Goal: Transaction & Acquisition: Purchase product/service

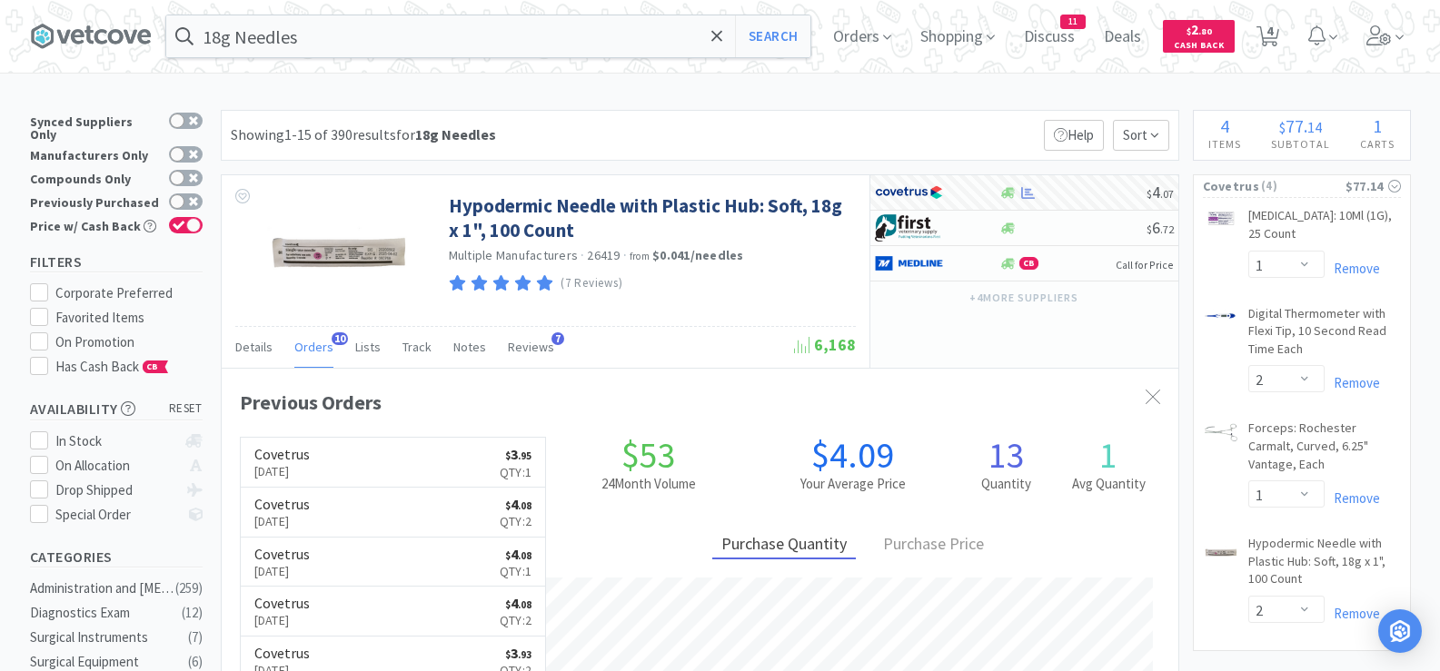
select select "1"
select select "2"
select select "1"
select select "2"
drag, startPoint x: 0, startPoint y: 0, endPoint x: 655, endPoint y: 17, distance: 655.2
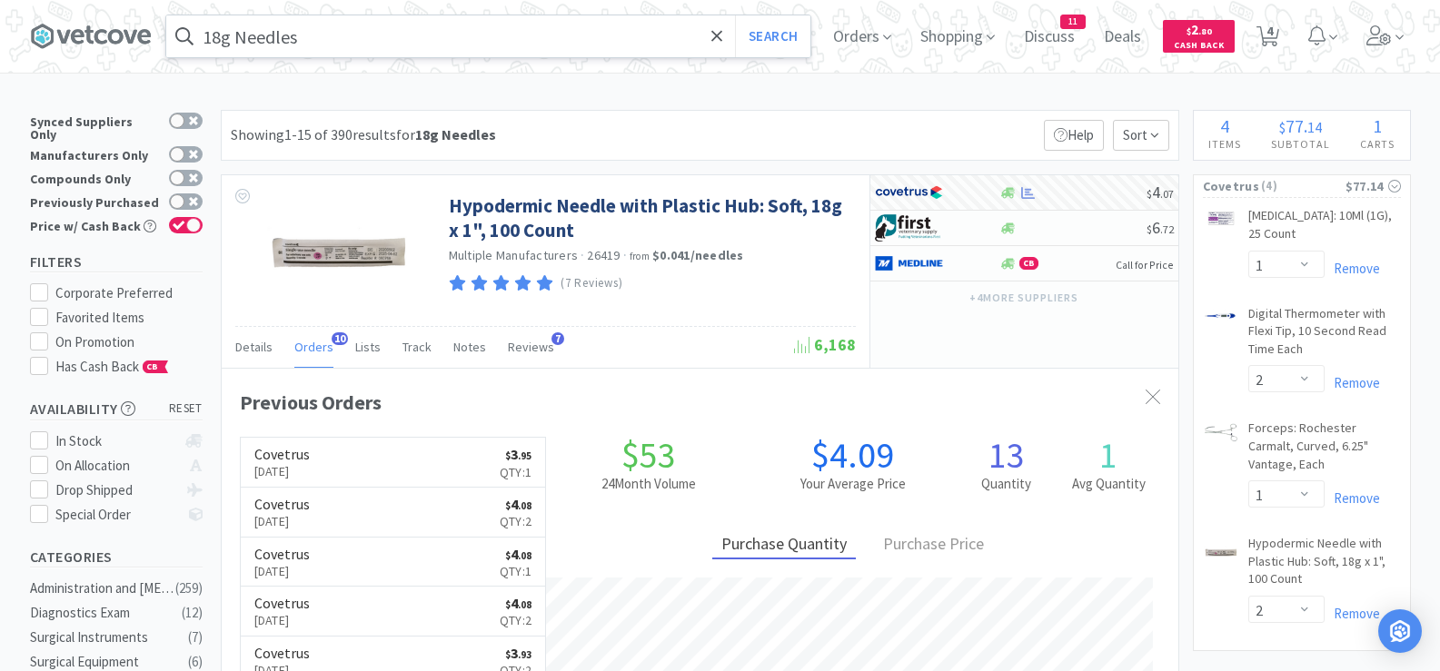
click at [654, 17] on input "18g Needles" at bounding box center [488, 36] width 644 height 42
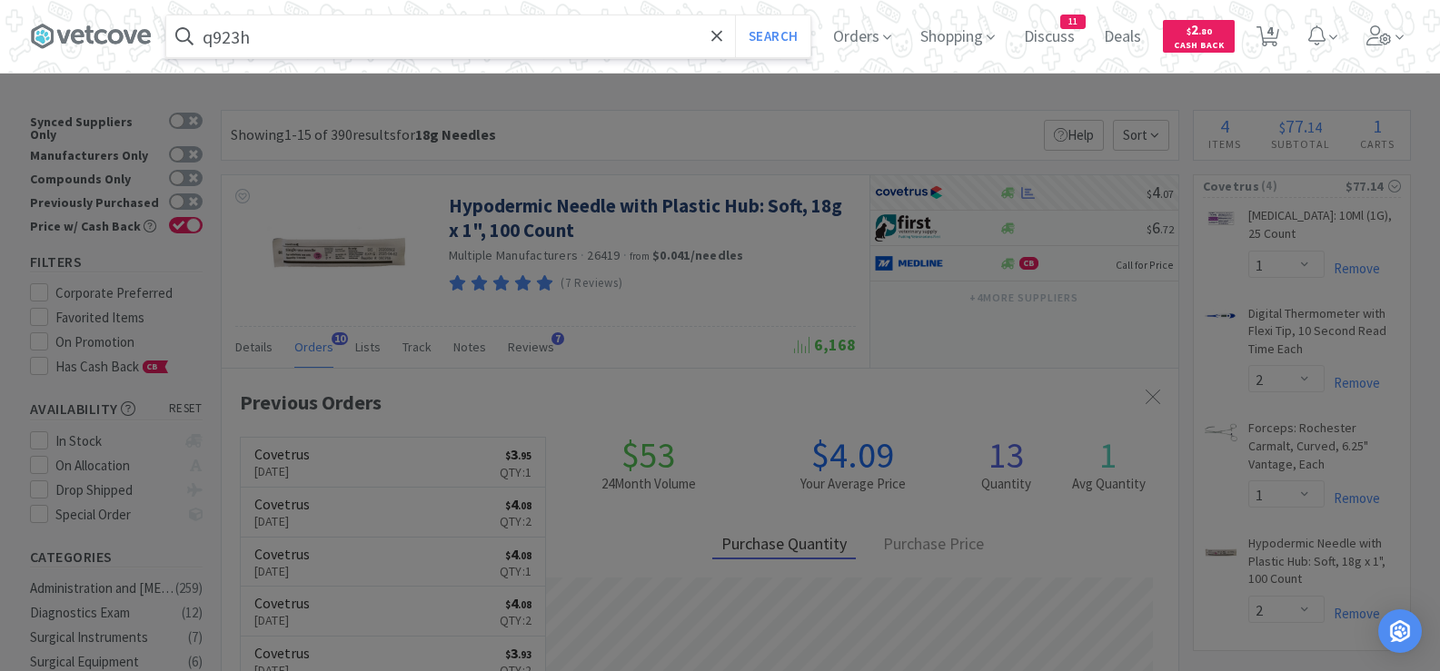
type input "q923h"
click at [735, 15] on button "Search" at bounding box center [772, 36] width 75 height 42
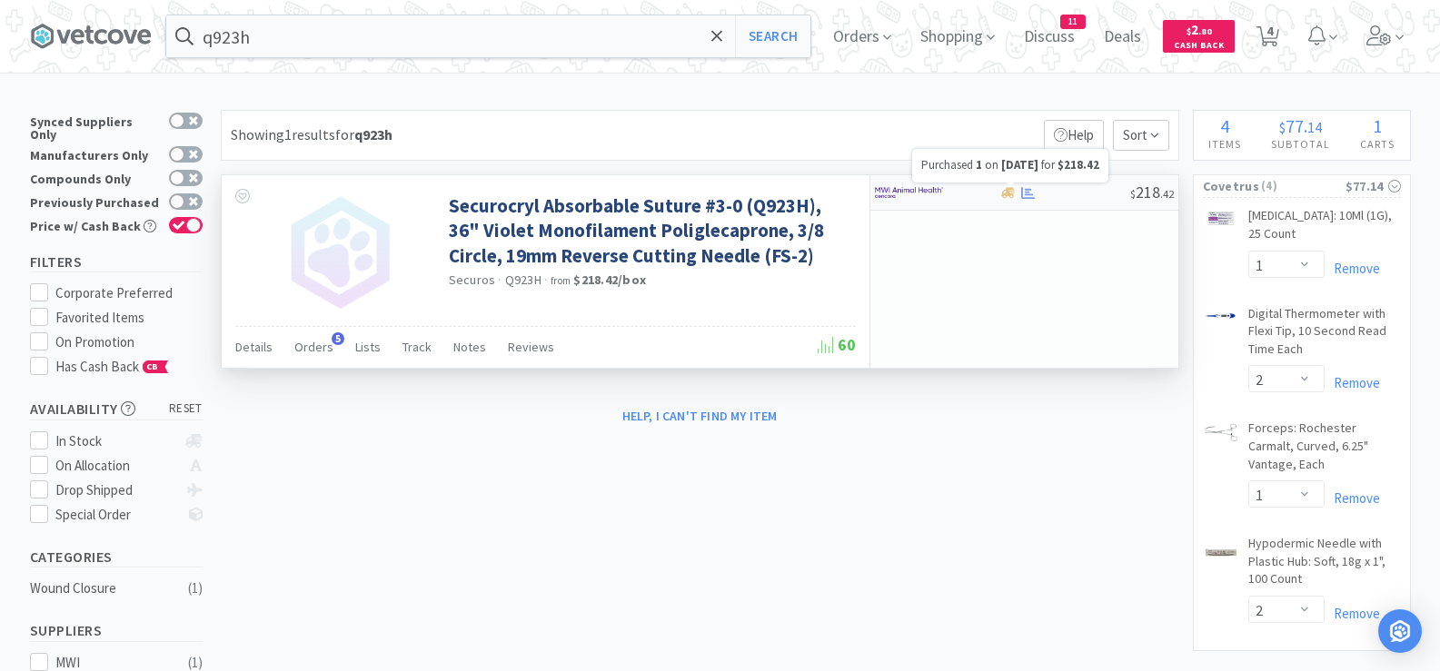
click at [1031, 198] on icon at bounding box center [1028, 192] width 14 height 12
select select "1"
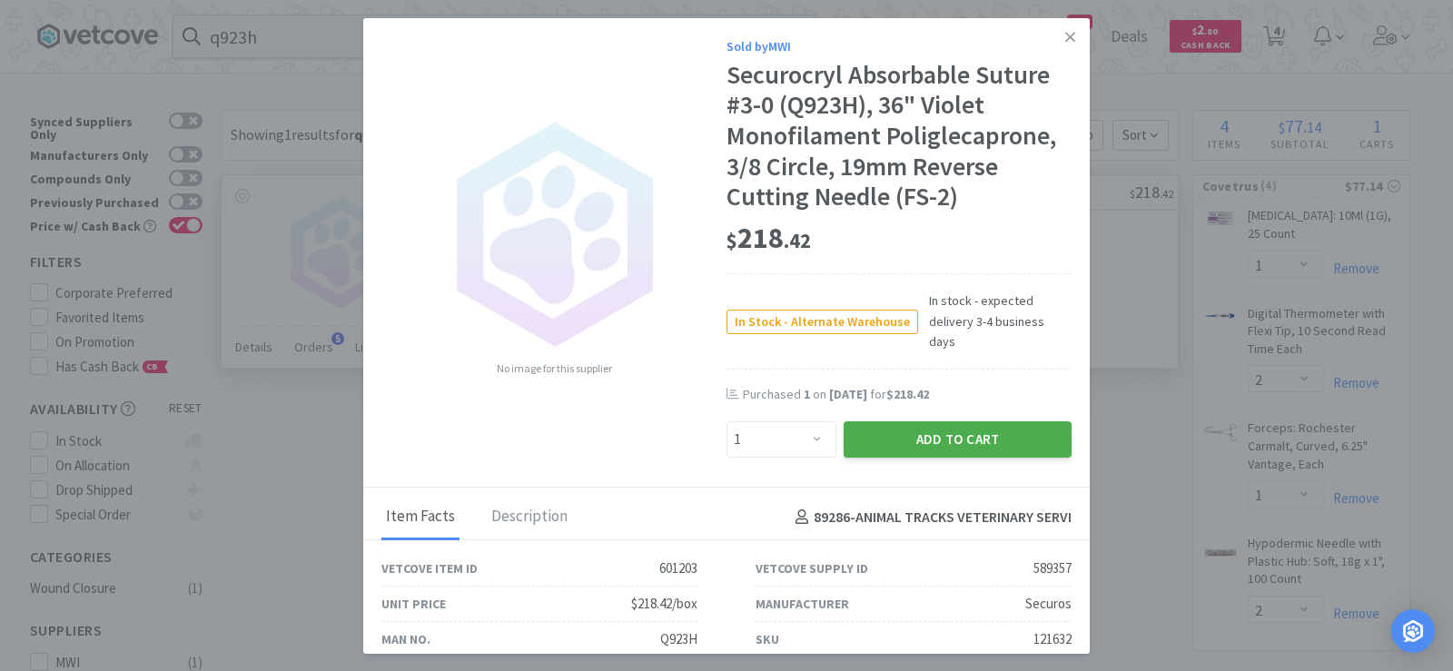
click at [935, 436] on button "Add to Cart" at bounding box center [958, 439] width 228 height 36
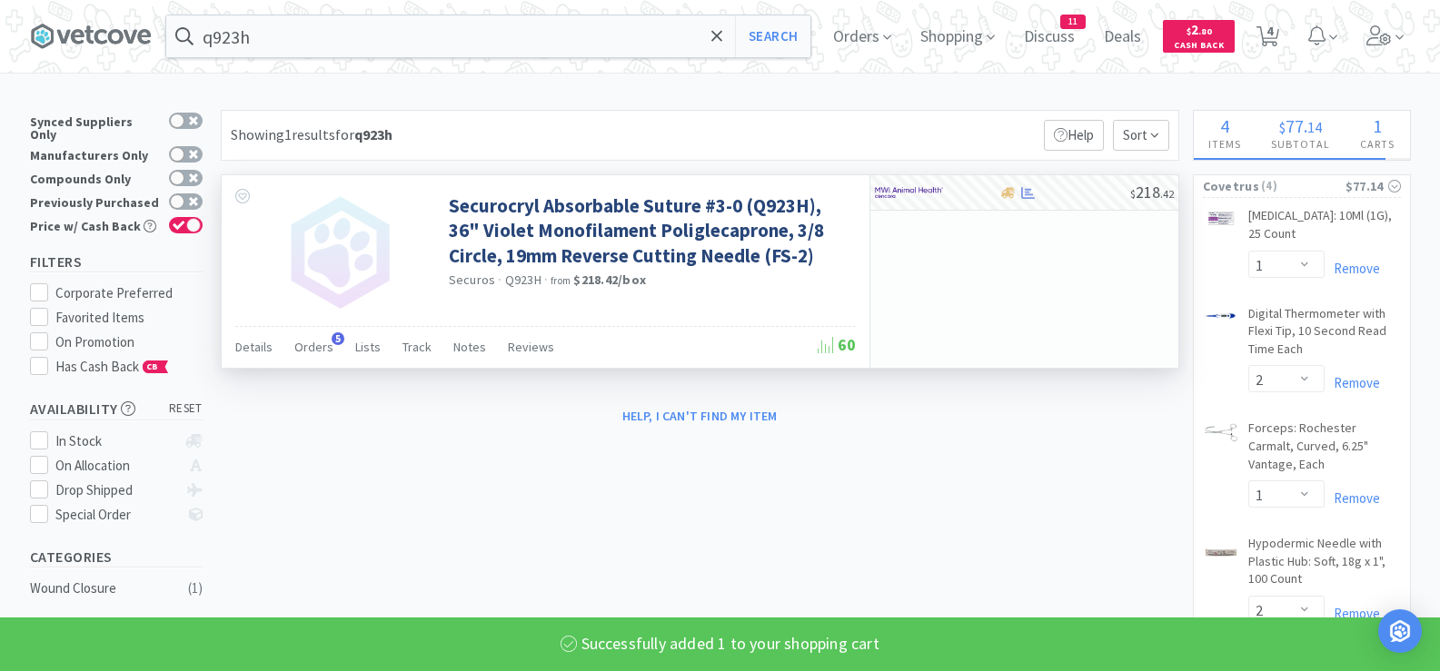
select select "1"
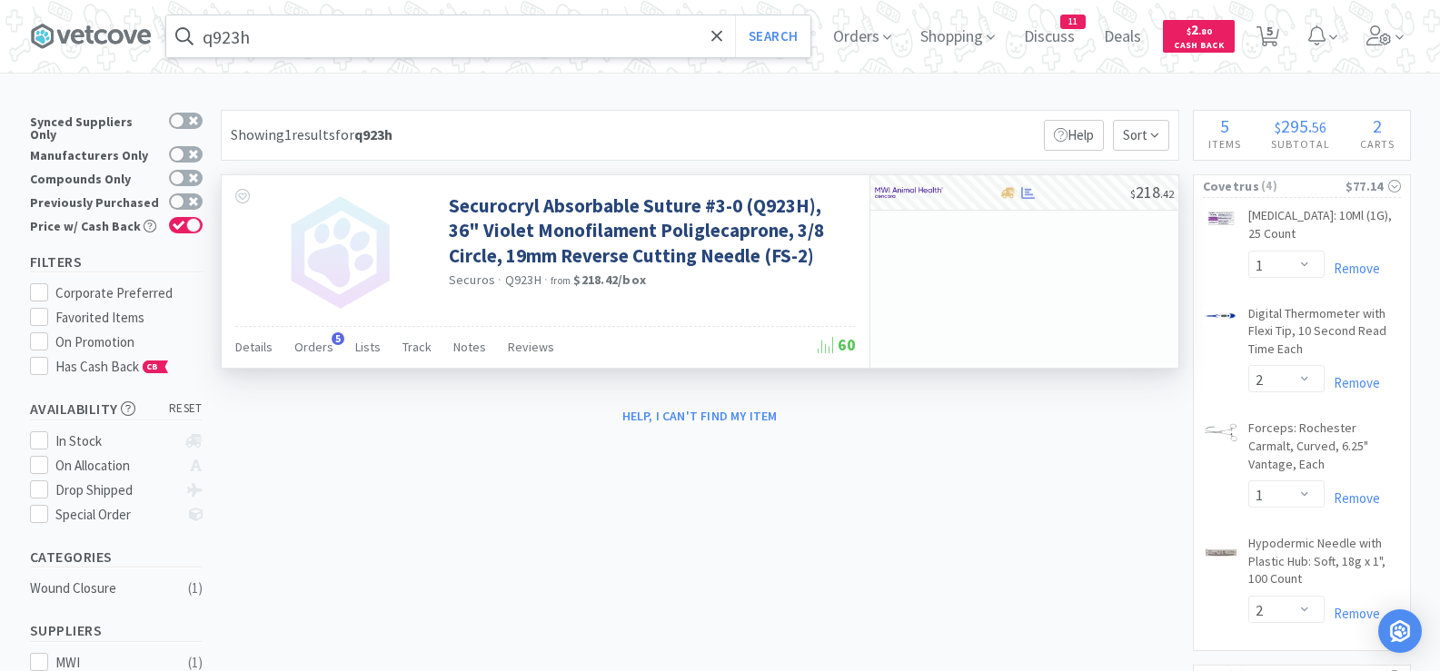
click at [558, 44] on input "q923h" at bounding box center [488, 36] width 644 height 42
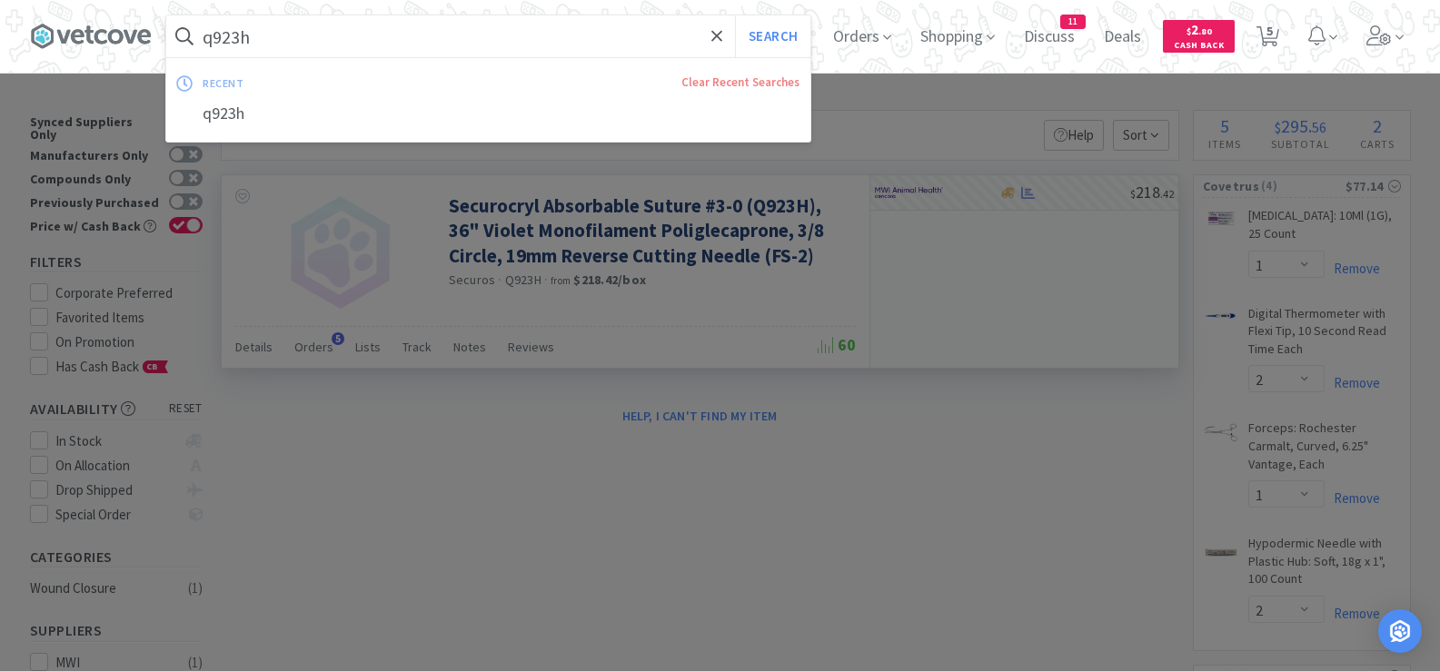
paste input "Cotton tipped applicators"
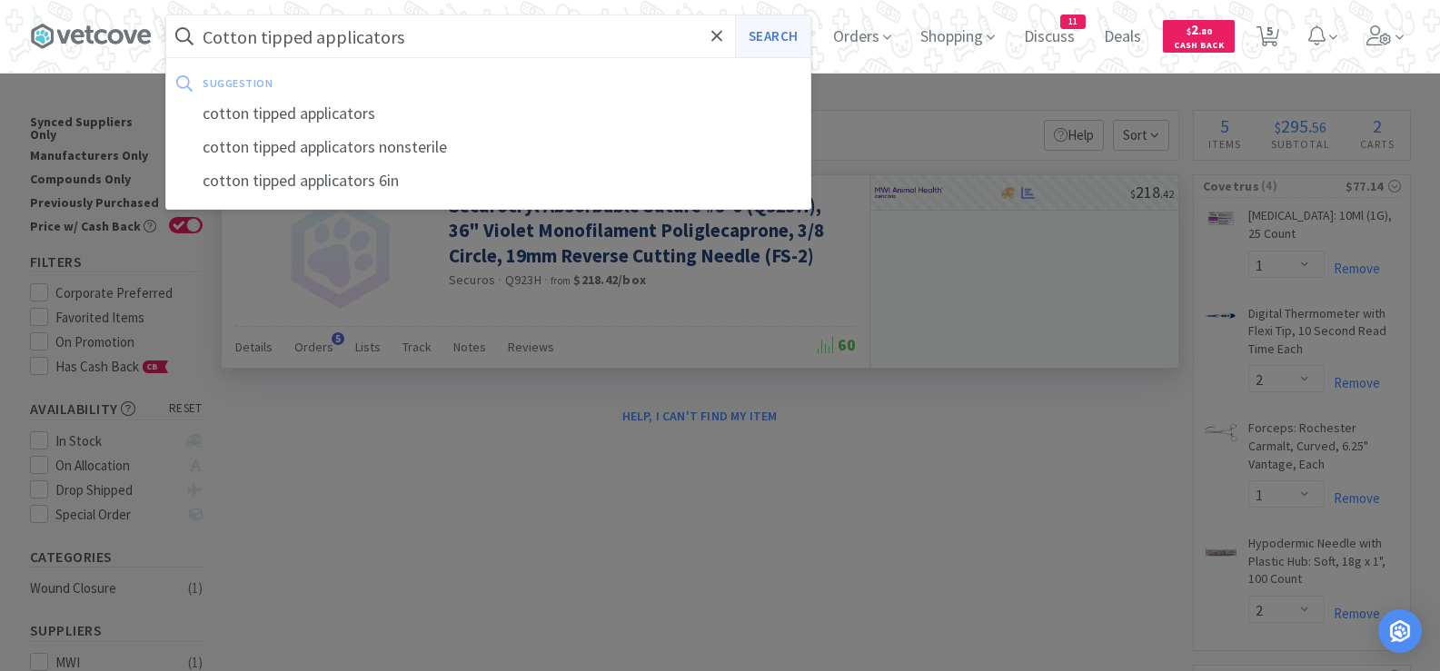
type input "Cotton tipped applicators"
click at [790, 35] on button "Search" at bounding box center [772, 36] width 75 height 42
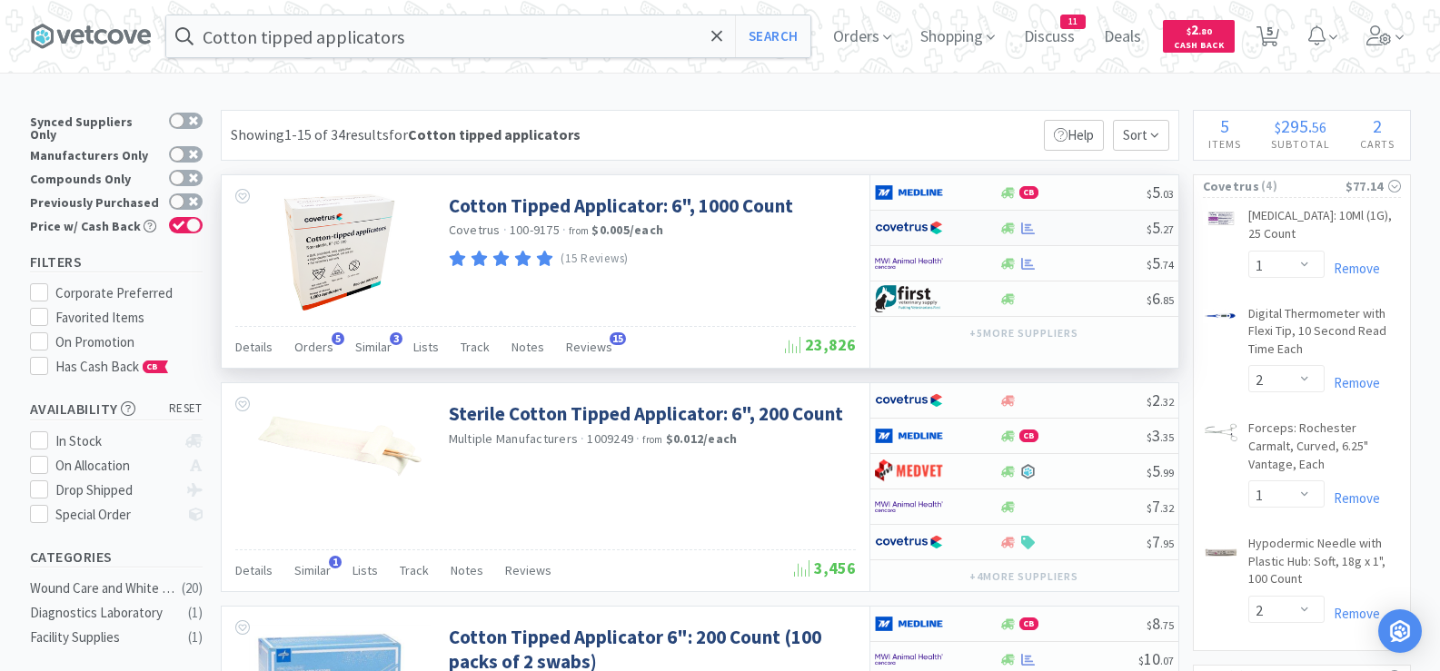
click at [1085, 227] on div at bounding box center [1072, 229] width 147 height 14
select select "1"
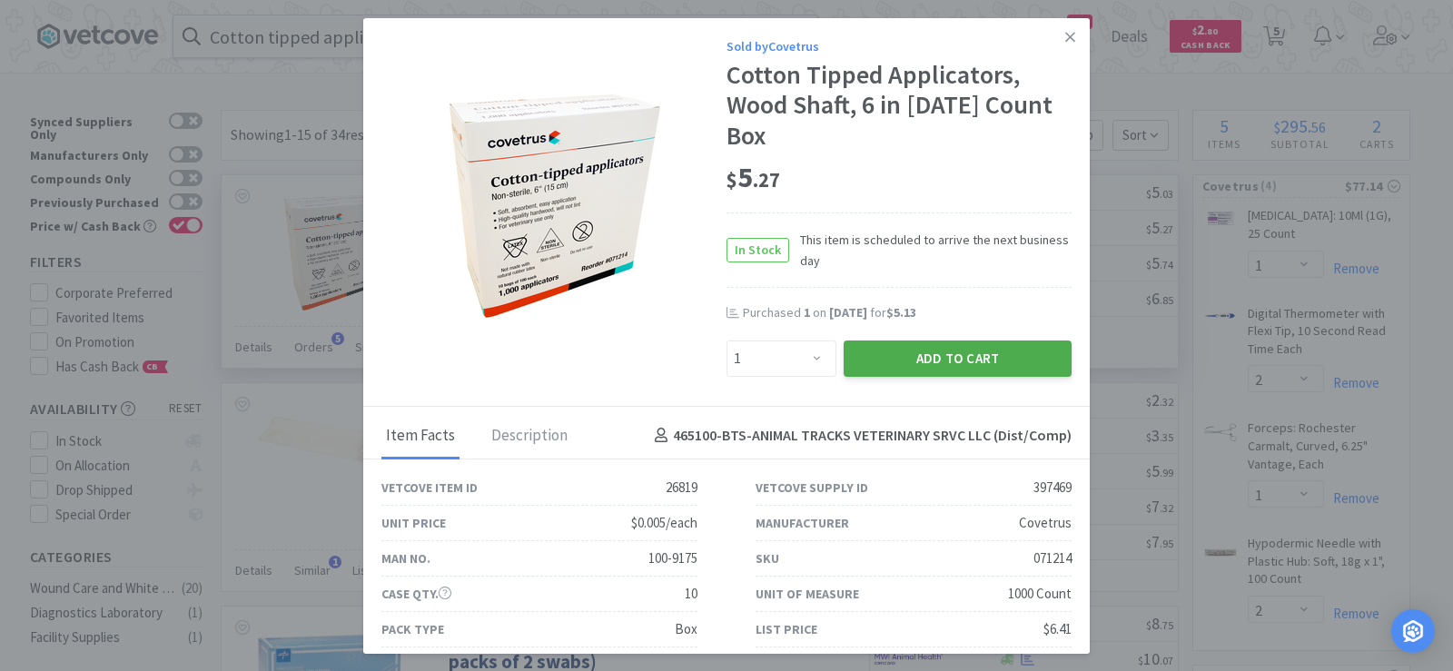
click at [968, 355] on button "Add to Cart" at bounding box center [958, 359] width 228 height 36
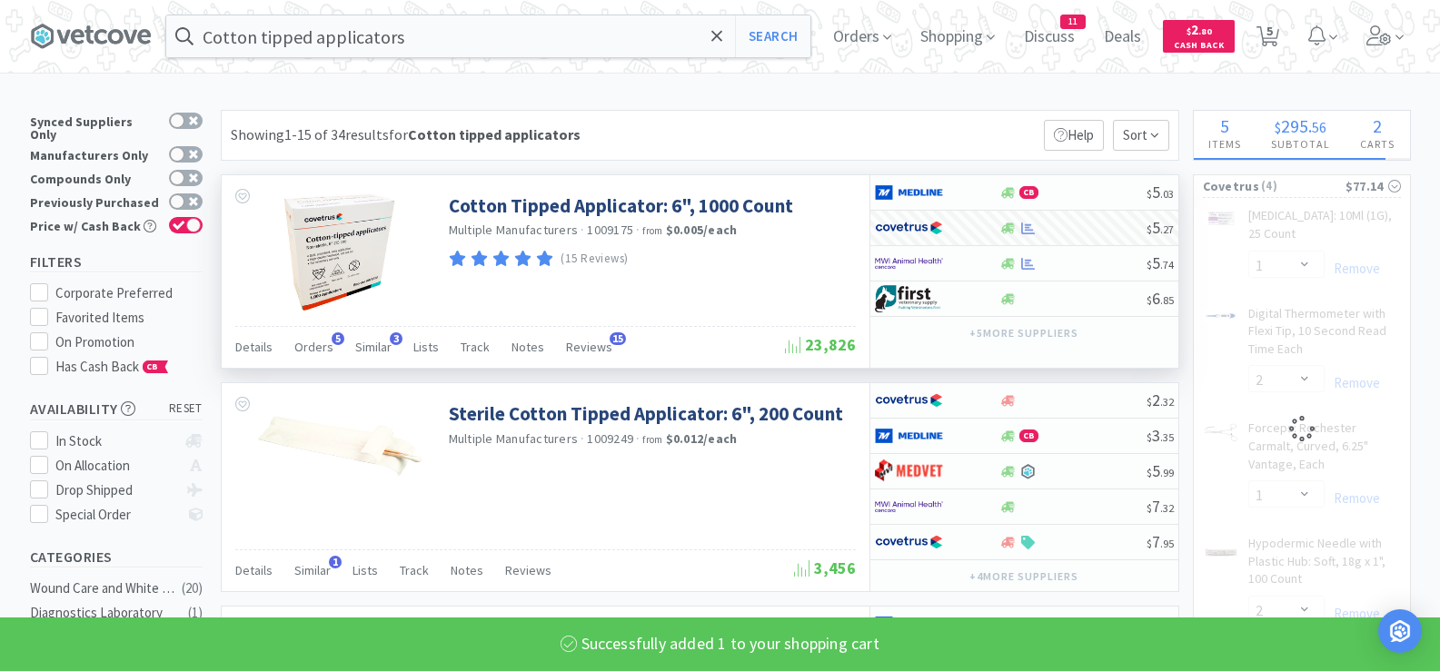
select select "1"
select select "2"
select select "1"
select select "2"
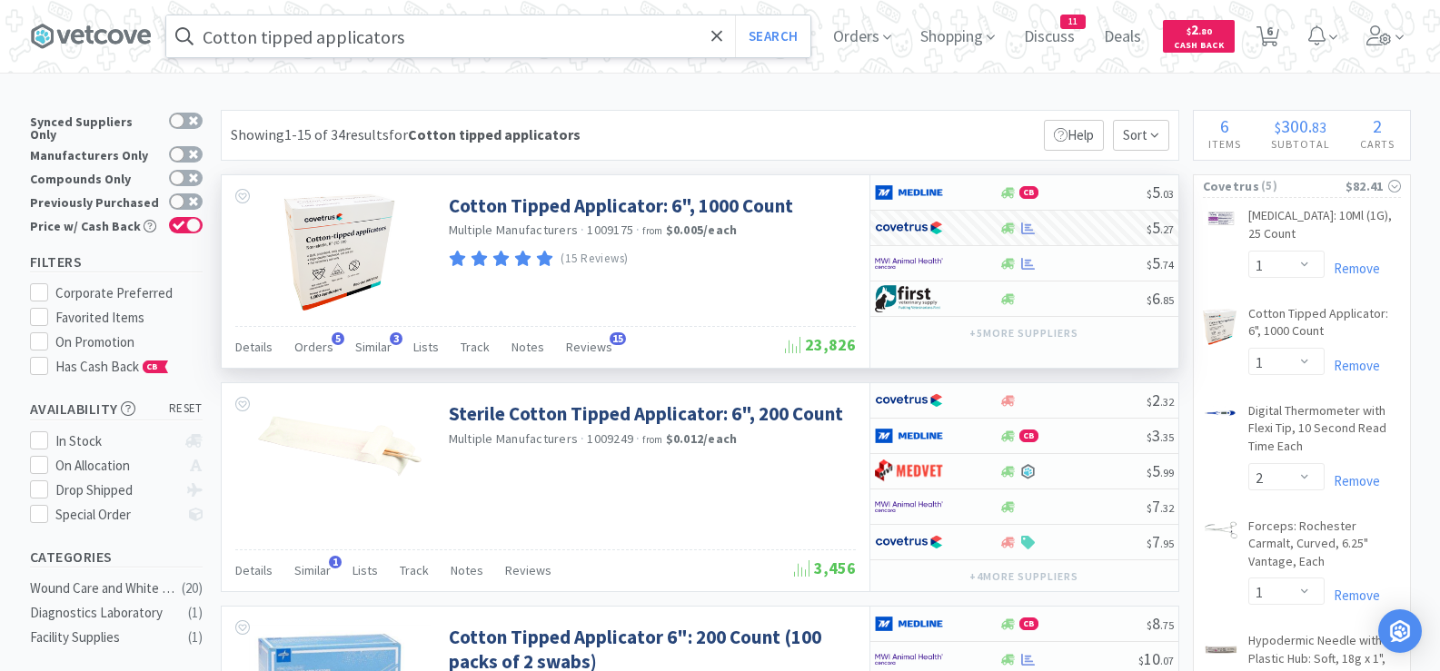
click at [554, 33] on input "Cotton tipped applicators" at bounding box center [488, 36] width 644 height 42
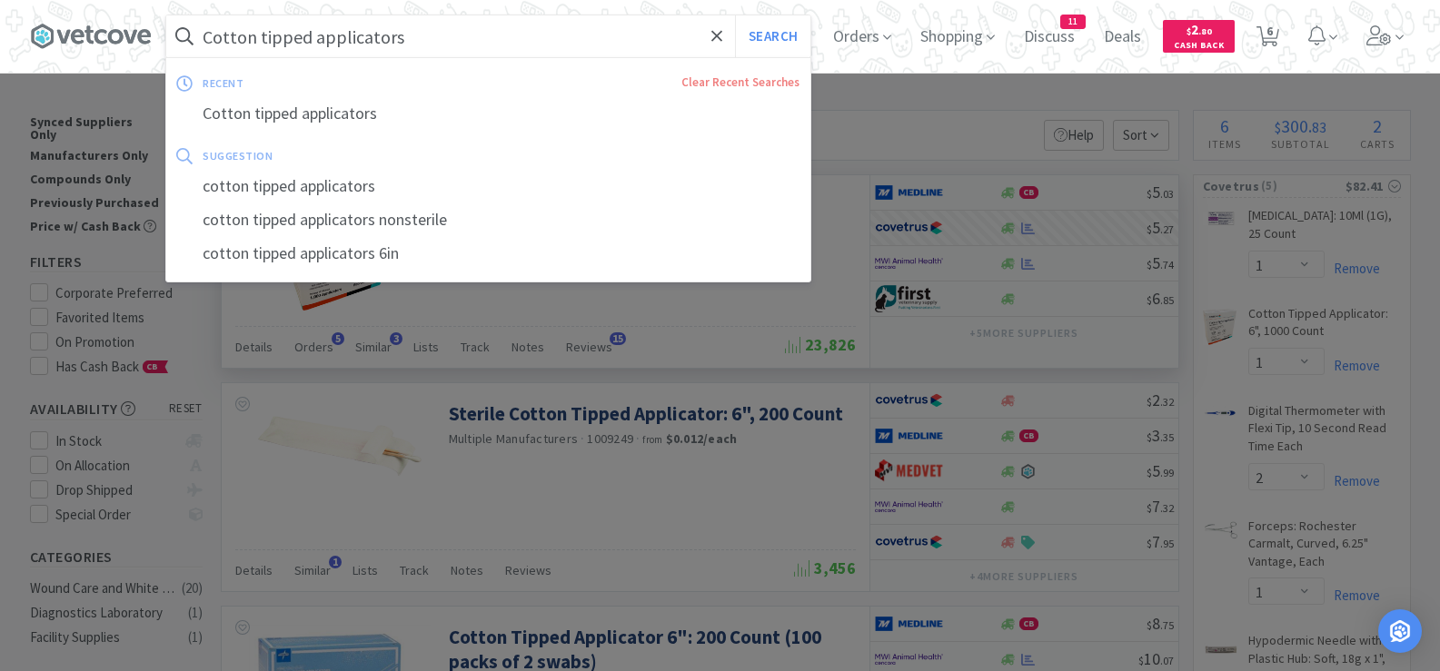
paste input "[MEDICAL_DATA] 5mg"
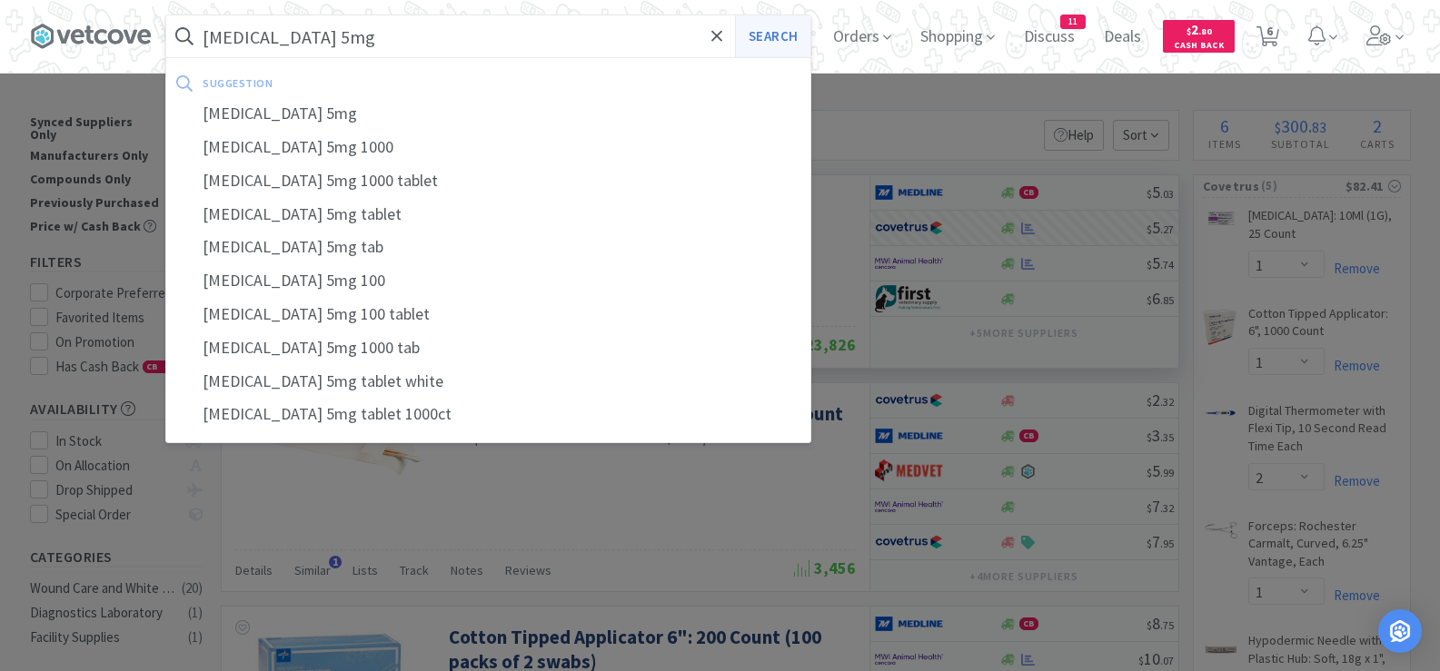
type input "[MEDICAL_DATA] 5mg"
click at [796, 28] on button "Search" at bounding box center [772, 36] width 75 height 42
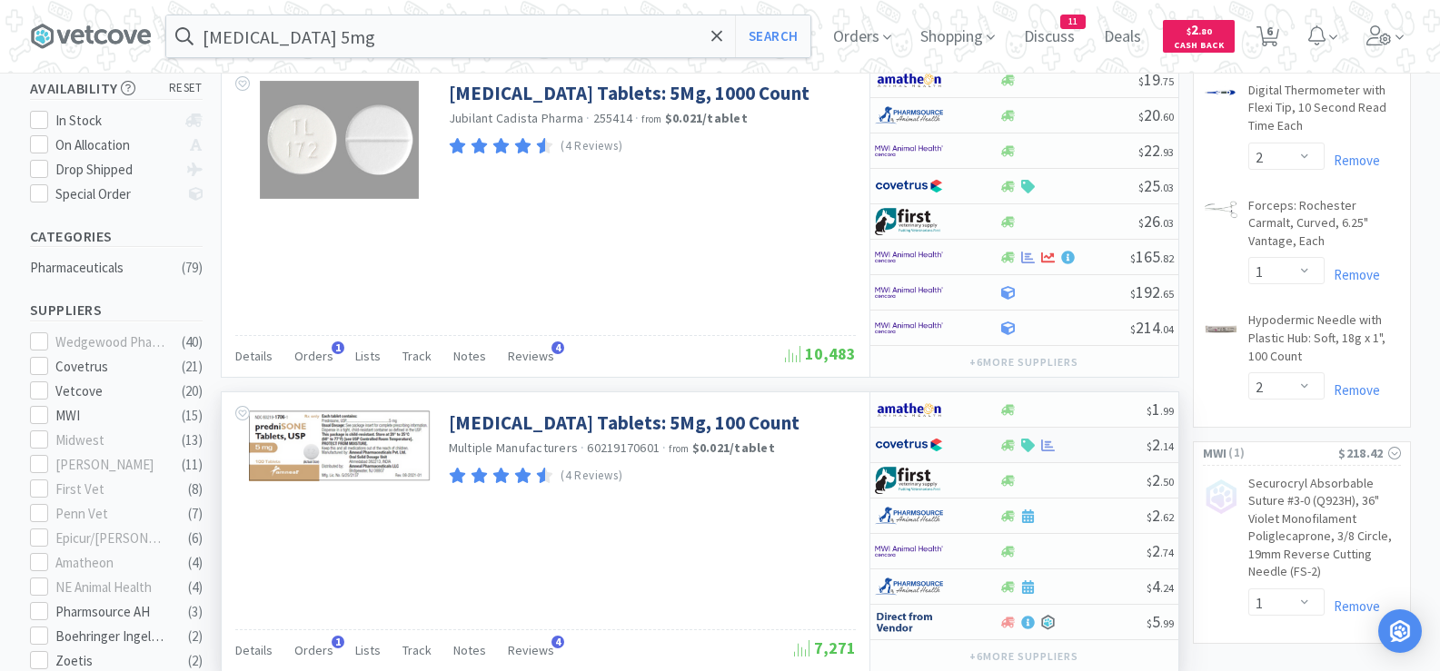
scroll to position [363, 0]
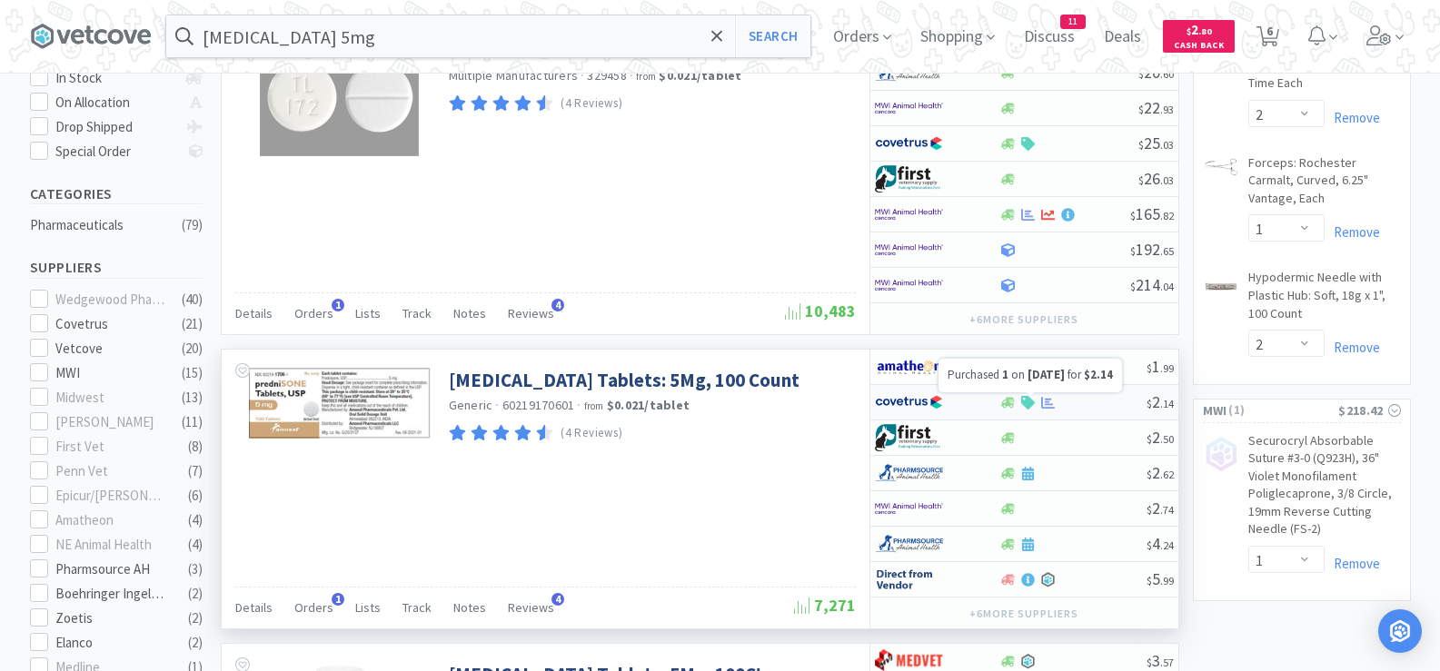
click at [1046, 403] on icon at bounding box center [1048, 403] width 14 height 14
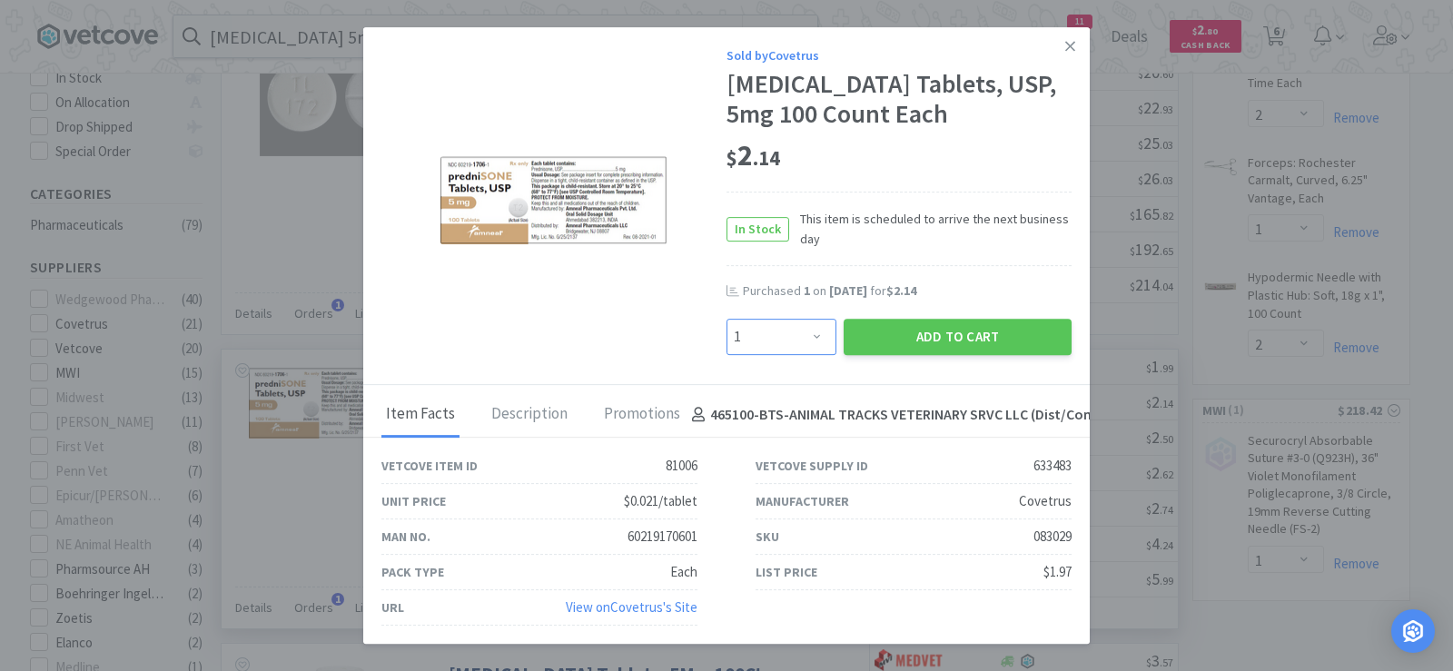
click at [775, 337] on select "Enter Quantity 1 2 3 4 5 6 7 8 9 10 11 12 13 14 15 16 17 18 19 20 Enter Quantity" at bounding box center [782, 337] width 110 height 36
select select "3"
click at [727, 319] on select "Enter Quantity 1 2 3 4 5 6 7 8 9 10 11 12 13 14 15 16 17 18 19 20 Enter Quantity" at bounding box center [782, 337] width 110 height 36
click at [869, 330] on button "Add to Cart" at bounding box center [958, 337] width 228 height 36
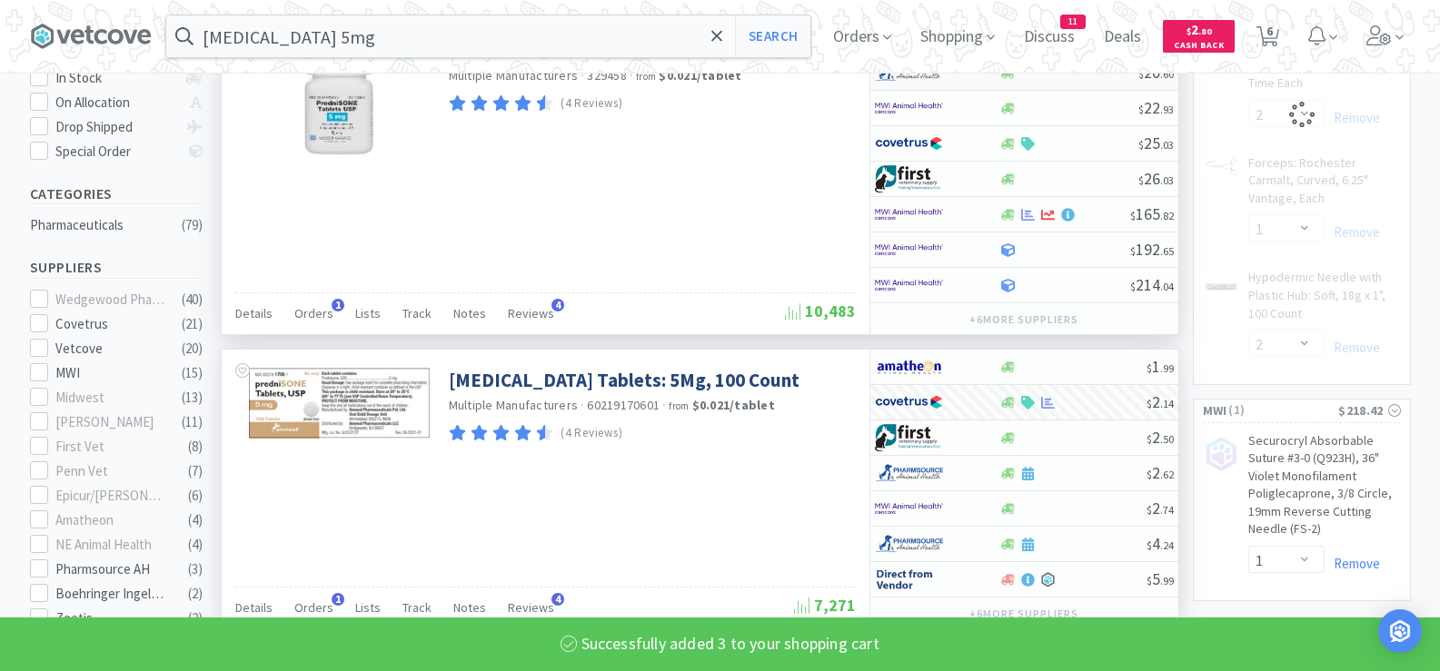
select select "3"
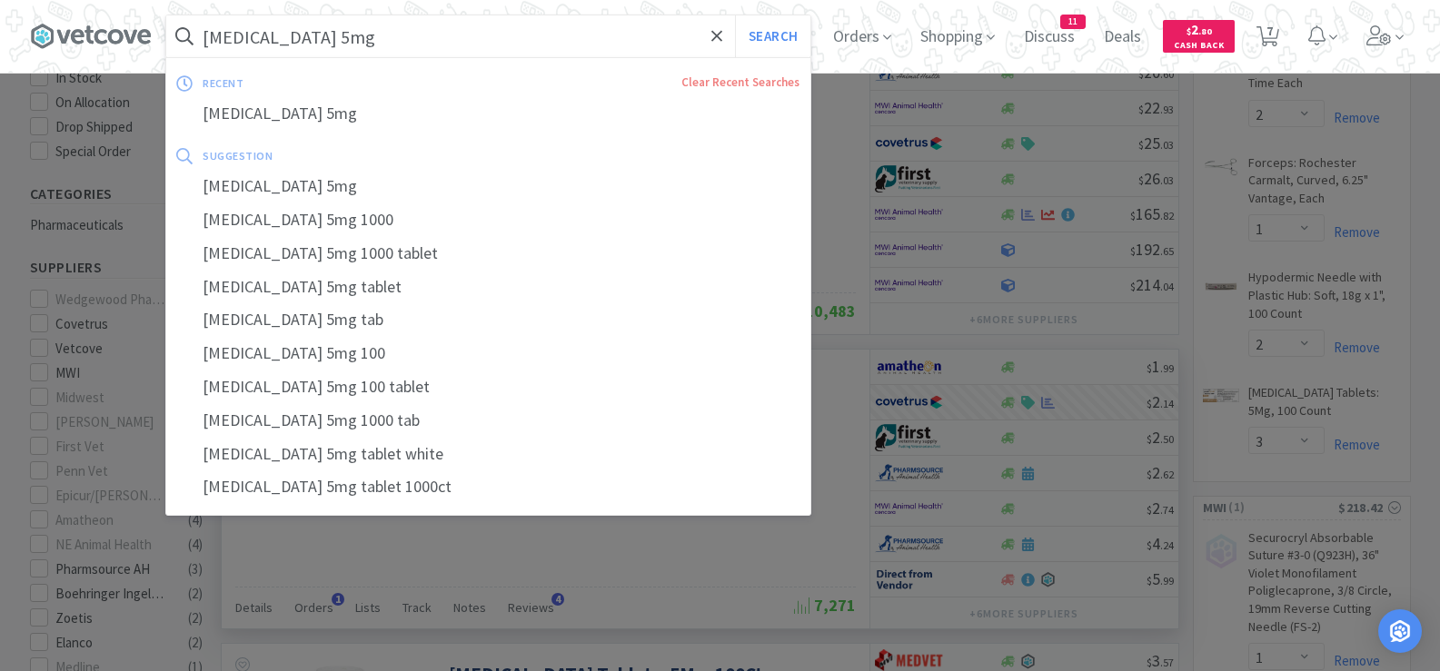
paste input "Apoquel 16"
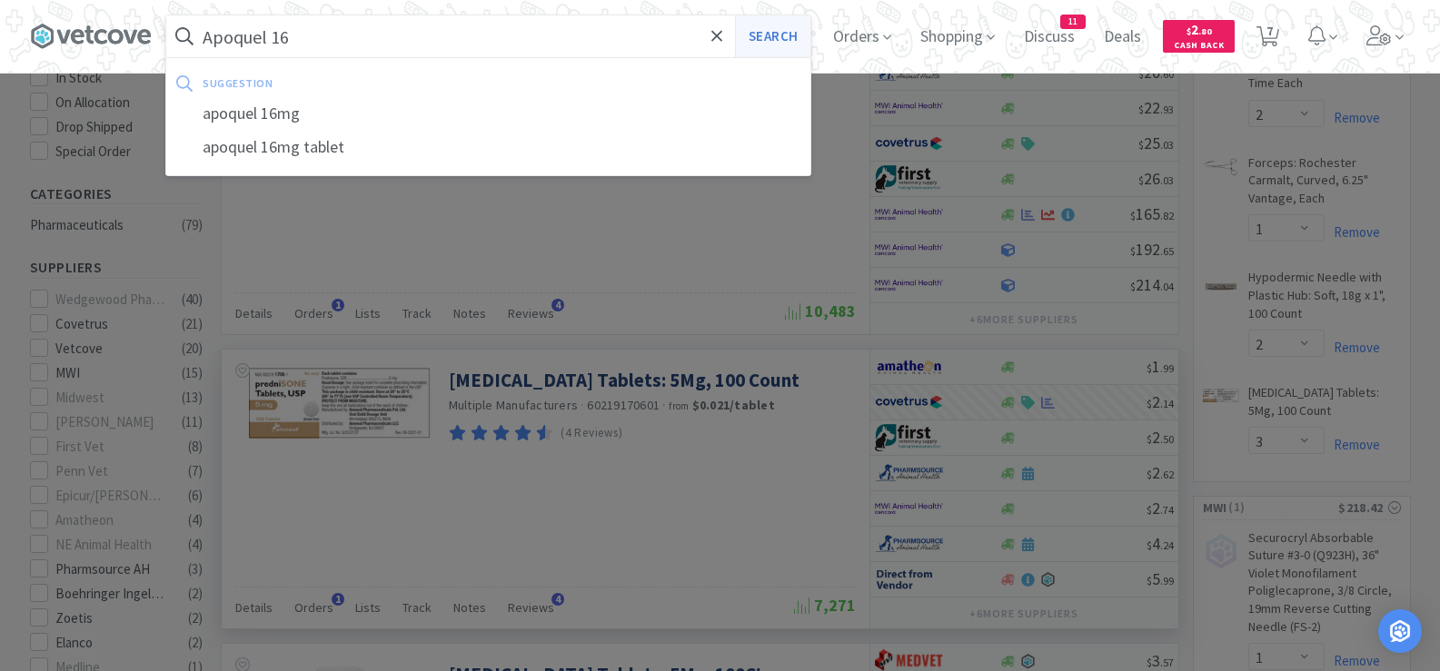
type input "Apoquel 16"
click at [768, 36] on button "Search" at bounding box center [772, 36] width 75 height 42
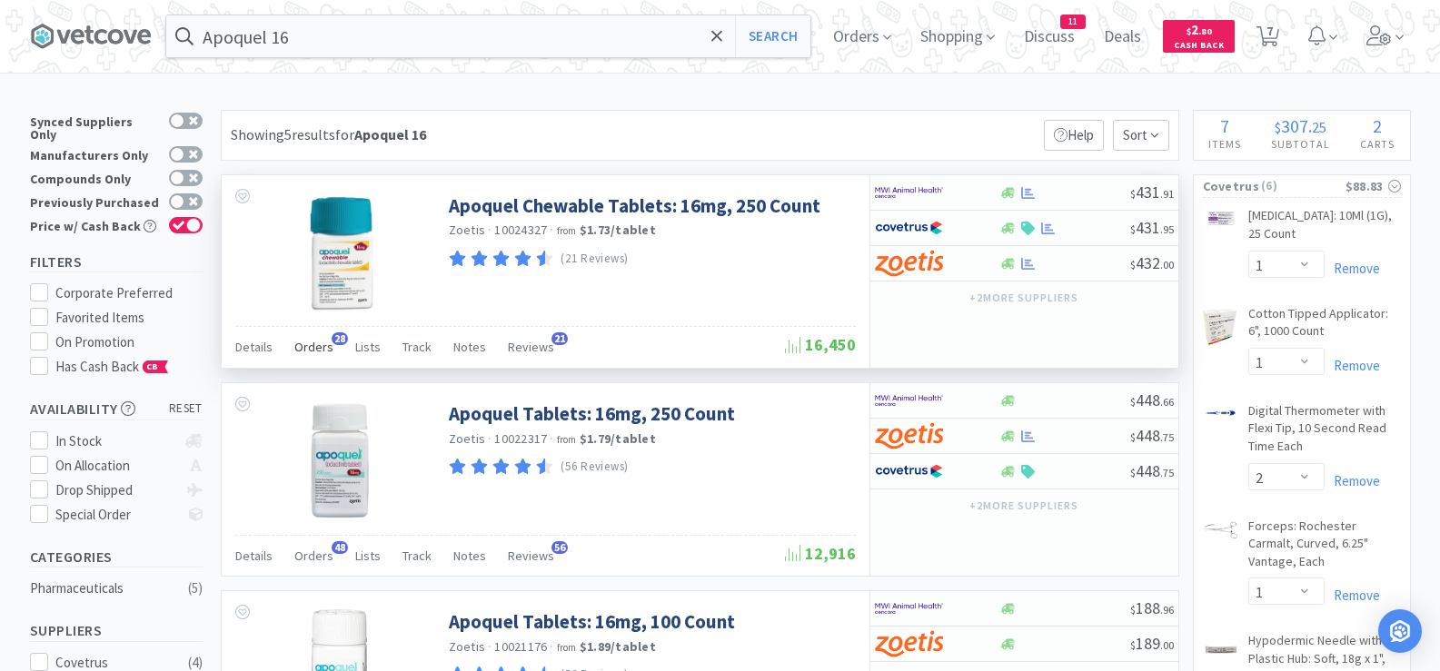
click at [320, 347] on span "Orders" at bounding box center [313, 347] width 39 height 16
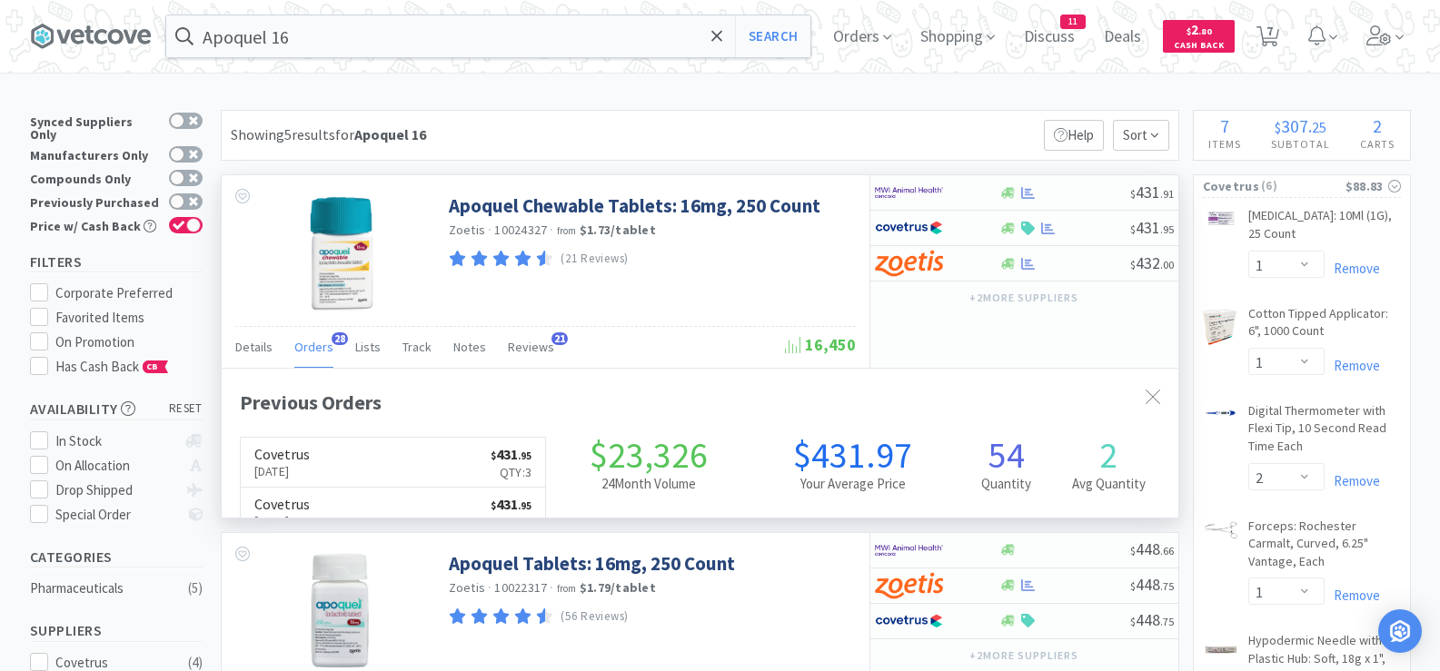
scroll to position [487, 957]
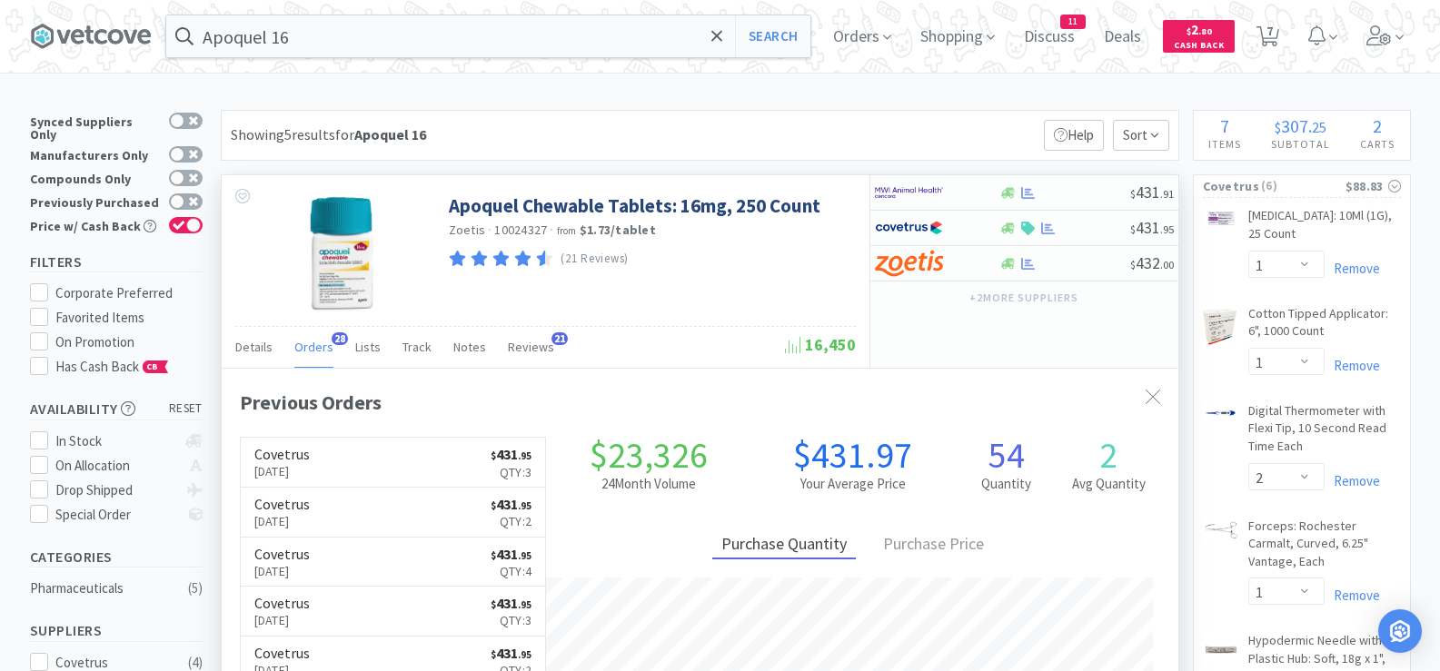
click at [313, 350] on span "Orders" at bounding box center [313, 347] width 39 height 16
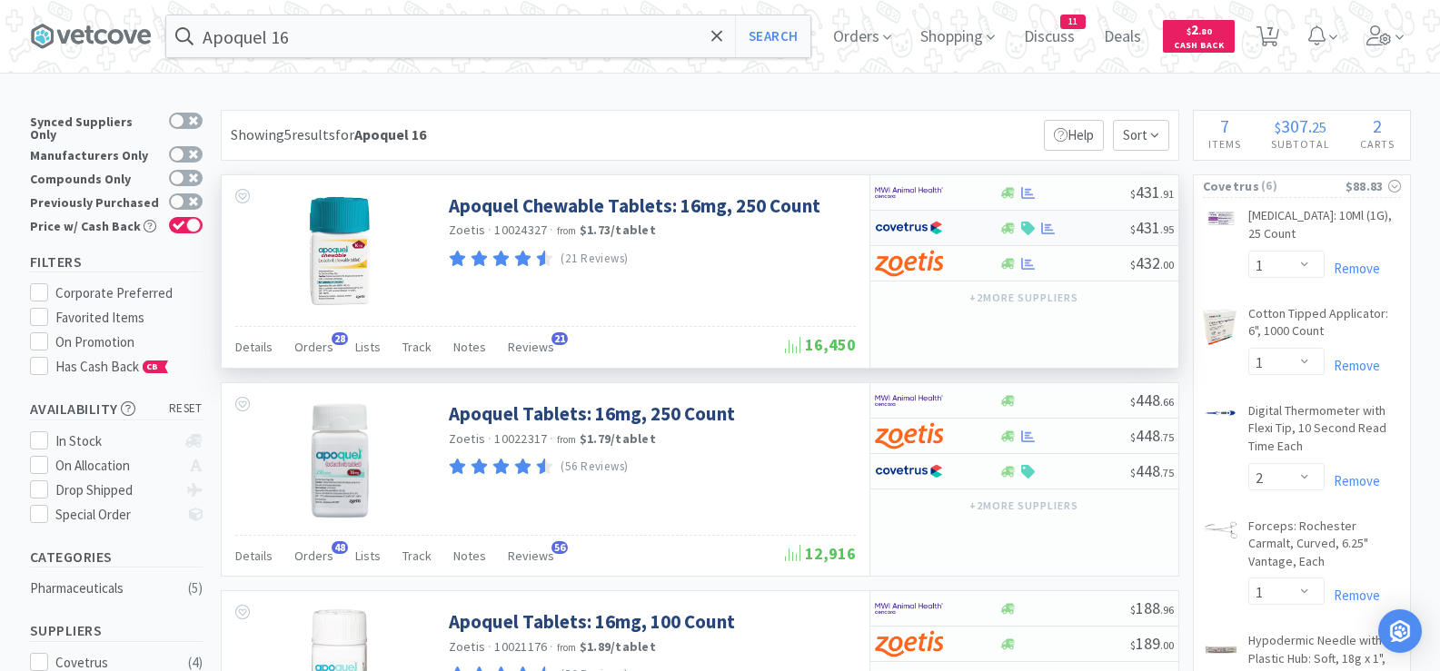
click at [1056, 233] on div at bounding box center [1048, 229] width 18 height 14
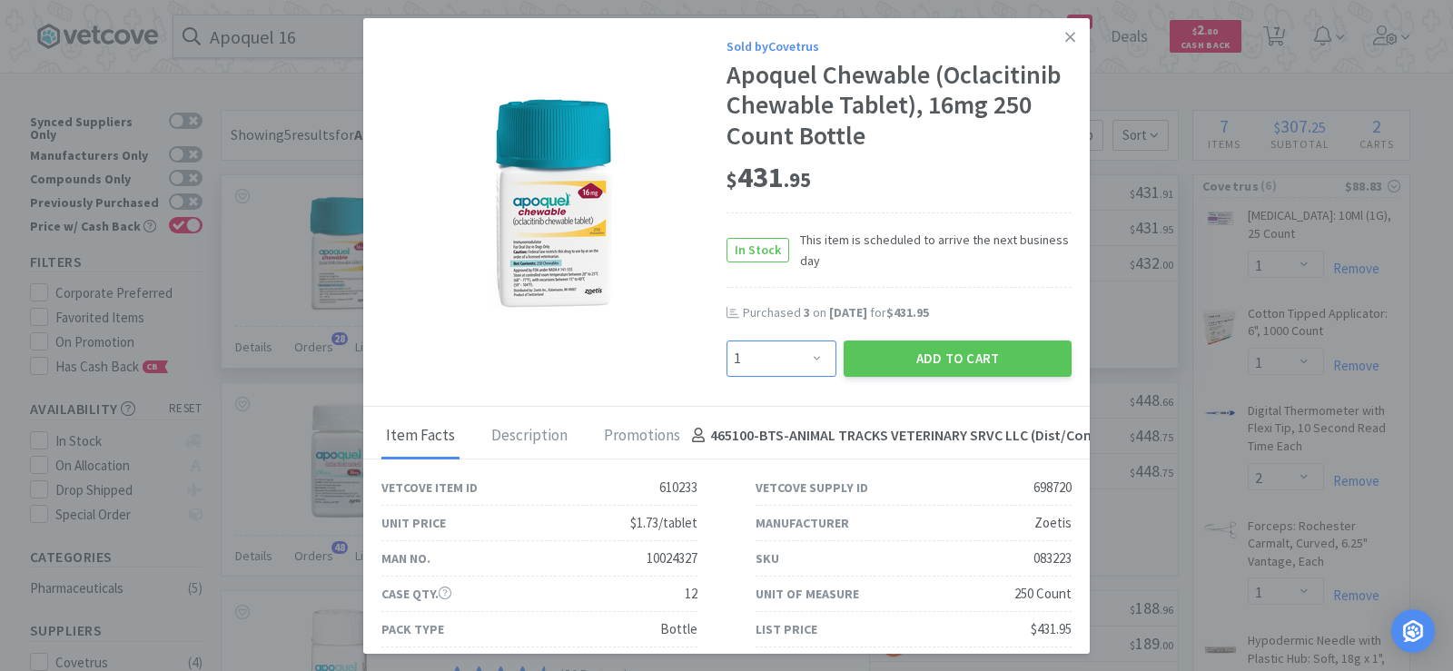
click at [797, 355] on select "Enter Quantity 1 2 3 4 5 6 7 8 9 10 11 12 13 14 15 16 17 18 19 20 Enter Quantity" at bounding box center [782, 359] width 110 height 36
select select "3"
click at [727, 341] on select "Enter Quantity 1 2 3 4 5 6 7 8 9 10 11 12 13 14 15 16 17 18 19 20 Enter Quantity" at bounding box center [782, 359] width 110 height 36
click at [860, 354] on button "Add to Cart" at bounding box center [958, 359] width 228 height 36
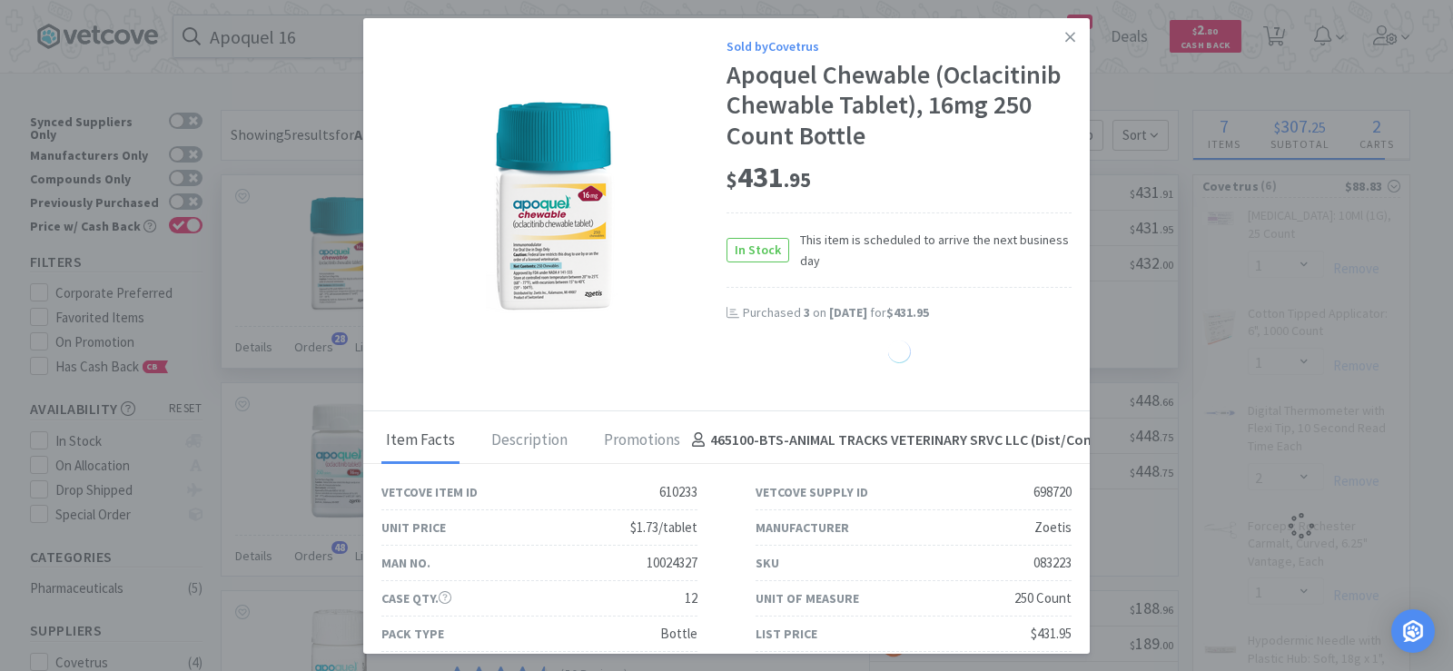
select select "1"
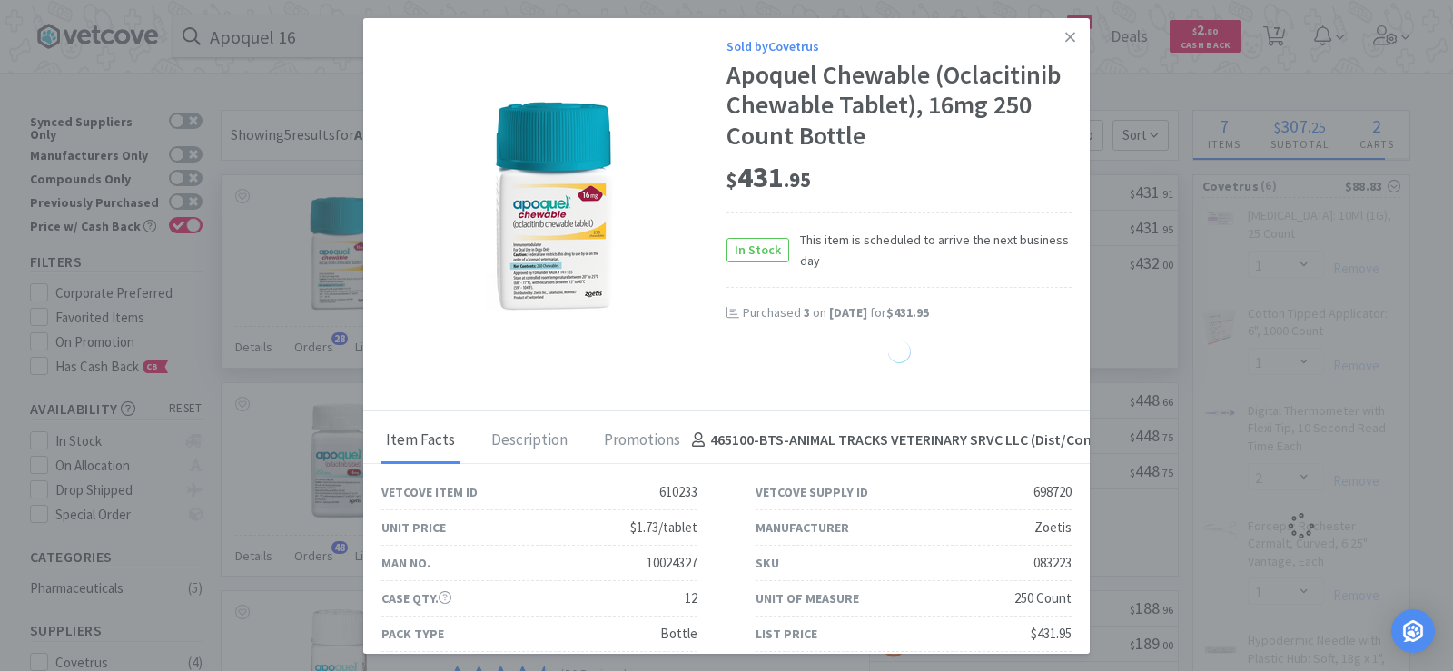
select select "1"
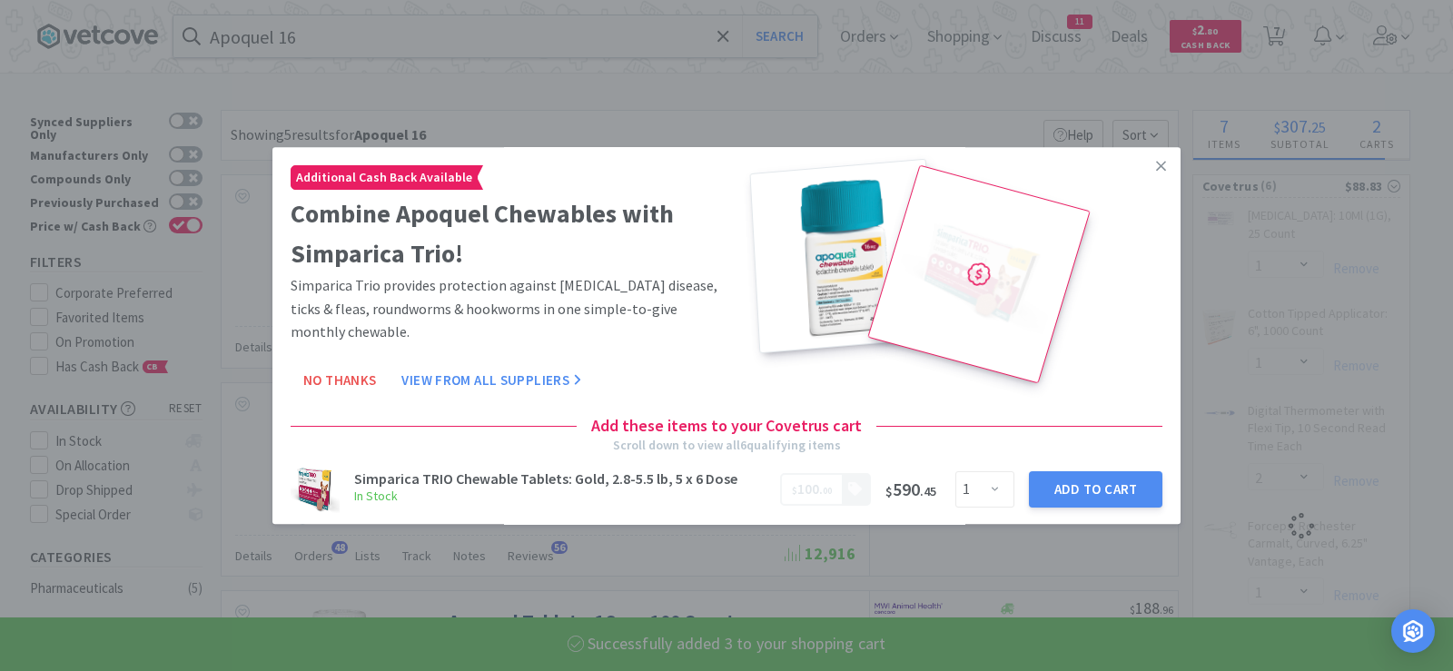
select select "3"
select select "1"
select select "2"
select select "1"
select select "2"
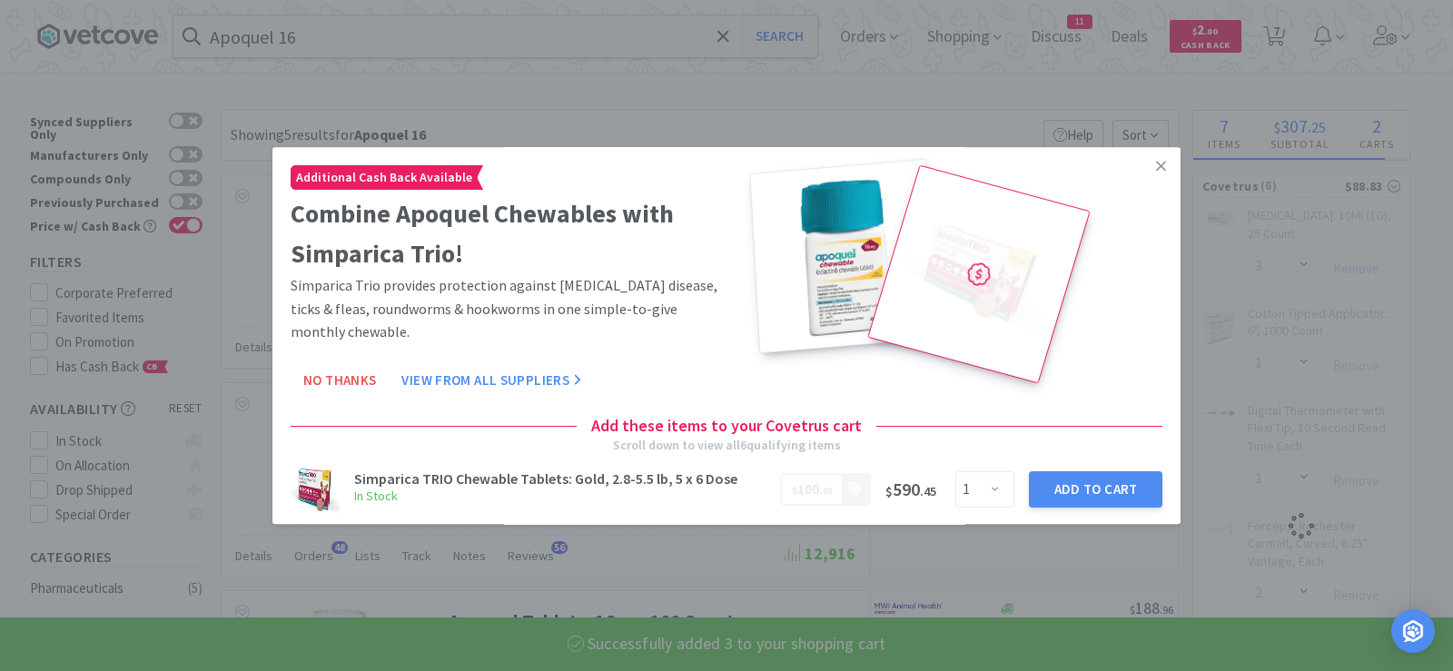
select select "3"
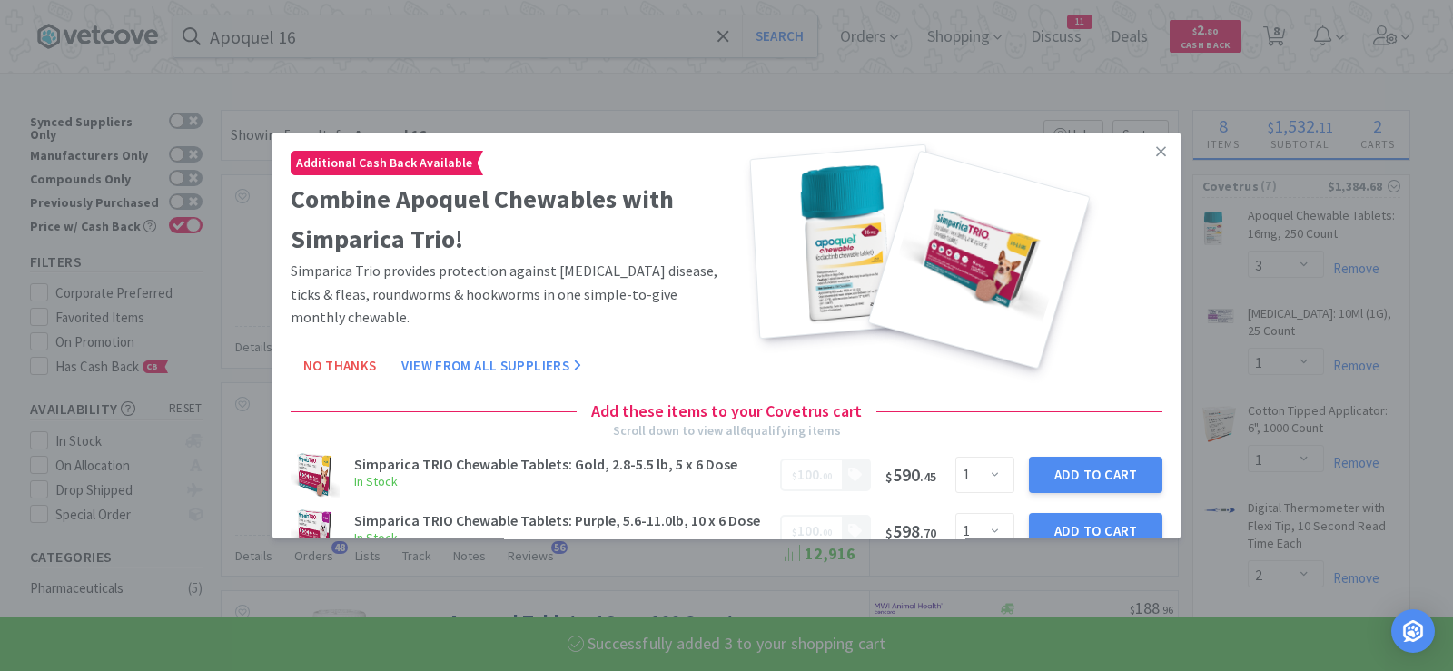
drag, startPoint x: 1131, startPoint y: 166, endPoint x: 1102, endPoint y: 162, distance: 29.4
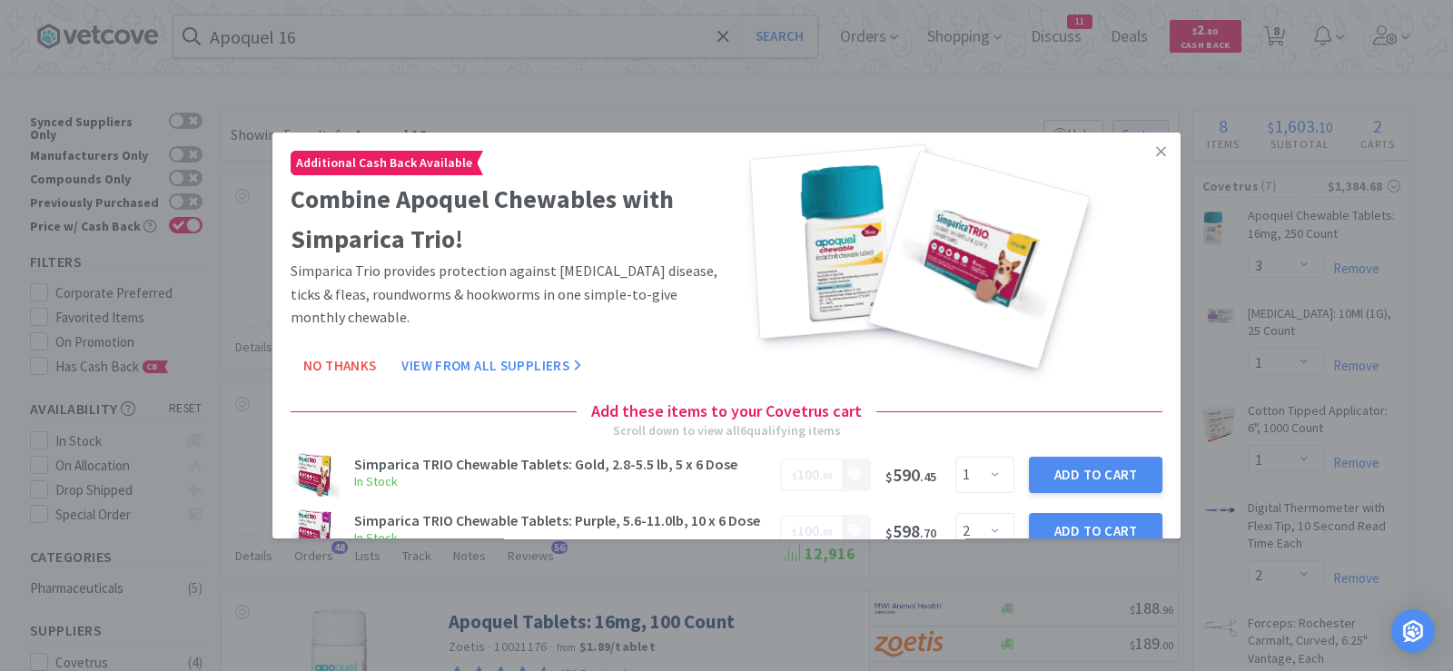
drag, startPoint x: 1102, startPoint y: 162, endPoint x: 1148, endPoint y: 148, distance: 48.3
click at [1156, 148] on icon at bounding box center [1161, 152] width 10 height 16
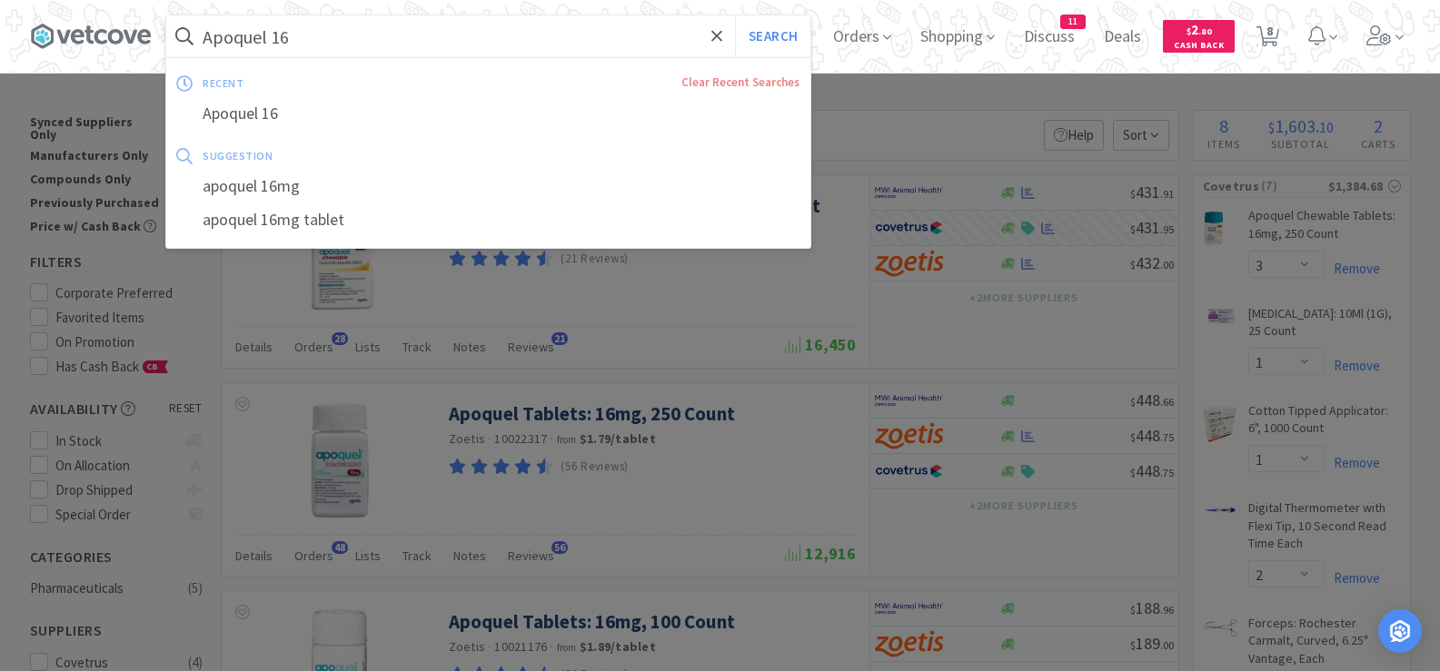
paste input "[MEDICAL_DATA] 150"
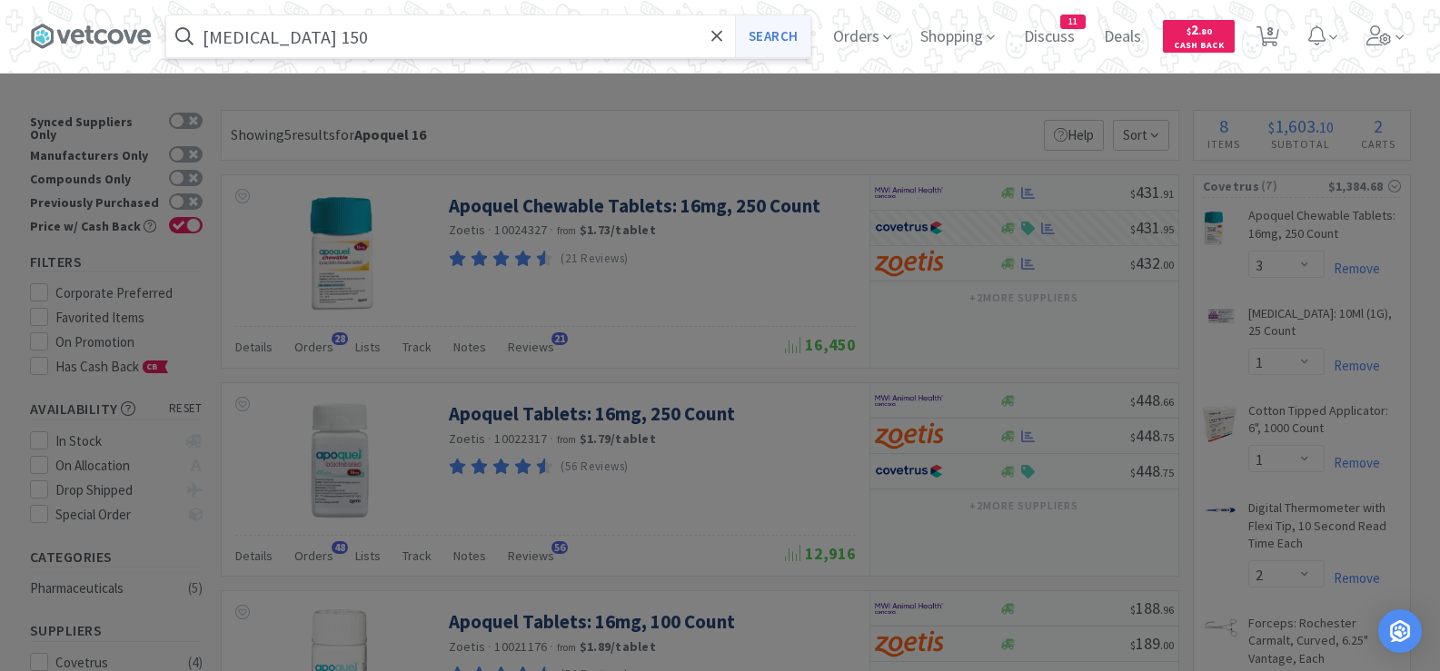
type input "[MEDICAL_DATA] 150"
click at [808, 37] on button "Search" at bounding box center [772, 36] width 75 height 42
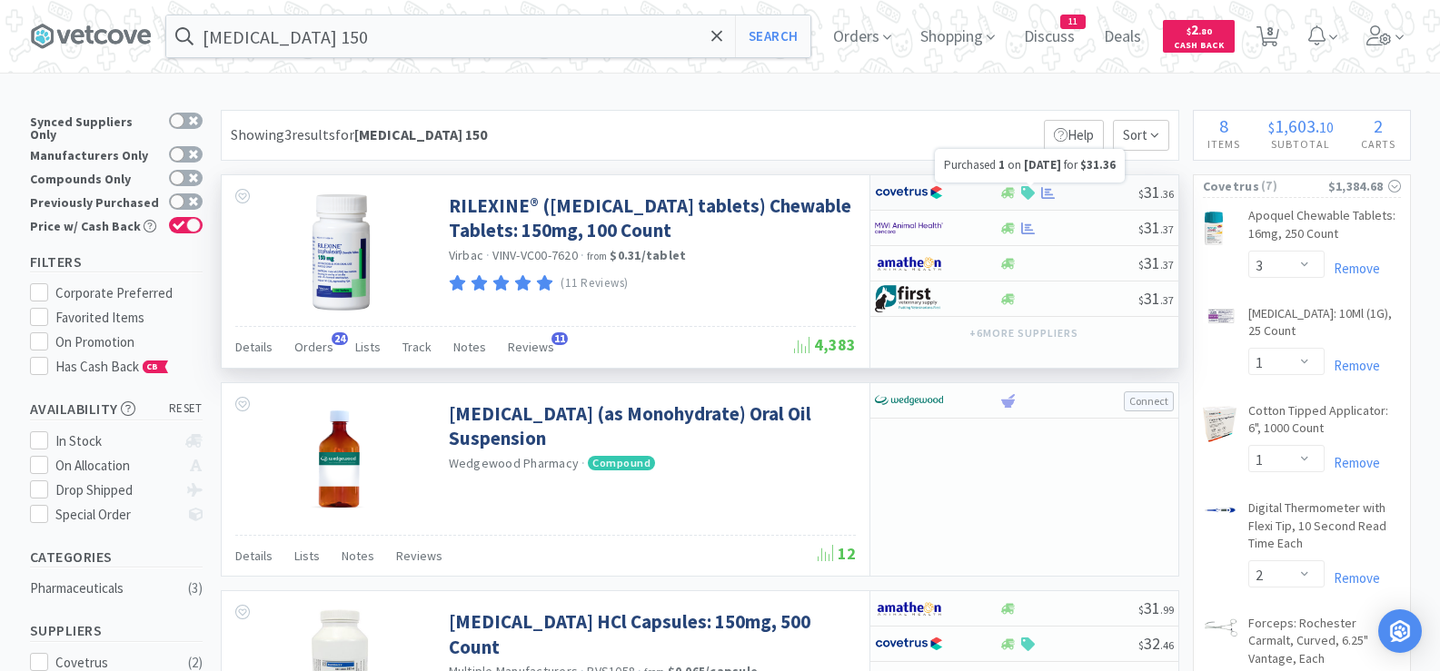
click at [1049, 198] on icon at bounding box center [1048, 192] width 14 height 12
select select "1"
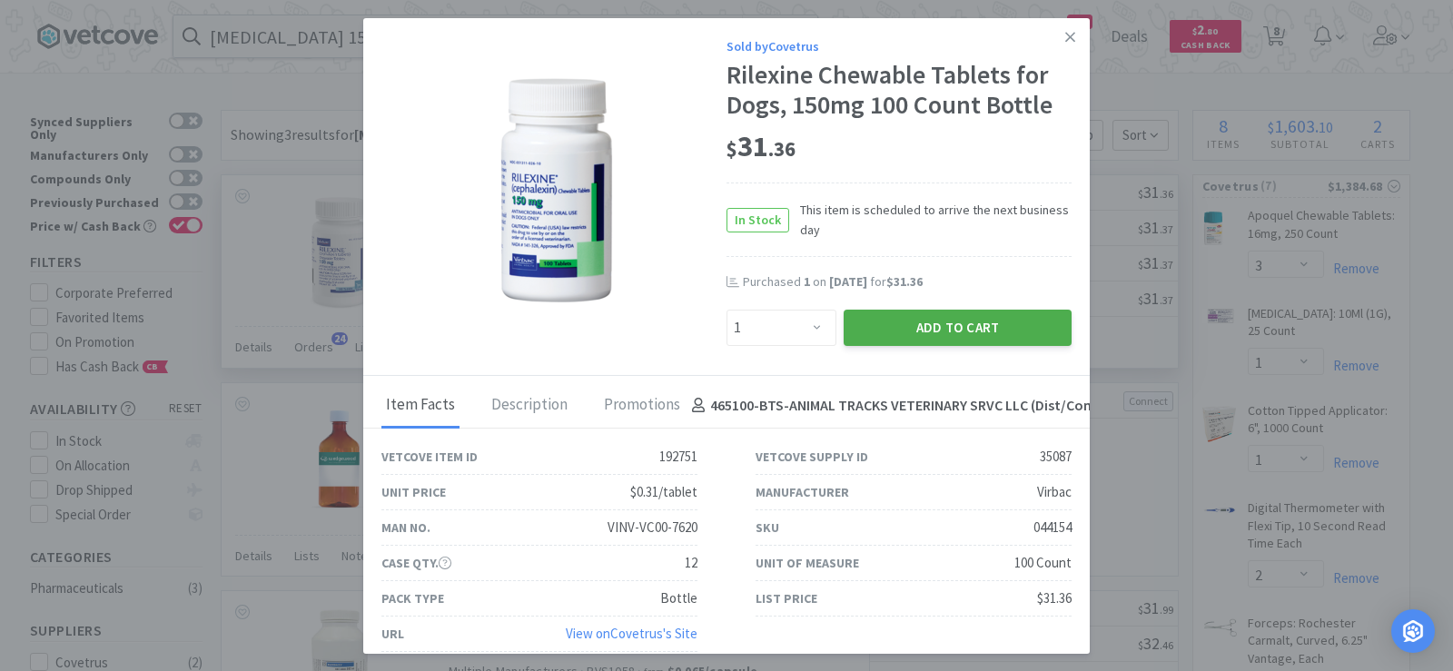
click at [945, 332] on button "Add to Cart" at bounding box center [958, 328] width 228 height 36
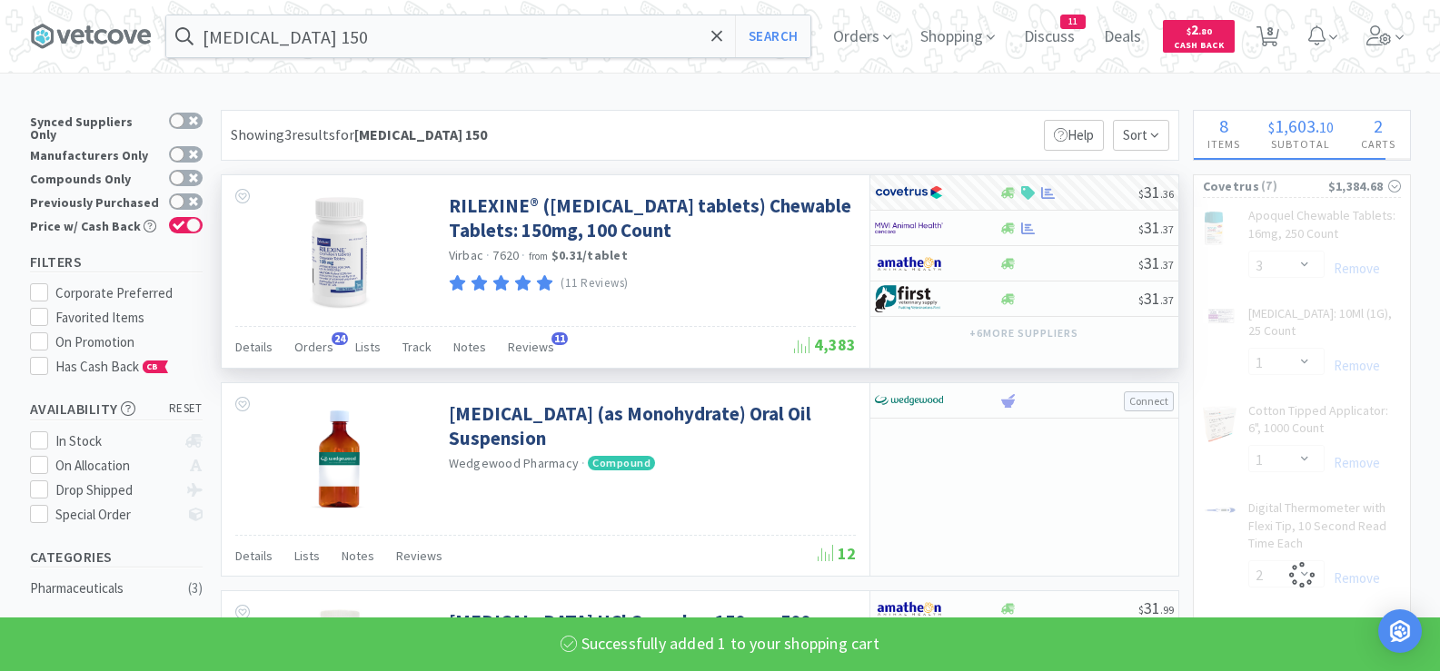
select select "1"
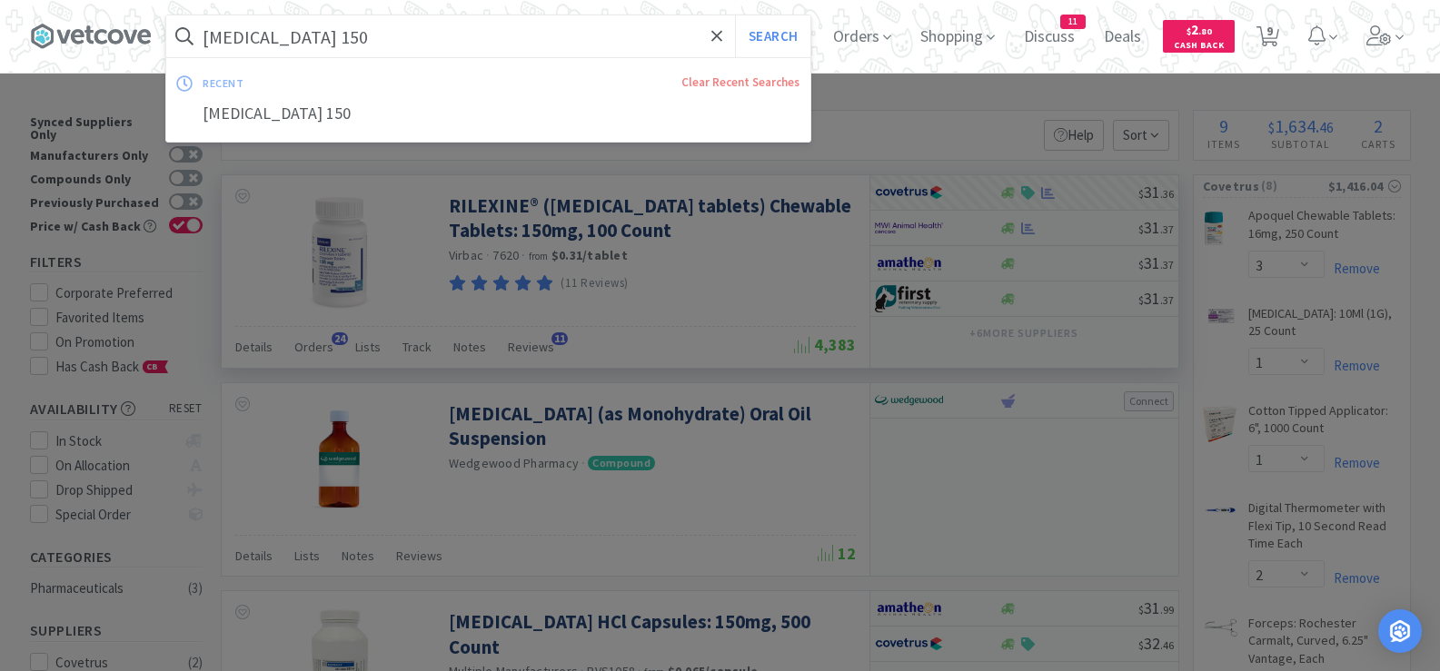
paste input "2"
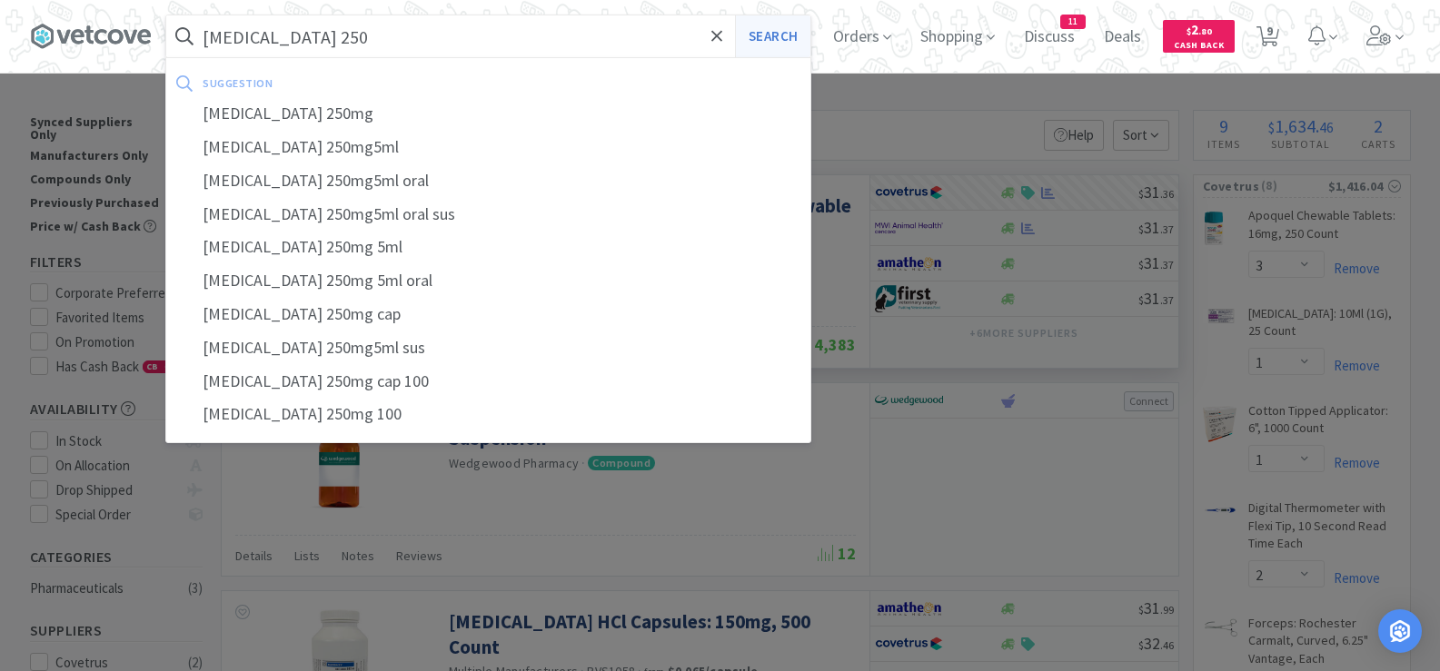
type input "[MEDICAL_DATA] 250"
click at [794, 36] on button "Search" at bounding box center [772, 36] width 75 height 42
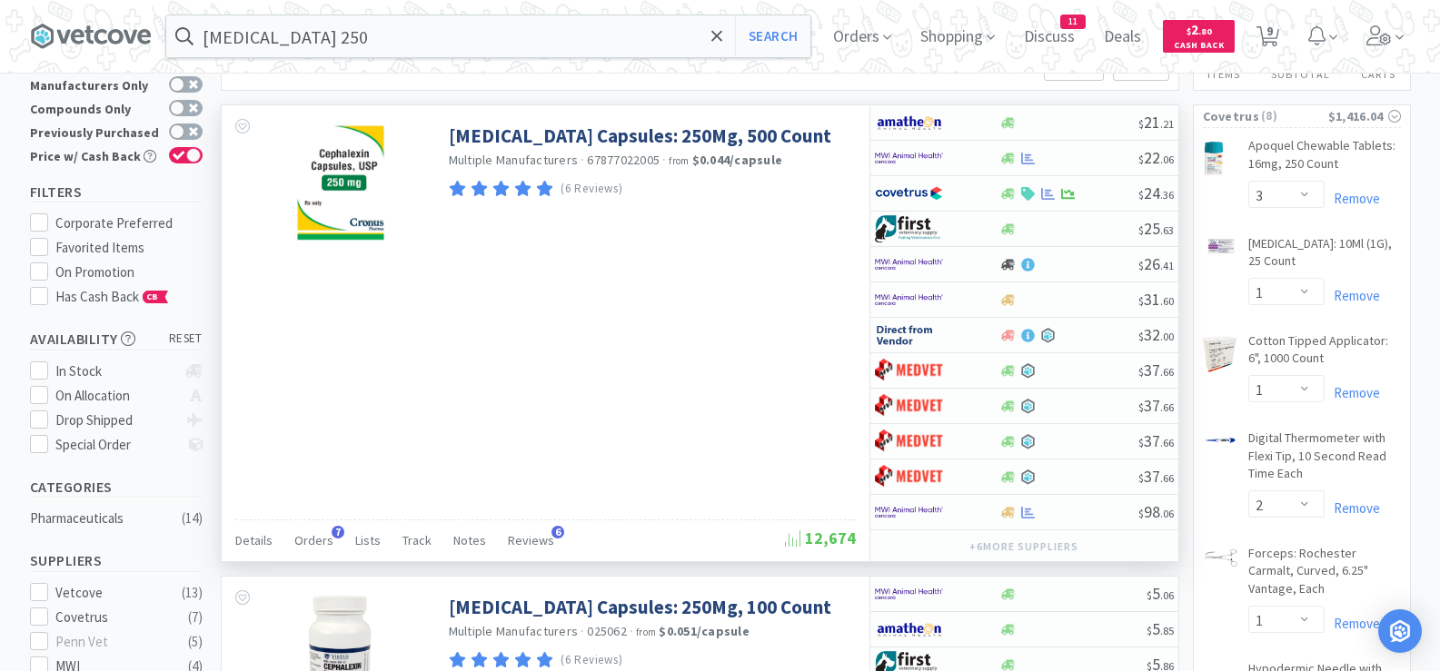
scroll to position [91, 0]
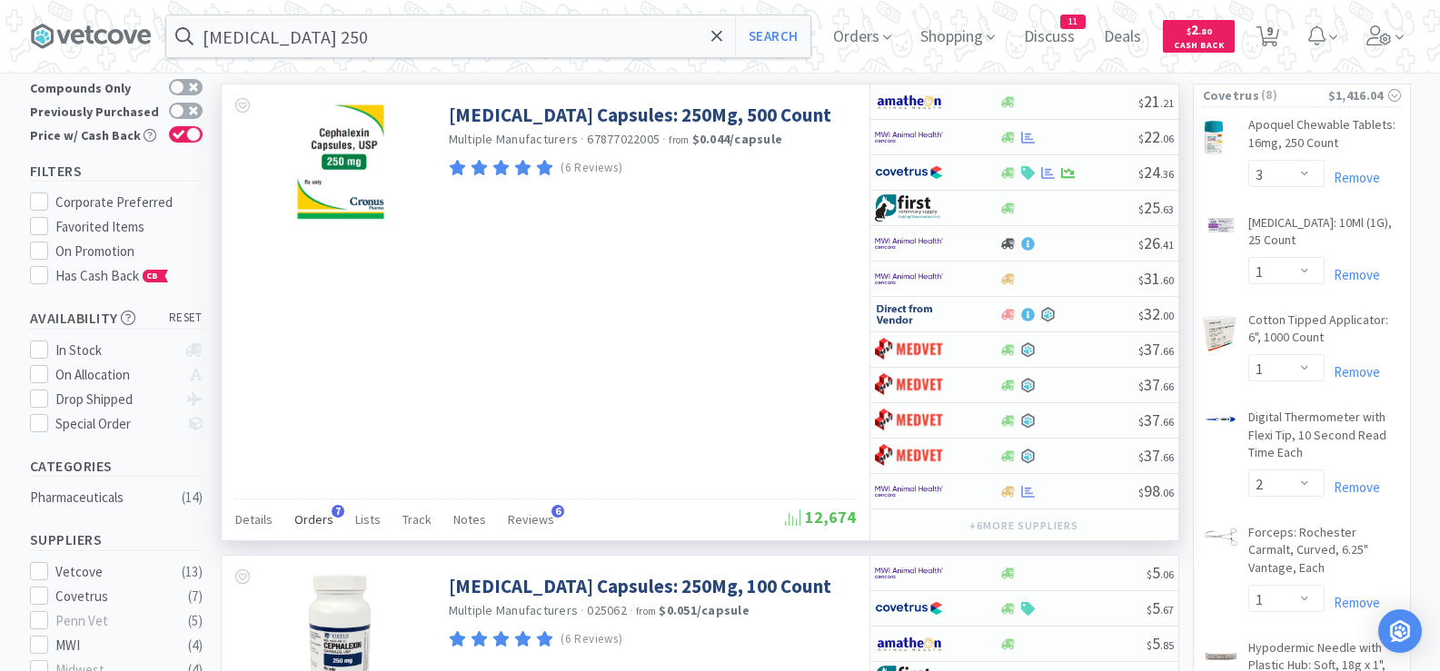
click at [309, 524] on span "Orders" at bounding box center [313, 519] width 39 height 16
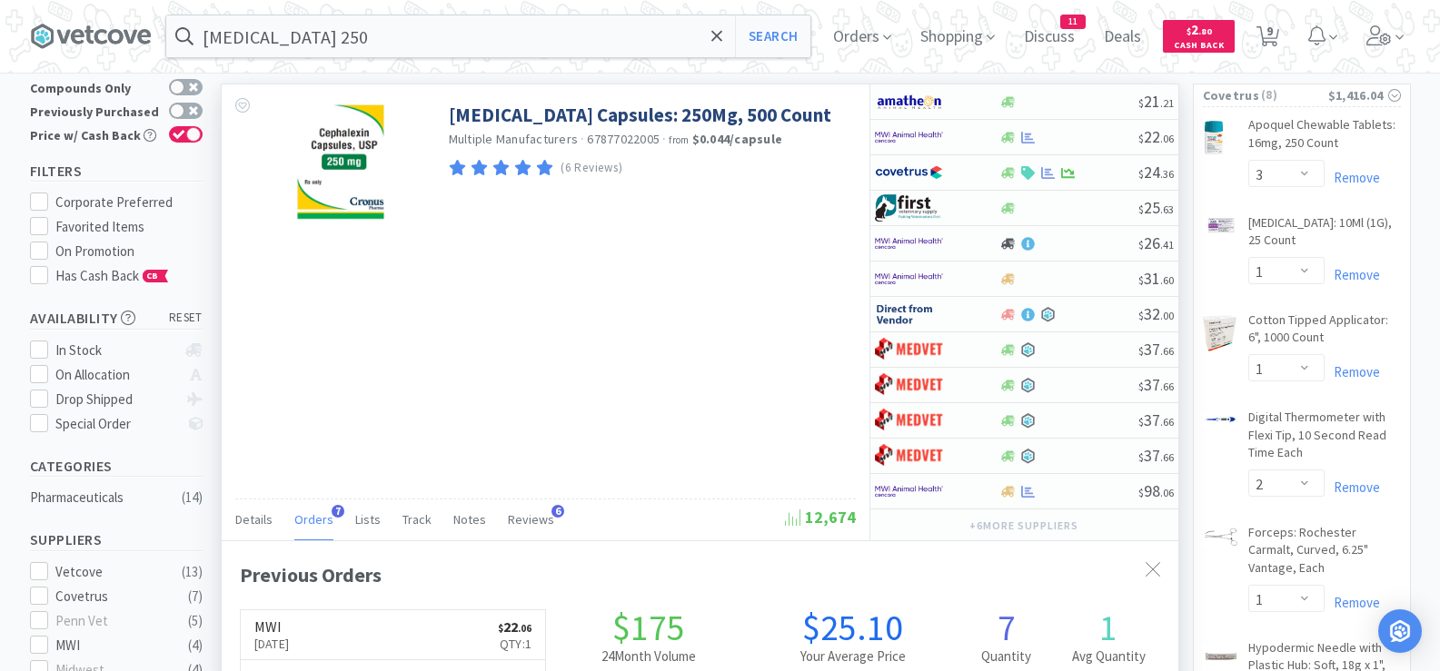
scroll to position [471, 957]
click at [1076, 136] on div at bounding box center [1068, 138] width 139 height 14
select select "1"
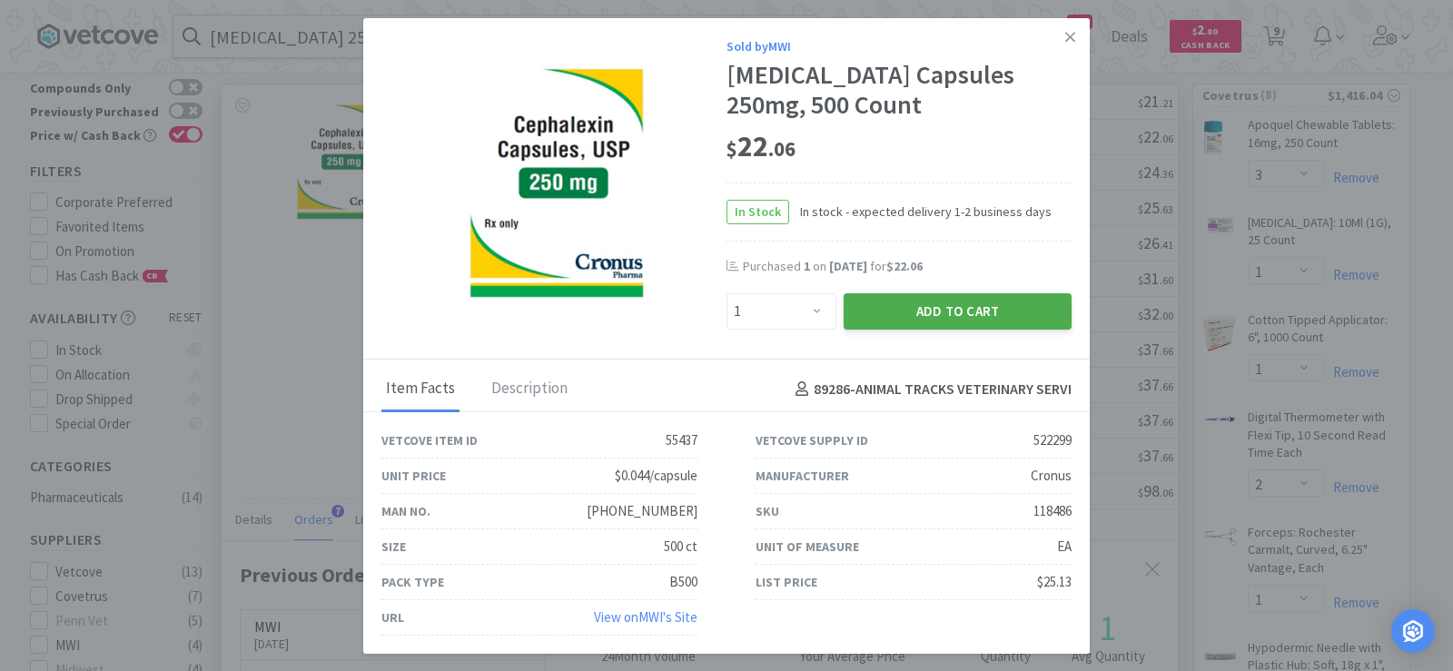
click at [945, 323] on button "Add to Cart" at bounding box center [958, 311] width 228 height 36
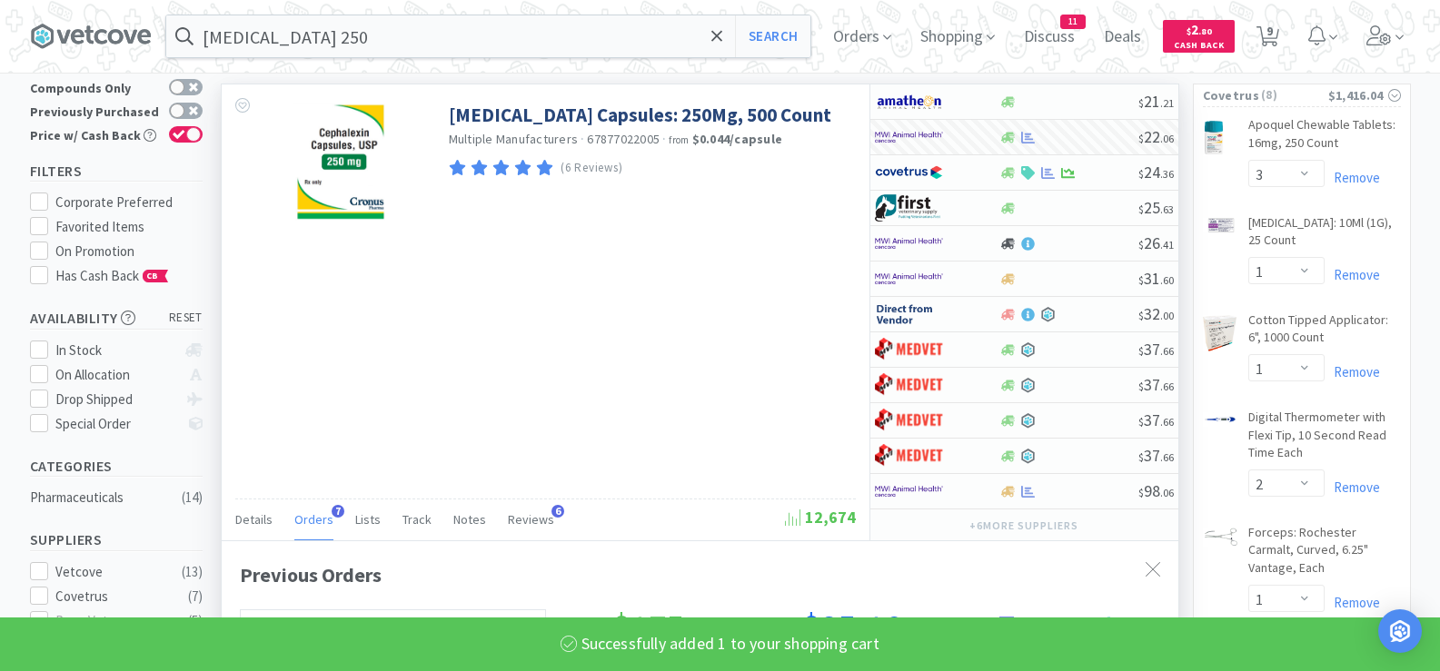
select select "1"
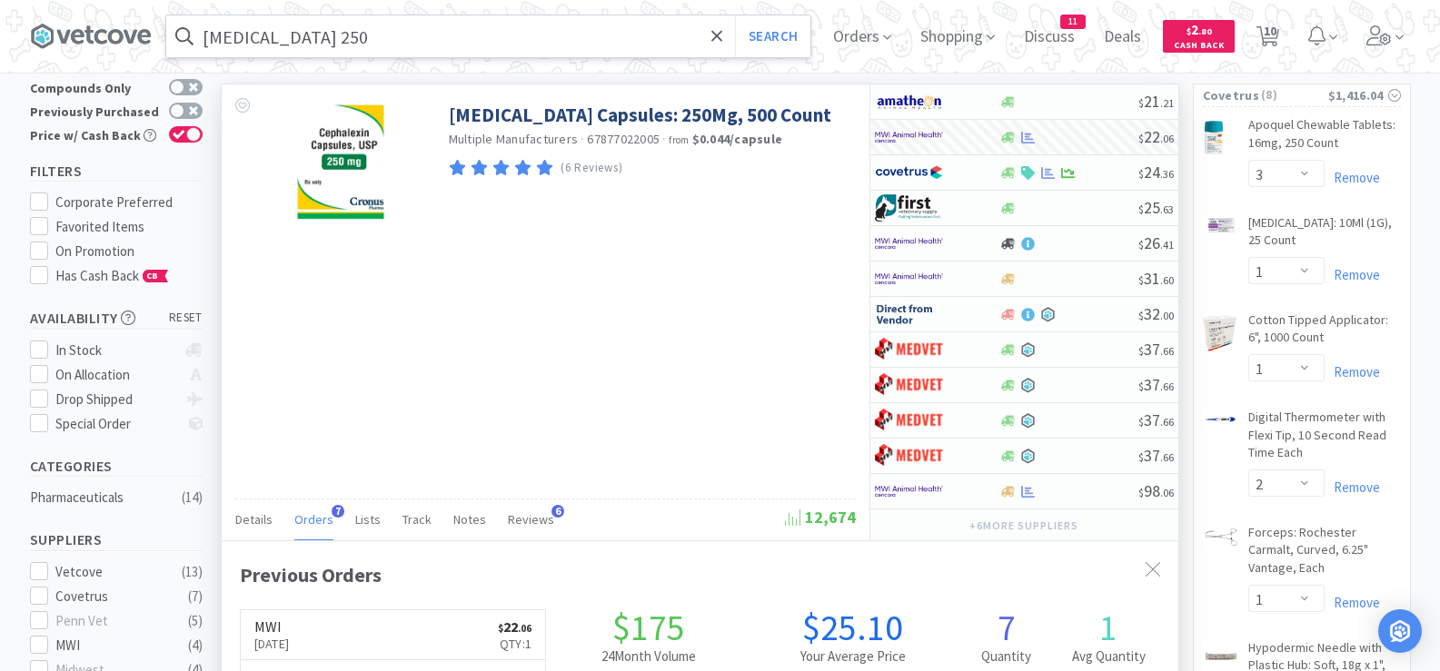
click at [470, 40] on input "[MEDICAL_DATA] 250" at bounding box center [488, 36] width 644 height 42
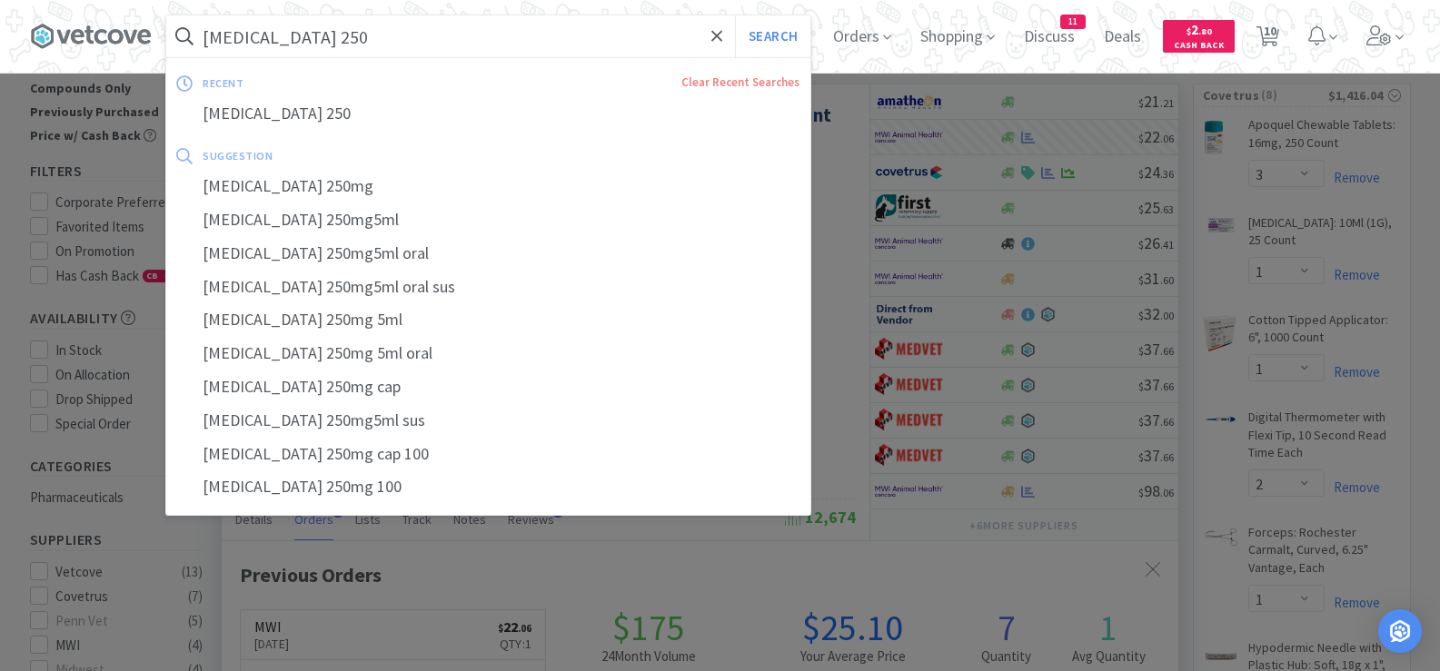
paste input "[PERSON_NAME] 6"
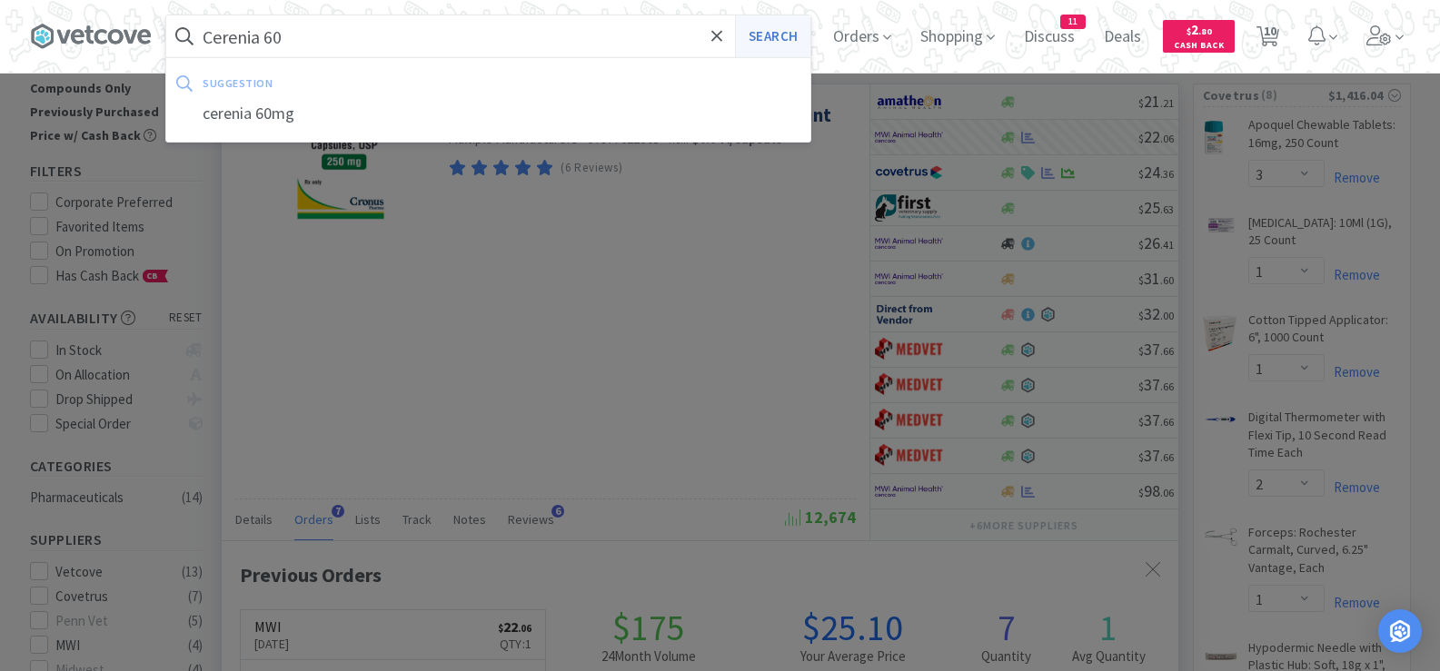
type input "Cerenia 60"
click at [772, 35] on button "Search" at bounding box center [772, 36] width 75 height 42
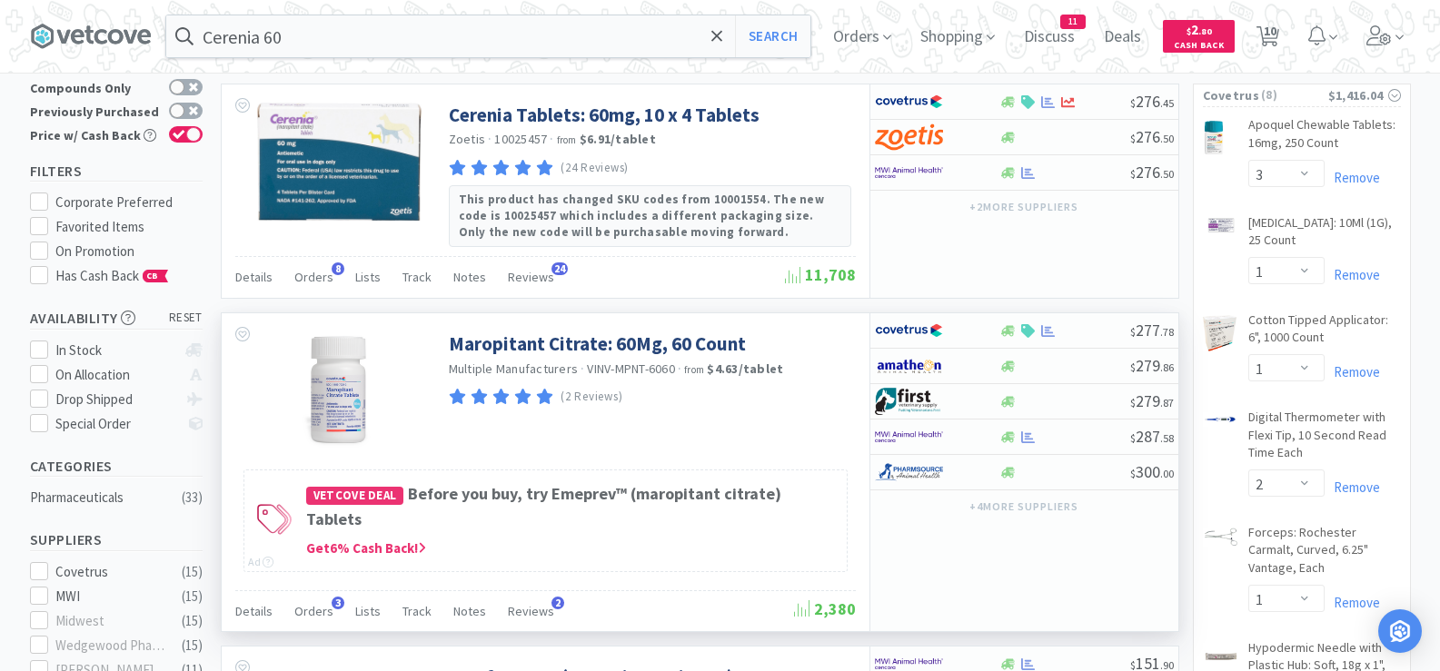
scroll to position [182, 0]
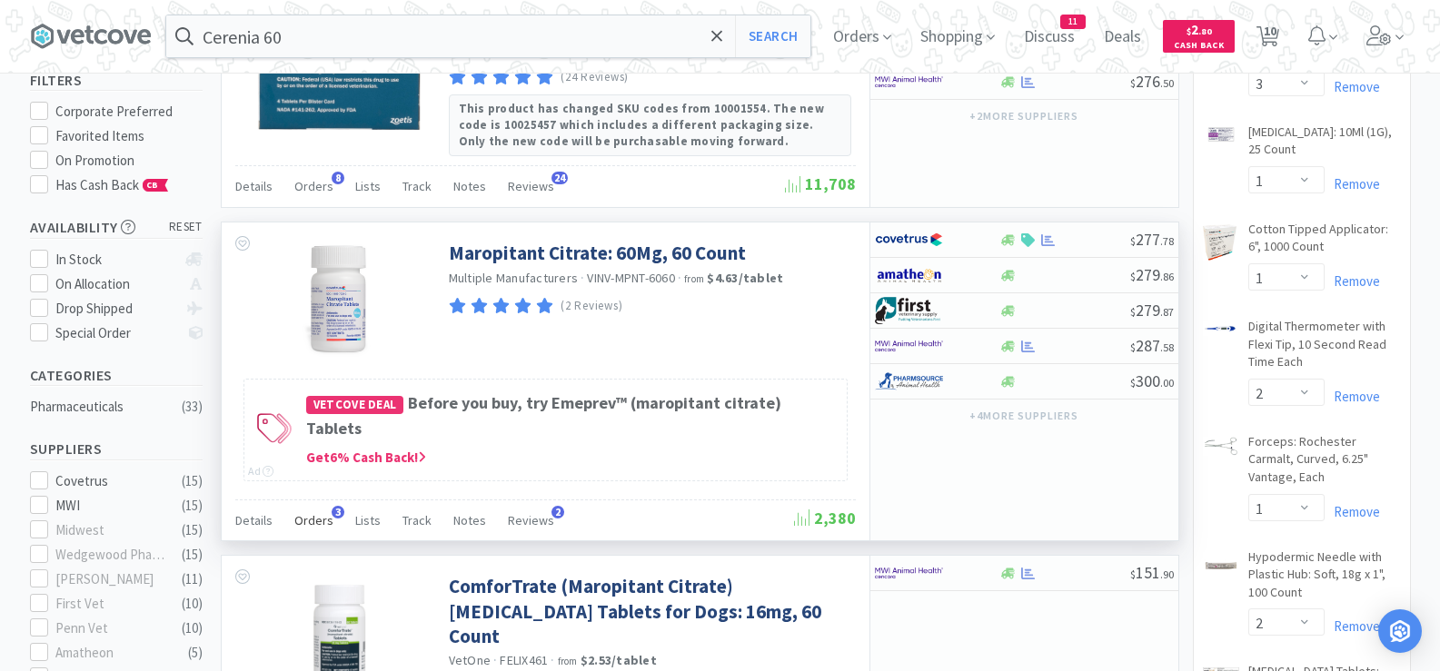
click at [312, 512] on span "Orders" at bounding box center [313, 520] width 39 height 16
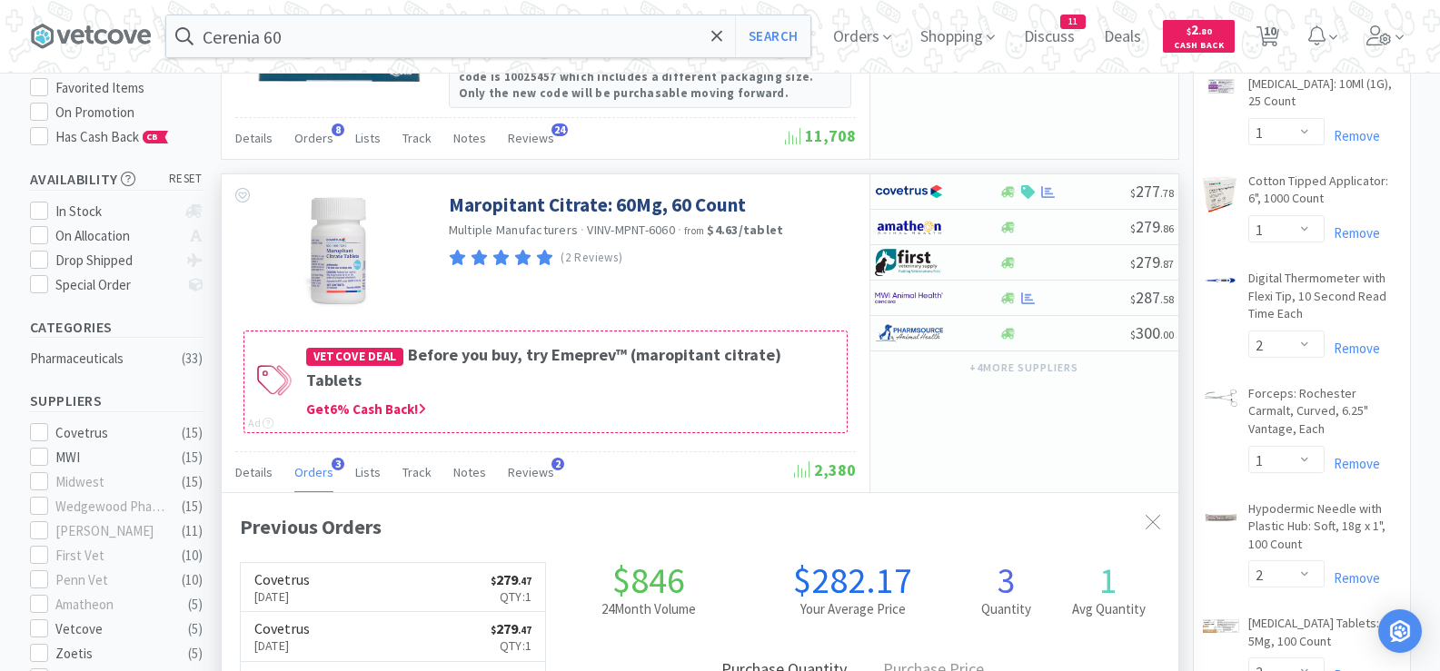
scroll to position [273, 0]
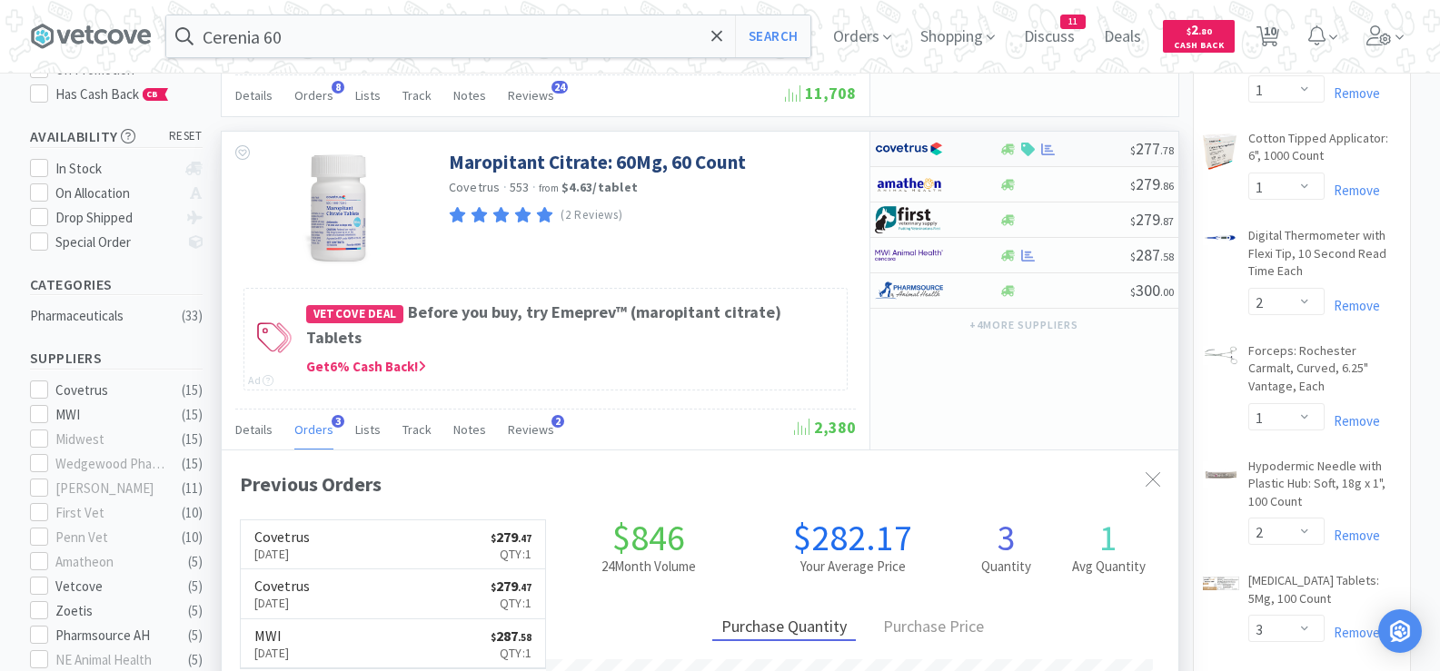
click at [1073, 151] on div at bounding box center [1064, 150] width 131 height 14
select select "1"
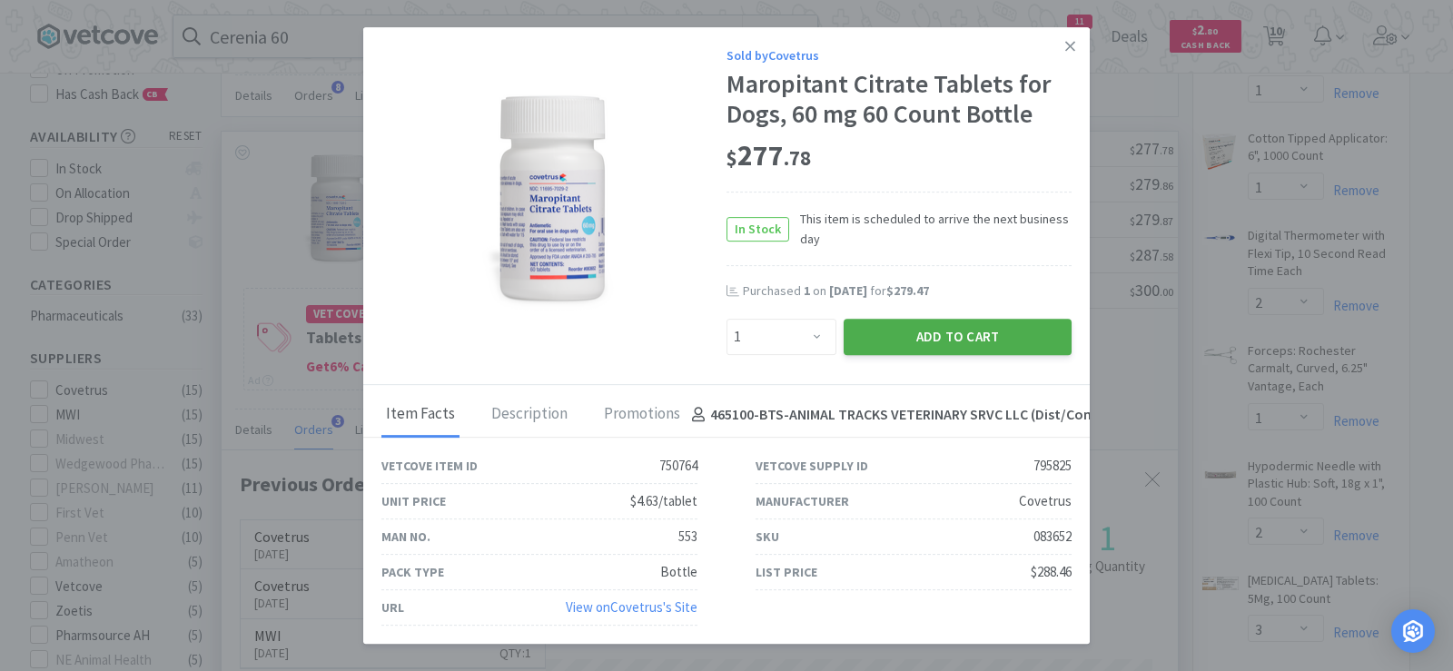
click at [922, 325] on button "Add to Cart" at bounding box center [958, 337] width 228 height 36
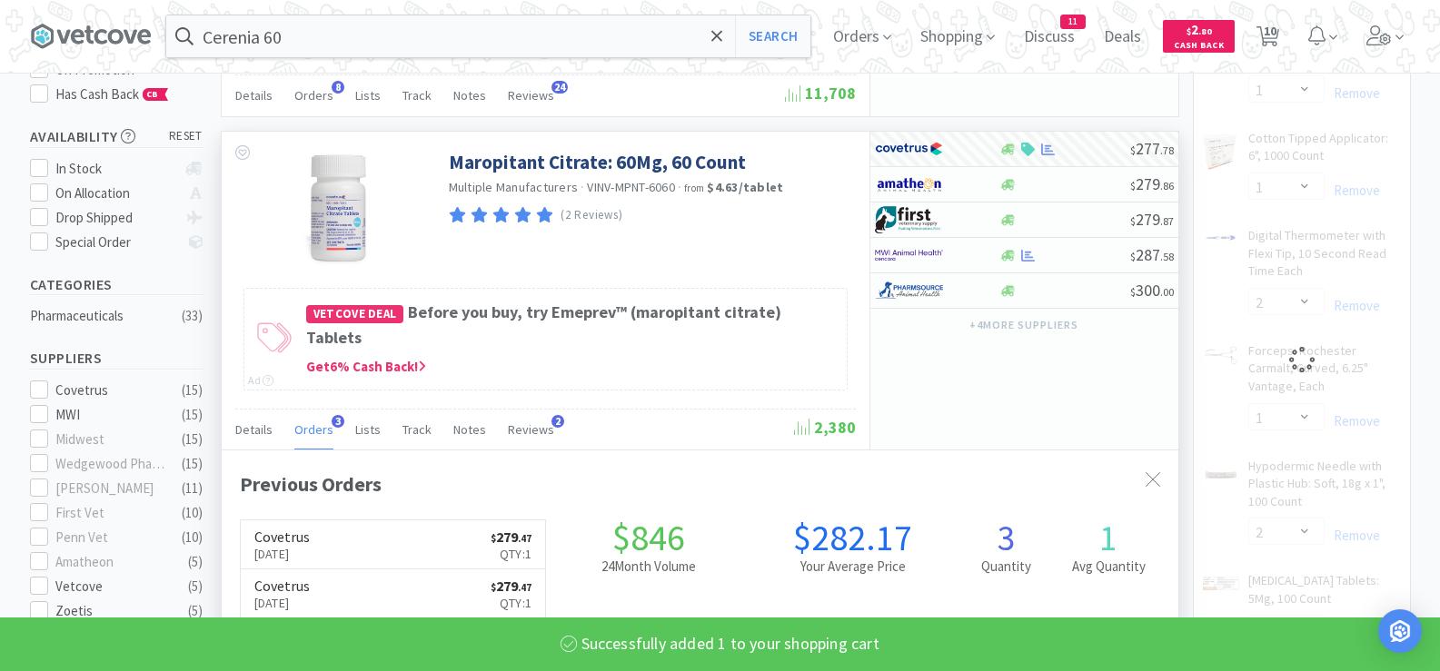
select select "1"
select select "3"
select select "1"
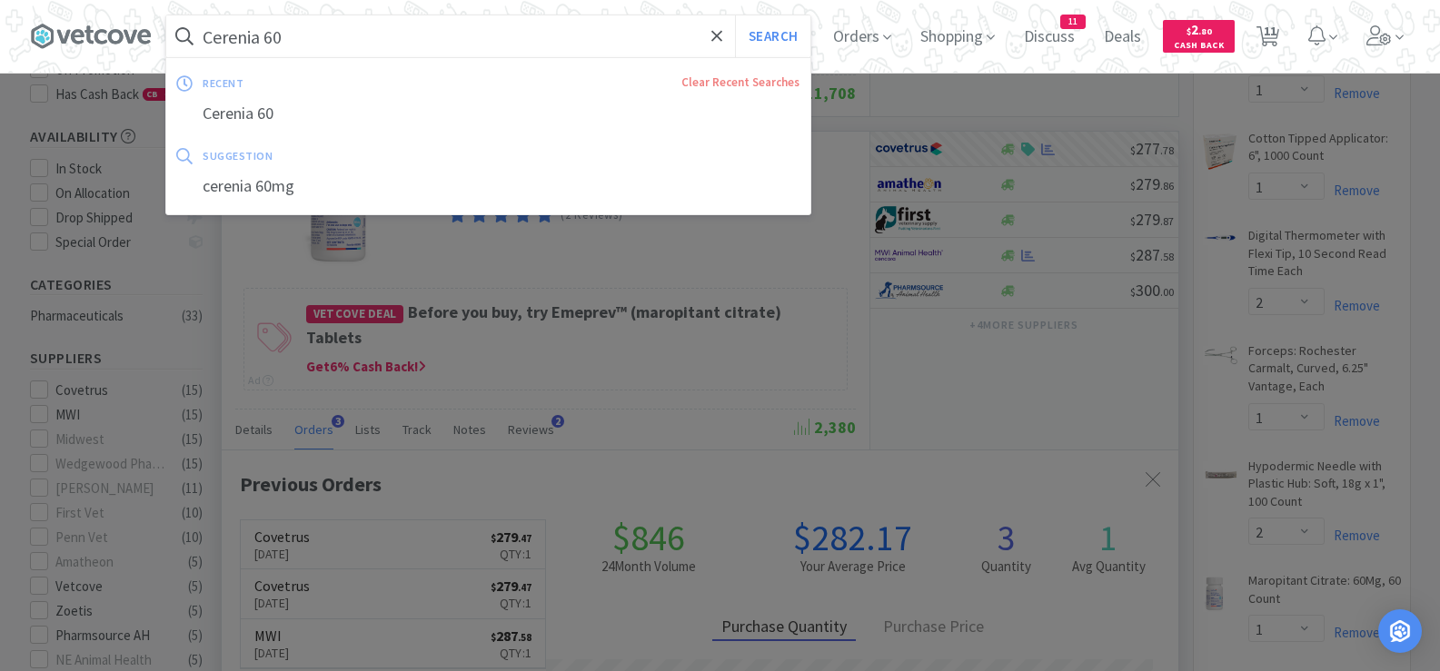
paste input "[MEDICAL_DATA] Opthalmic"
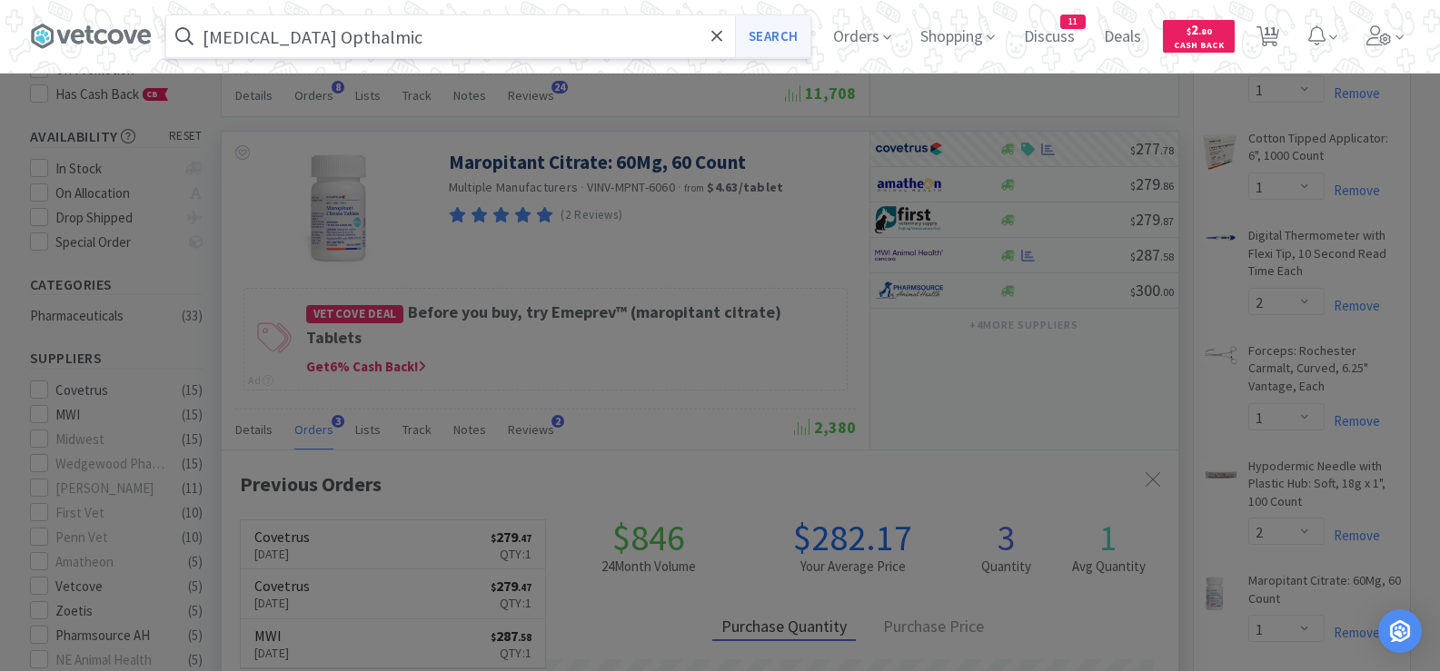
type input "[MEDICAL_DATA] Opthalmic"
click at [789, 43] on button "Search" at bounding box center [772, 36] width 75 height 42
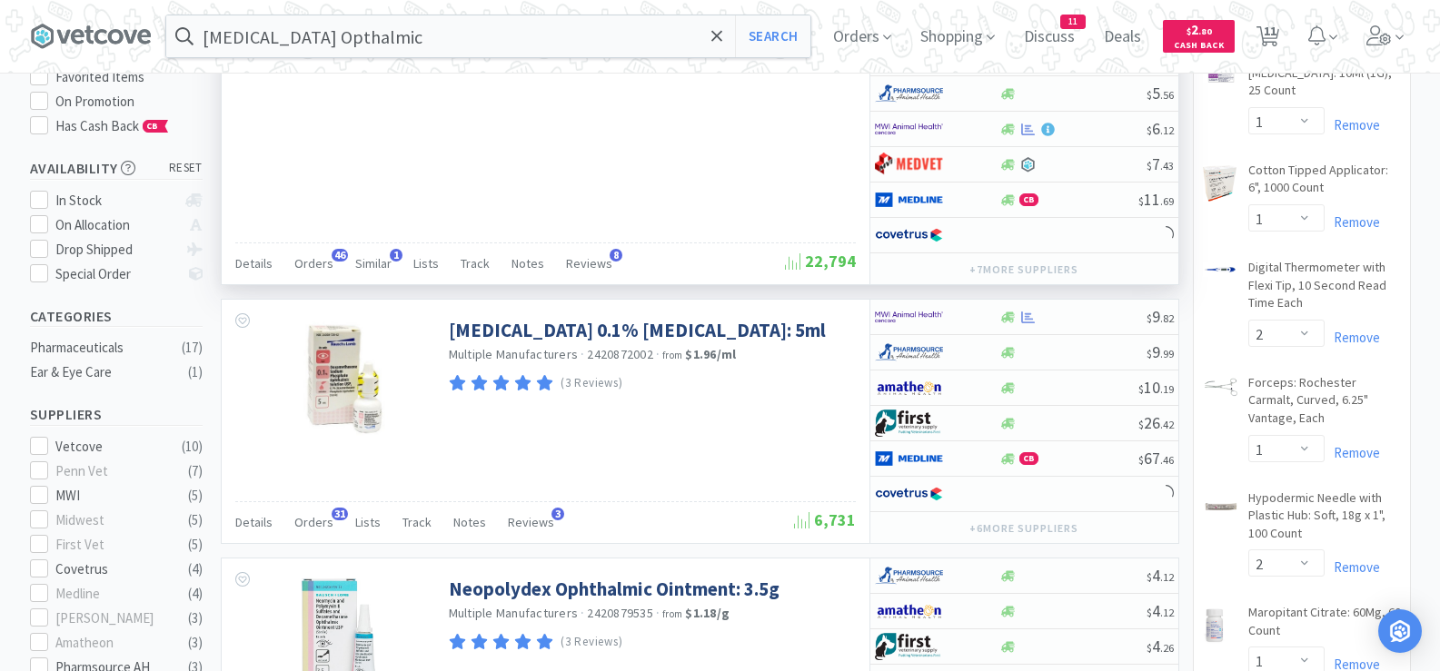
scroll to position [273, 0]
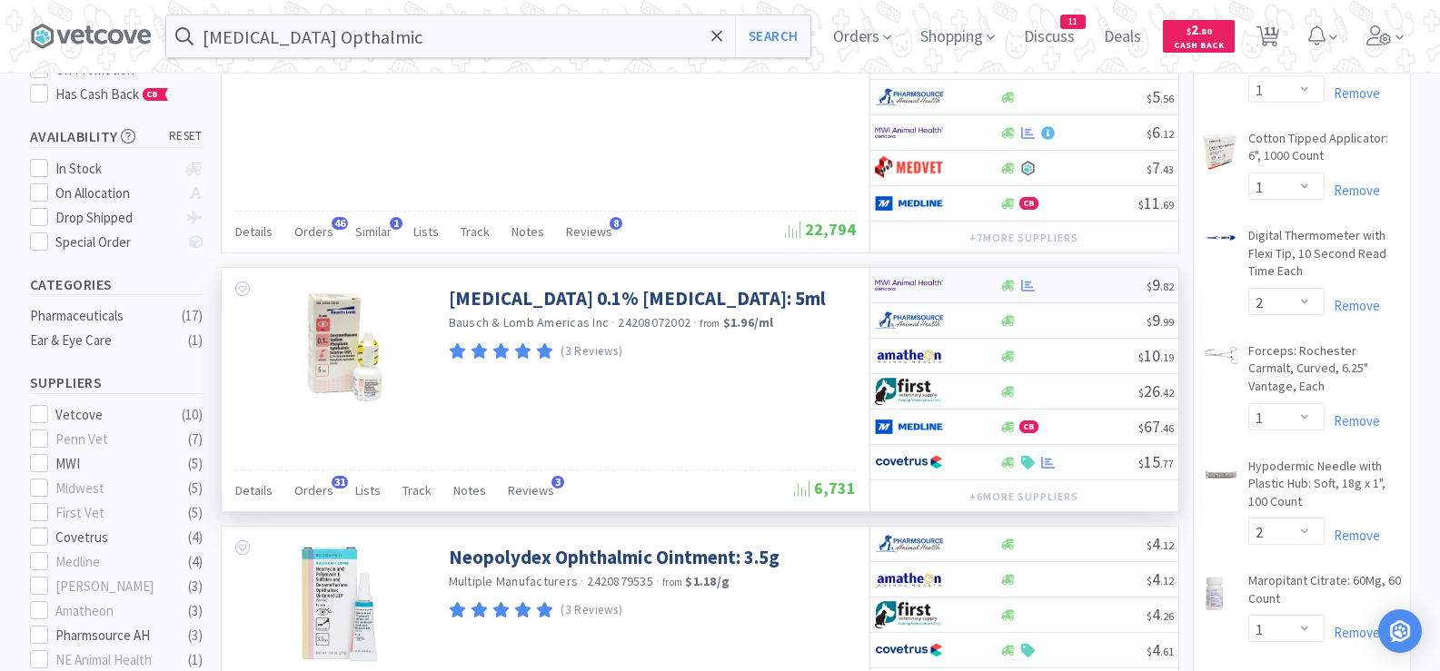
click at [1059, 291] on div at bounding box center [1072, 286] width 147 height 14
select select "1"
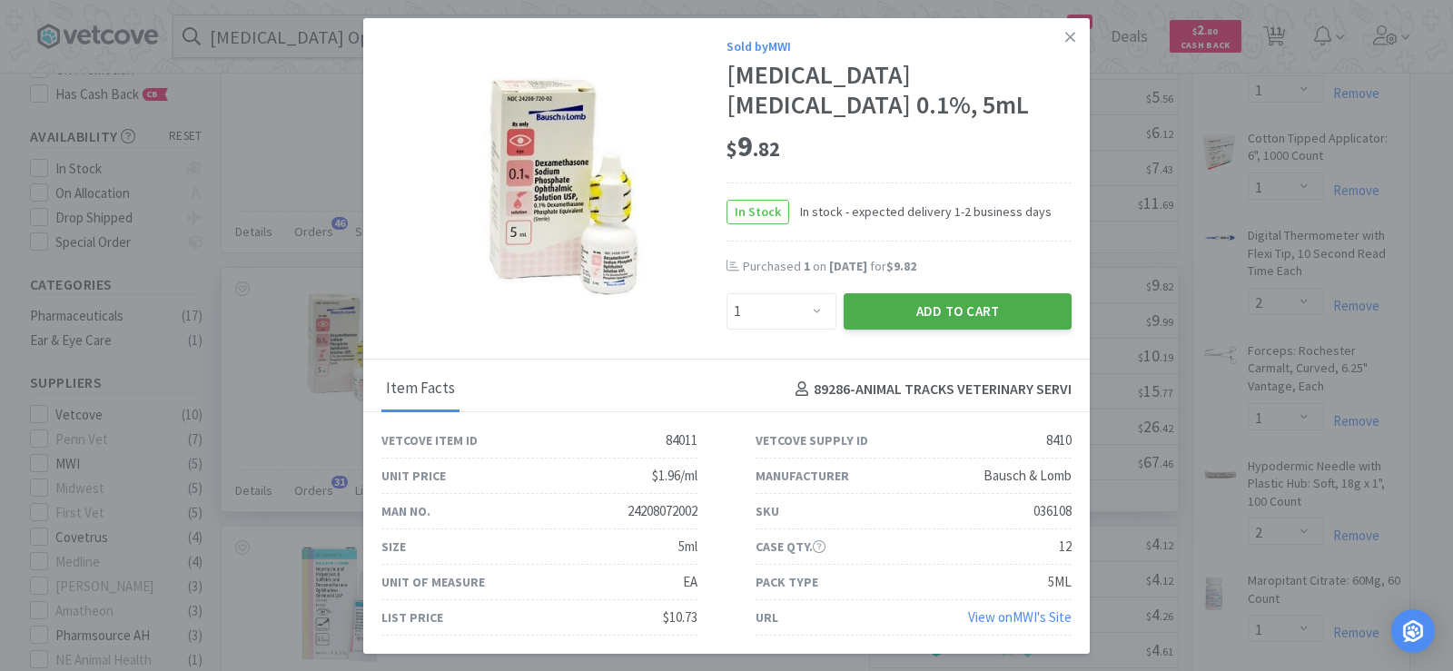
click at [992, 330] on button "Add to Cart" at bounding box center [958, 311] width 228 height 36
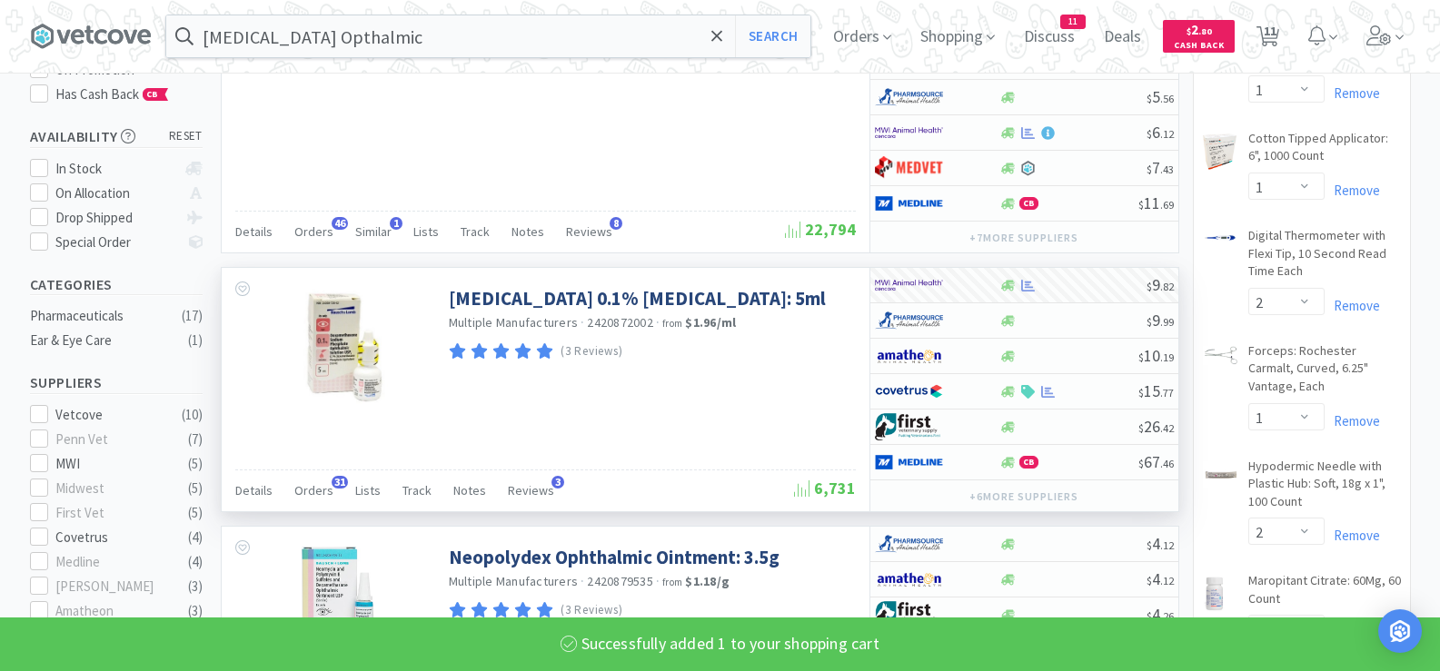
select select "1"
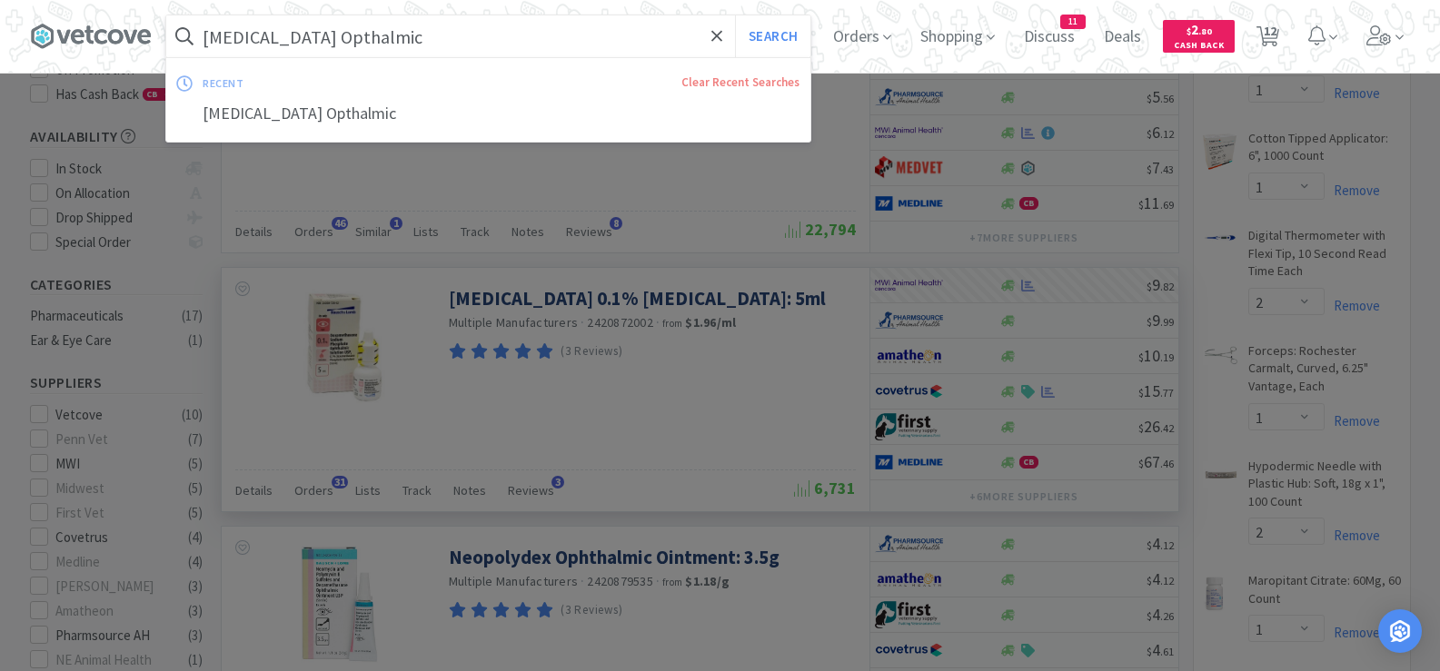
click at [622, 28] on input "[MEDICAL_DATA] Opthalmic" at bounding box center [488, 36] width 644 height 42
paste input "Feliway Diffuser Kit"
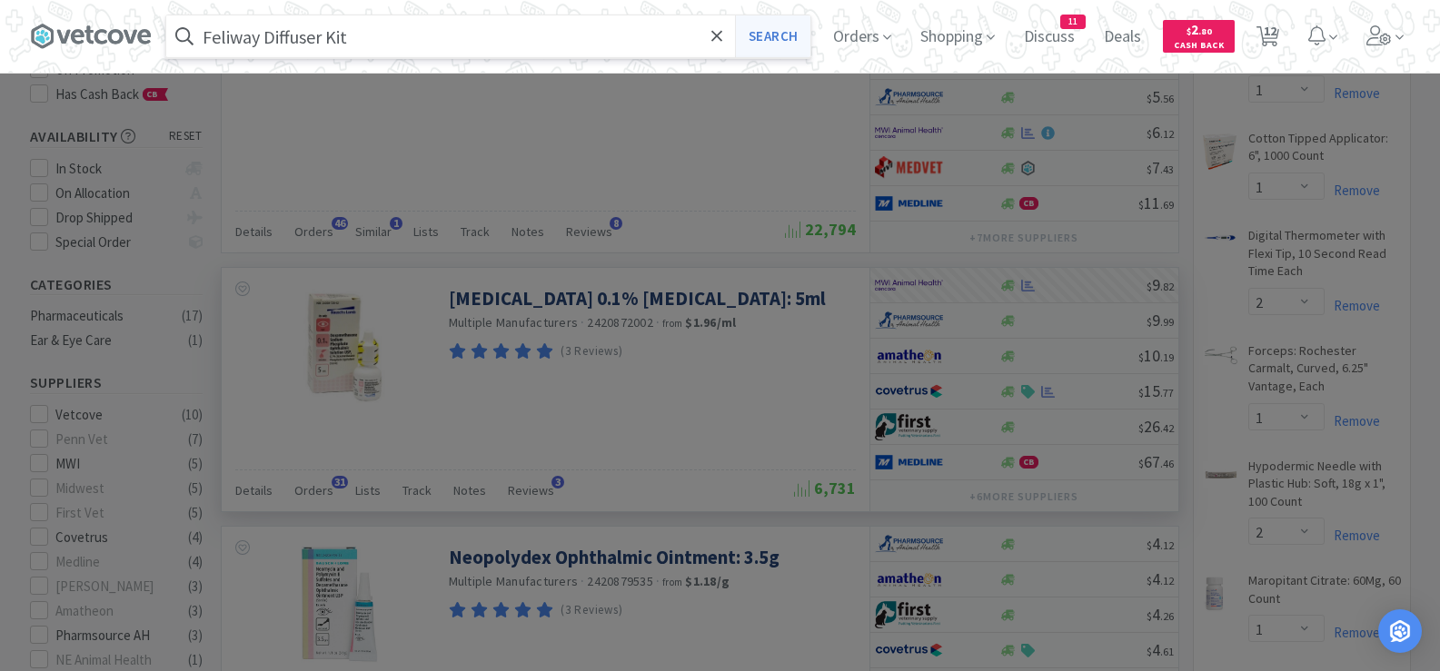
type input "Feliway Diffuser Kit"
click at [795, 43] on button "Search" at bounding box center [772, 36] width 75 height 42
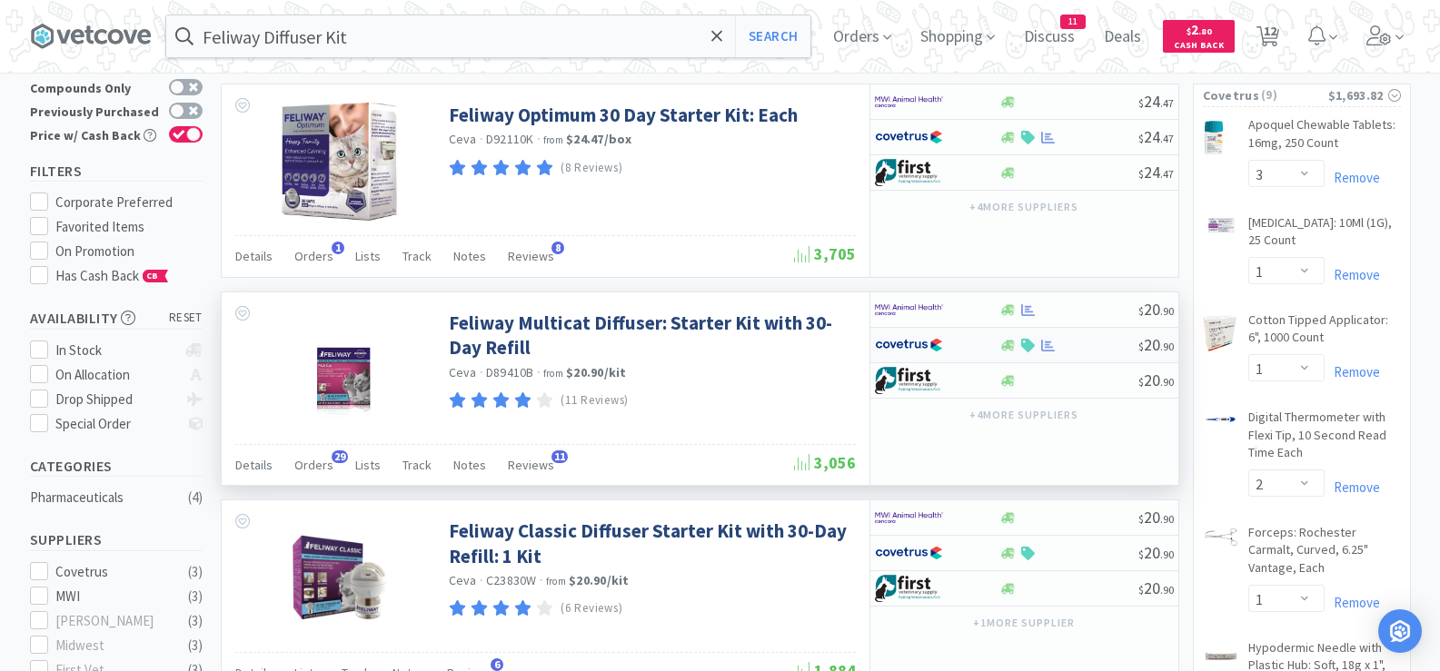
scroll to position [182, 0]
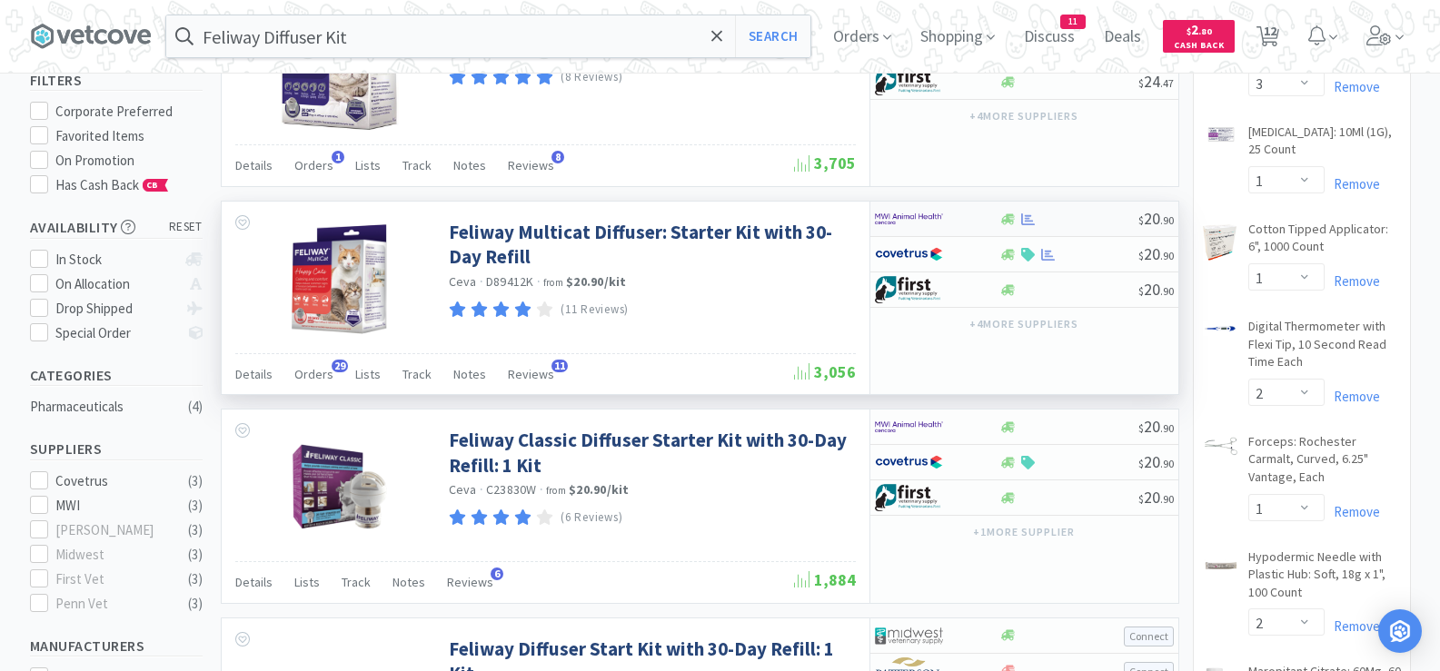
click at [1095, 225] on div at bounding box center [1068, 220] width 139 height 14
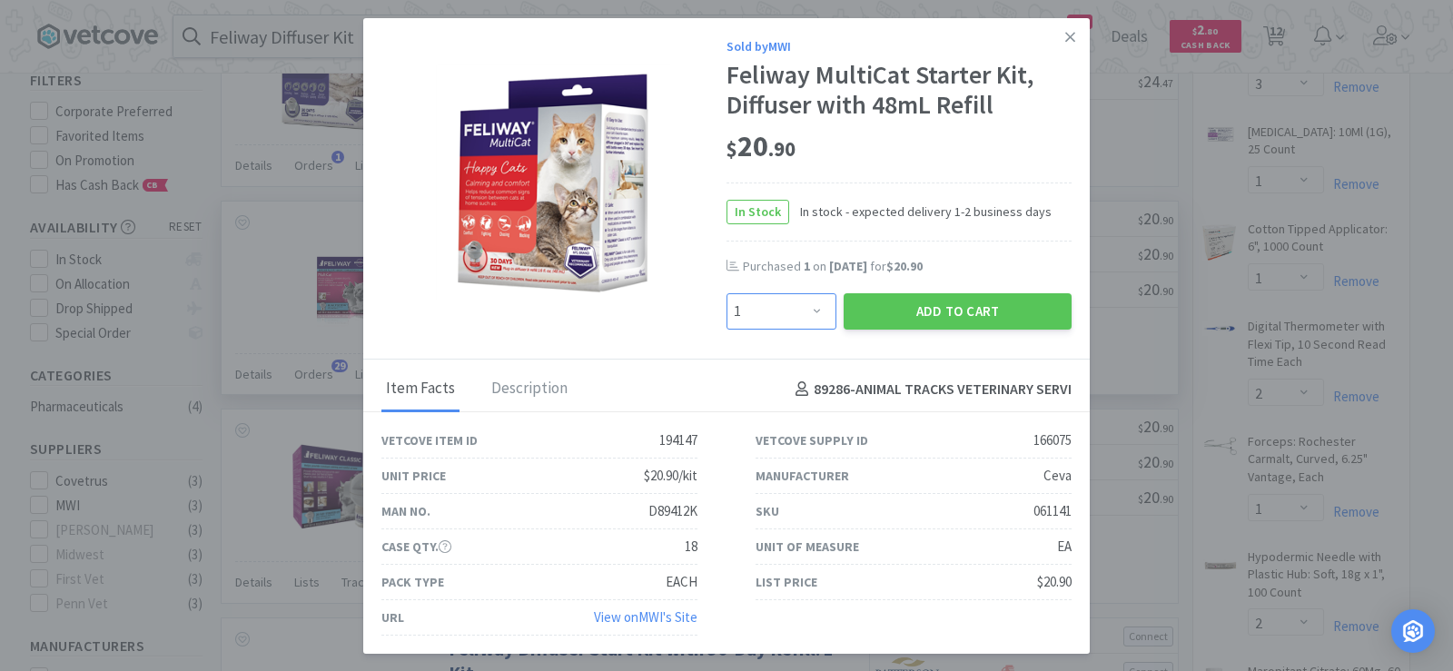
click at [759, 314] on select "Enter Quantity 1 2 3 4 5 6 7 8 9 10 11 12 13 14 15 16 17 18 19 20 Enter Quantity" at bounding box center [782, 311] width 110 height 36
select select "2"
click at [727, 293] on select "Enter Quantity 1 2 3 4 5 6 7 8 9 10 11 12 13 14 15 16 17 18 19 20 Enter Quantity" at bounding box center [782, 311] width 110 height 36
click at [912, 311] on button "Add to Cart" at bounding box center [958, 311] width 228 height 36
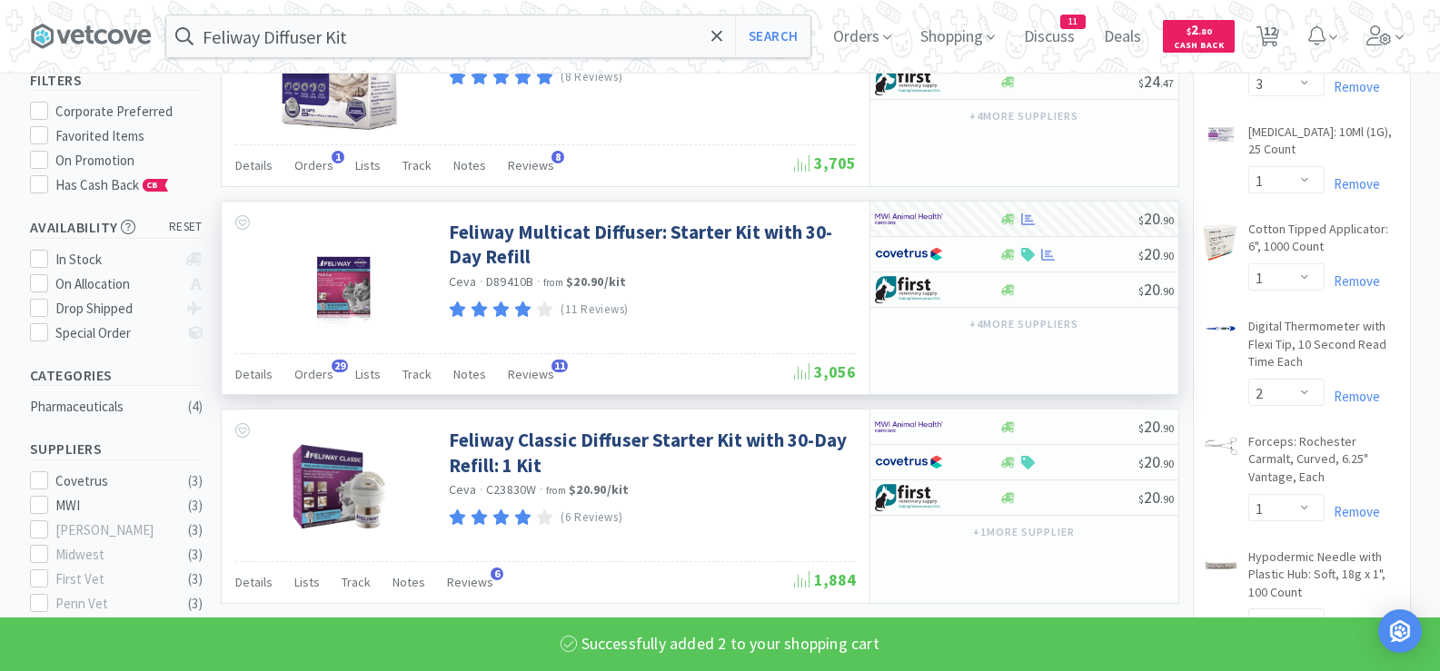
select select "2"
select select "1"
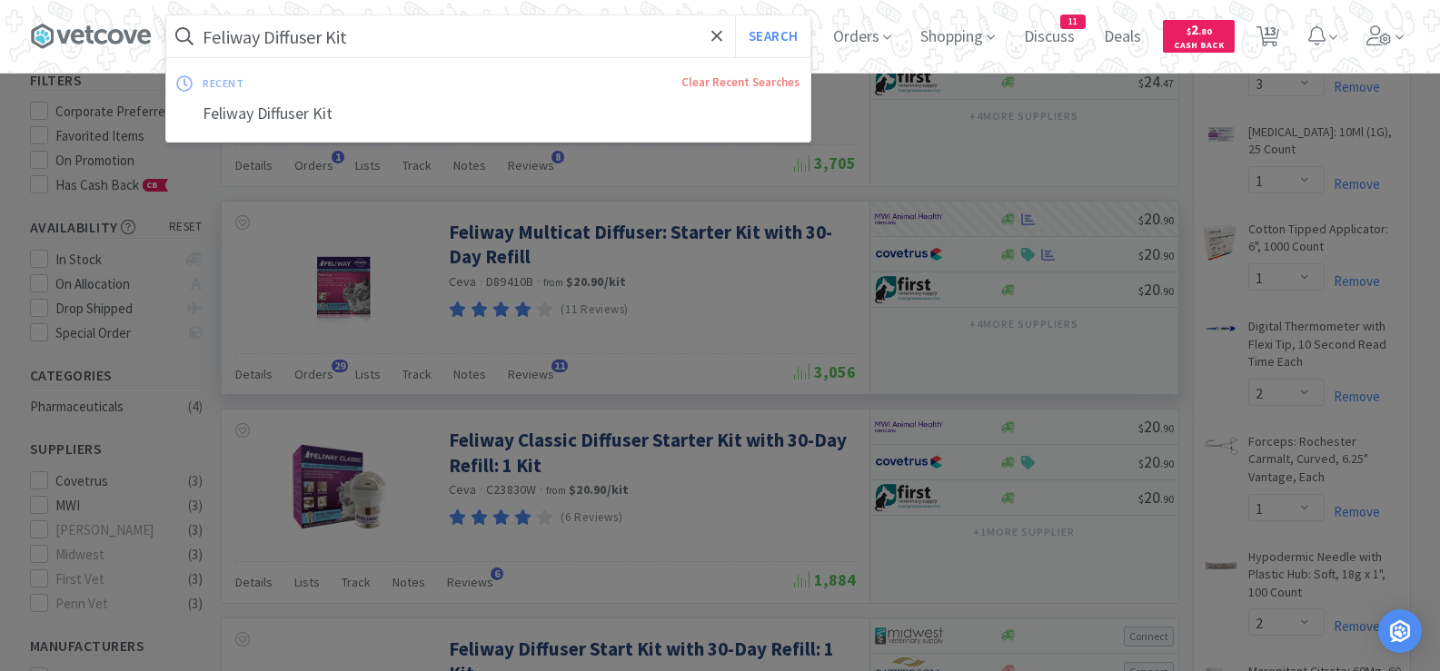
paste input "[MEDICAL_DATA] 300"
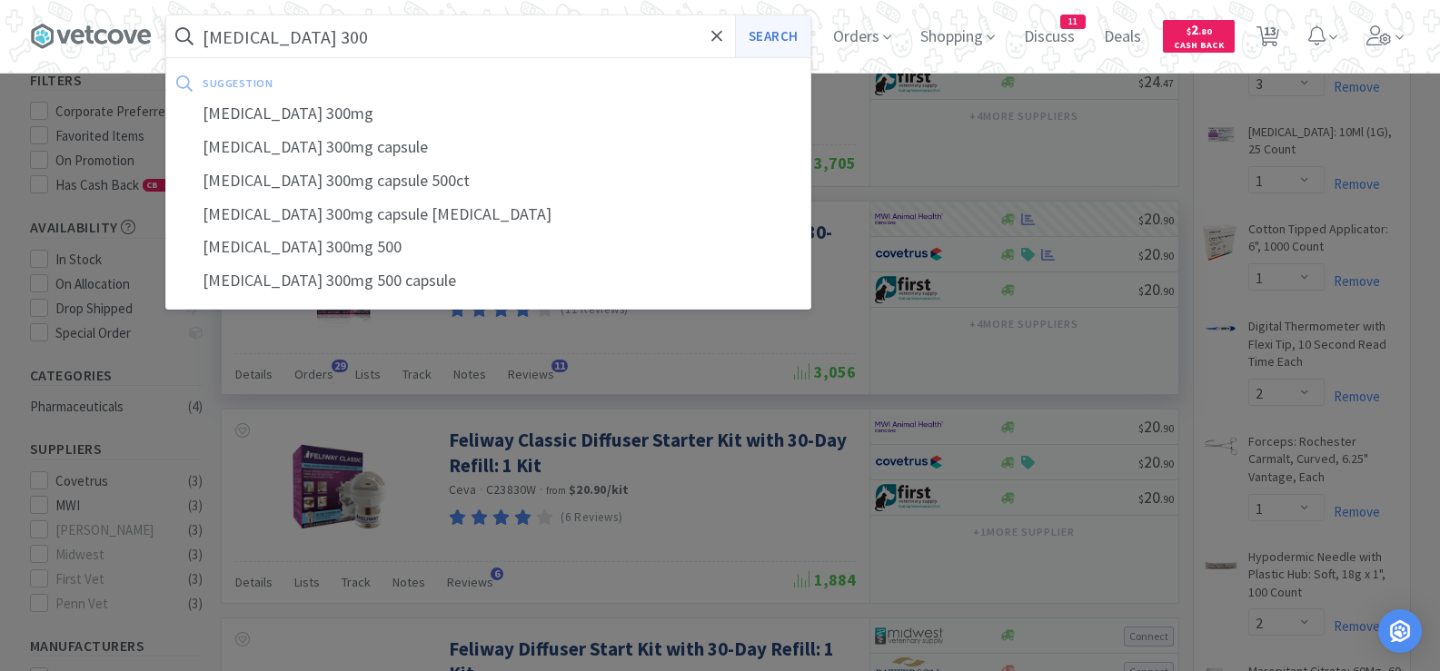
type input "[MEDICAL_DATA] 300"
click at [778, 39] on button "Search" at bounding box center [772, 36] width 75 height 42
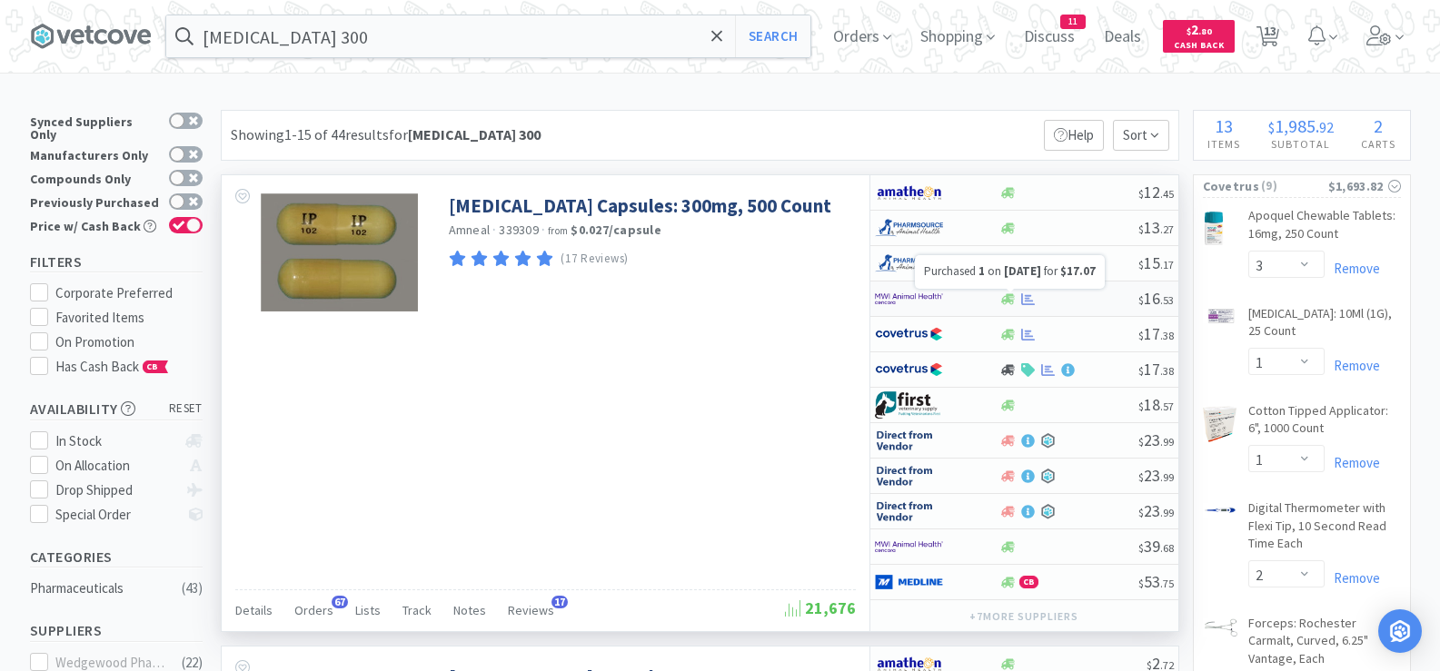
click at [1030, 294] on icon at bounding box center [1028, 299] width 14 height 14
select select "1"
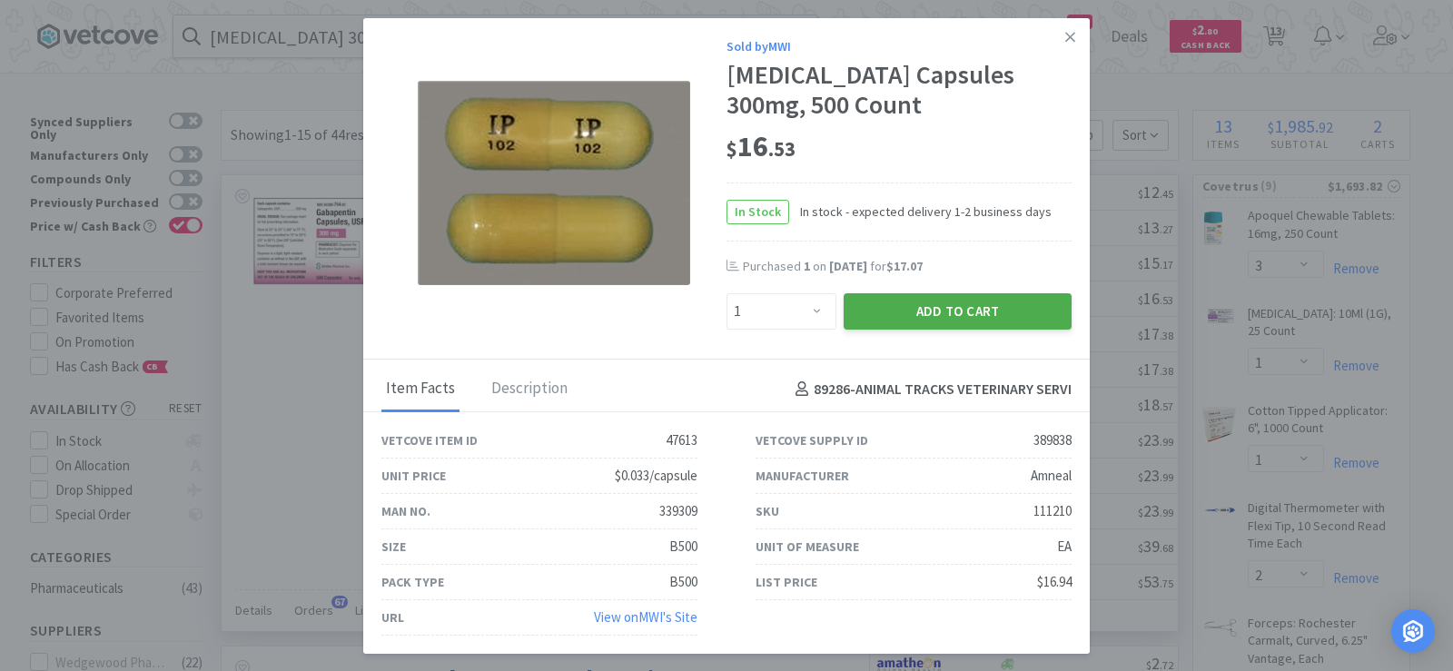
click at [948, 319] on button "Add to Cart" at bounding box center [958, 311] width 228 height 36
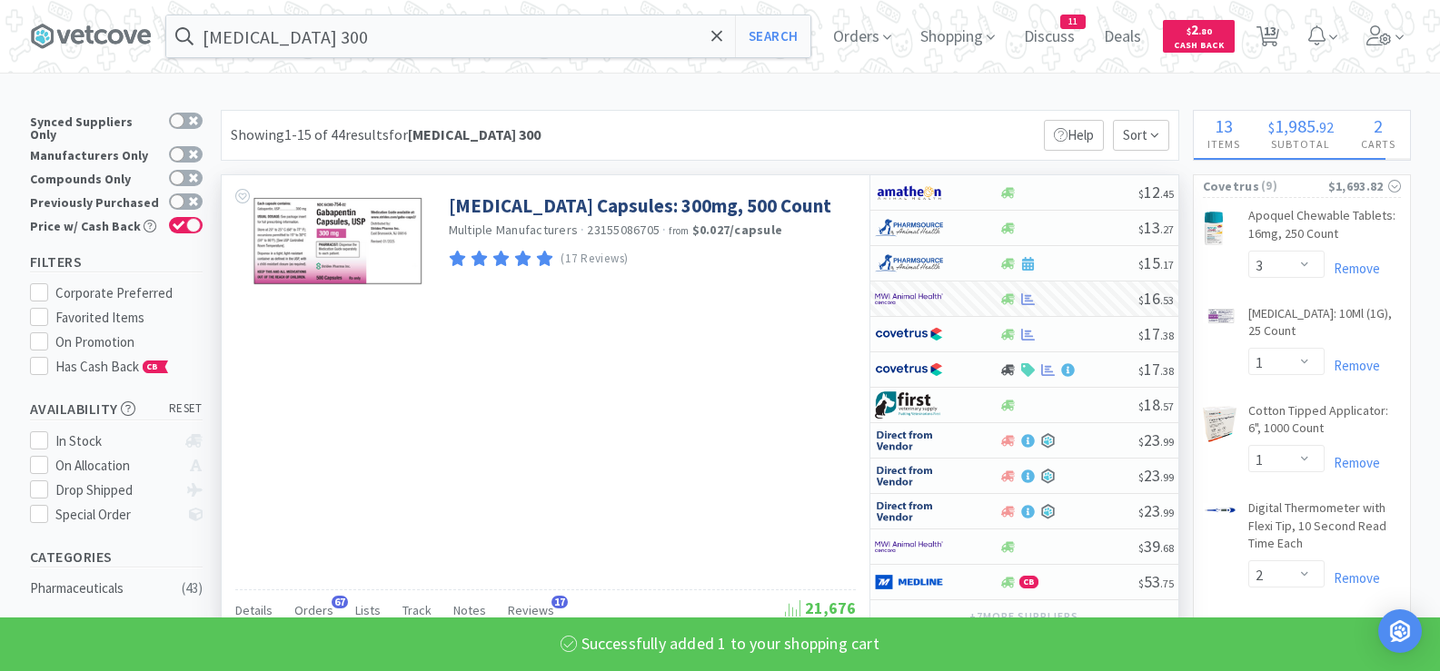
select select "1"
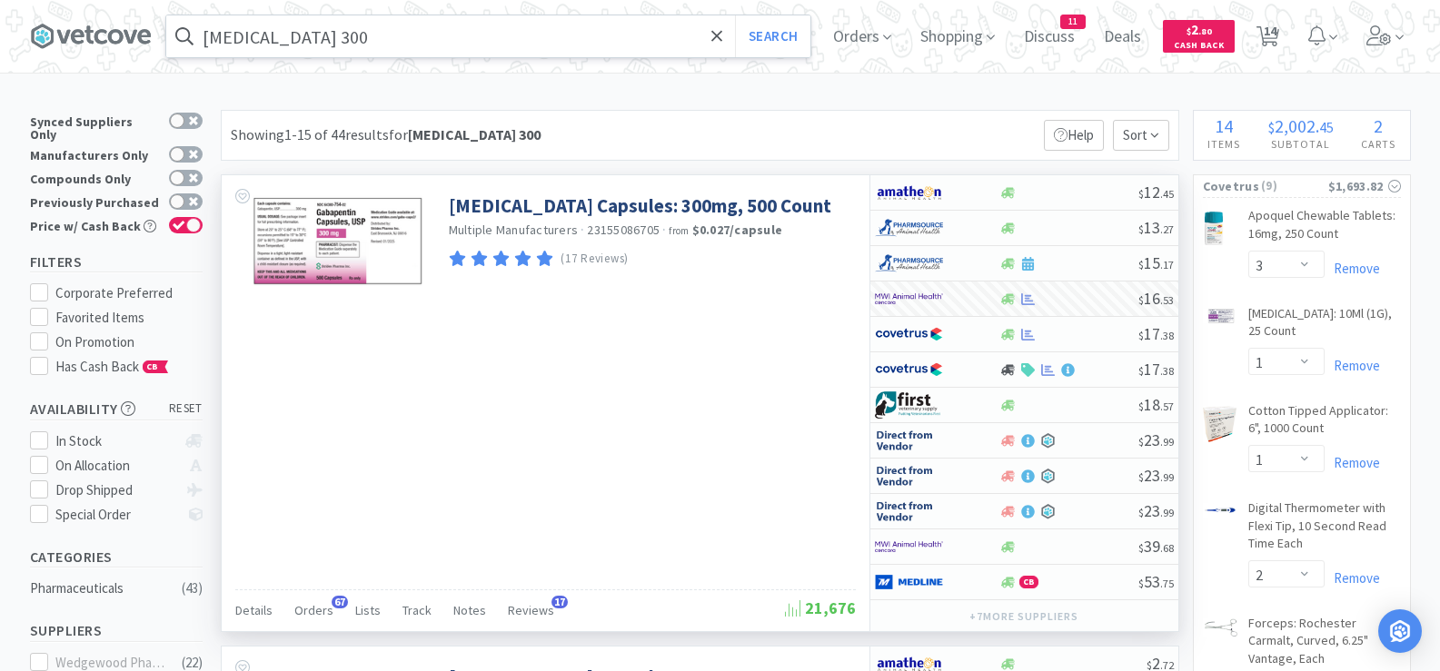
click at [578, 37] on input "[MEDICAL_DATA] 300" at bounding box center [488, 36] width 644 height 42
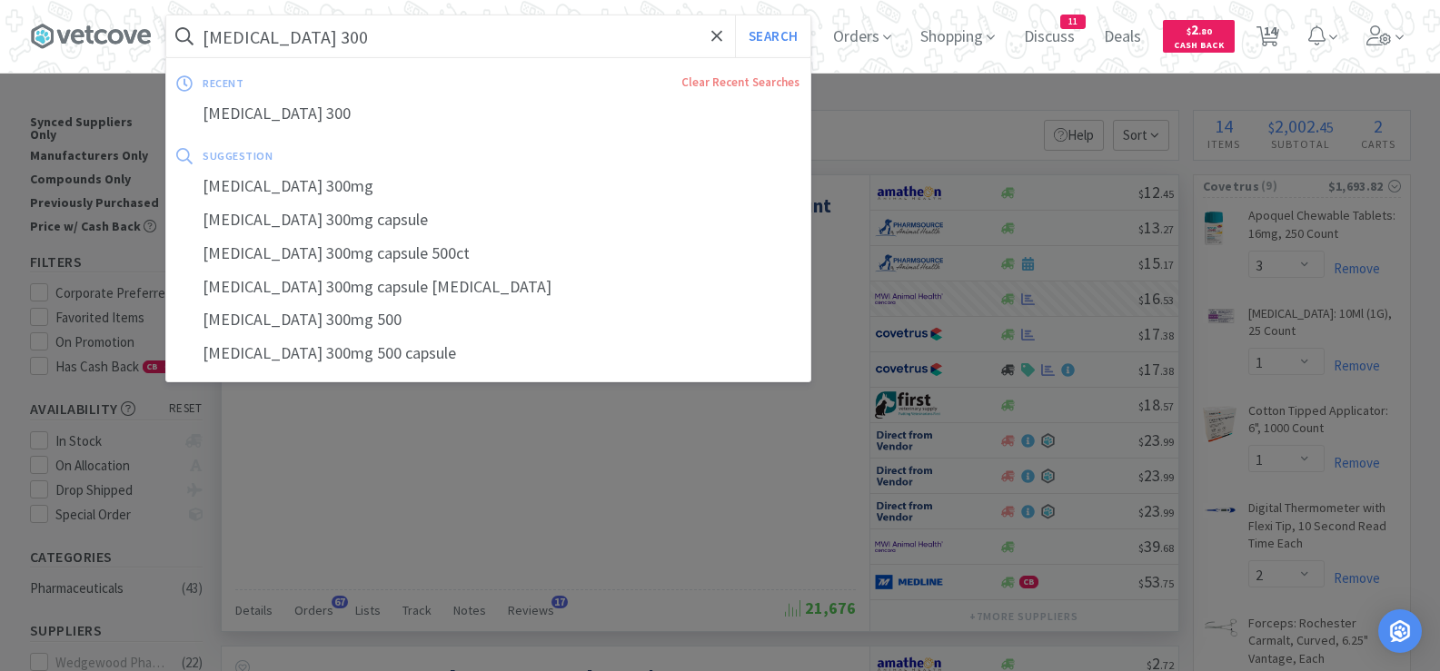
paste input "[MEDICAL_DATA] 5"
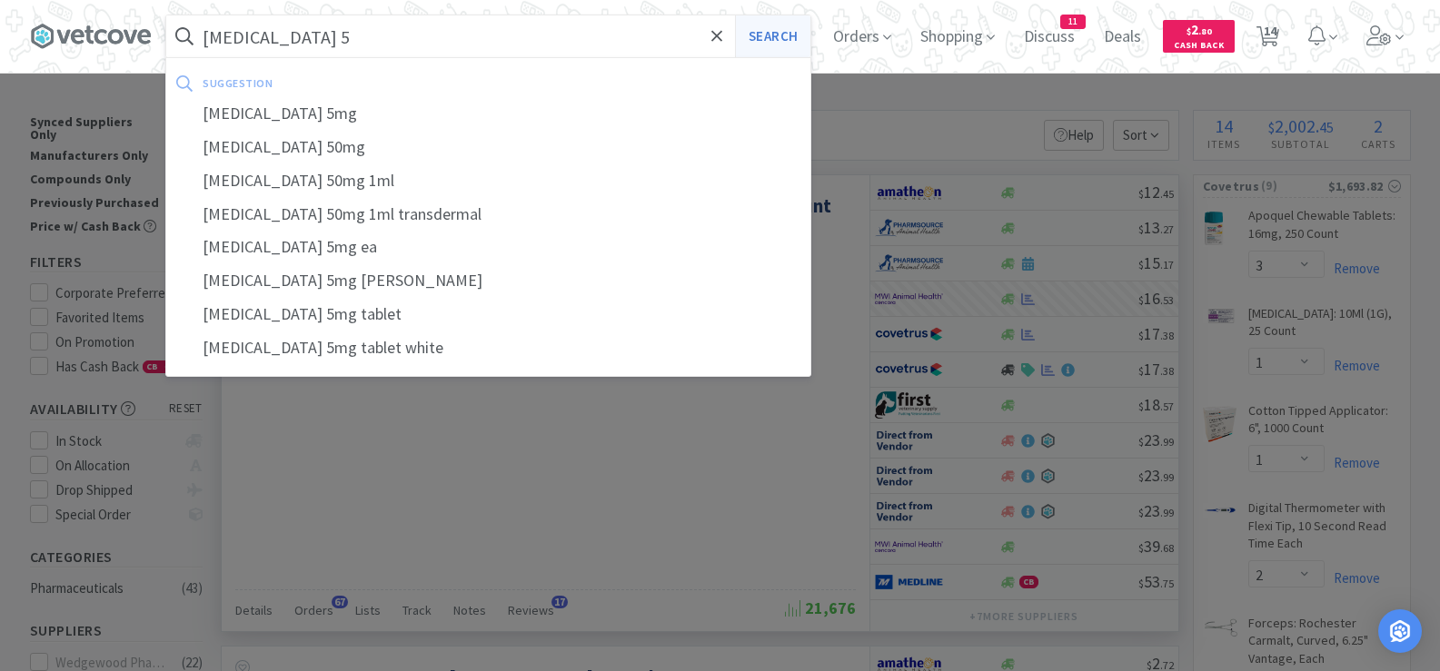
type input "[MEDICAL_DATA] 5"
click at [796, 30] on button "Search" at bounding box center [772, 36] width 75 height 42
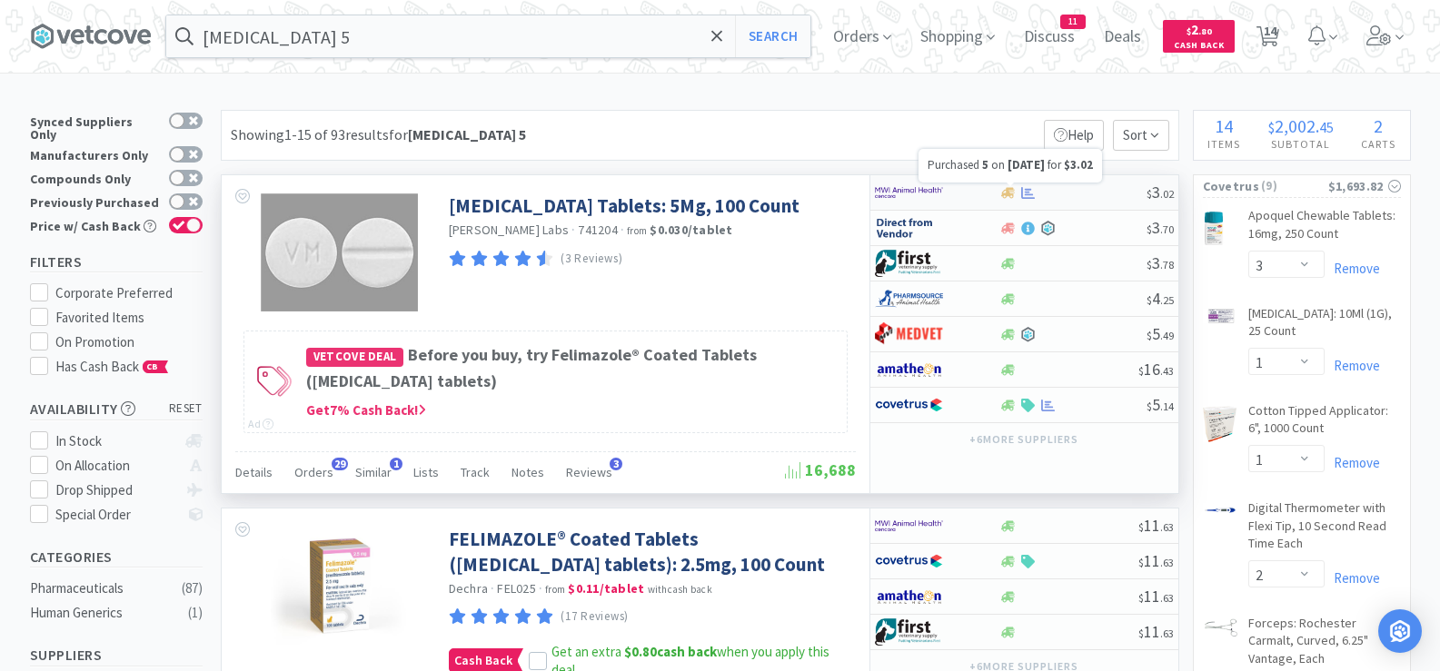
click at [1026, 196] on icon at bounding box center [1028, 193] width 14 height 14
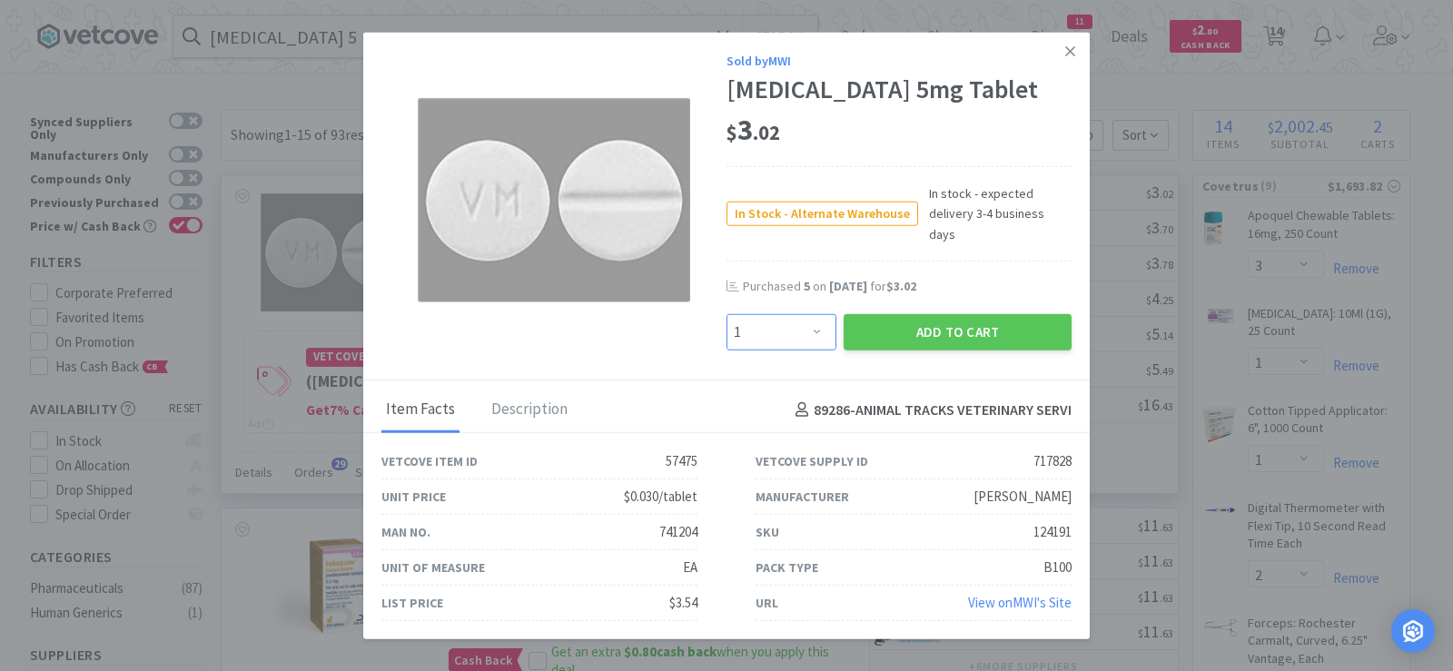
click at [815, 319] on select "Enter Quantity 1 2 3 4 5 6 7 8 9 10 11 12 13 14 15 16 17 18 19 20 Enter Quantity" at bounding box center [782, 332] width 110 height 36
select select "3"
click at [727, 314] on select "Enter Quantity 1 2 3 4 5 6 7 8 9 10 11 12 13 14 15 16 17 18 19 20 Enter Quantity" at bounding box center [782, 332] width 110 height 36
click at [884, 314] on button "Add to Cart" at bounding box center [958, 332] width 228 height 36
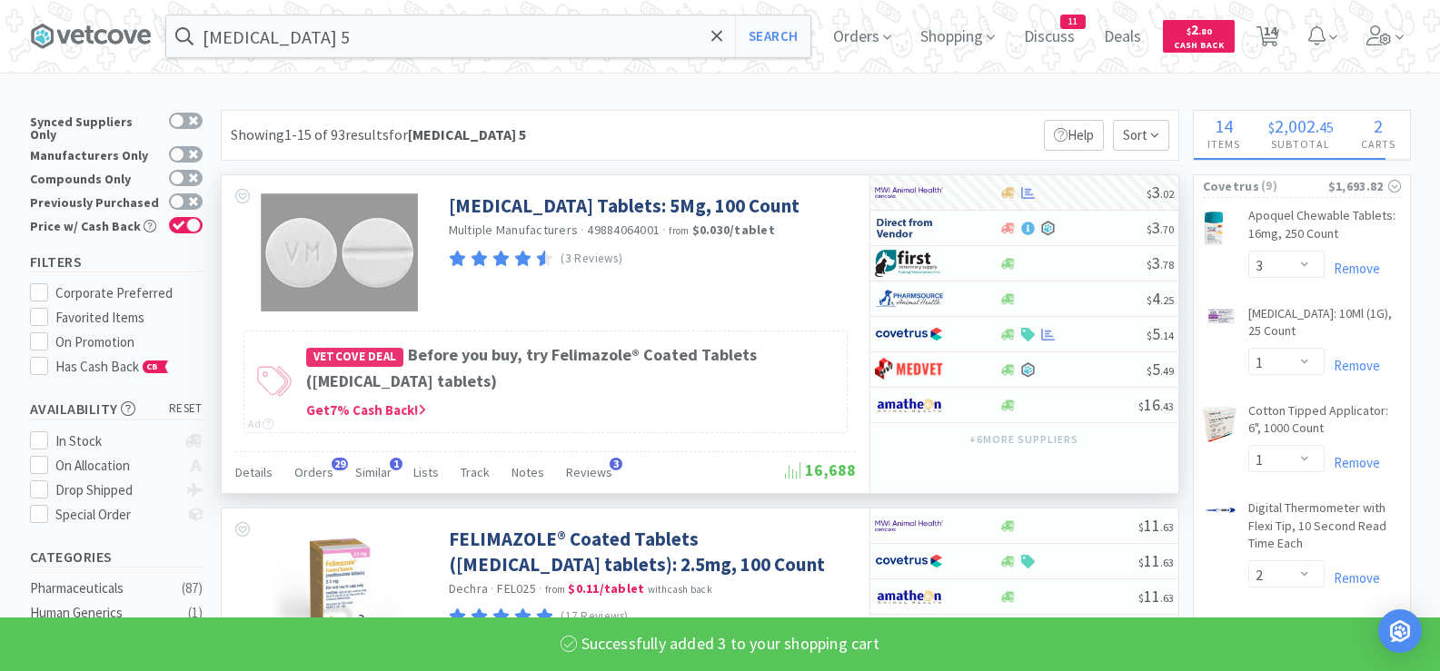
select select "3"
select select "1"
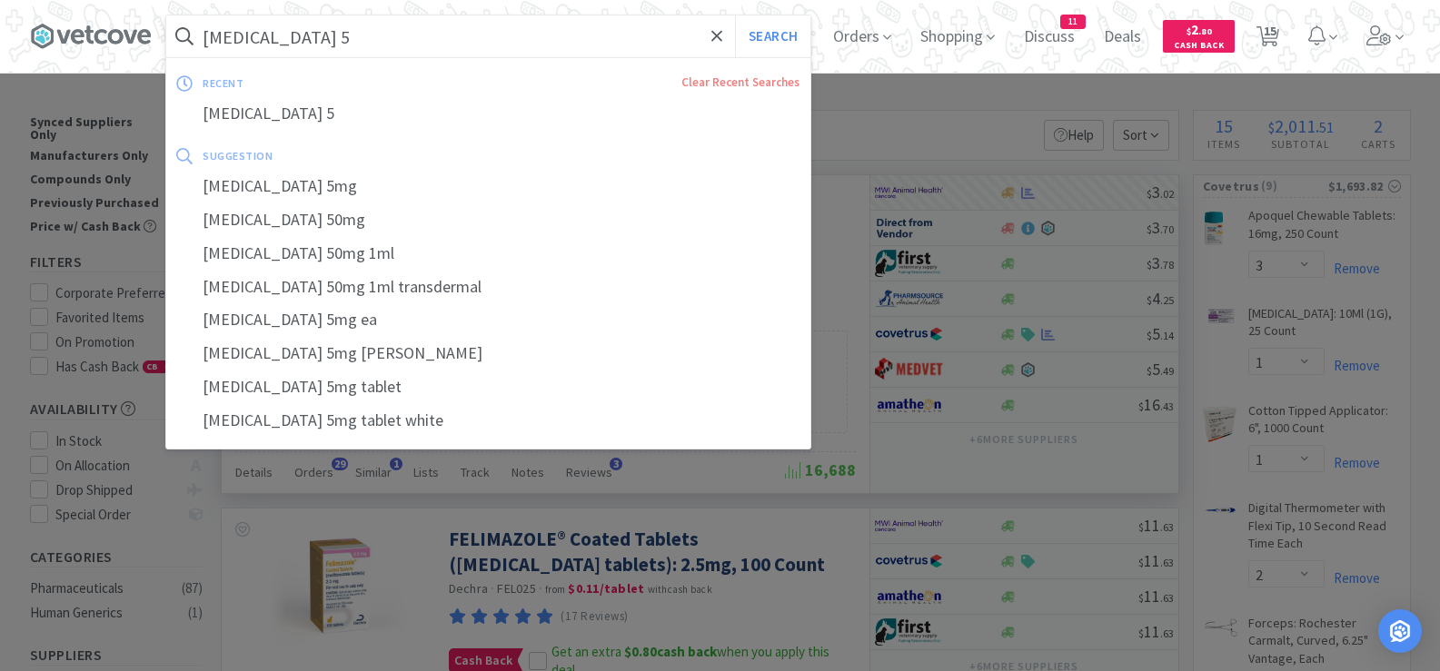
click at [630, 28] on input "[MEDICAL_DATA] 5" at bounding box center [488, 36] width 644 height 42
paste input "Otomax 15 gm"
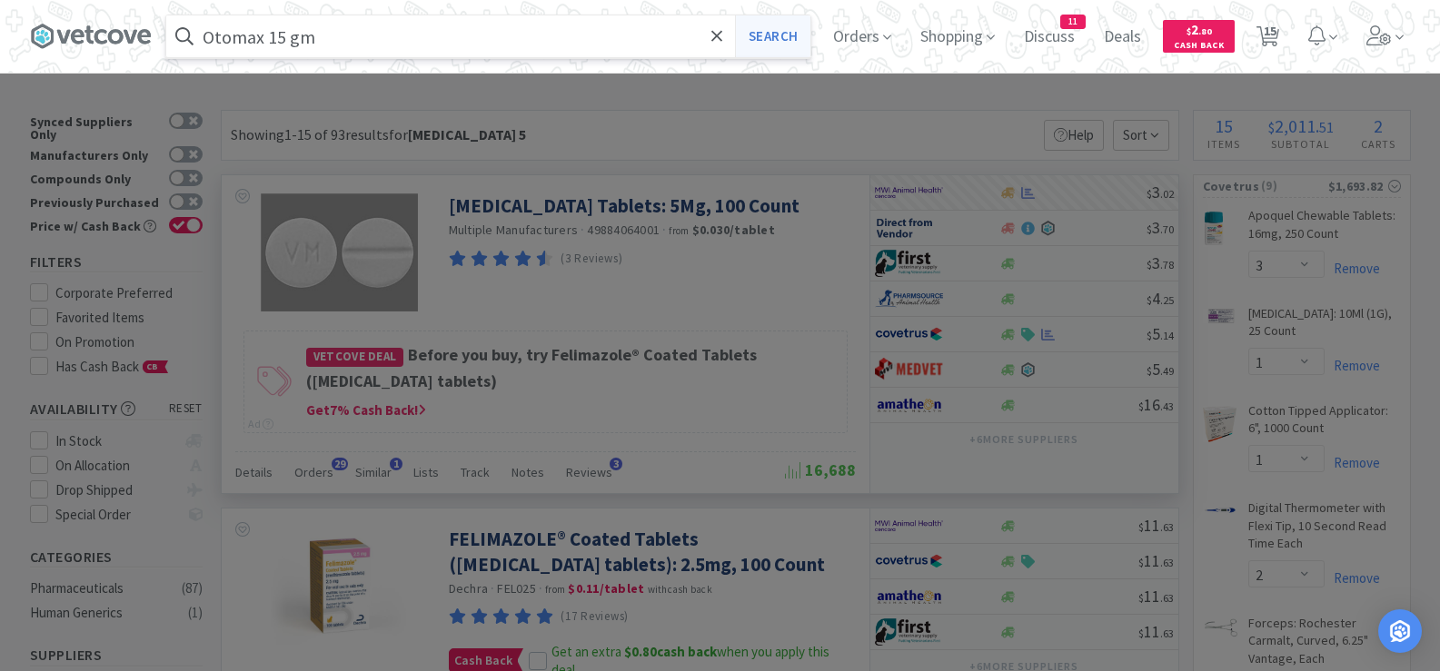
type input "Otomax 15 gm"
click at [781, 35] on button "Search" at bounding box center [772, 36] width 75 height 42
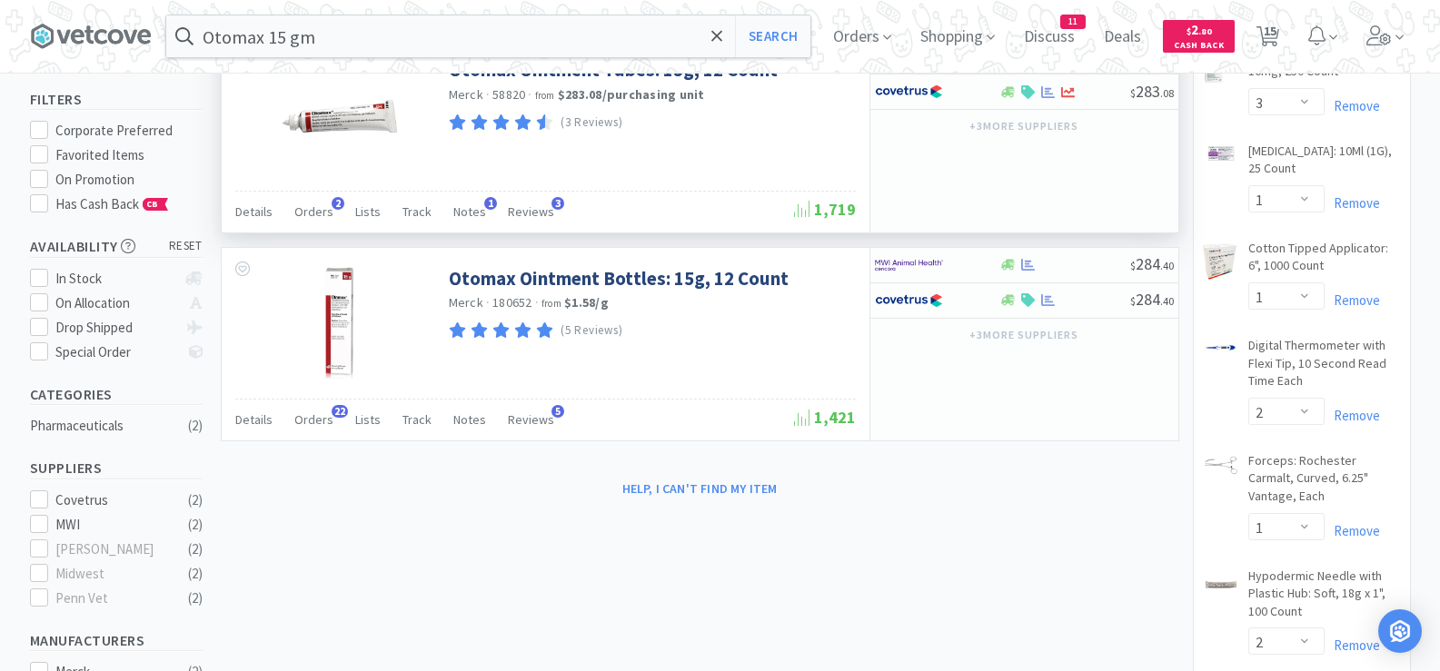
scroll to position [273, 0]
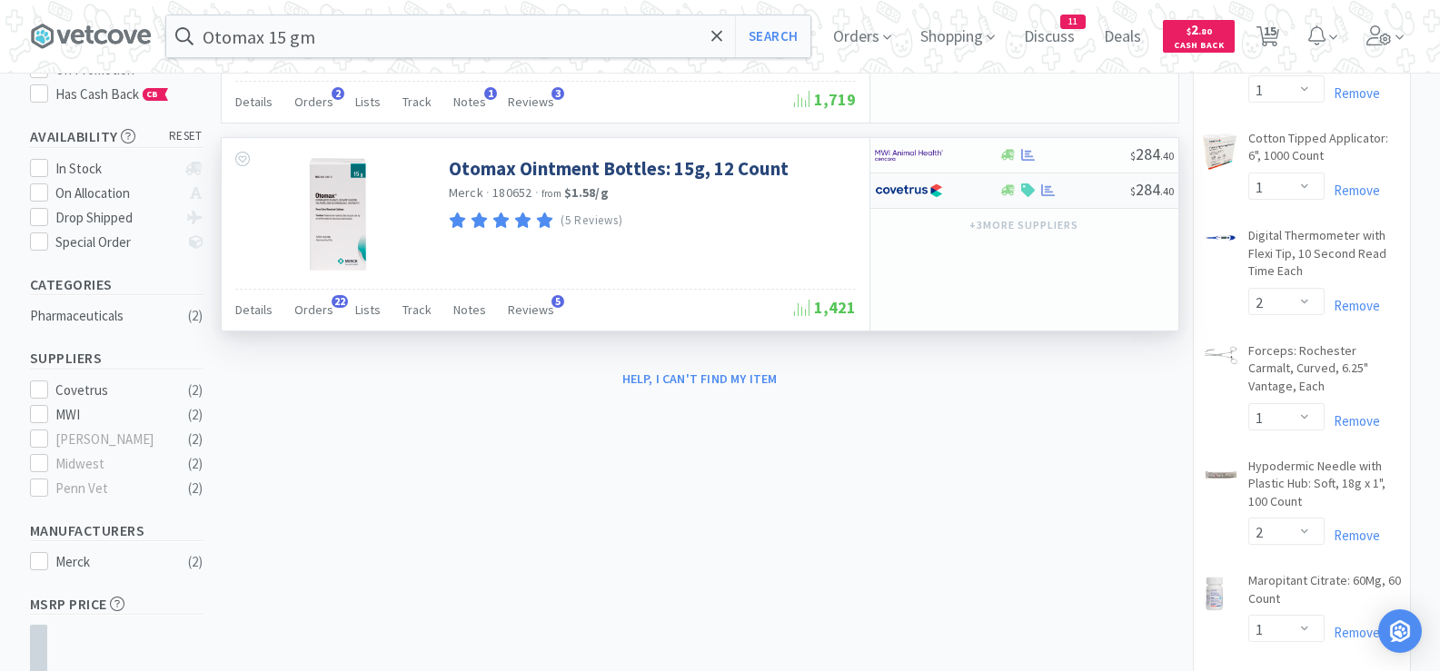
click at [1058, 196] on div at bounding box center [1064, 190] width 131 height 14
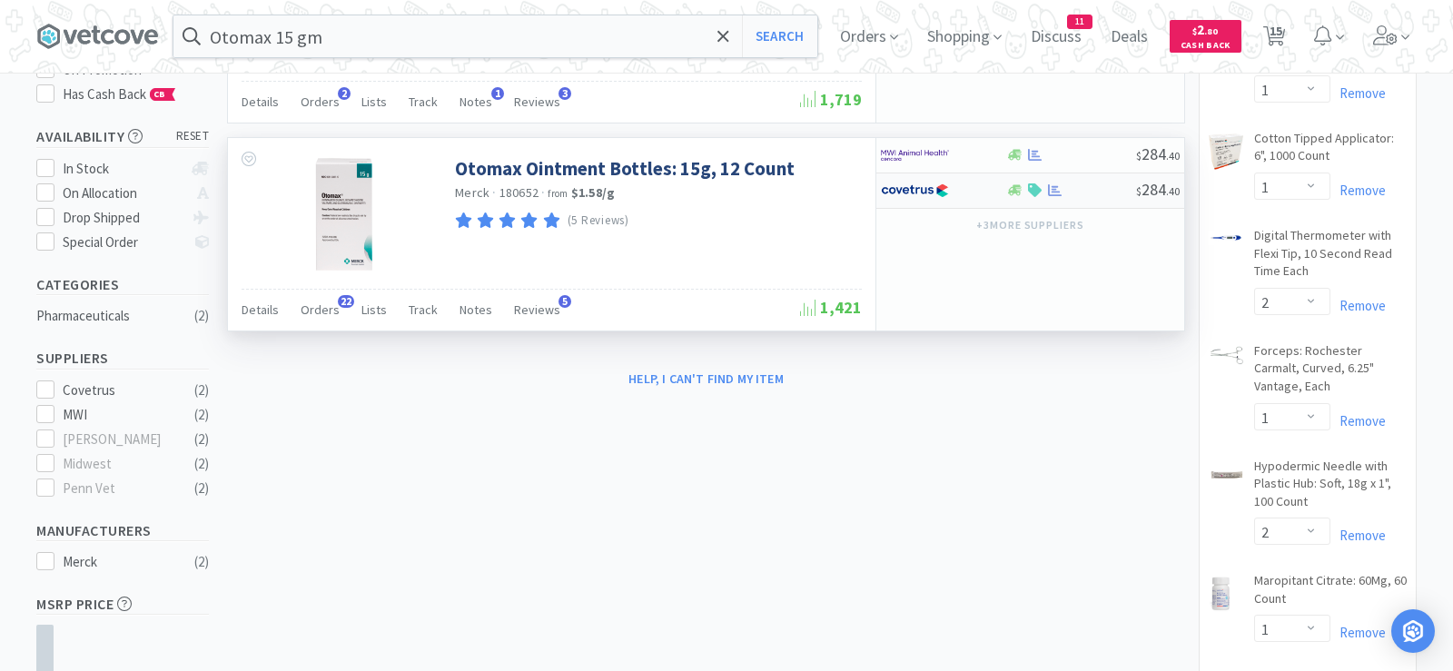
select select "1"
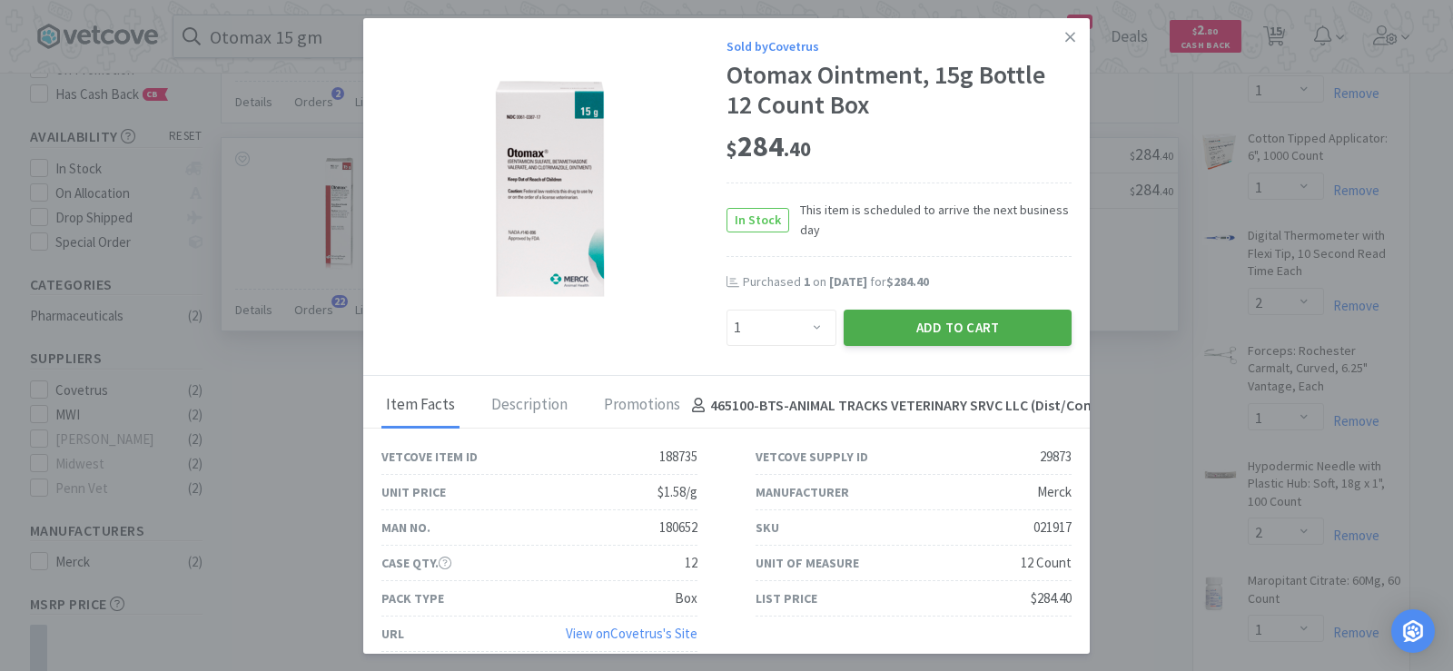
click at [983, 332] on button "Add to Cart" at bounding box center [958, 328] width 228 height 36
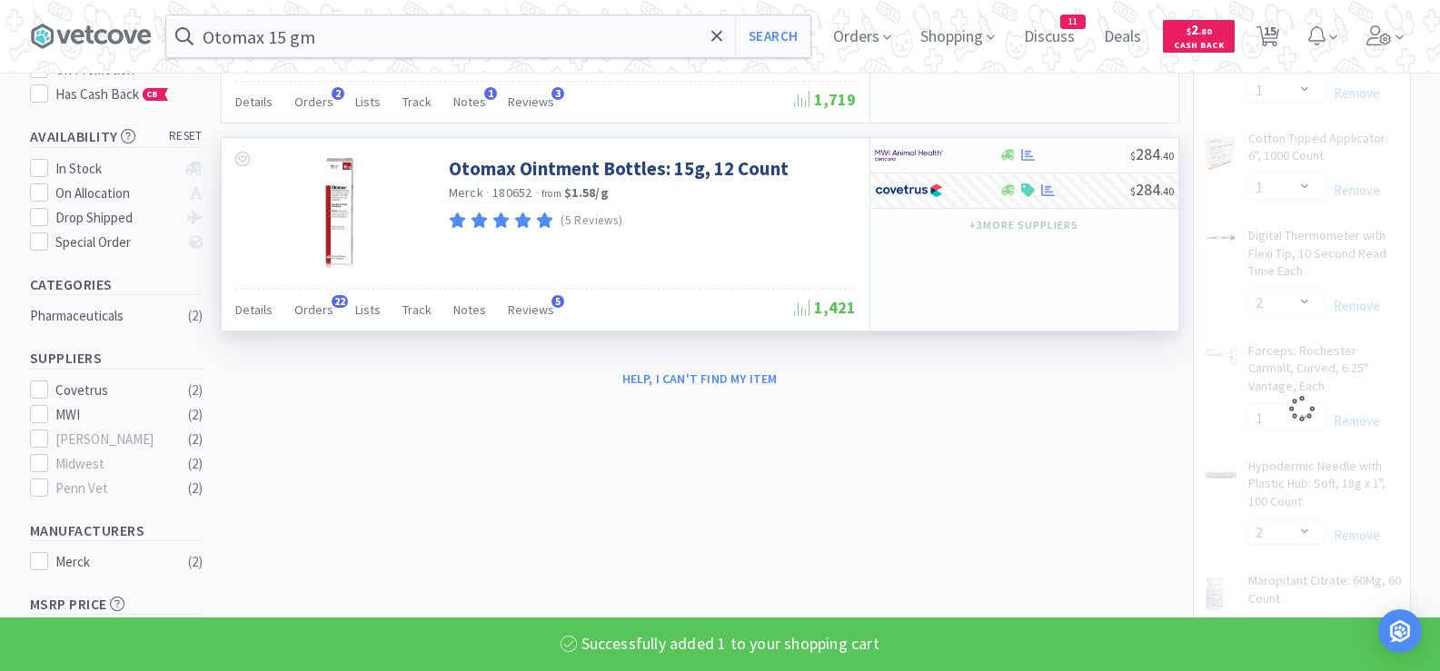
select select "1"
select select "3"
select select "1"
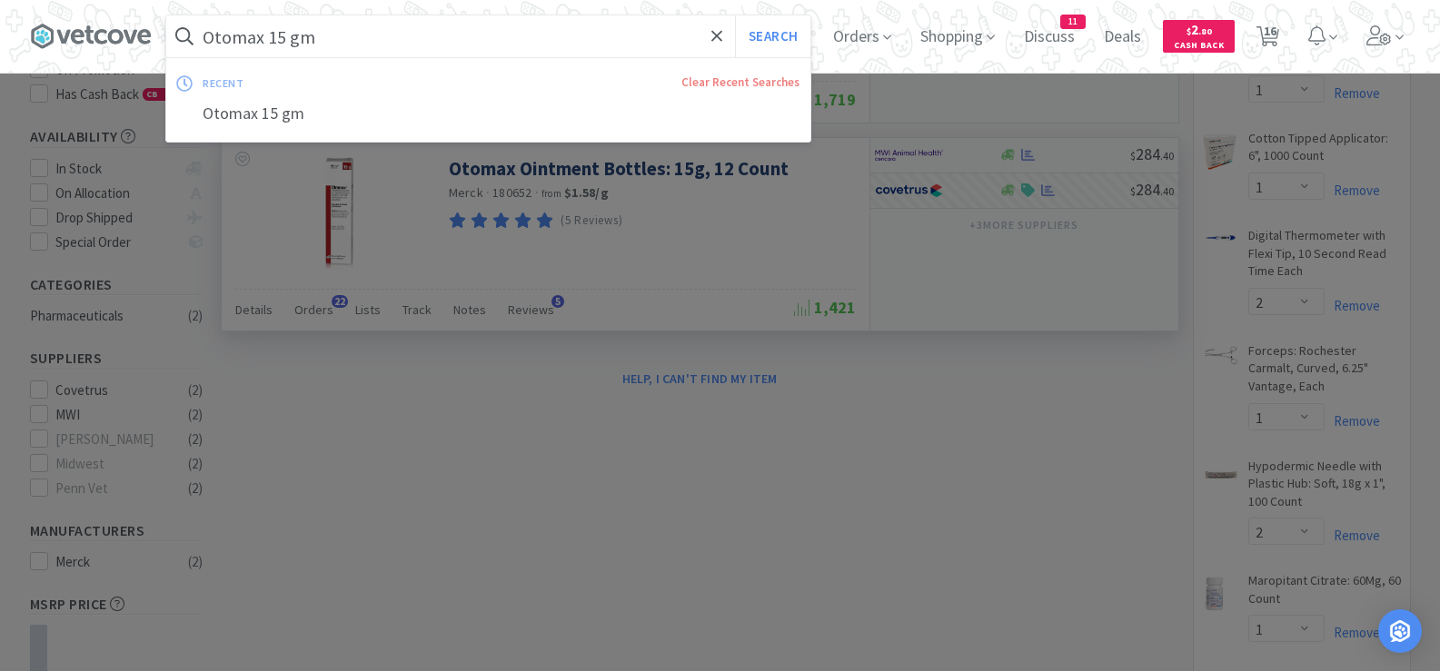
paste input "idexx snap feline [MEDICAL_DATA]"
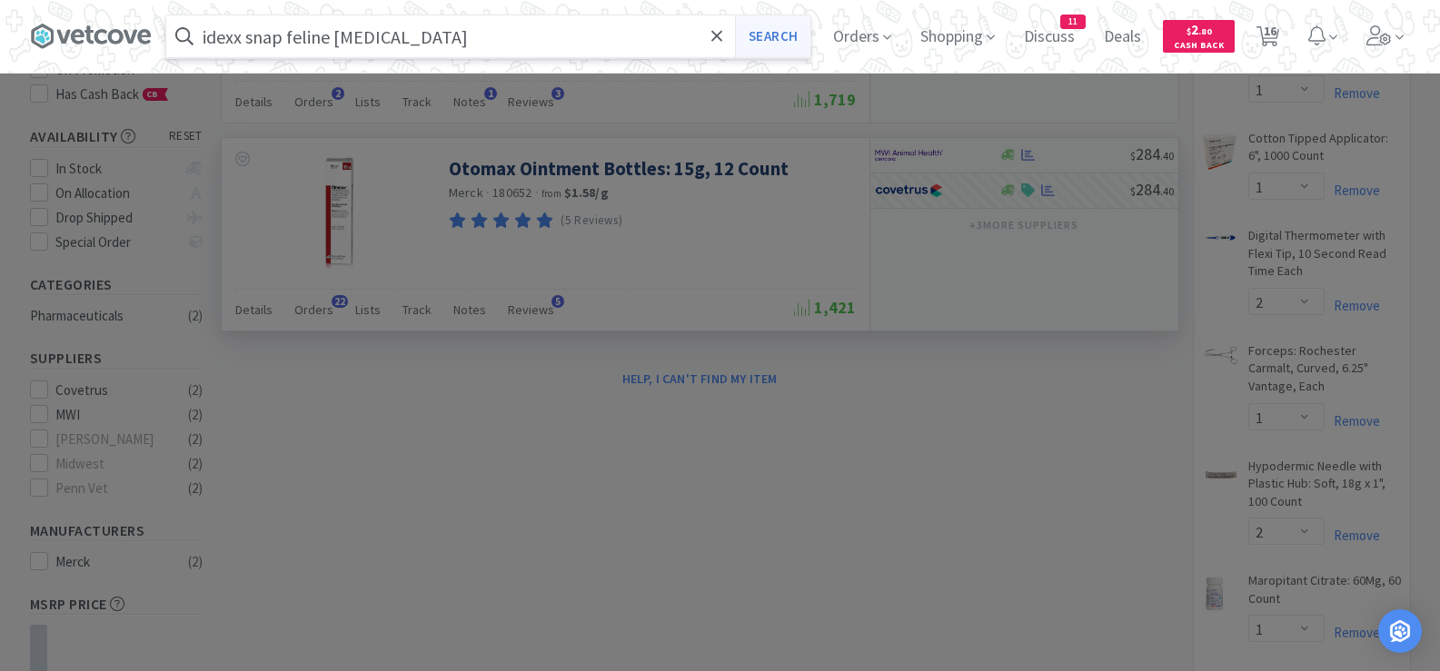
type input "idexx snap feline [MEDICAL_DATA]"
click at [797, 41] on button "Search" at bounding box center [772, 36] width 75 height 42
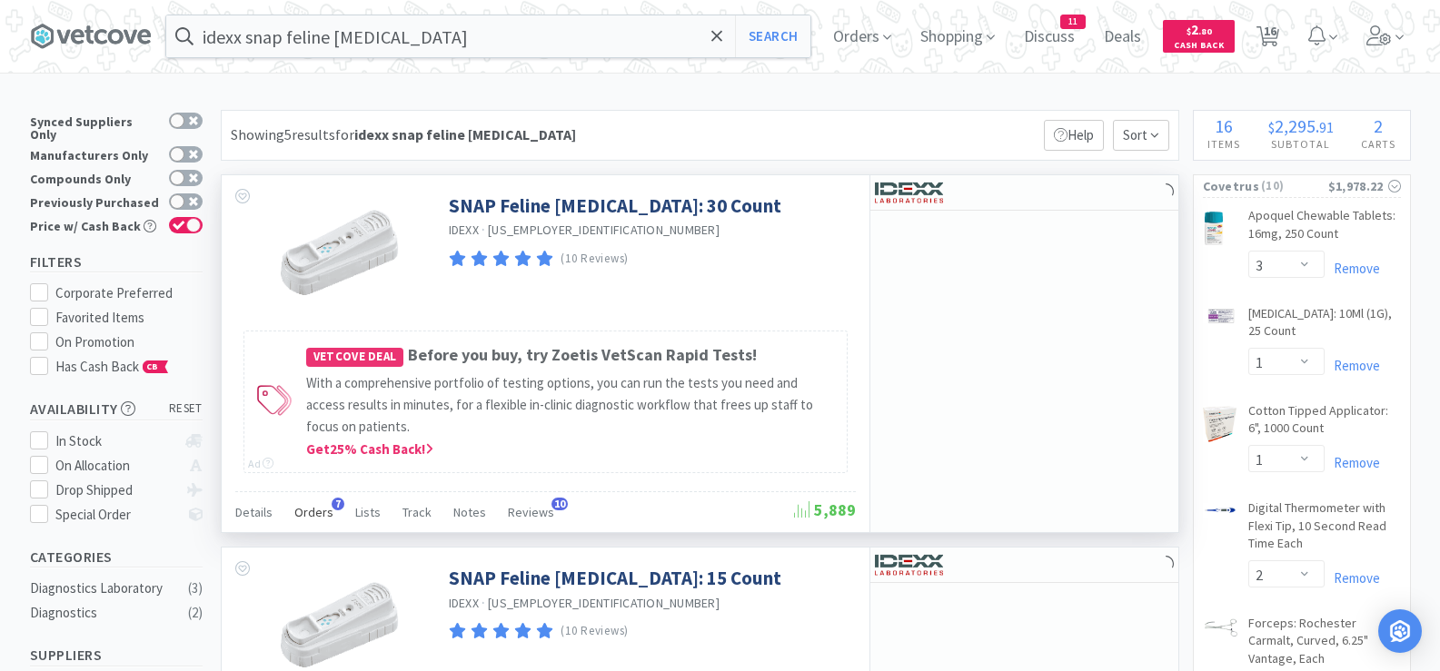
click at [314, 520] on div "Orders 7" at bounding box center [313, 515] width 39 height 35
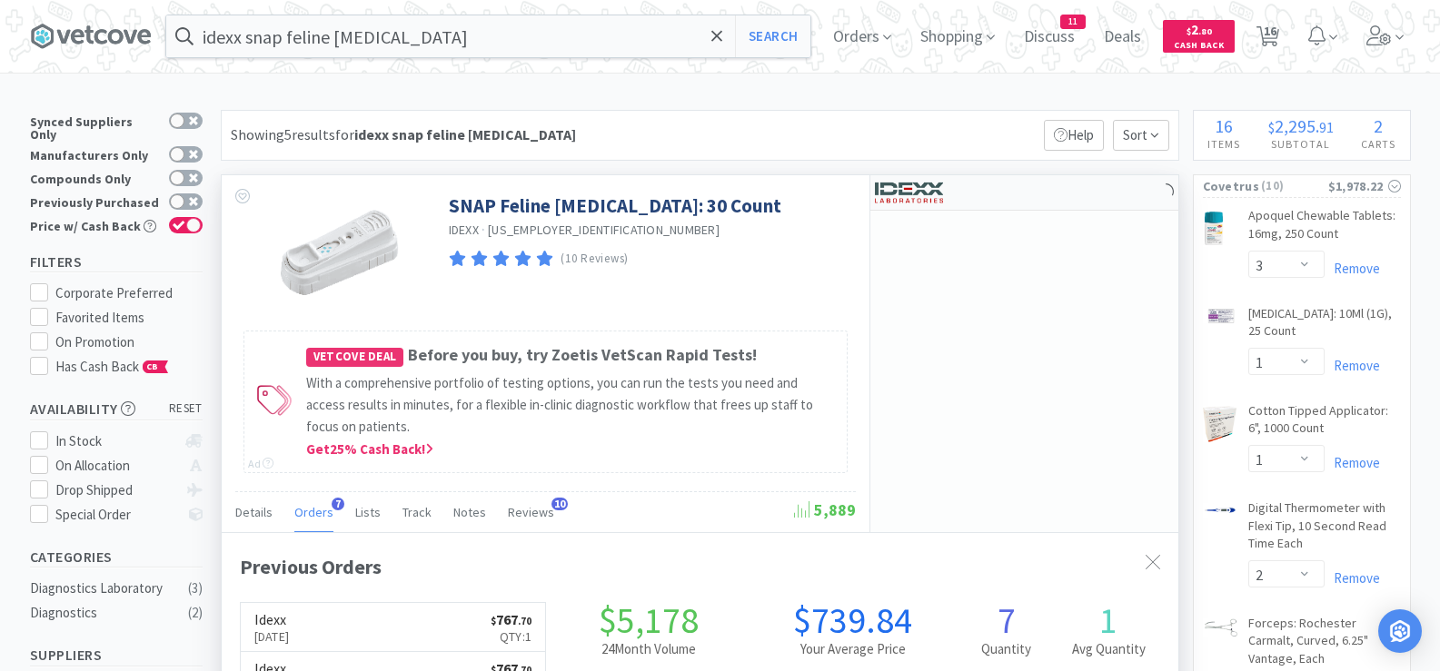
click at [1011, 192] on div at bounding box center [1024, 192] width 308 height 35
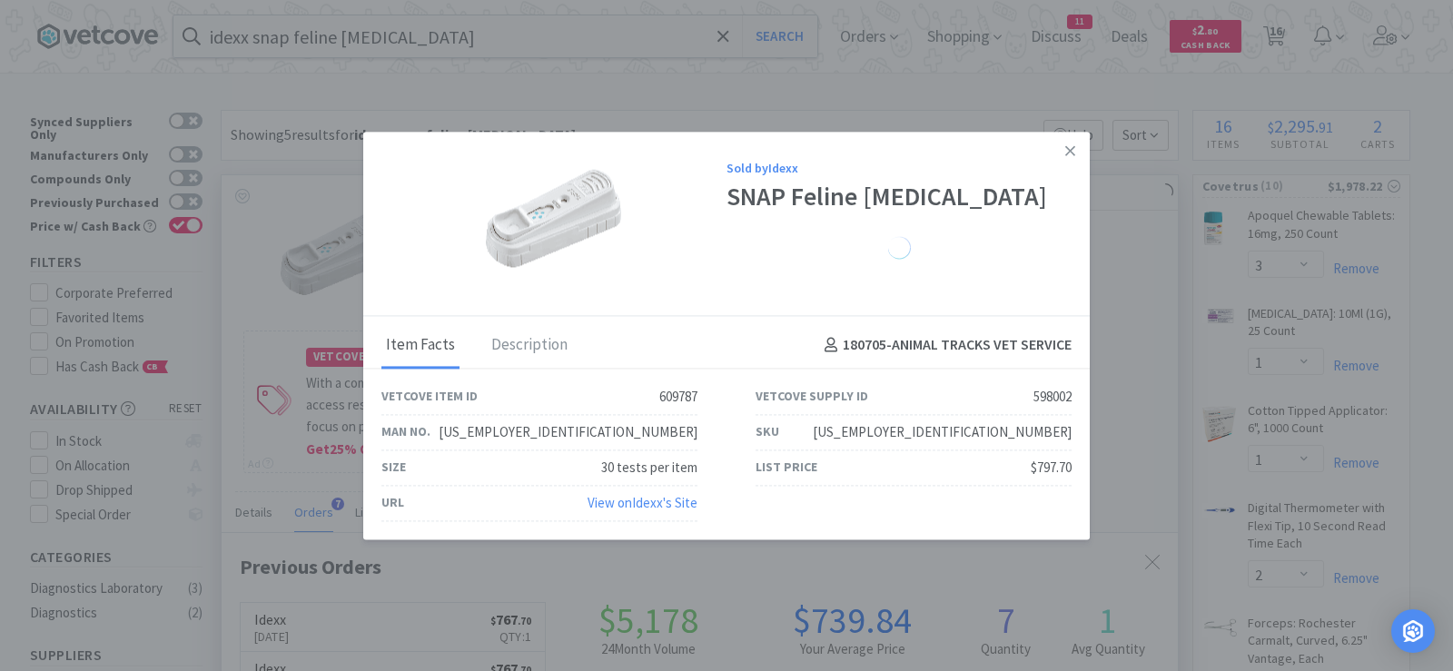
select select "1"
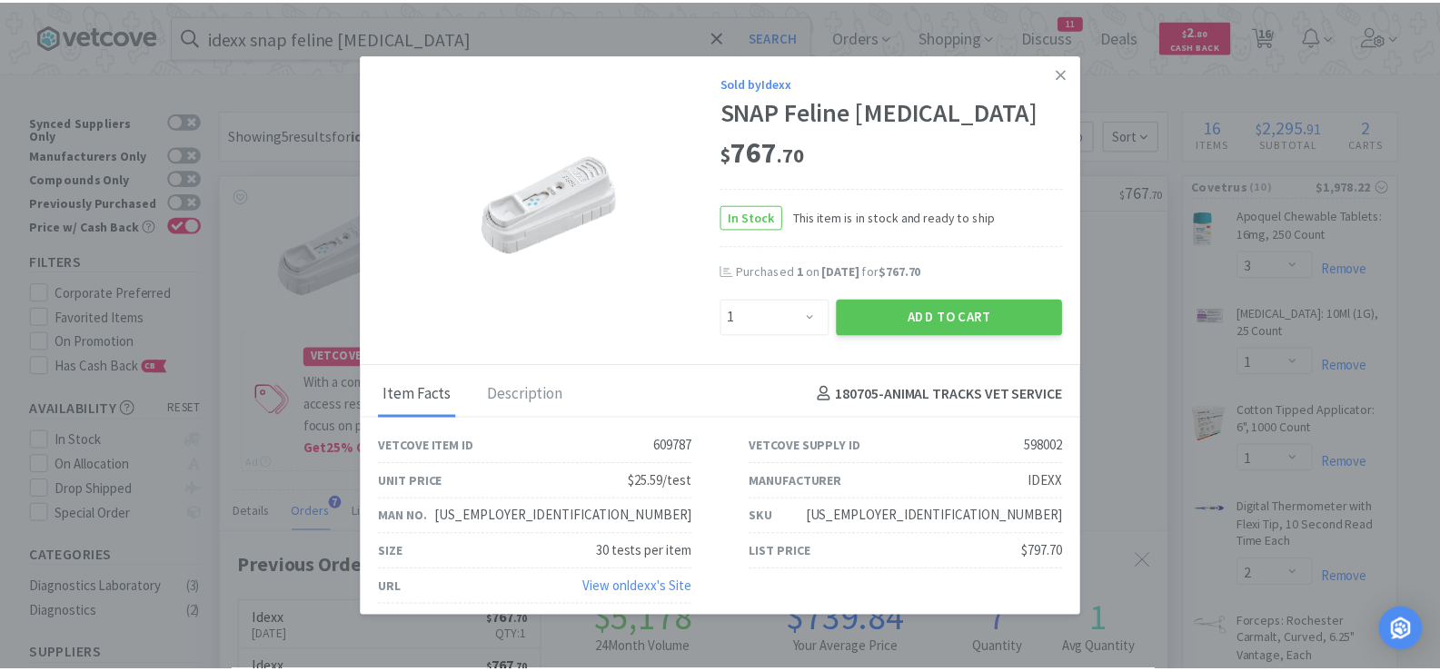
scroll to position [471, 957]
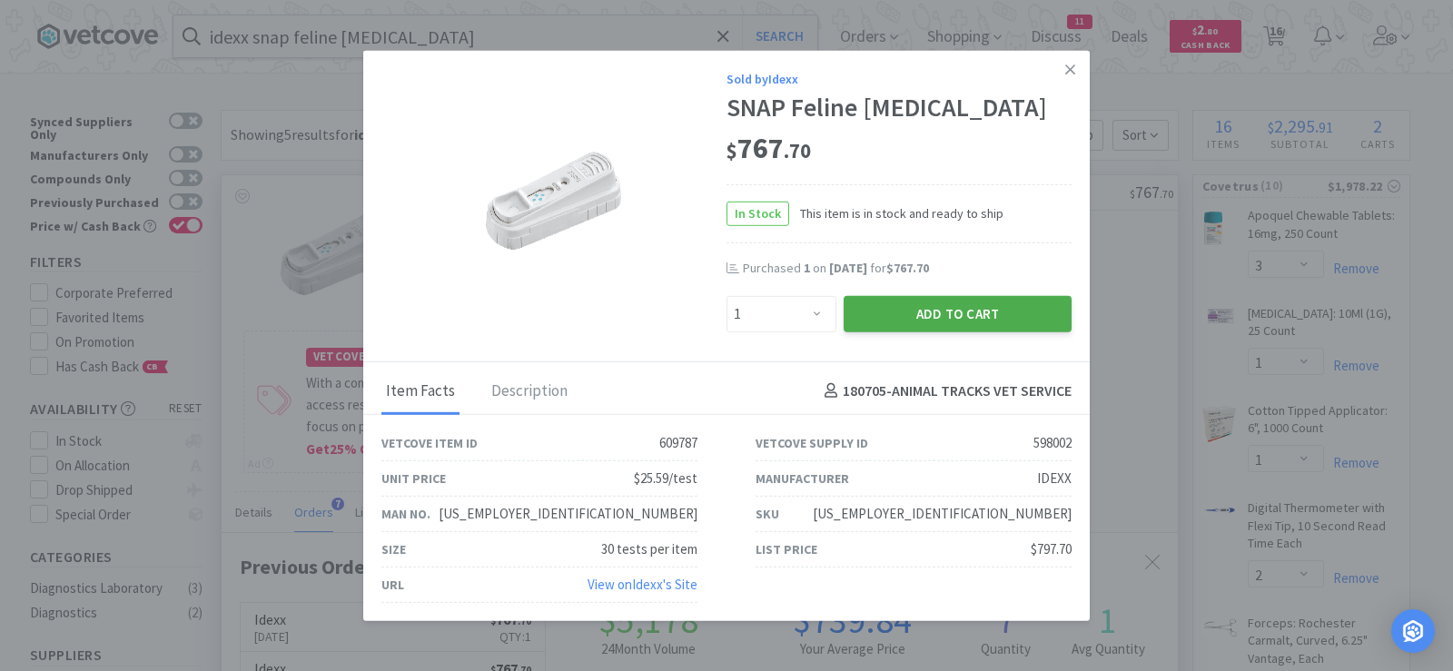
click at [925, 314] on button "Add to Cart" at bounding box center [958, 313] width 228 height 36
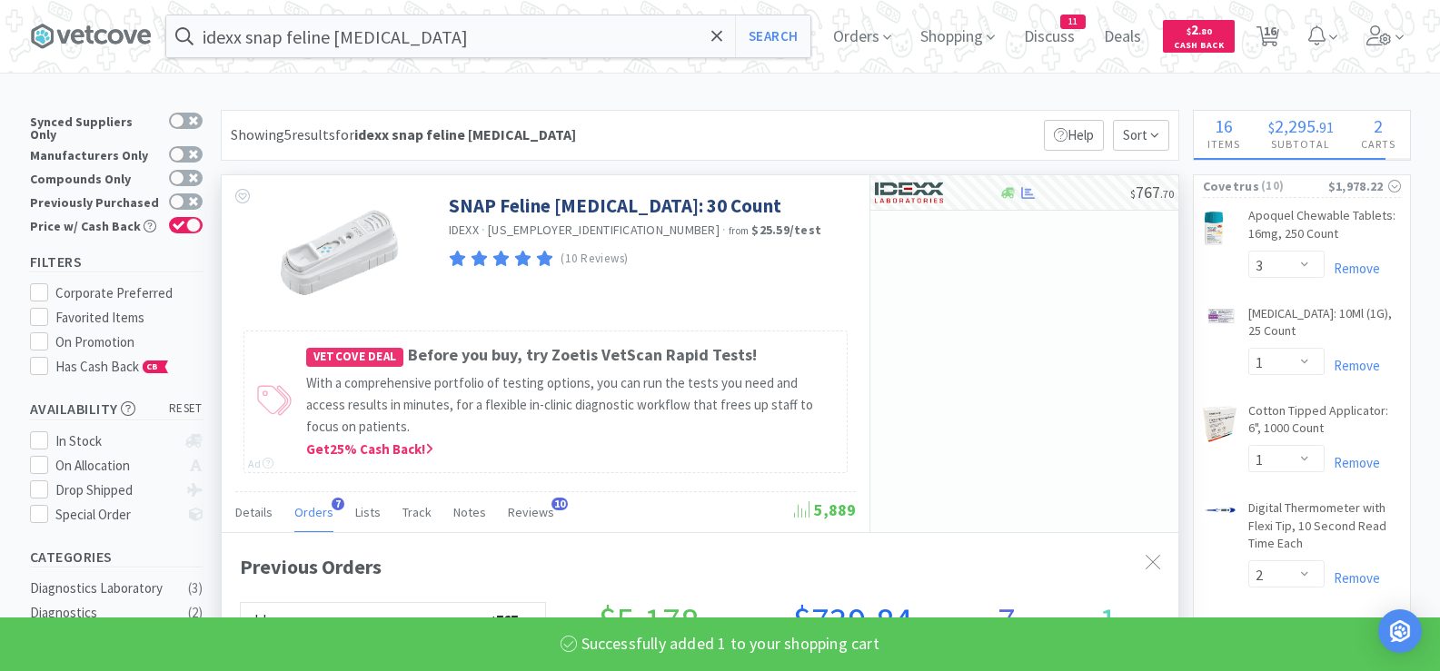
select select "1"
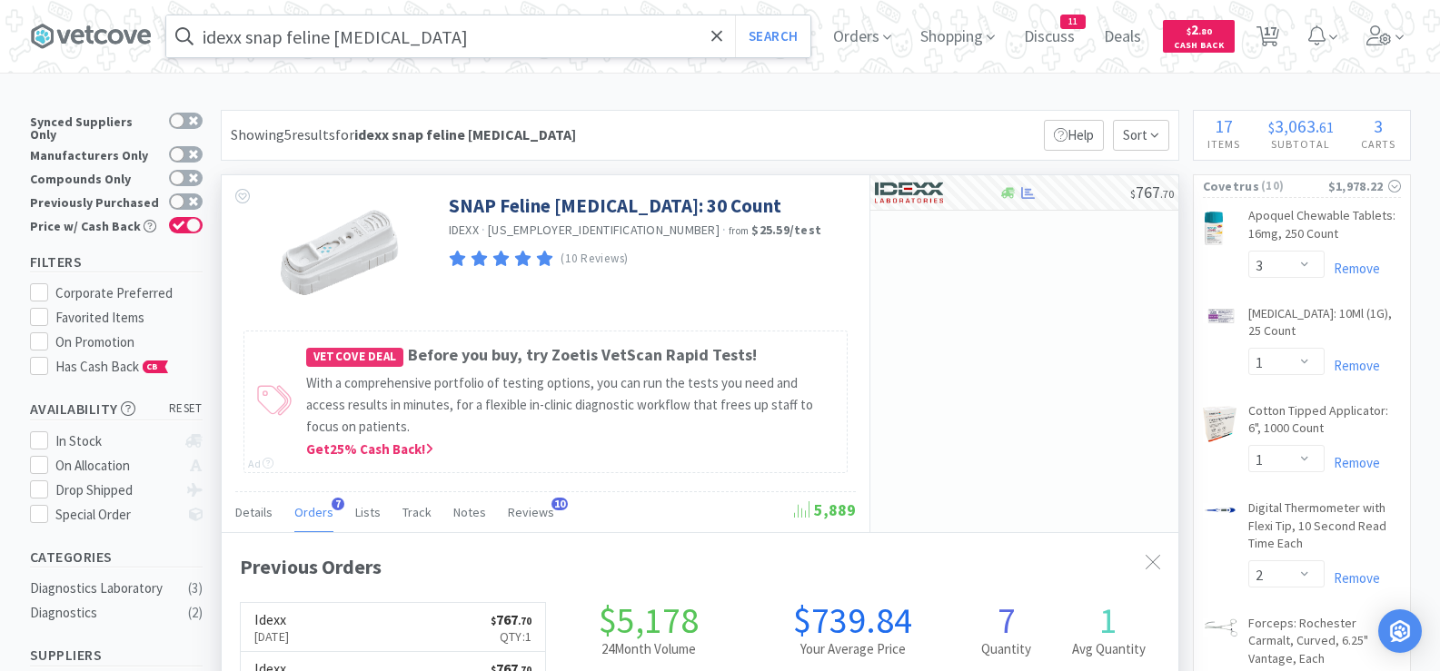
click at [562, 42] on input "idexx snap feline [MEDICAL_DATA]" at bounding box center [488, 36] width 644 height 42
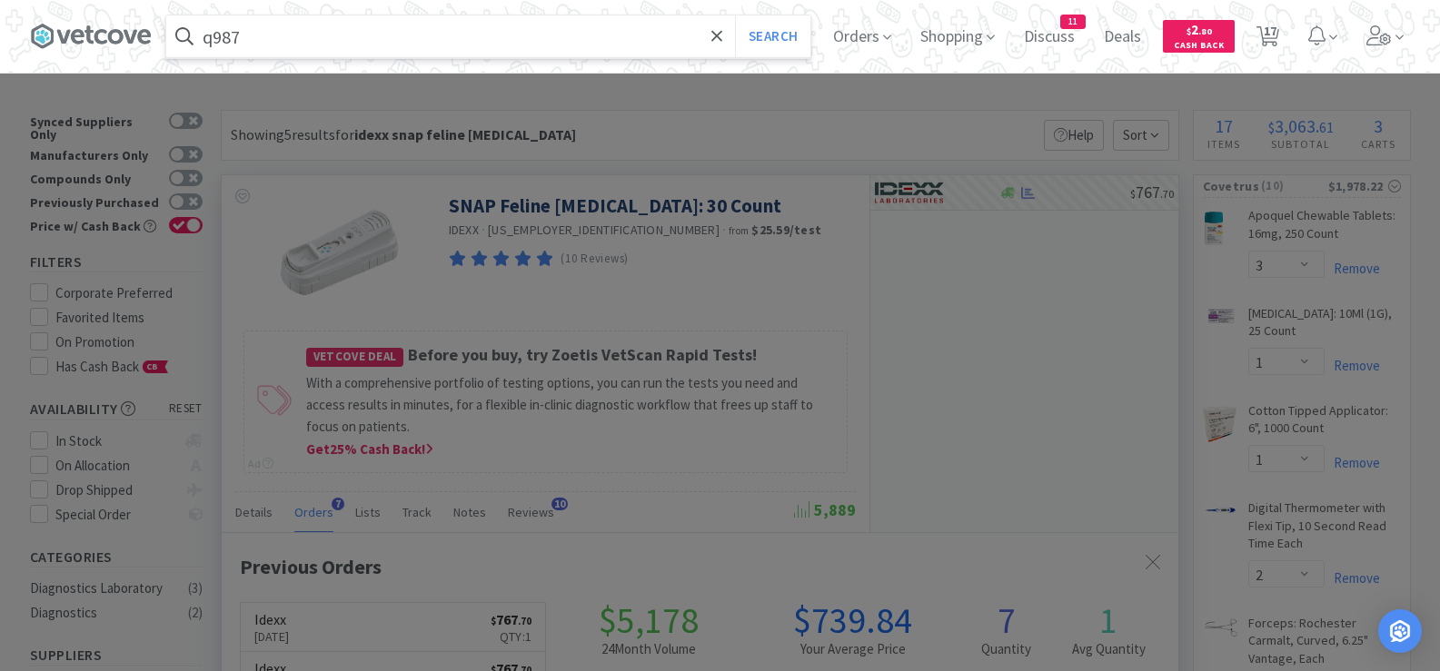
type input "q987"
click at [735, 15] on button "Search" at bounding box center [772, 36] width 75 height 42
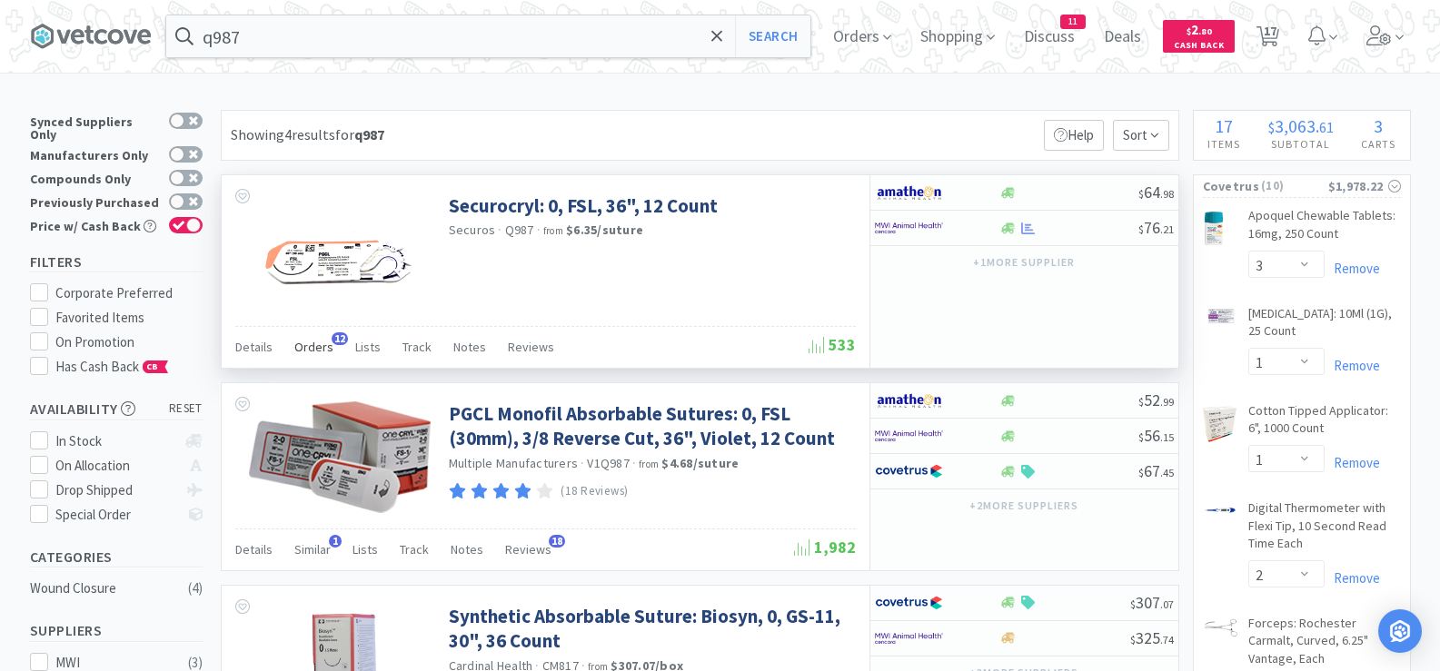
click at [304, 348] on span "Orders" at bounding box center [313, 347] width 39 height 16
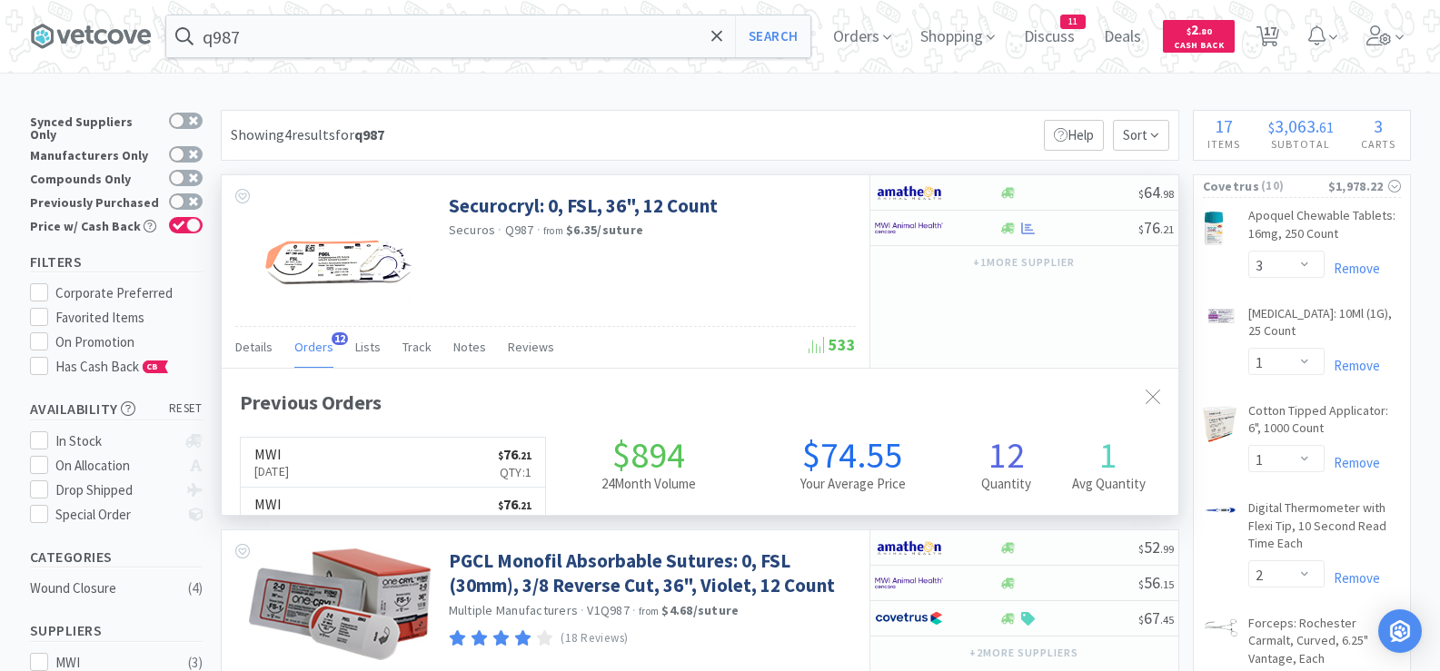
scroll to position [487, 957]
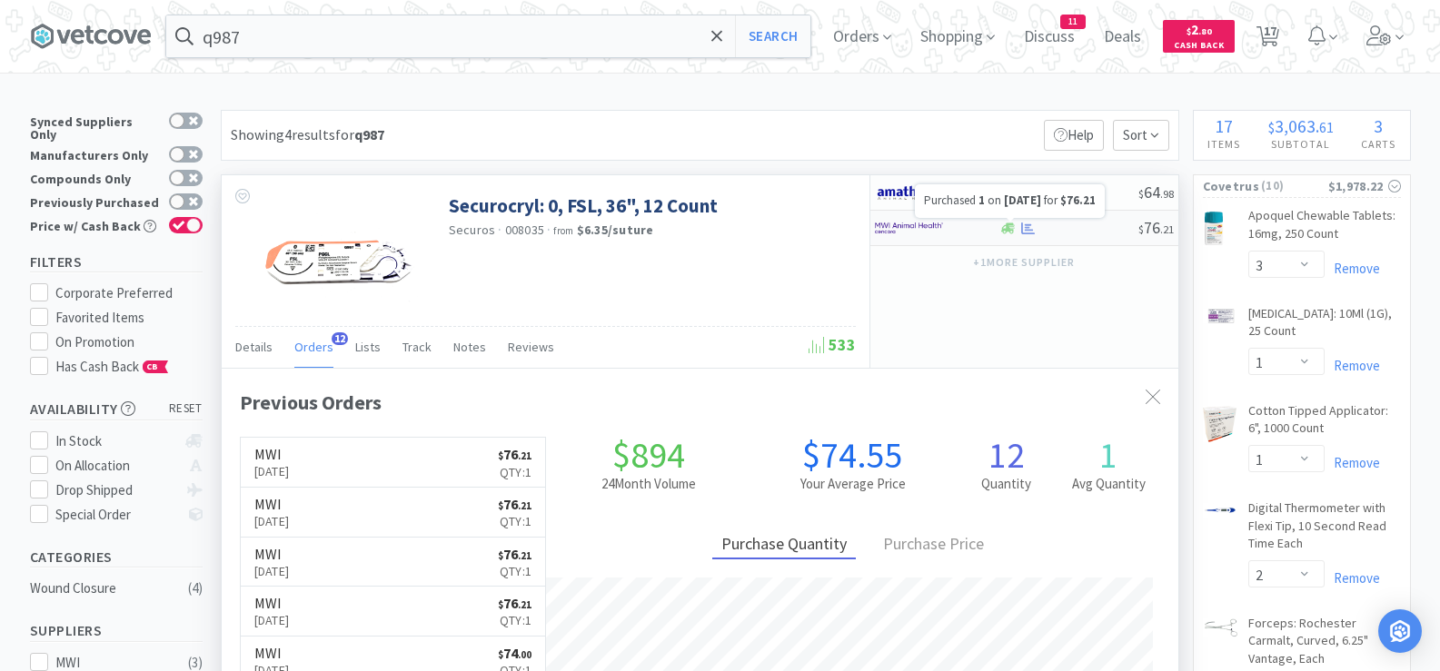
click at [1021, 226] on icon at bounding box center [1028, 229] width 14 height 14
select select "1"
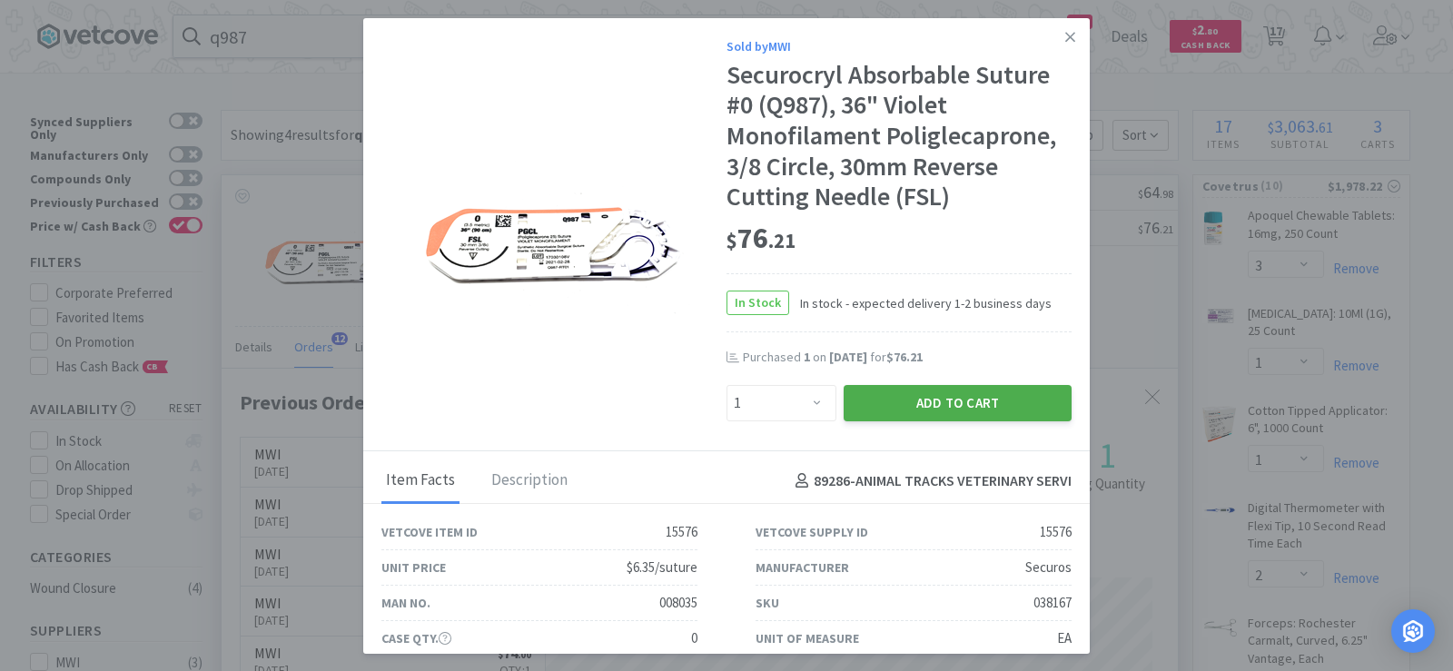
click at [917, 396] on button "Add to Cart" at bounding box center [958, 403] width 228 height 36
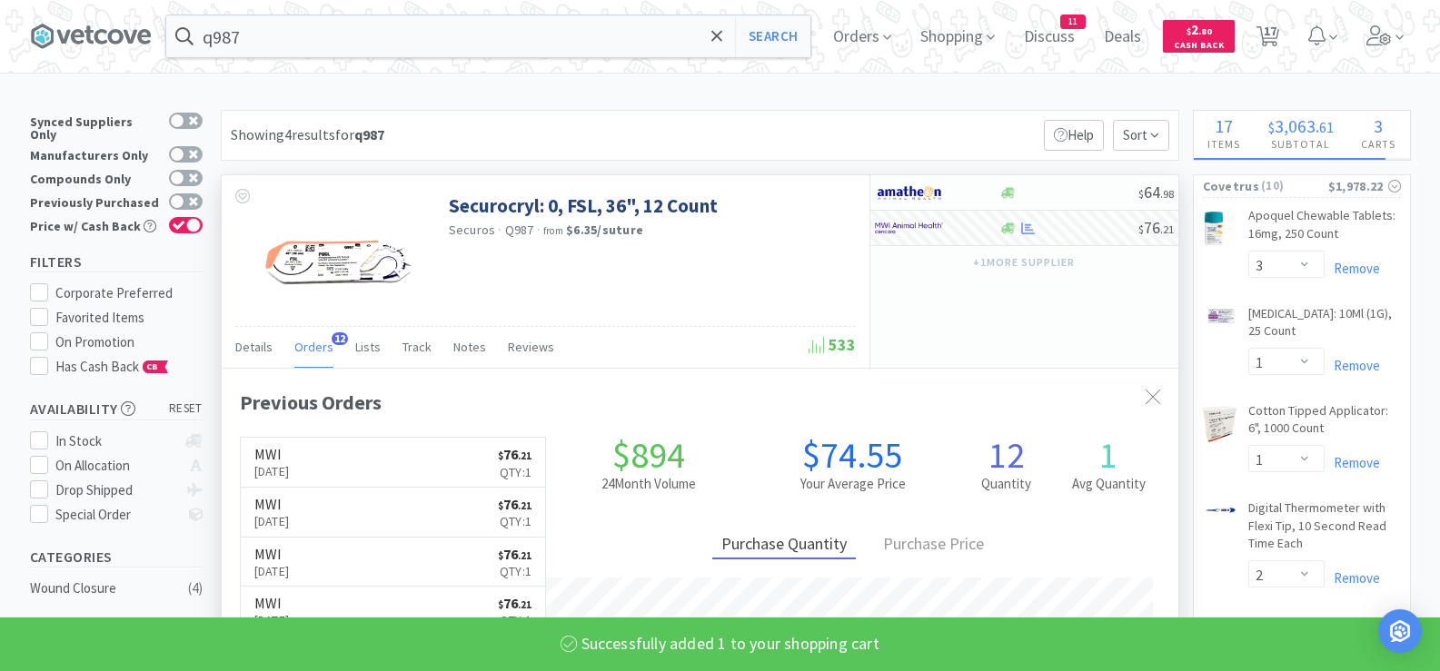
select select "1"
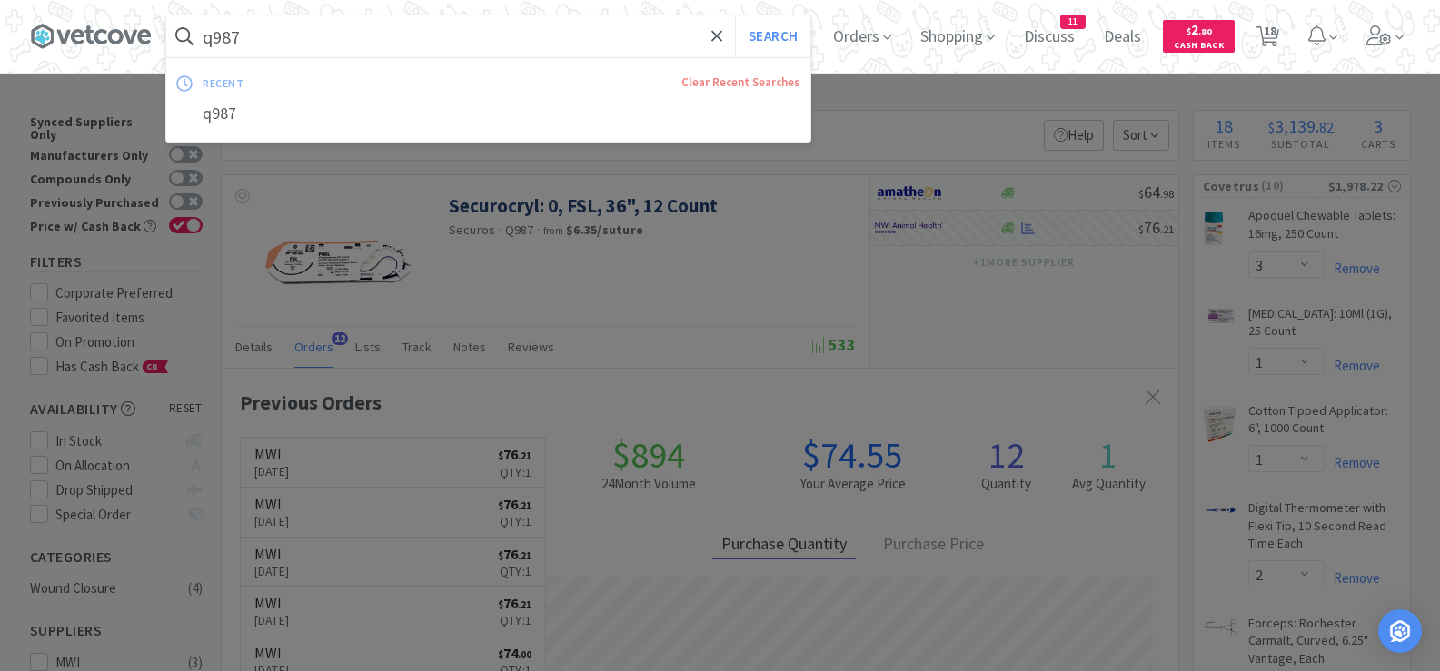
click at [588, 44] on input "q987" at bounding box center [488, 36] width 644 height 42
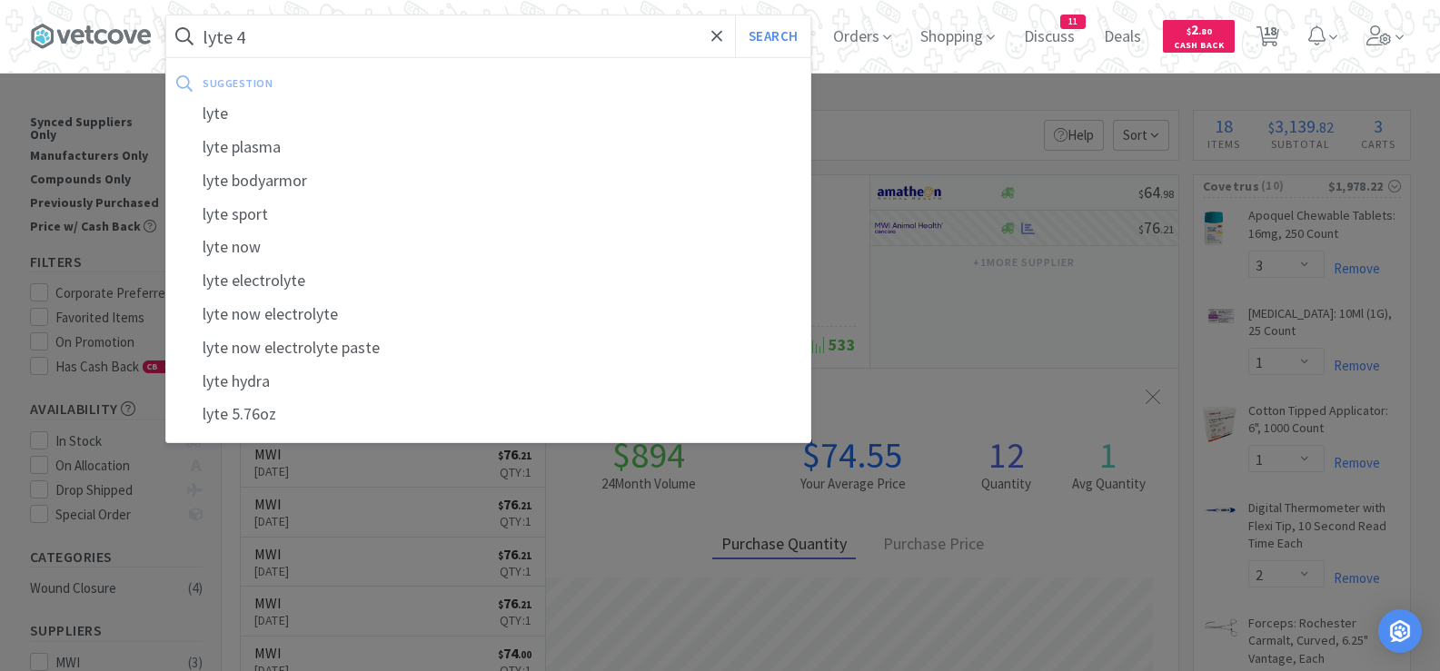
type input "lyte 4"
click at [735, 15] on button "Search" at bounding box center [772, 36] width 75 height 42
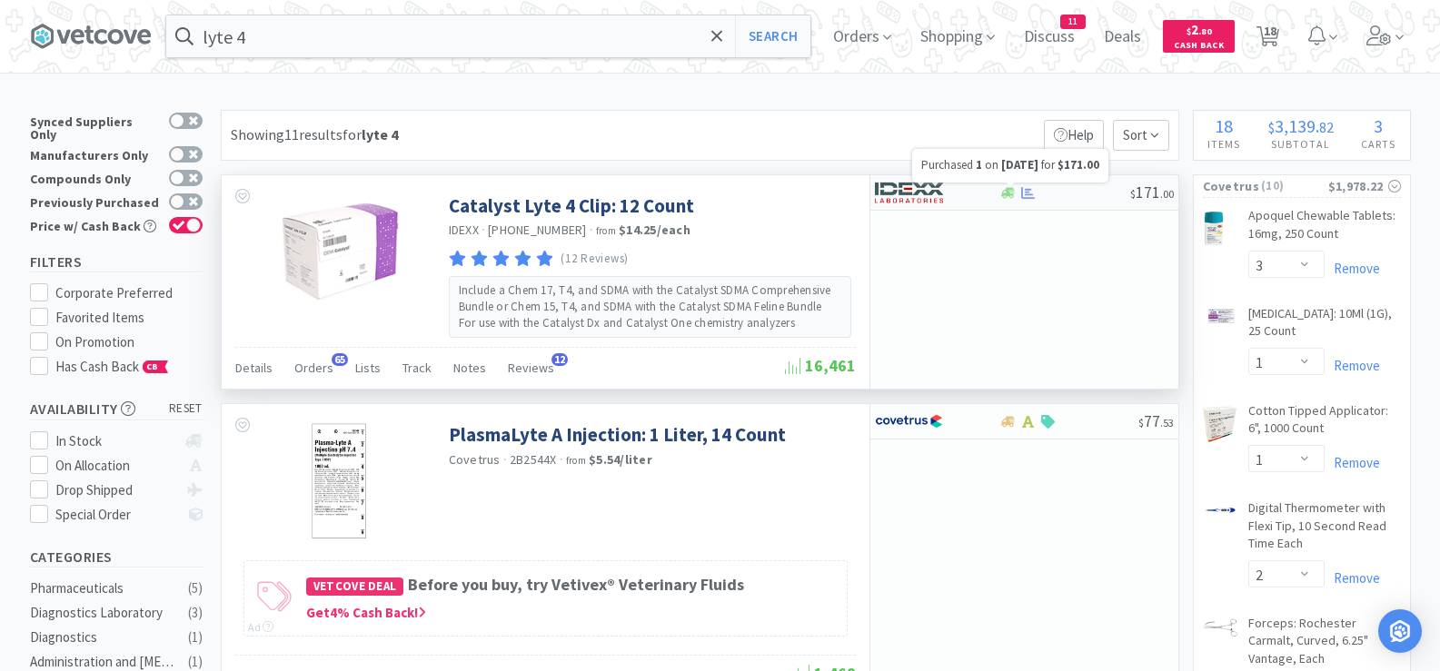
click at [1023, 191] on icon at bounding box center [1028, 193] width 14 height 14
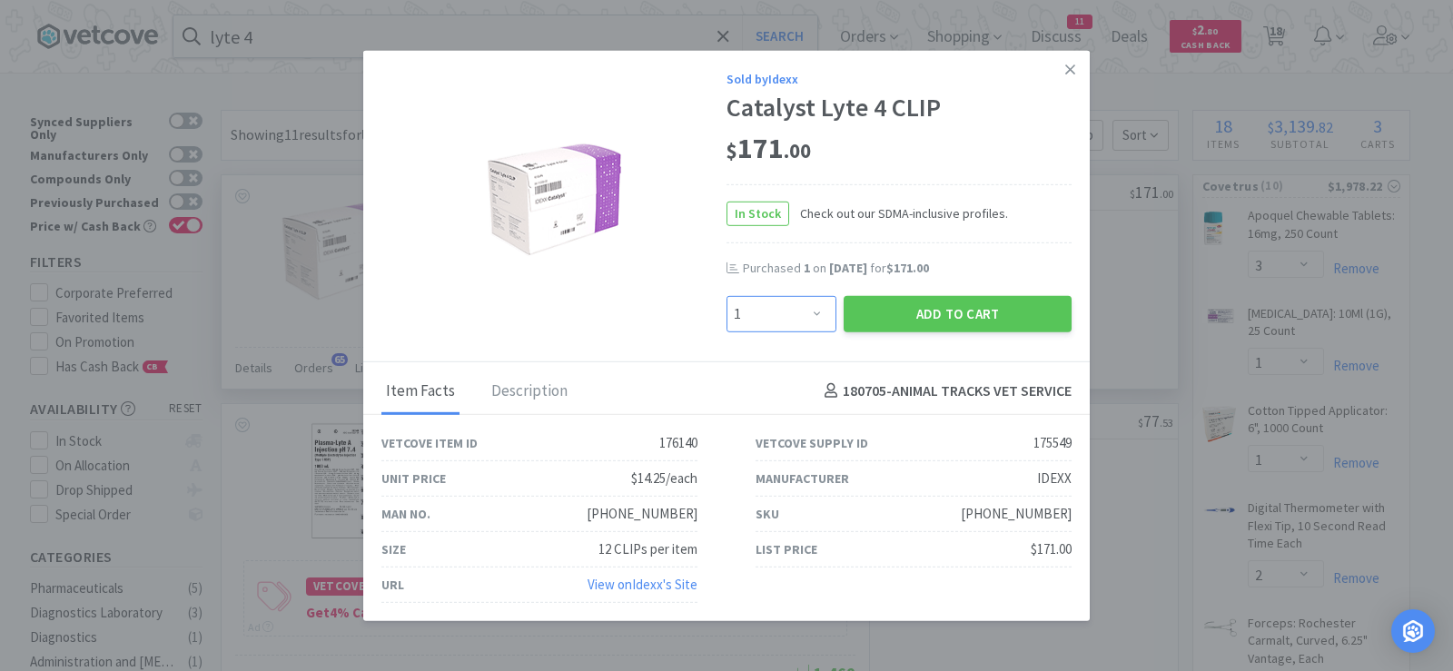
click at [746, 309] on select "Enter Quantity 1 2 3 4 5 6 7 8 9 10 11 12 13 14 15 16 17 18 19 20 Enter Quantity" at bounding box center [782, 313] width 110 height 36
select select "2"
click at [727, 295] on select "Enter Quantity 1 2 3 4 5 6 7 8 9 10 11 12 13 14 15 16 17 18 19 20 Enter Quantity" at bounding box center [782, 313] width 110 height 36
click at [923, 322] on button "Add to Cart" at bounding box center [958, 313] width 228 height 36
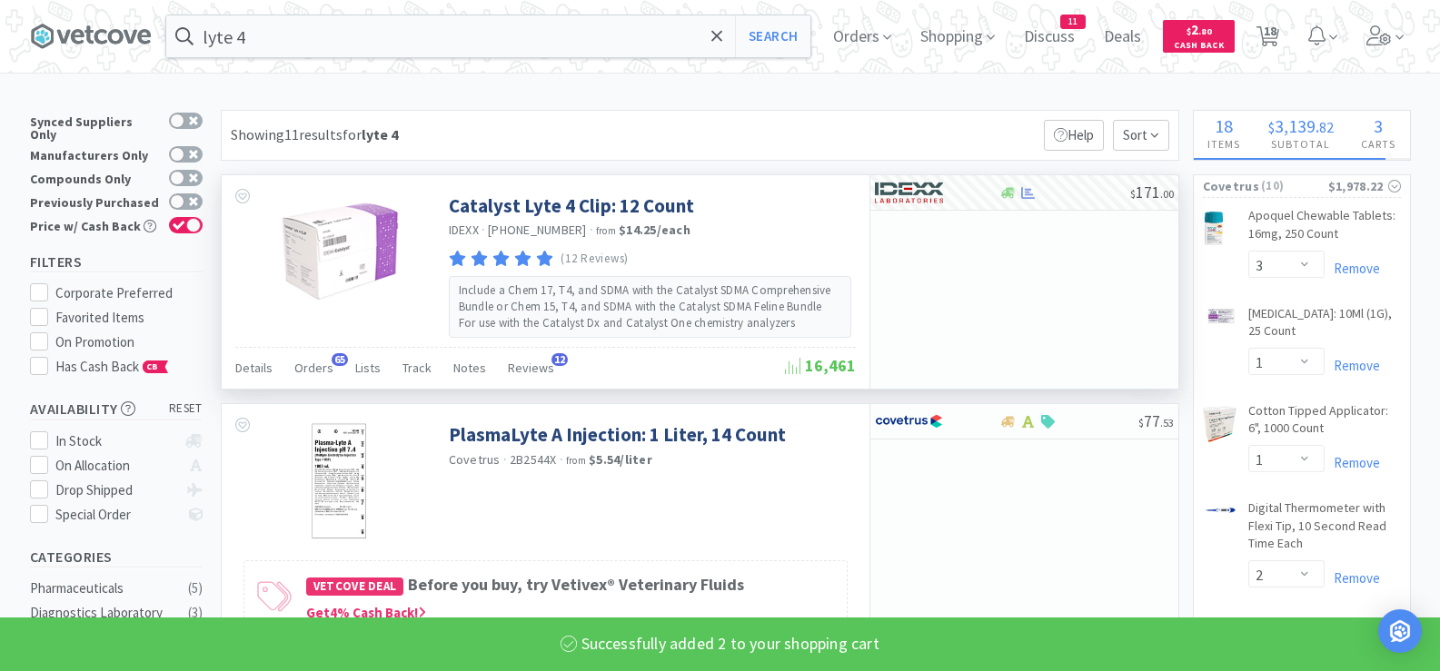
select select "2"
select select "1"
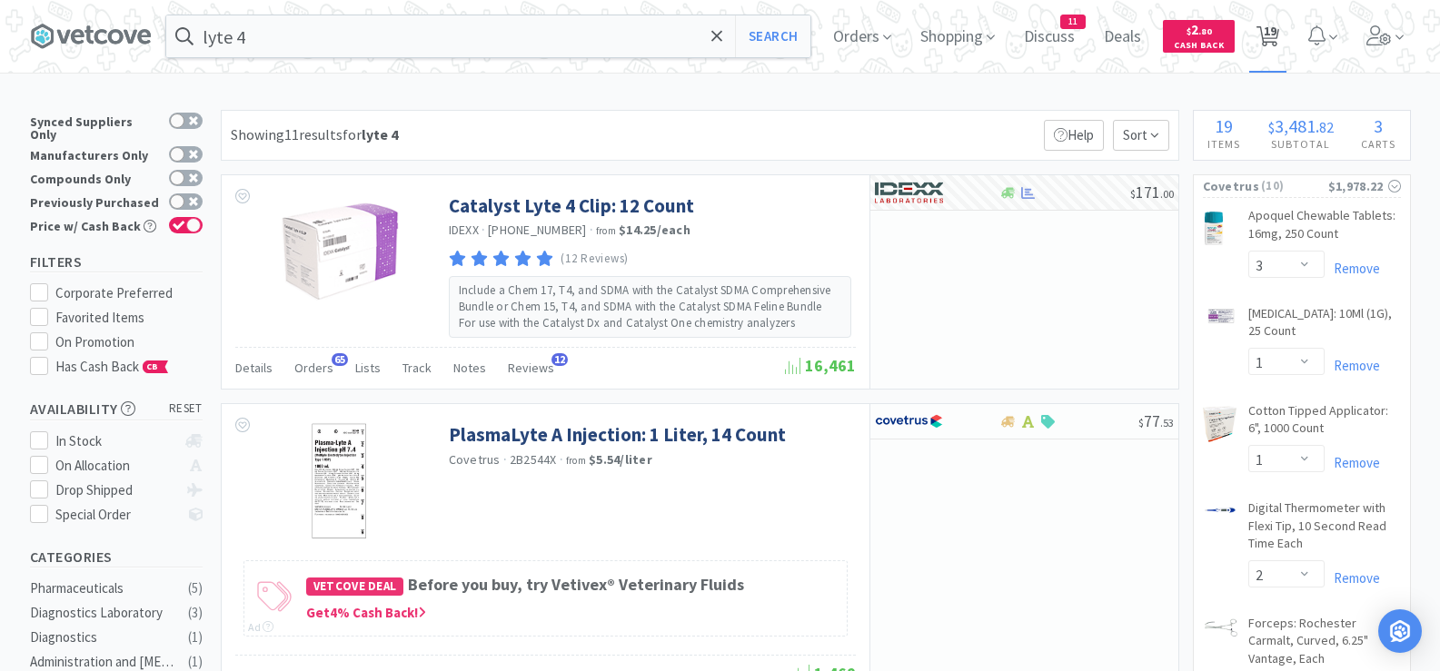
click at [1272, 39] on span "19" at bounding box center [1270, 31] width 13 height 73
select select "2"
select select "1"
select select "3"
select select "1"
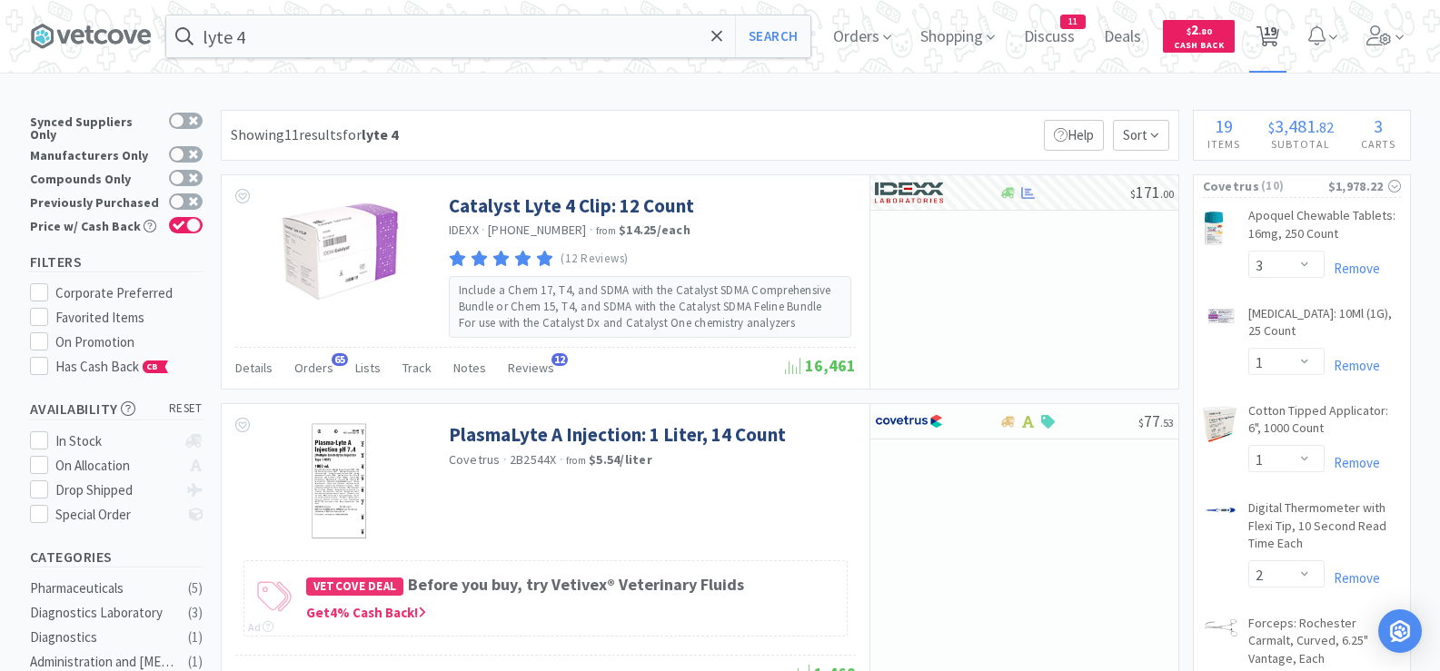
select select "1"
select select "2"
select select "1"
select select "2"
select select "1"
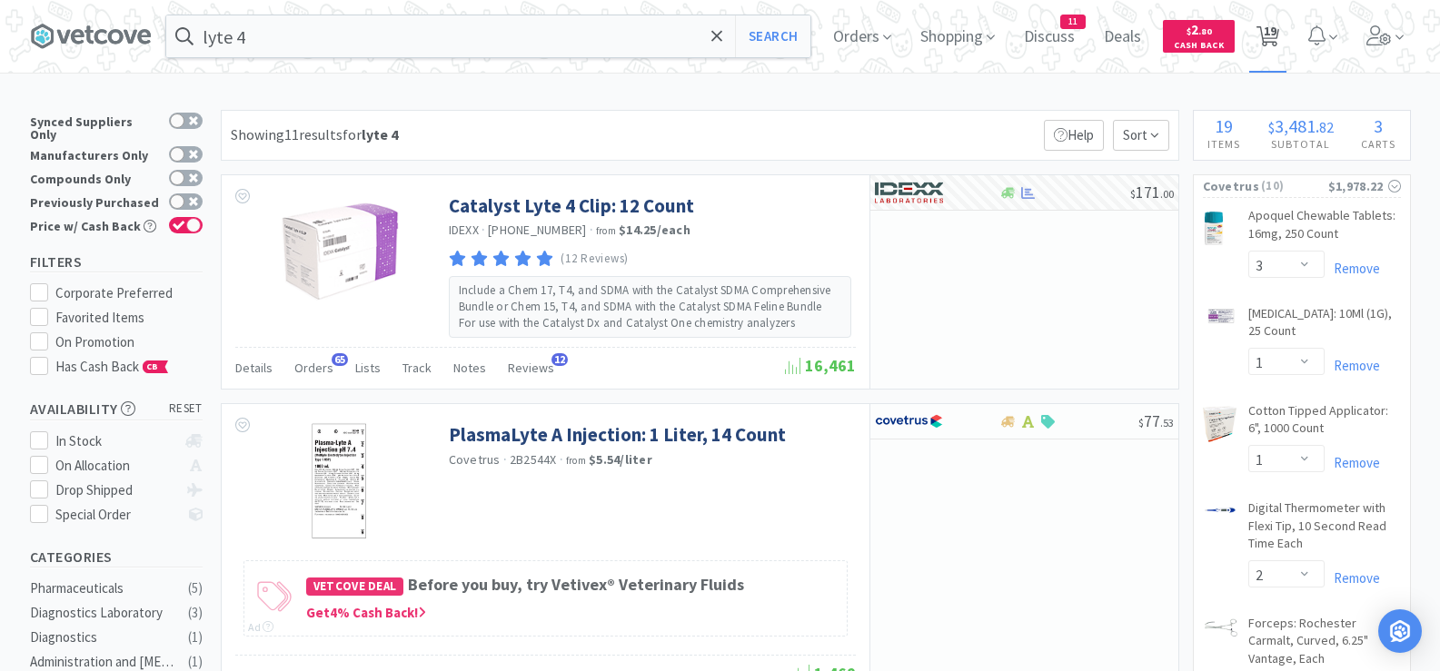
select select "1"
select select "3"
select select "1"
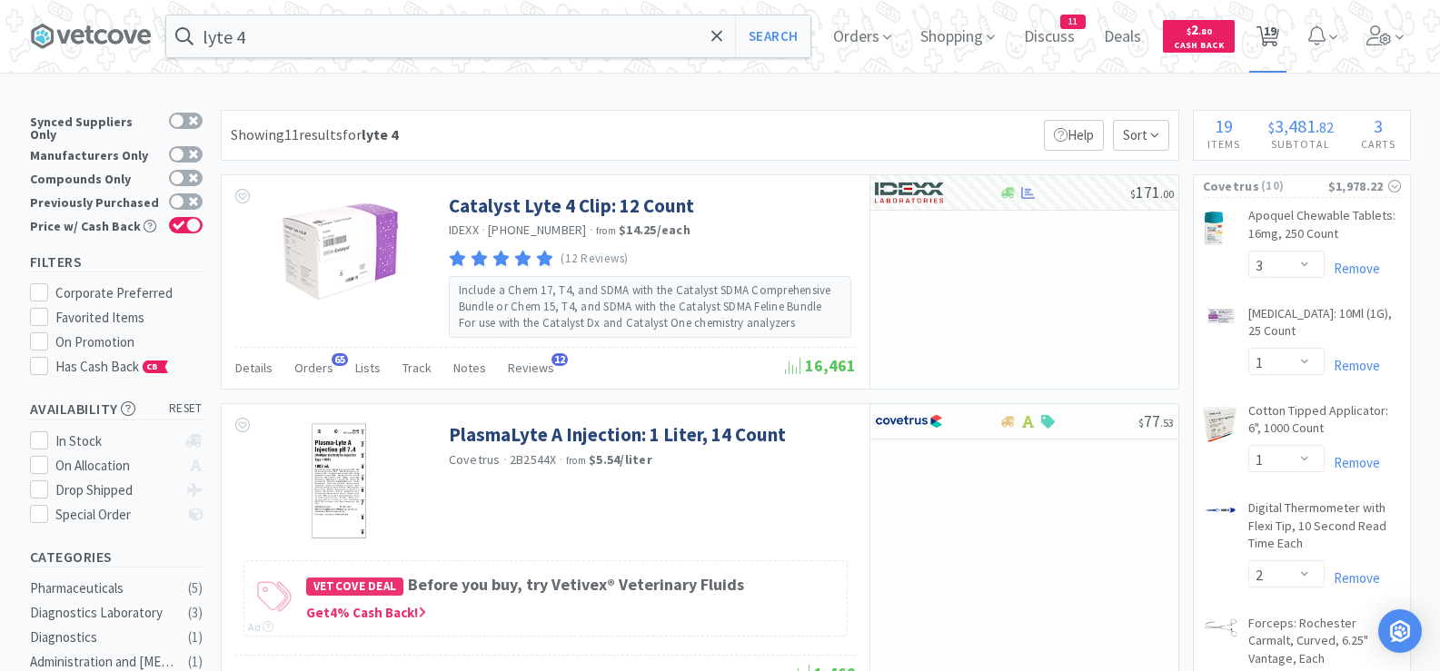
select select "2"
select select "1"
select select "3"
select select "1"
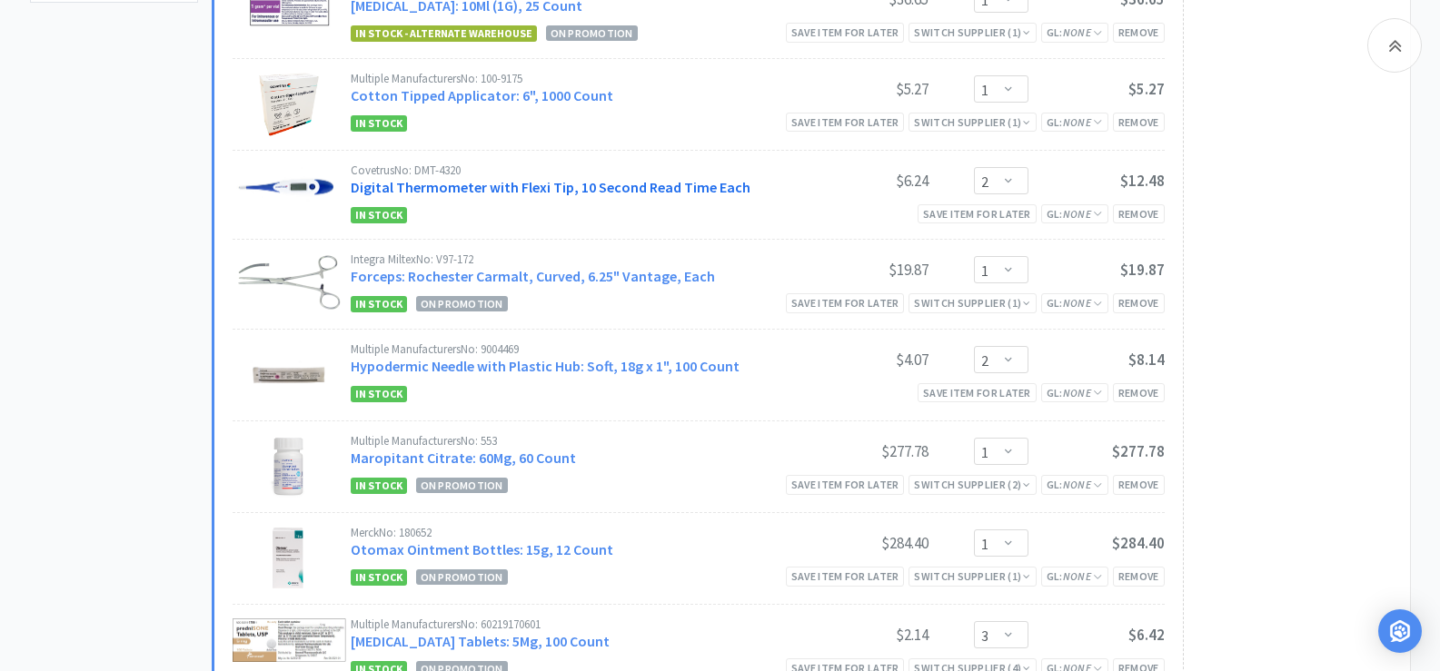
scroll to position [818, 0]
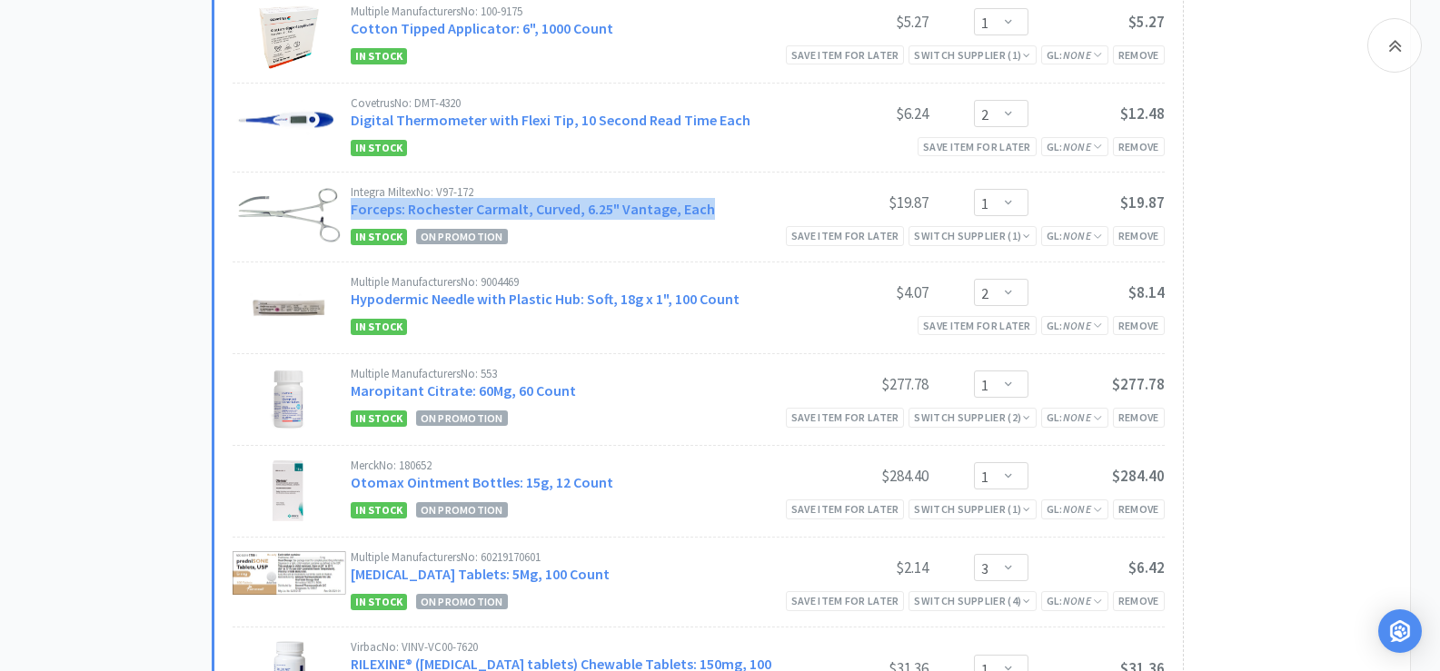
drag, startPoint x: 709, startPoint y: 210, endPoint x: 352, endPoint y: 220, distance: 357.1
click at [352, 220] on div "Integra Miltex No: V97-172 Forceps: Rochester Carmalt, Curved, 6.25" Vantage, E…" at bounding box center [758, 204] width 814 height 36
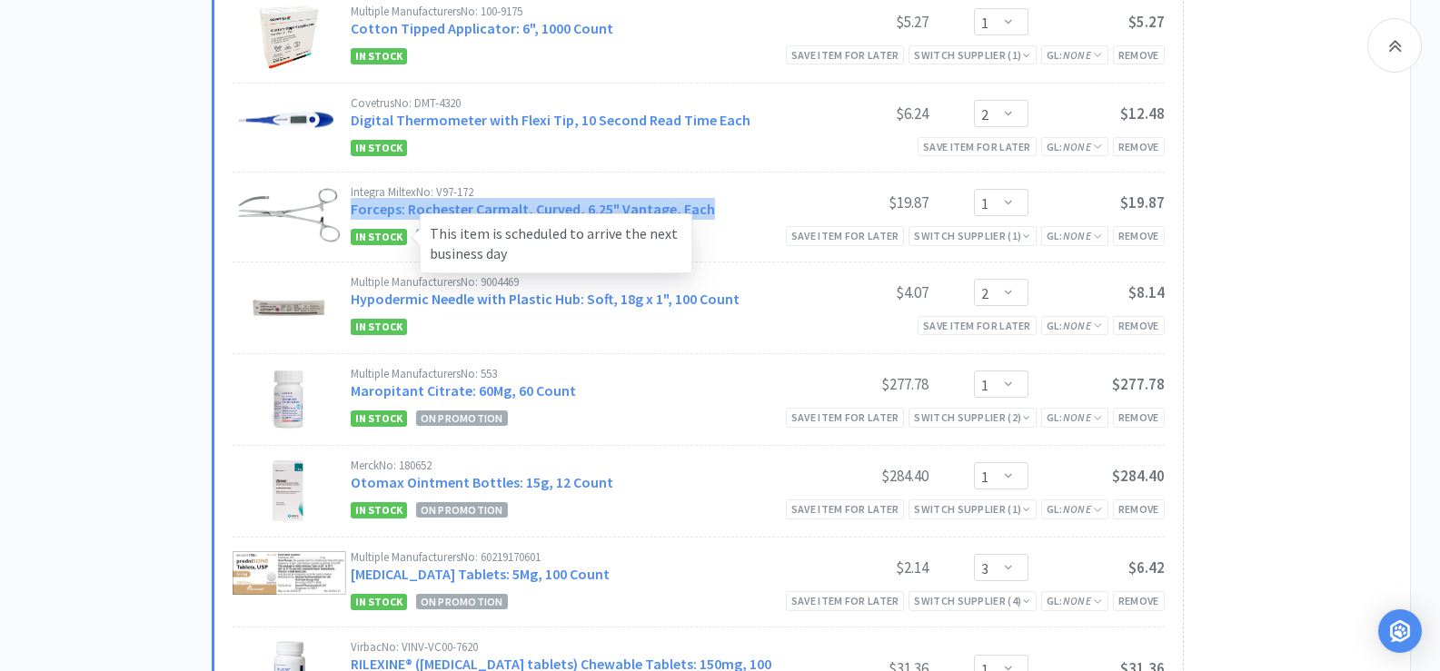
copy link "Forceps: Rochester Carmalt, Curved, 6.25" Vantage, Each"
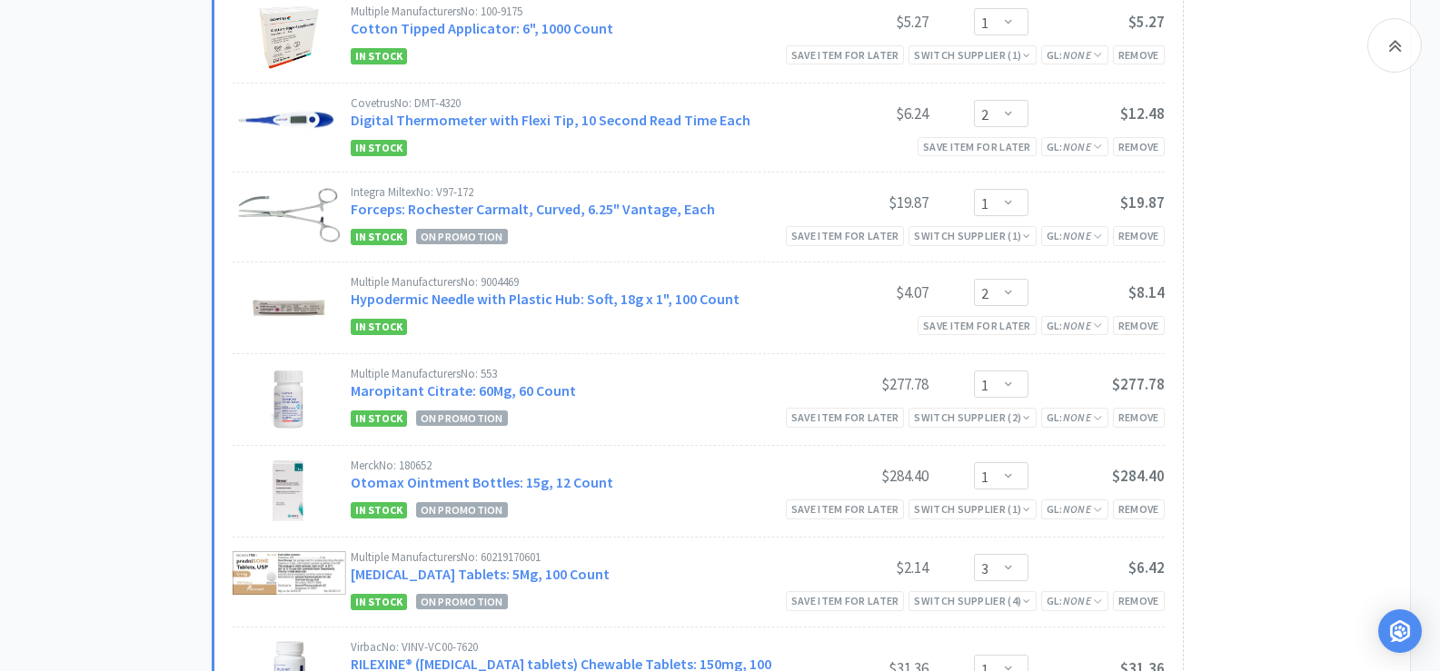
click at [114, 318] on div "All Carts 19 Items $ 3,481 . 82 Subtotal 3 Carts How It Works All Carts 19 Boeh…" at bounding box center [121, 454] width 182 height 2325
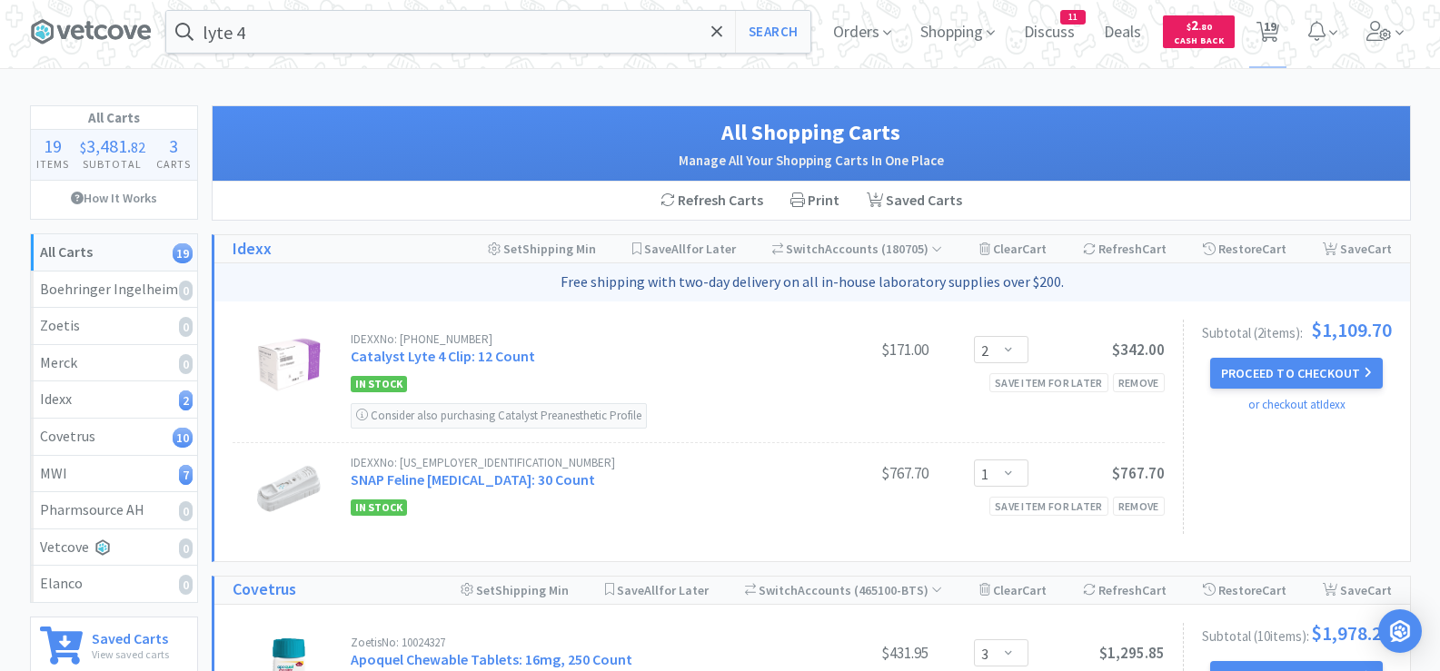
scroll to position [0, 0]
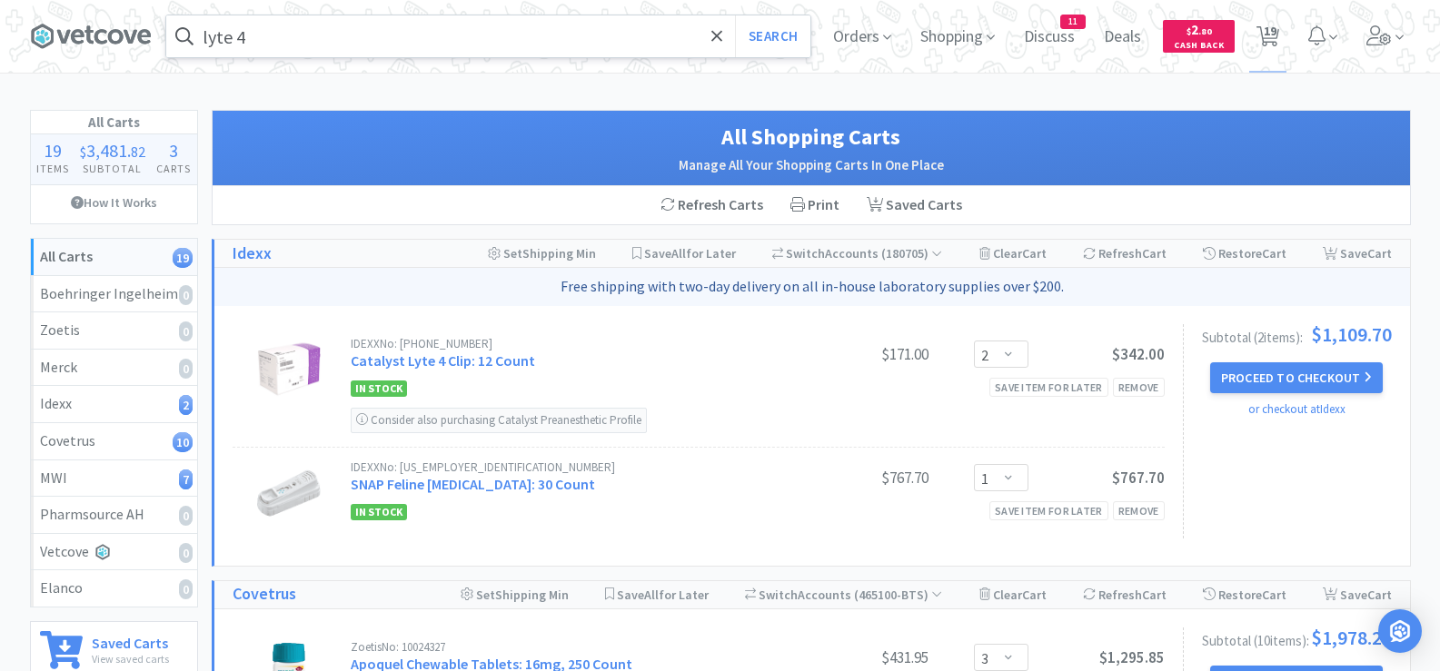
click at [458, 35] on input "lyte 4" at bounding box center [488, 36] width 644 height 42
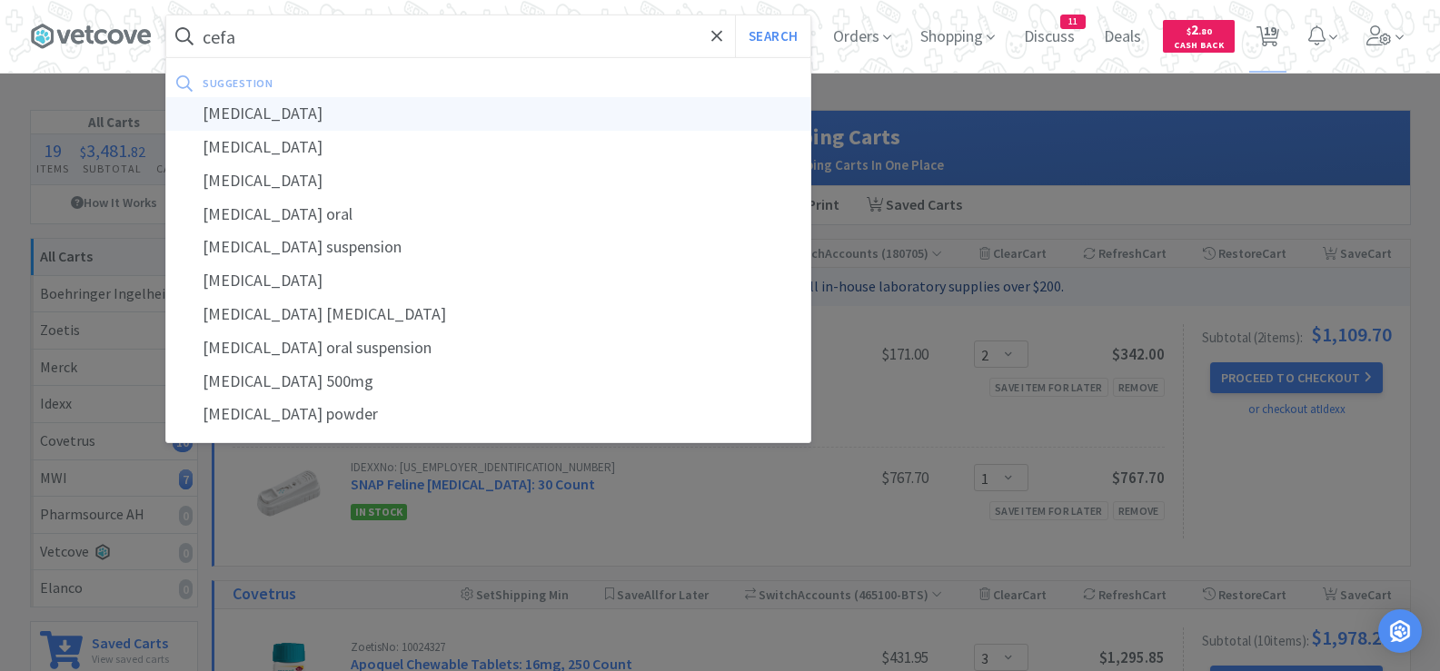
click at [320, 121] on div "[MEDICAL_DATA]" at bounding box center [488, 114] width 644 height 34
type input "[MEDICAL_DATA]"
select select "3"
select select "1"
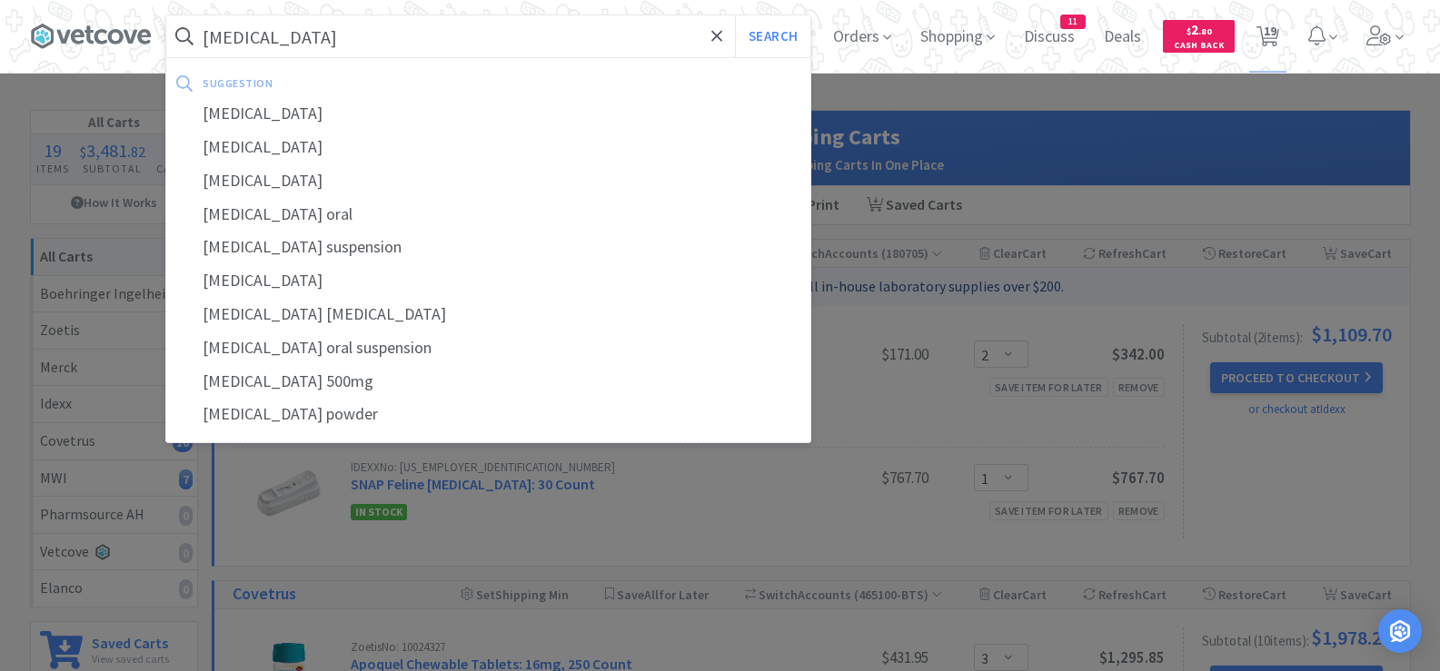
select select "2"
select select "1"
select select "2"
select select "1"
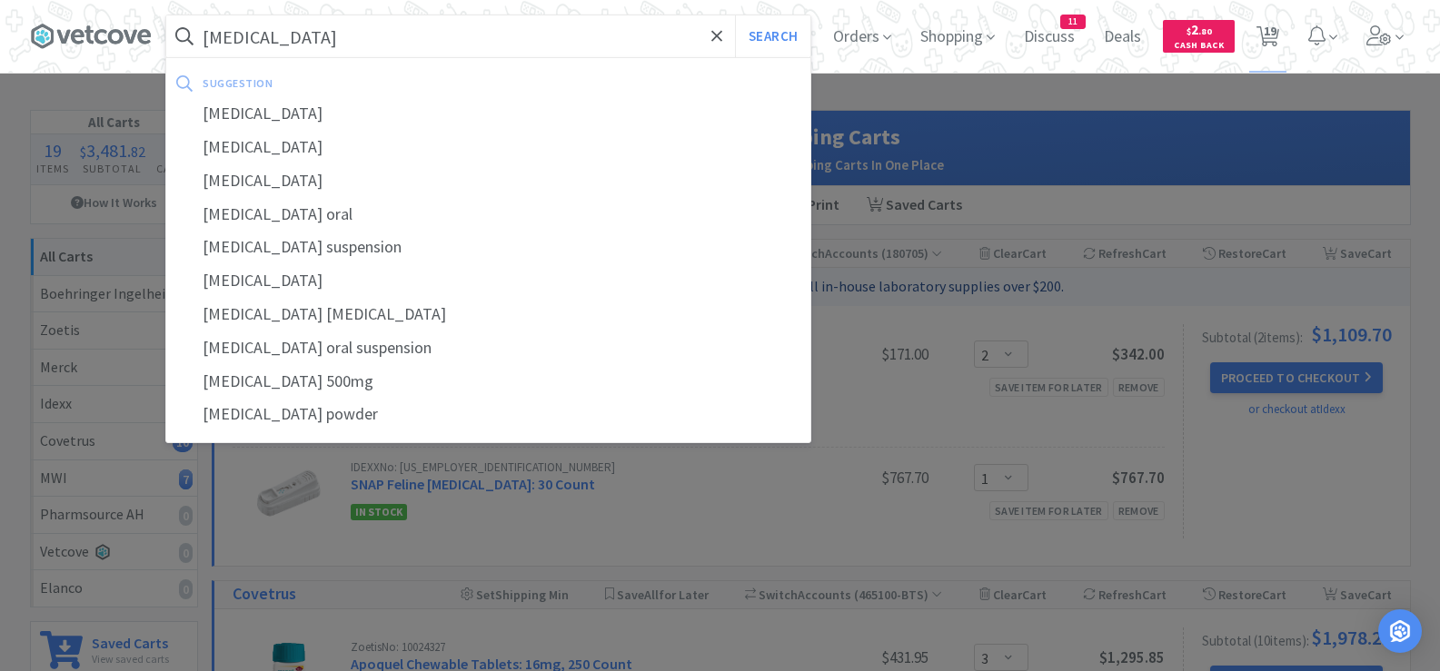
select select "3"
select select "1"
select select "2"
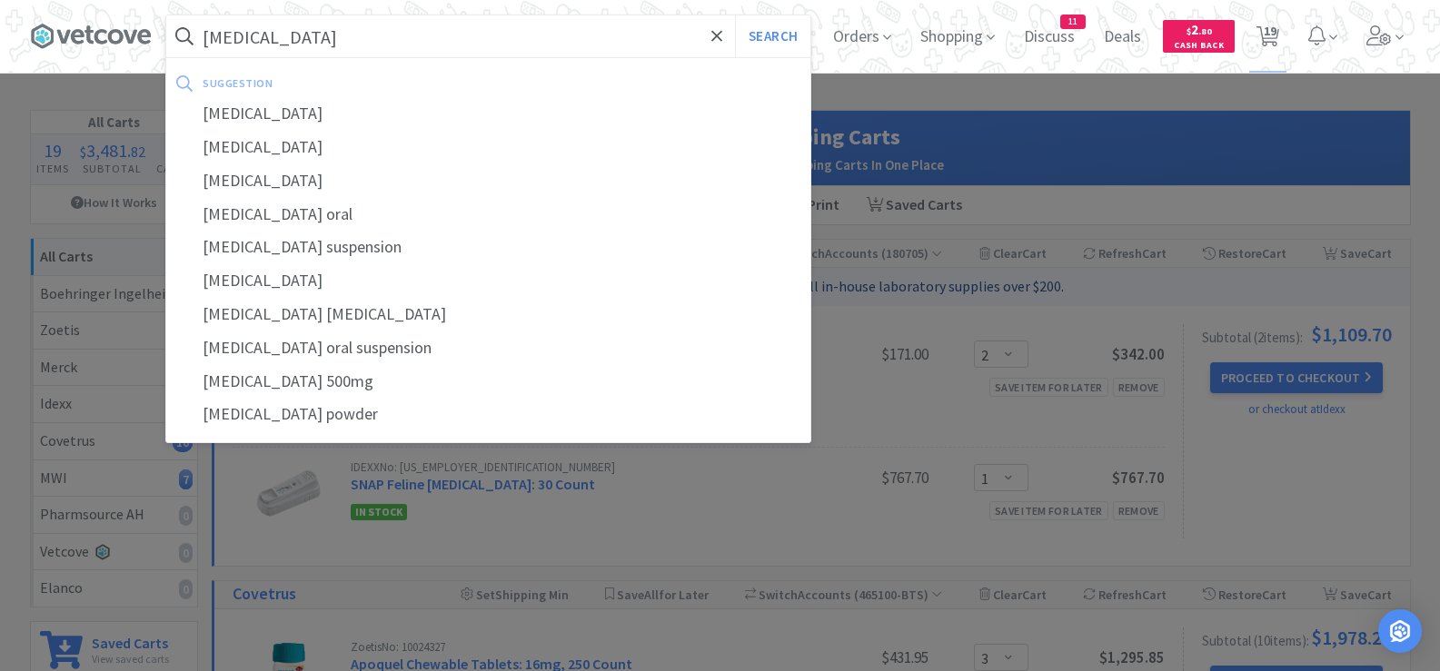
select select "1"
select select "3"
select select "1"
select select "2"
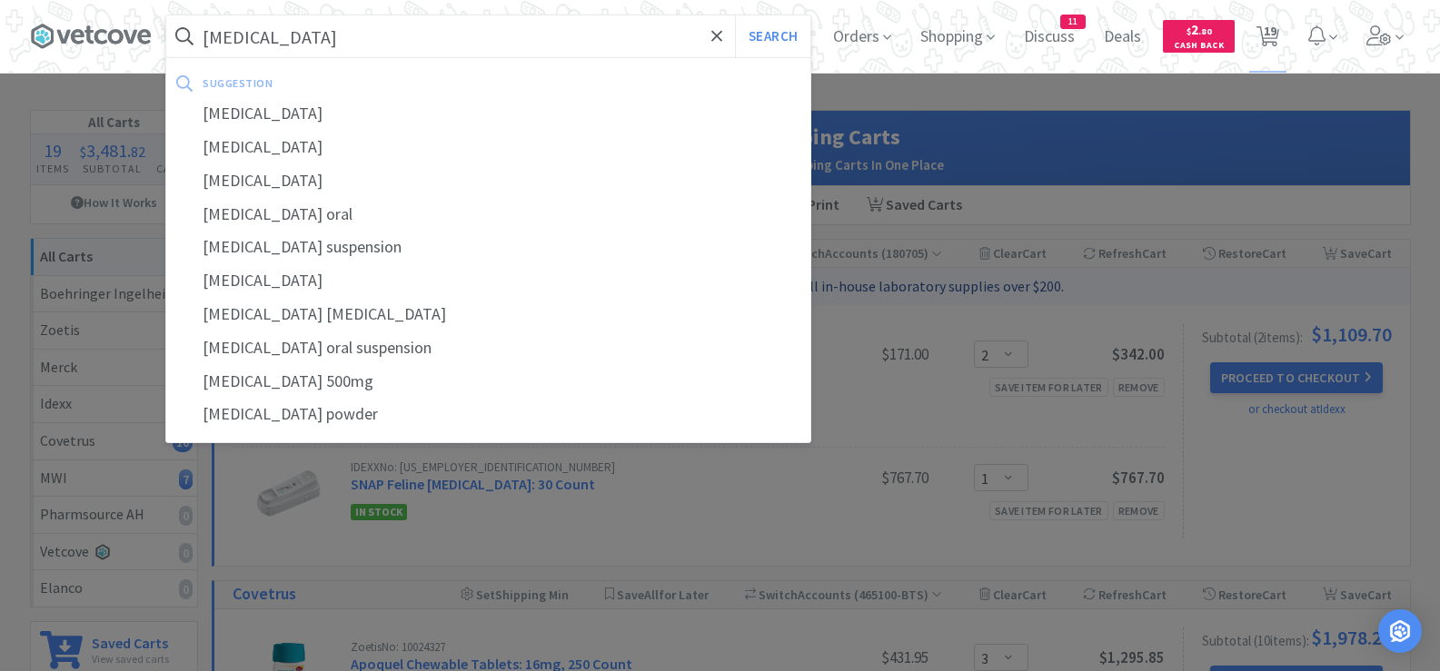
select select "1"
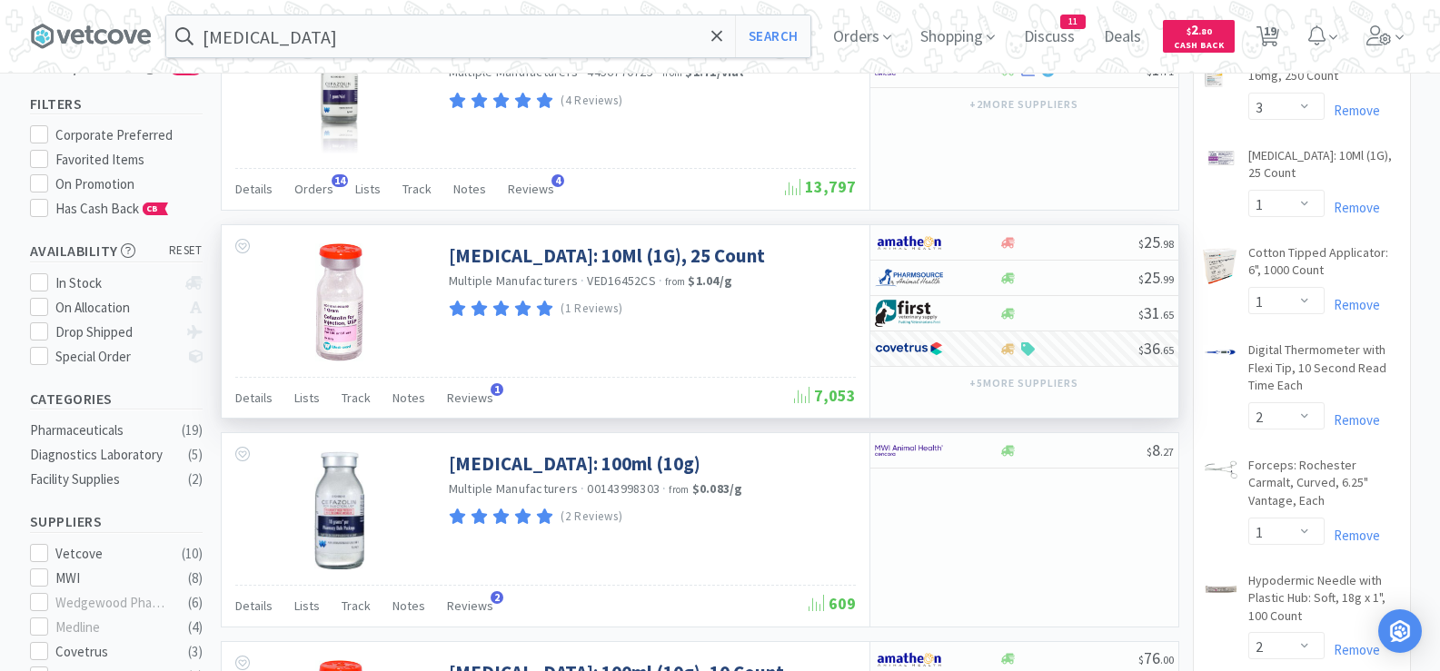
scroll to position [182, 0]
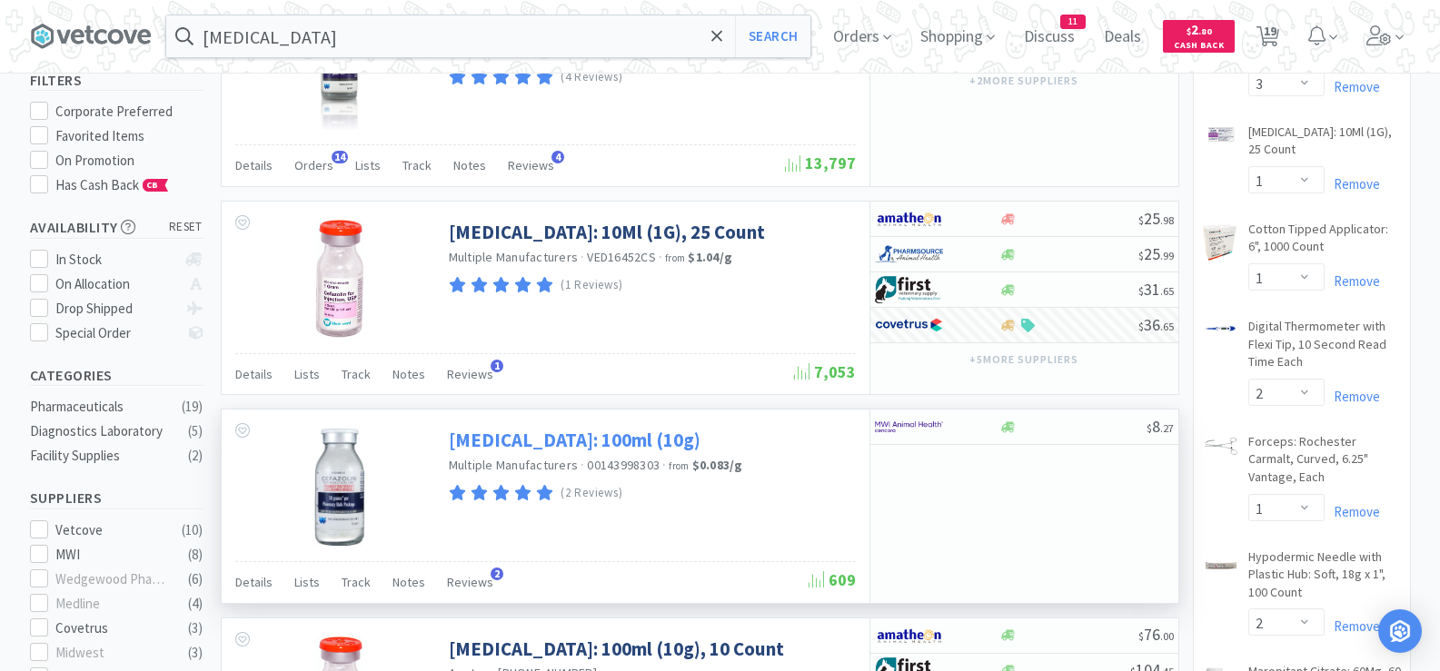
click at [585, 440] on link "[MEDICAL_DATA]: 100ml (10g)" at bounding box center [575, 440] width 252 height 25
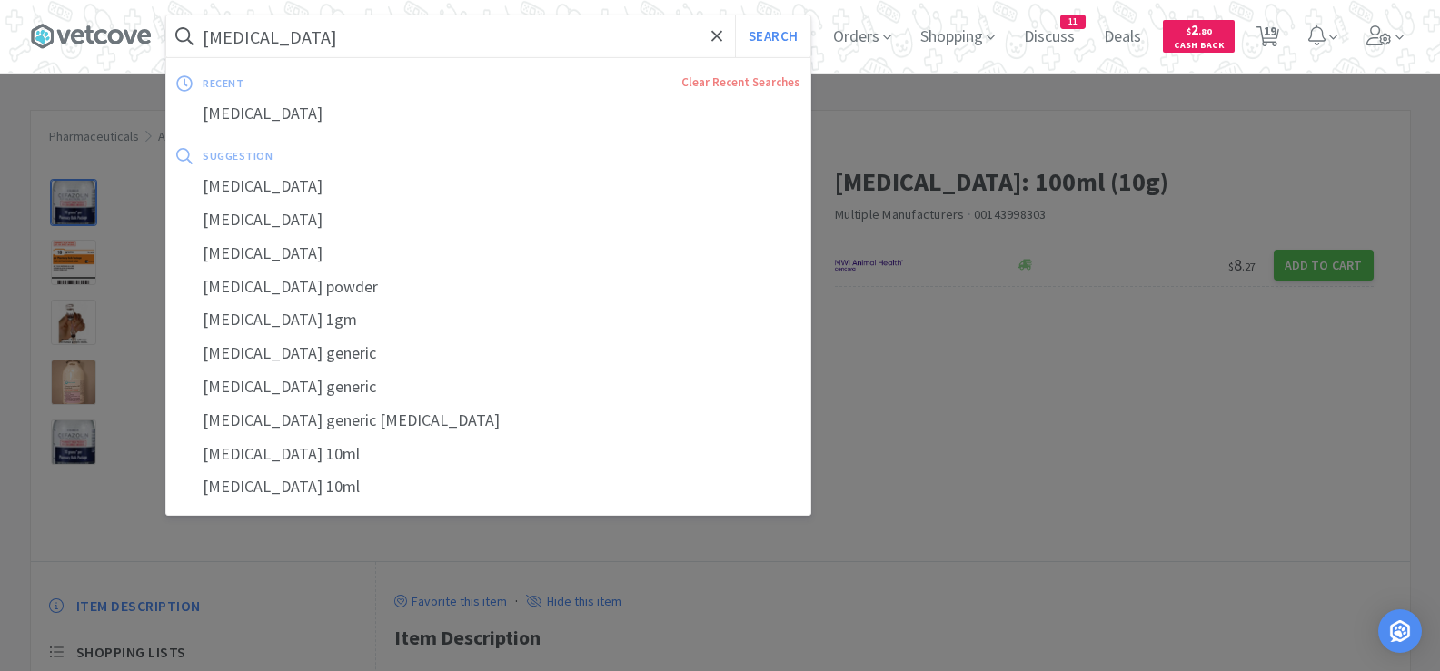
click at [581, 38] on input "[MEDICAL_DATA]" at bounding box center [488, 36] width 644 height 42
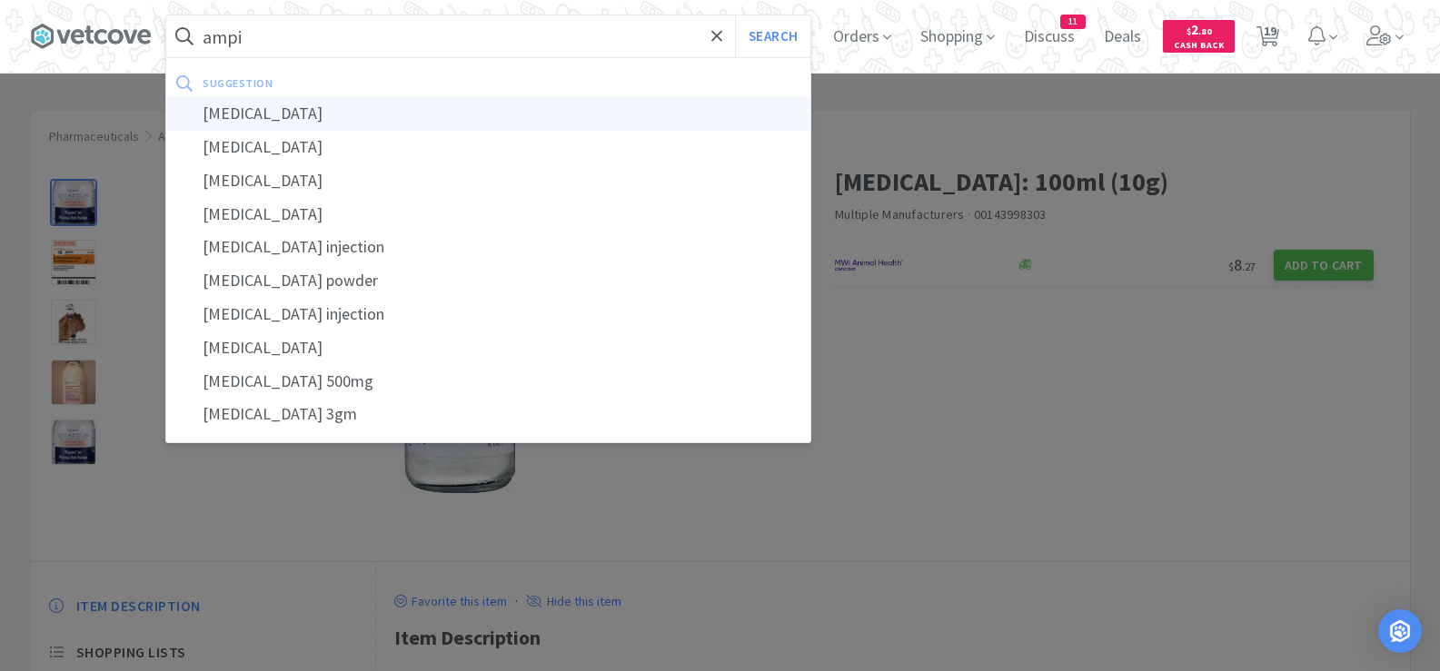
click at [231, 113] on div "[MEDICAL_DATA]" at bounding box center [488, 114] width 644 height 34
type input "[MEDICAL_DATA]"
select select "3"
select select "1"
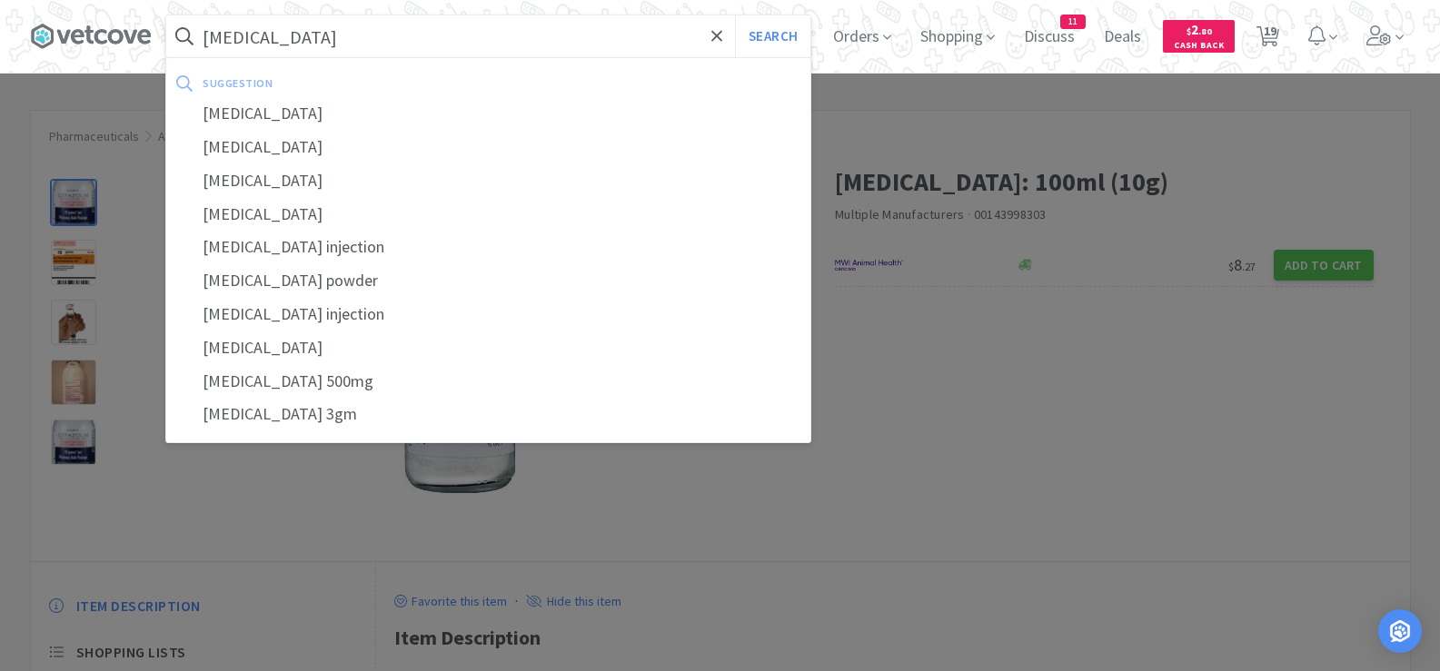
select select "2"
select select "1"
select select "2"
select select "1"
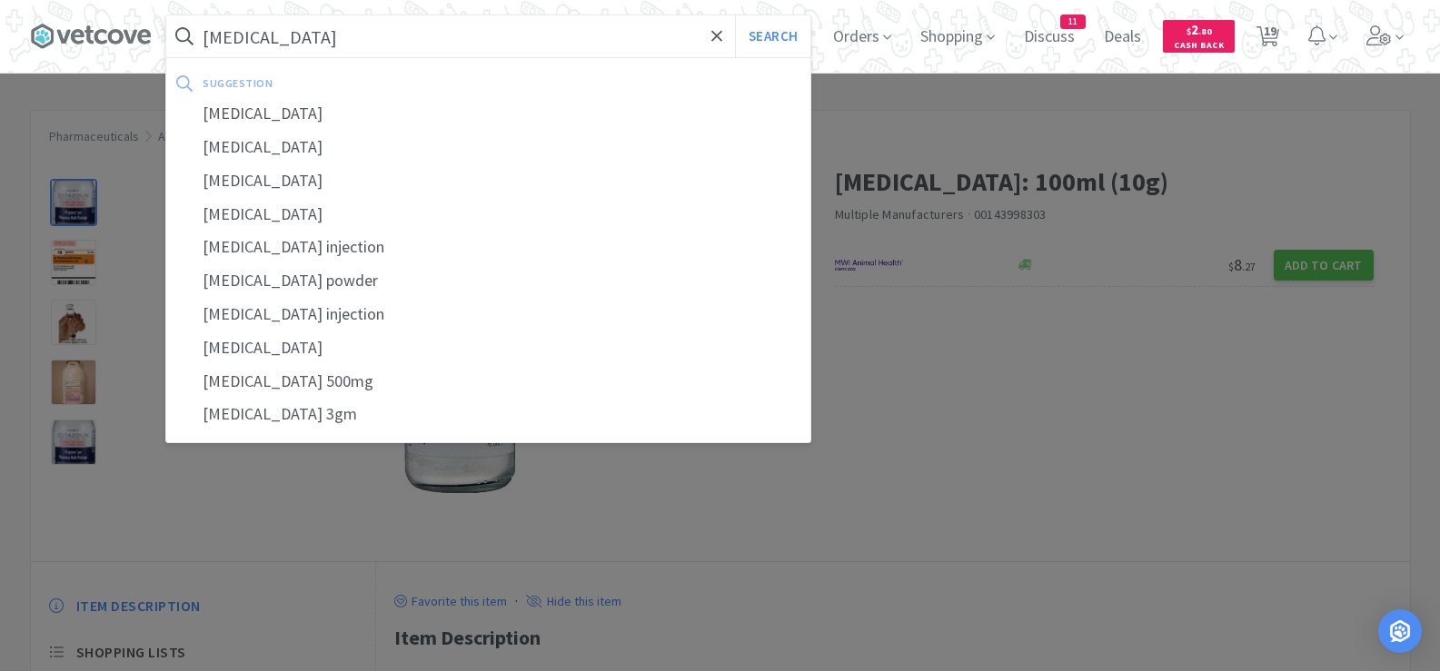
select select "3"
select select "1"
select select "2"
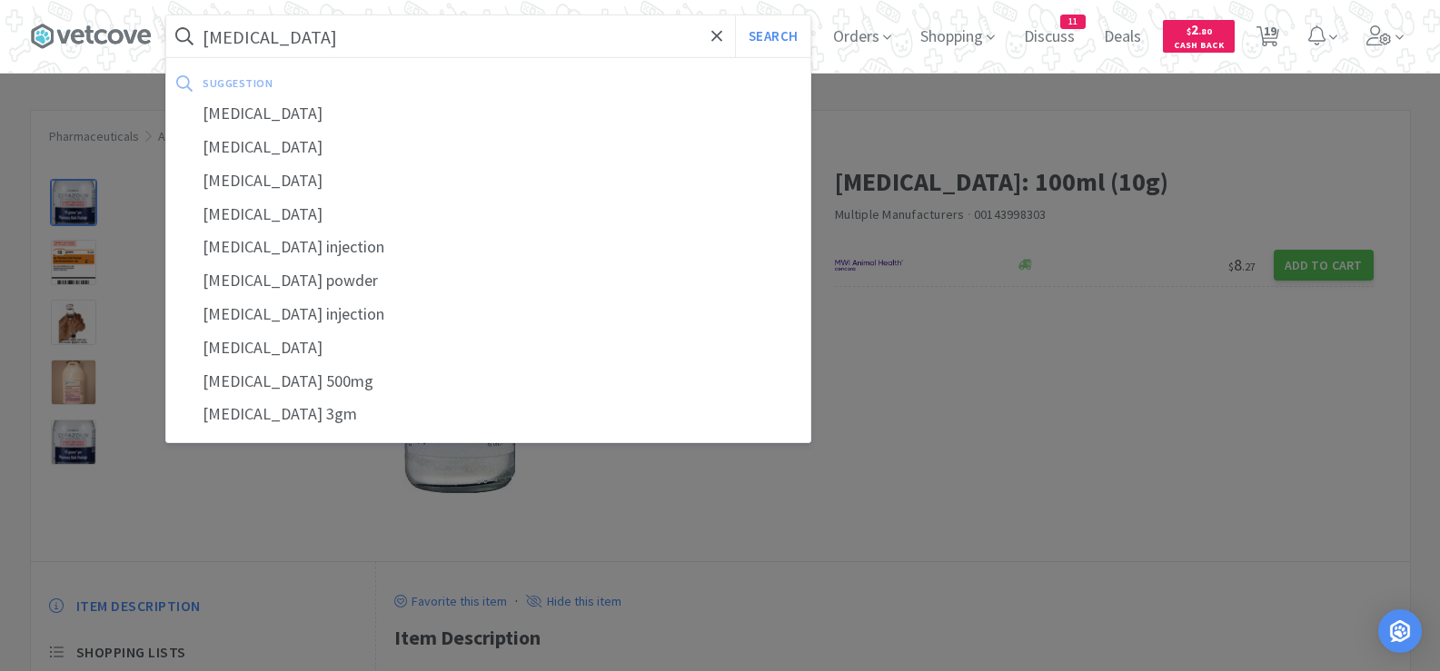
select select "1"
select select "3"
select select "1"
select select "2"
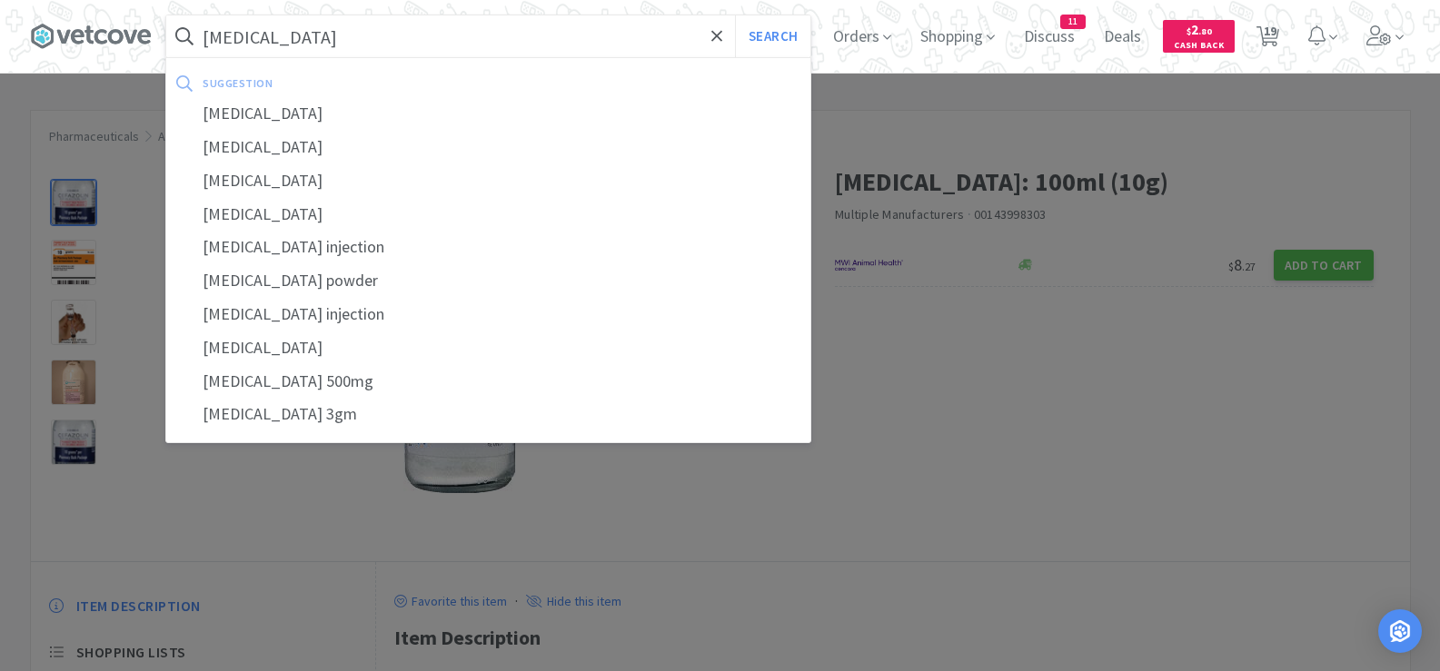
select select "1"
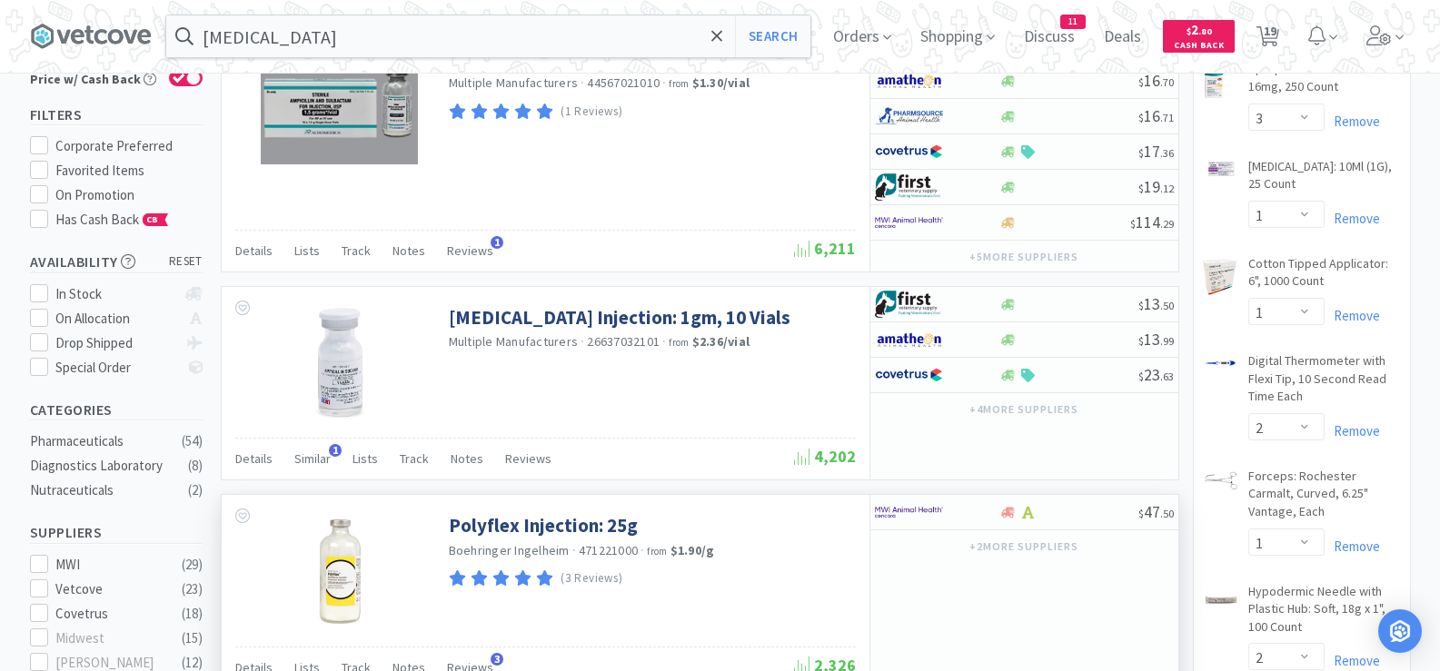
scroll to position [91, 0]
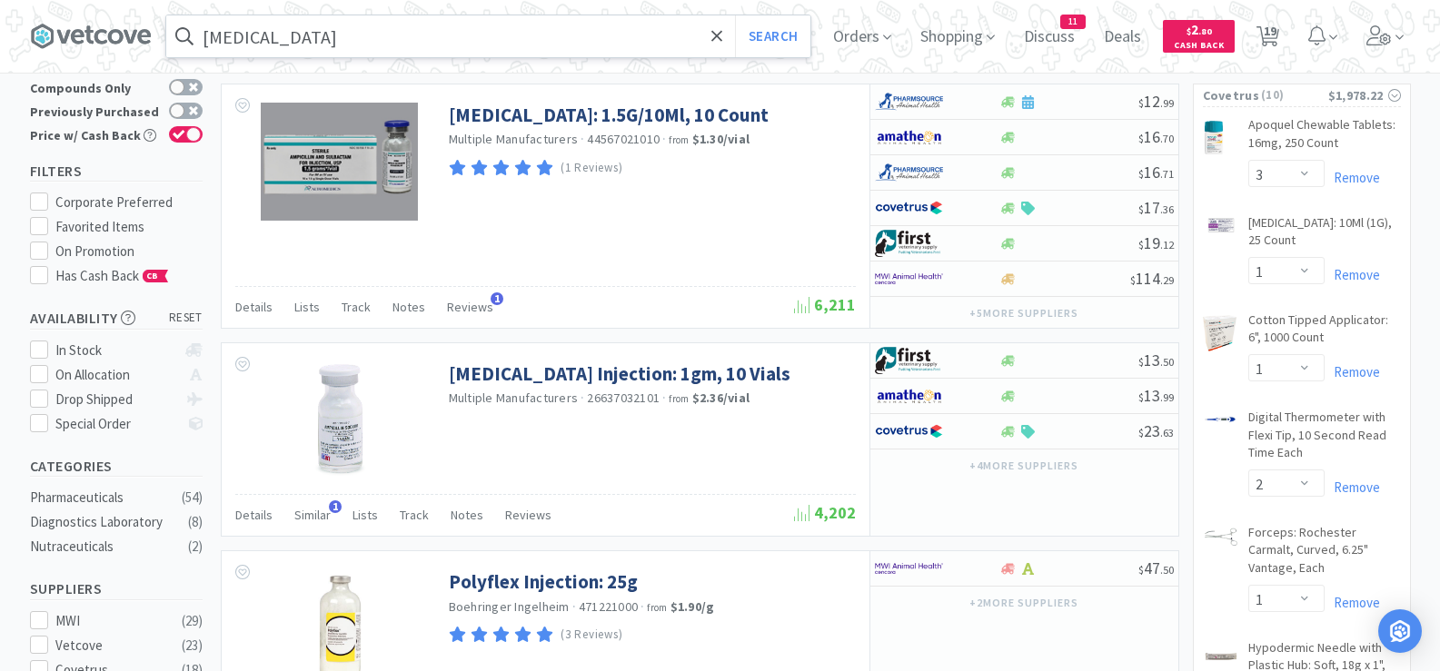
click at [394, 50] on input "[MEDICAL_DATA]" at bounding box center [488, 36] width 644 height 42
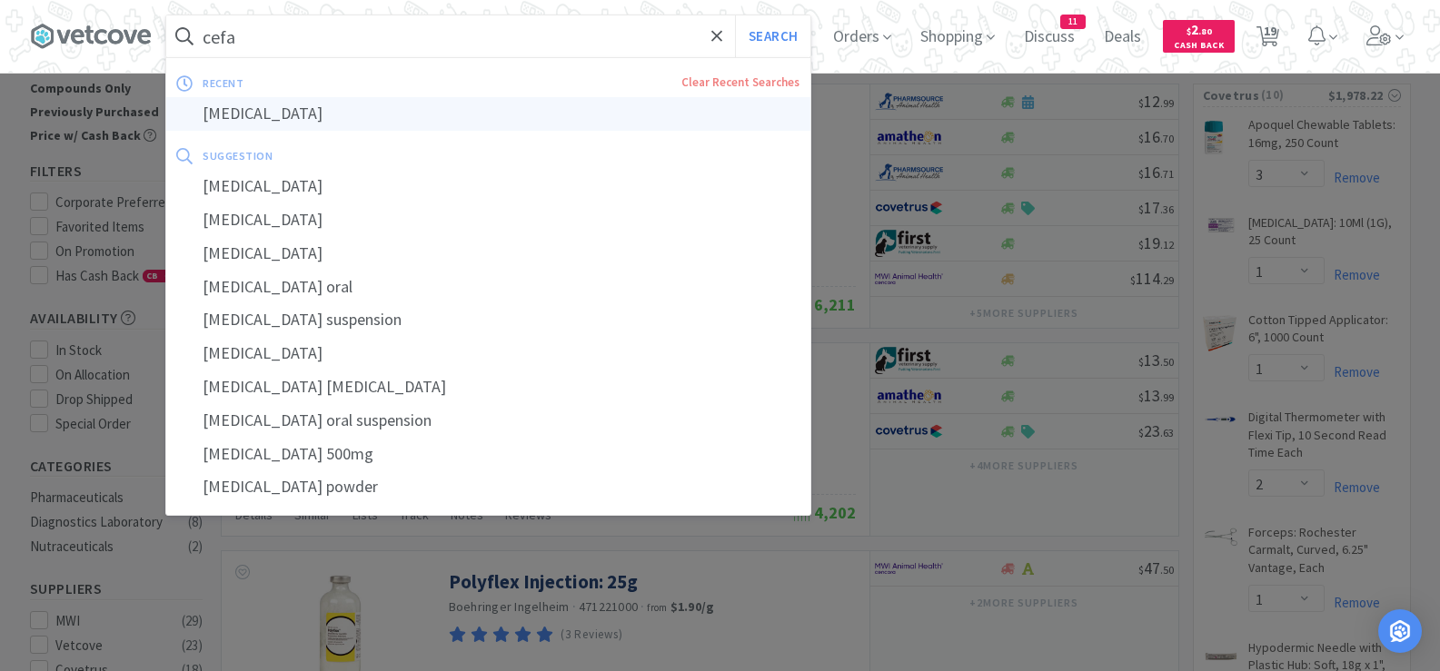
click at [210, 113] on div "[MEDICAL_DATA]" at bounding box center [488, 114] width 644 height 34
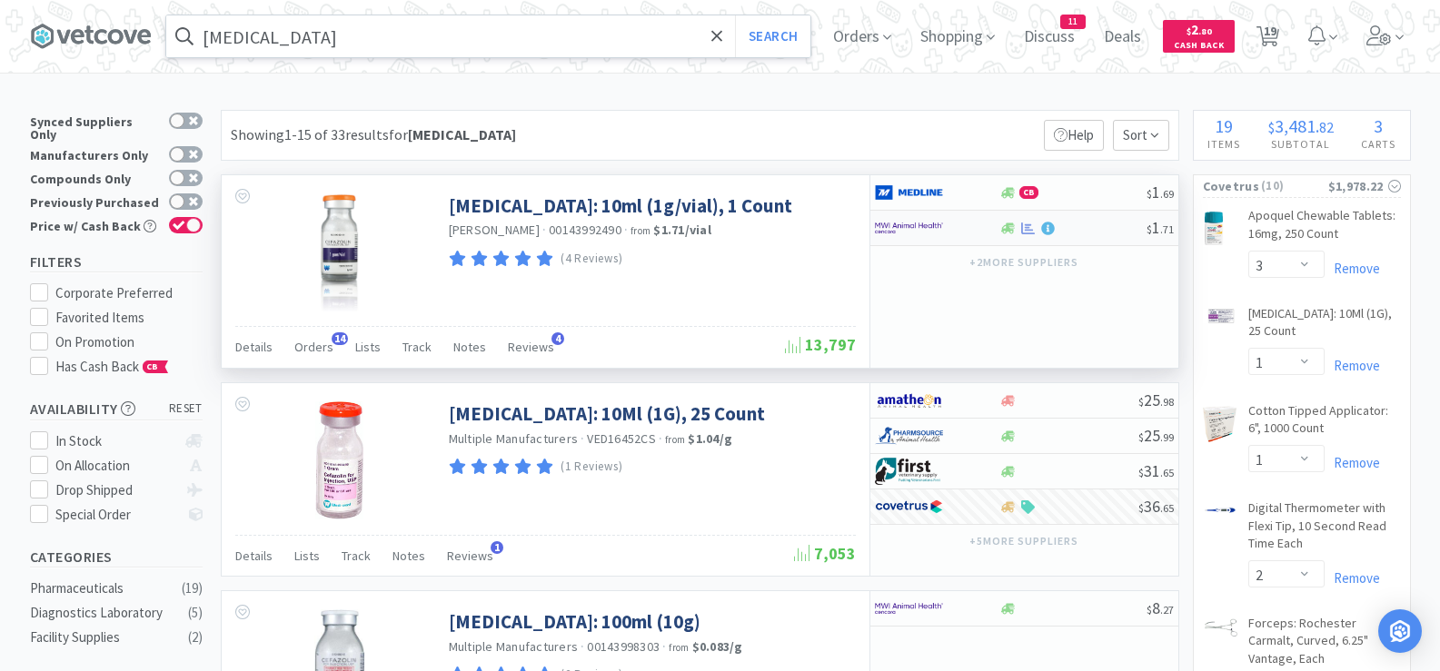
click at [1086, 228] on div at bounding box center [1072, 229] width 147 height 14
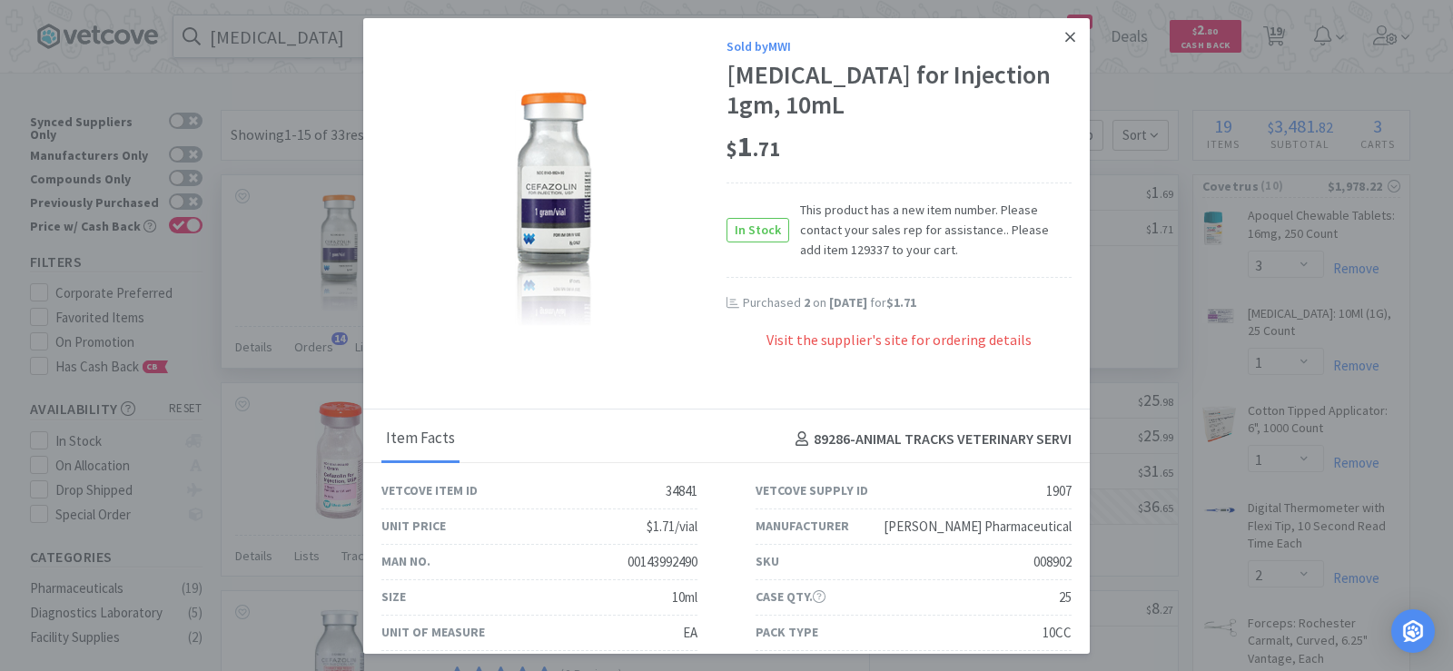
click at [1066, 37] on icon at bounding box center [1071, 37] width 10 height 16
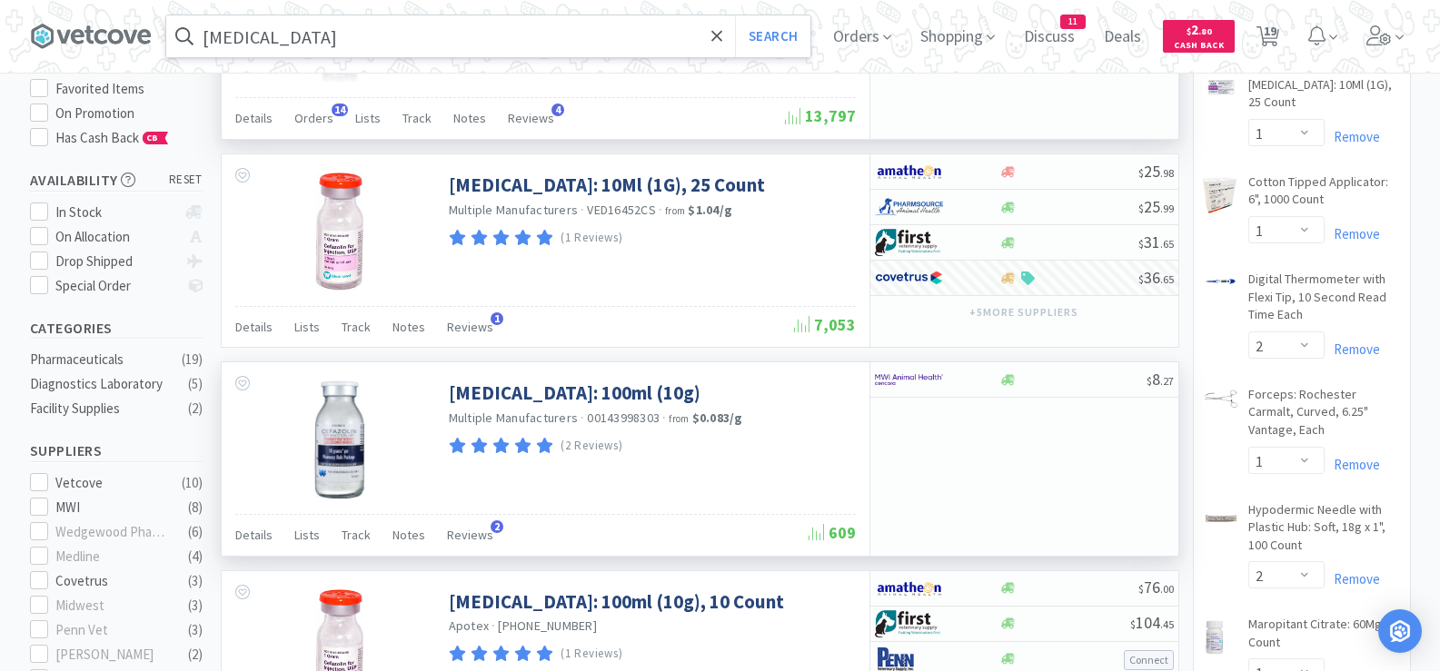
scroll to position [273, 0]
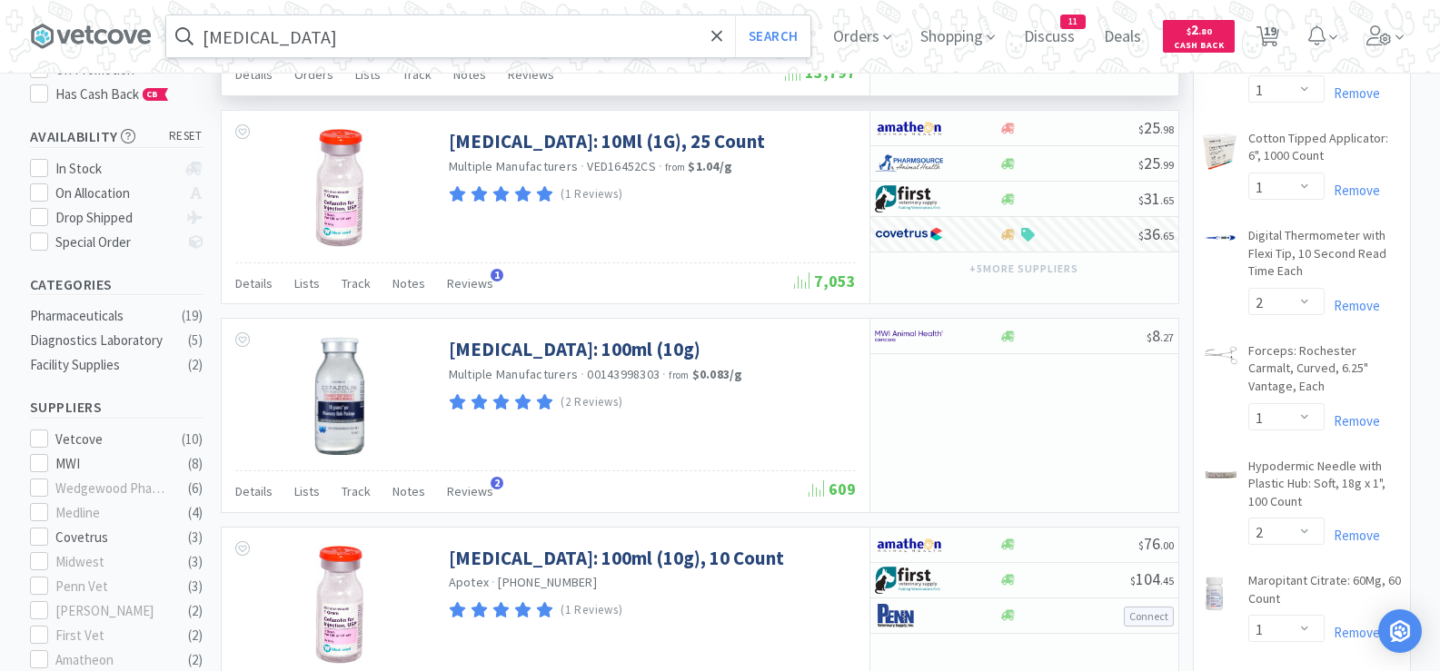
click at [491, 42] on input "[MEDICAL_DATA]" at bounding box center [488, 36] width 644 height 42
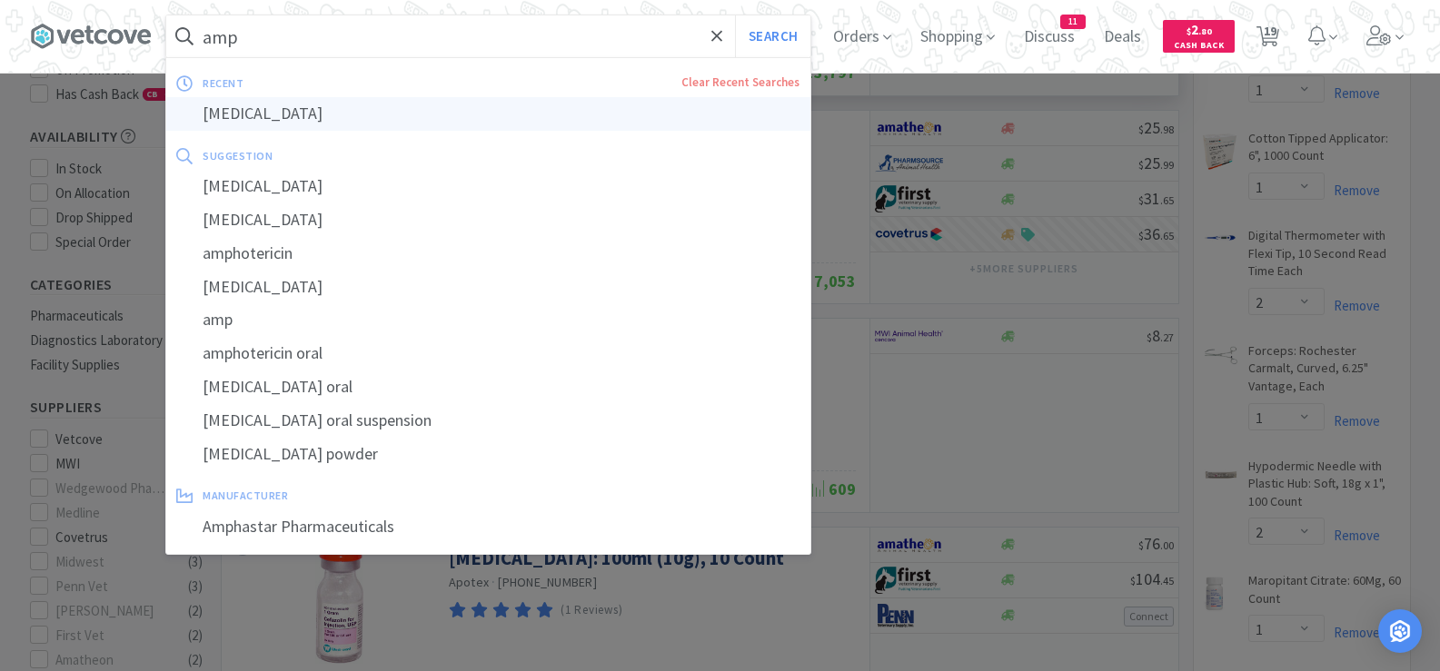
click at [258, 108] on div "[MEDICAL_DATA]" at bounding box center [488, 114] width 644 height 34
type input "[MEDICAL_DATA]"
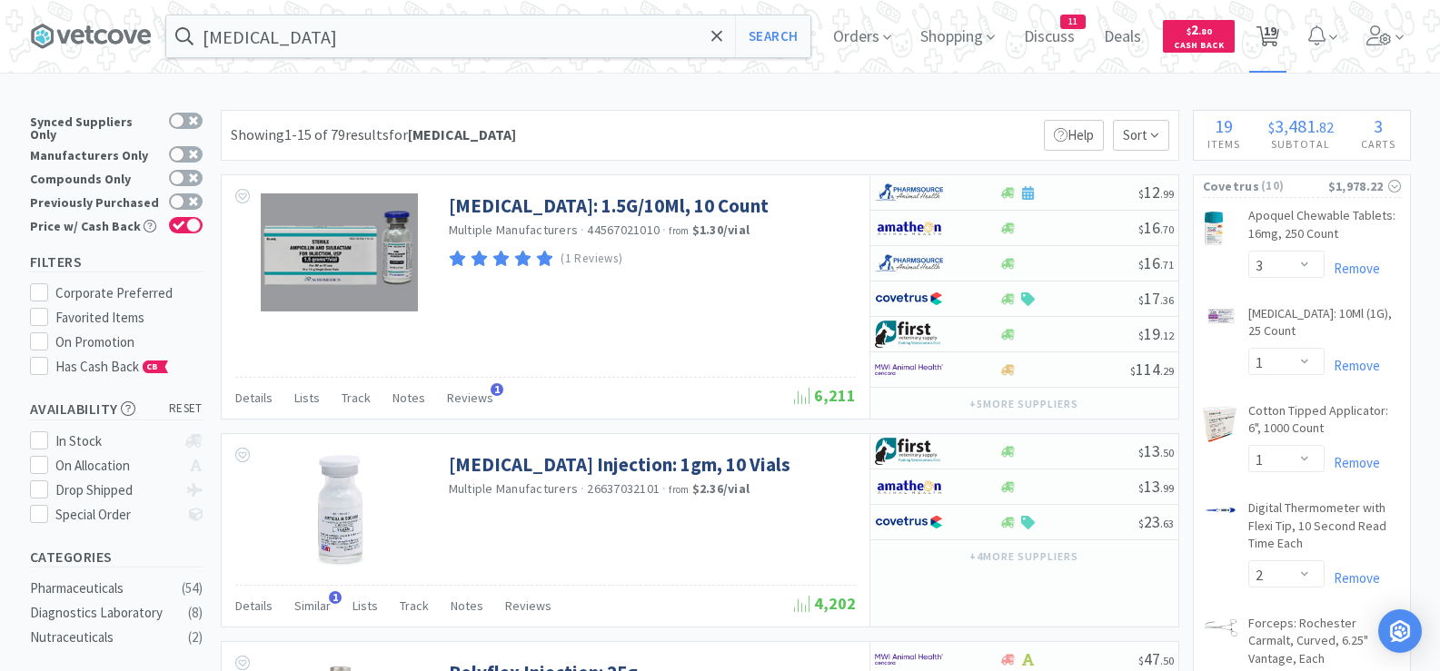
click at [1275, 42] on span "19" at bounding box center [1270, 31] width 13 height 73
select select "2"
select select "1"
select select "3"
select select "1"
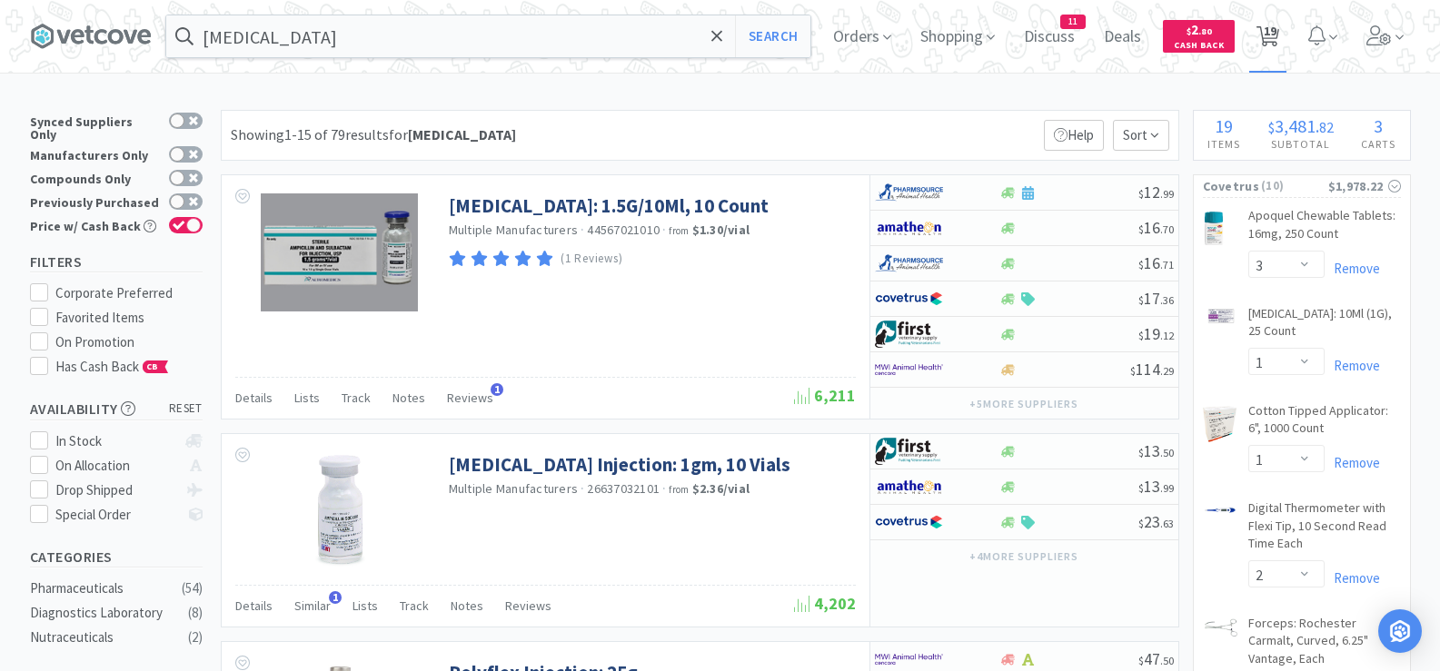
select select "1"
select select "2"
select select "1"
select select "2"
select select "1"
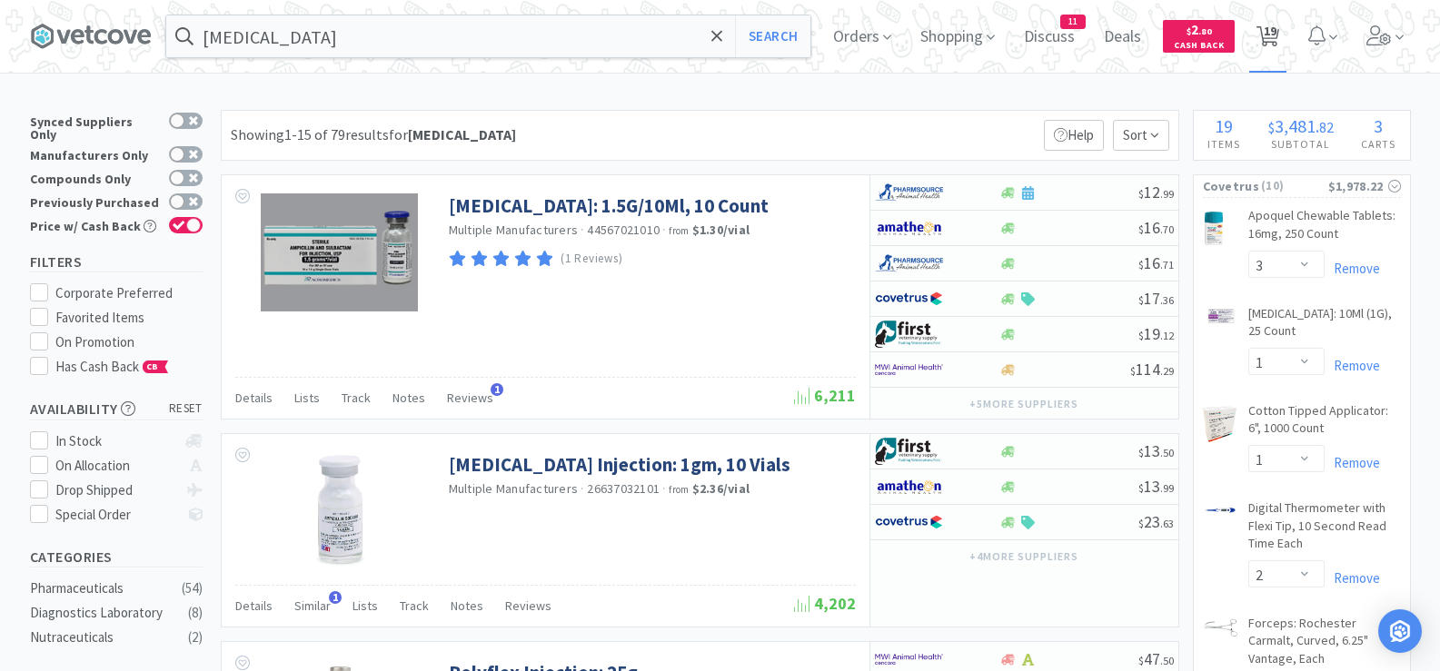
select select "1"
select select "3"
select select "1"
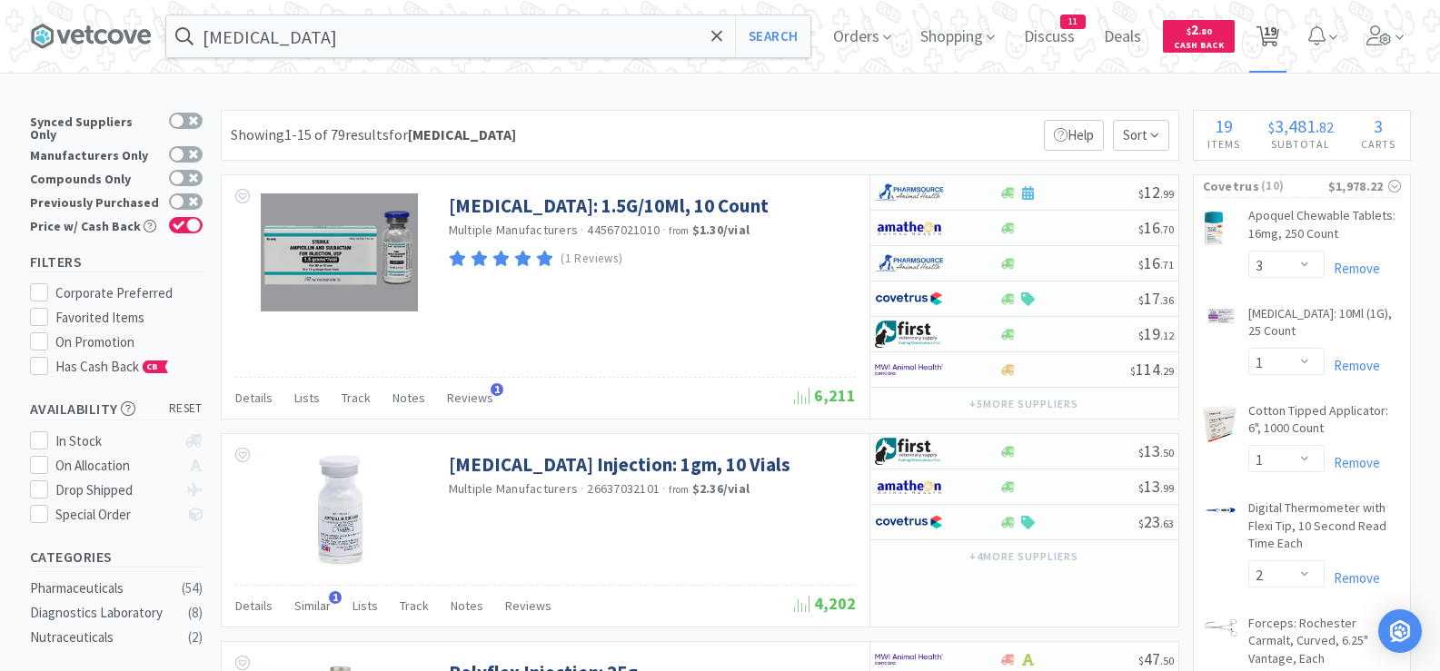
select select "2"
select select "1"
select select "3"
select select "1"
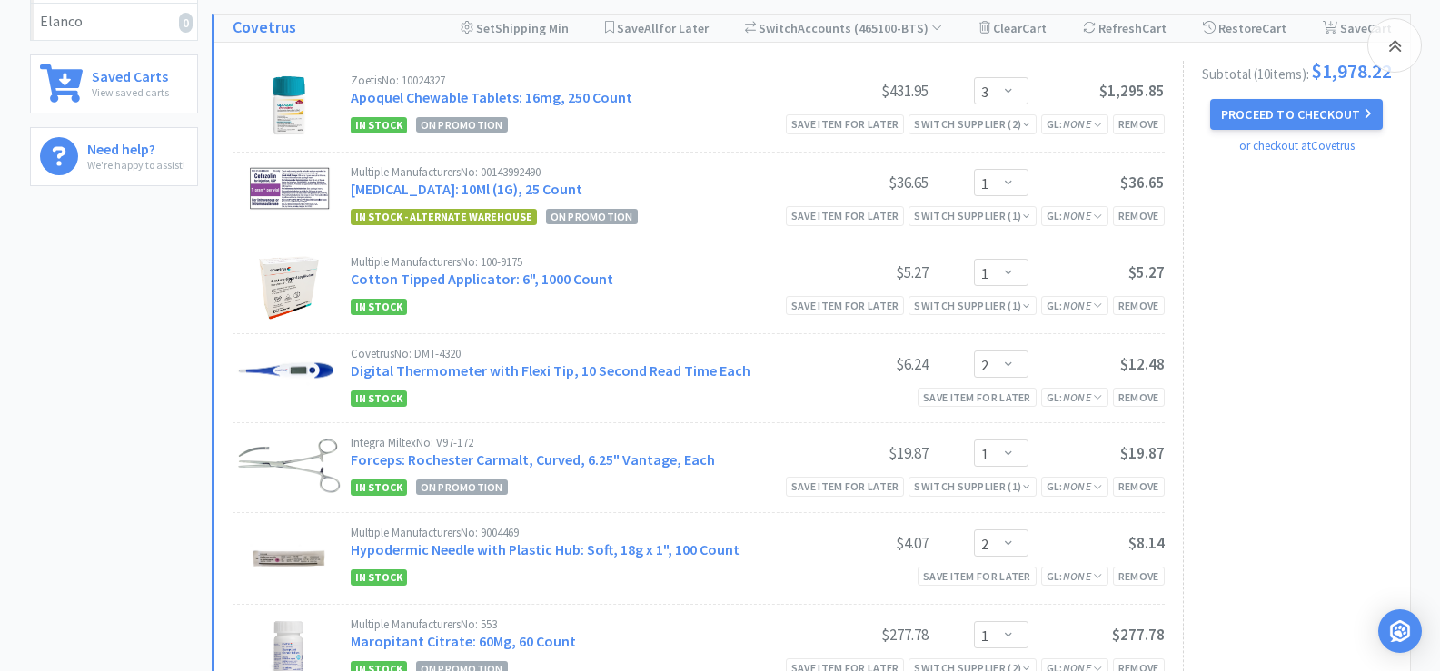
scroll to position [545, 0]
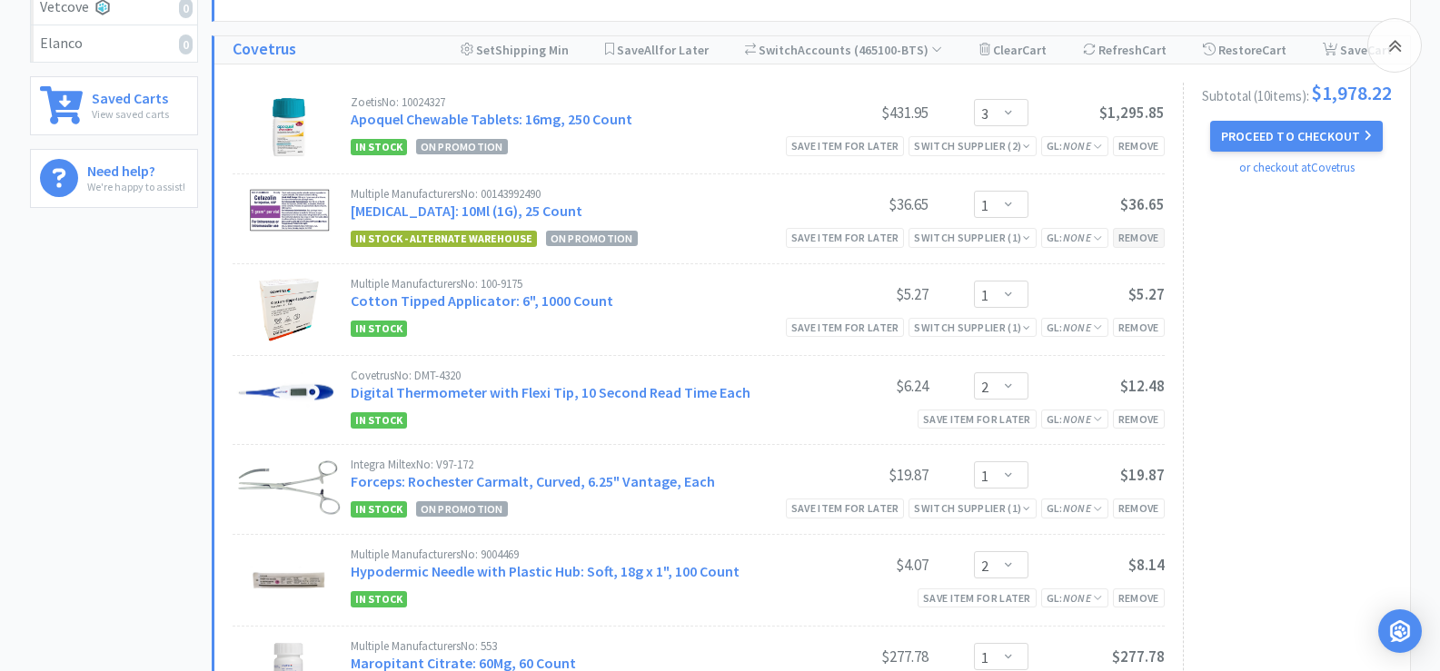
click at [1122, 240] on div "Remove" at bounding box center [1139, 237] width 52 height 19
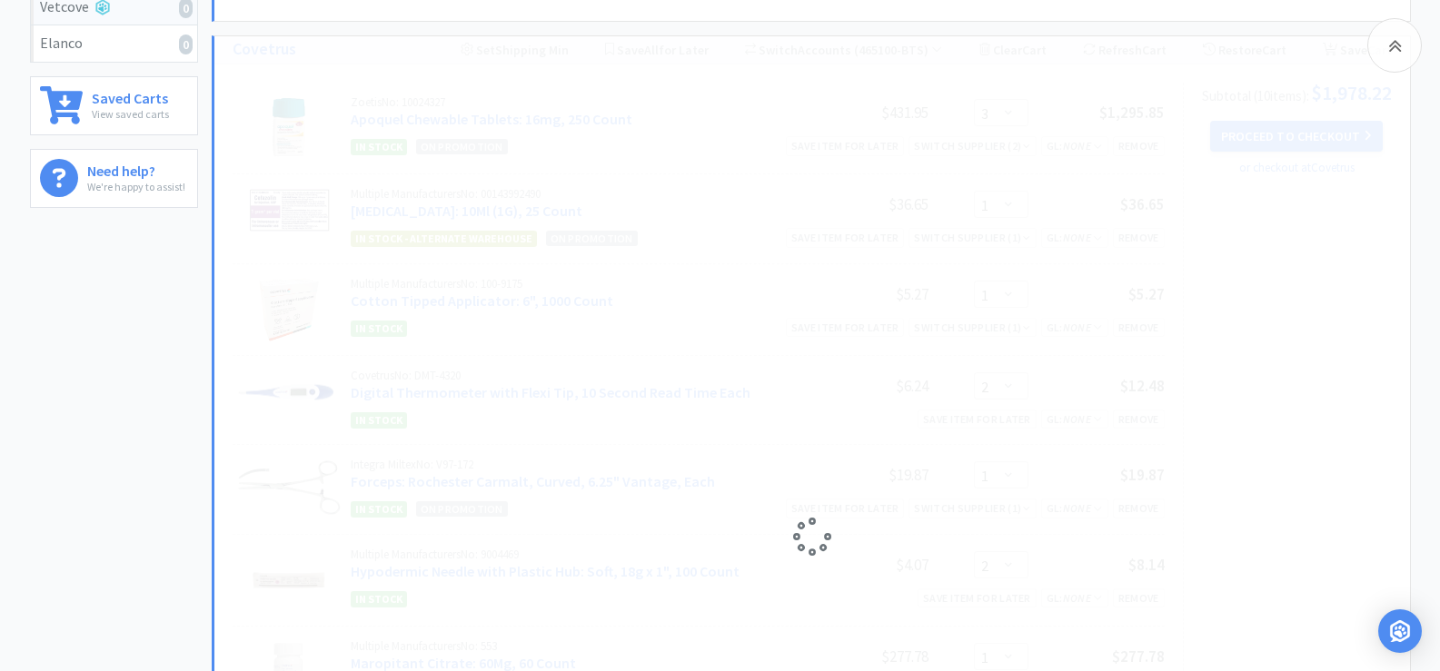
select select "2"
select select "1"
select select "2"
select select "1"
select select "3"
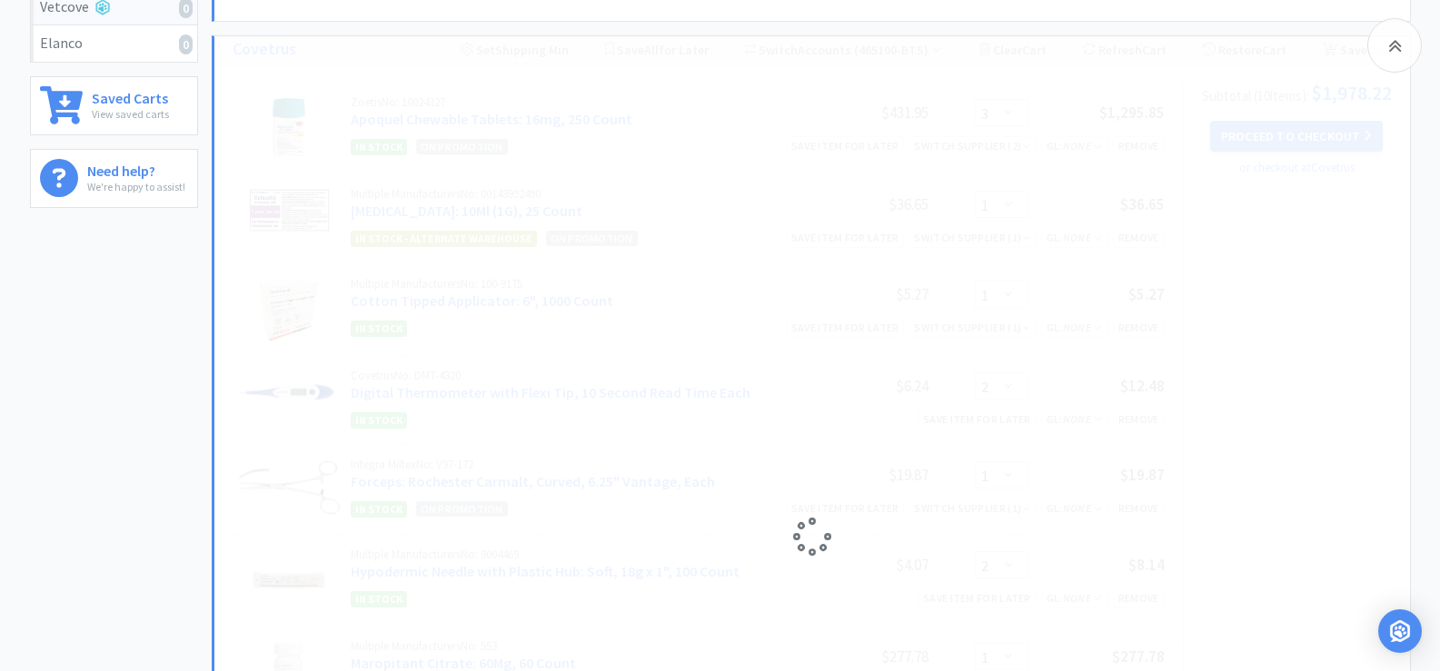
select select "1"
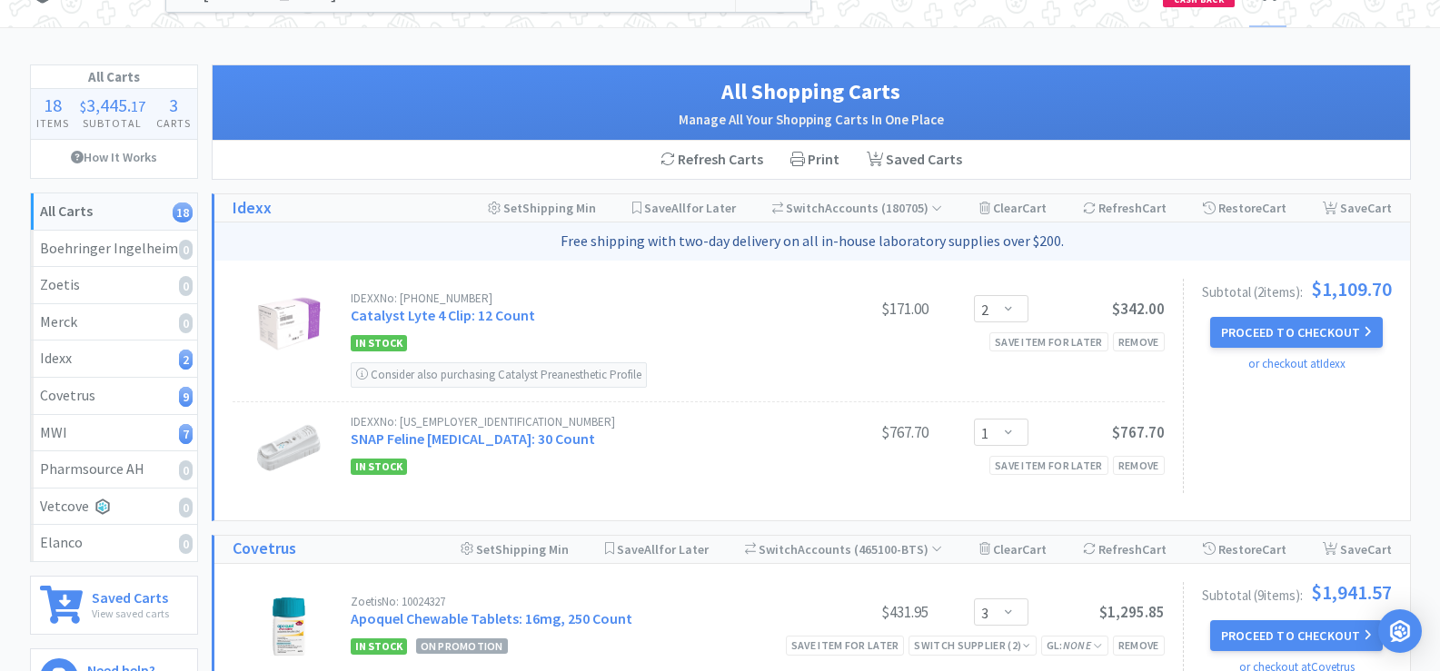
scroll to position [0, 0]
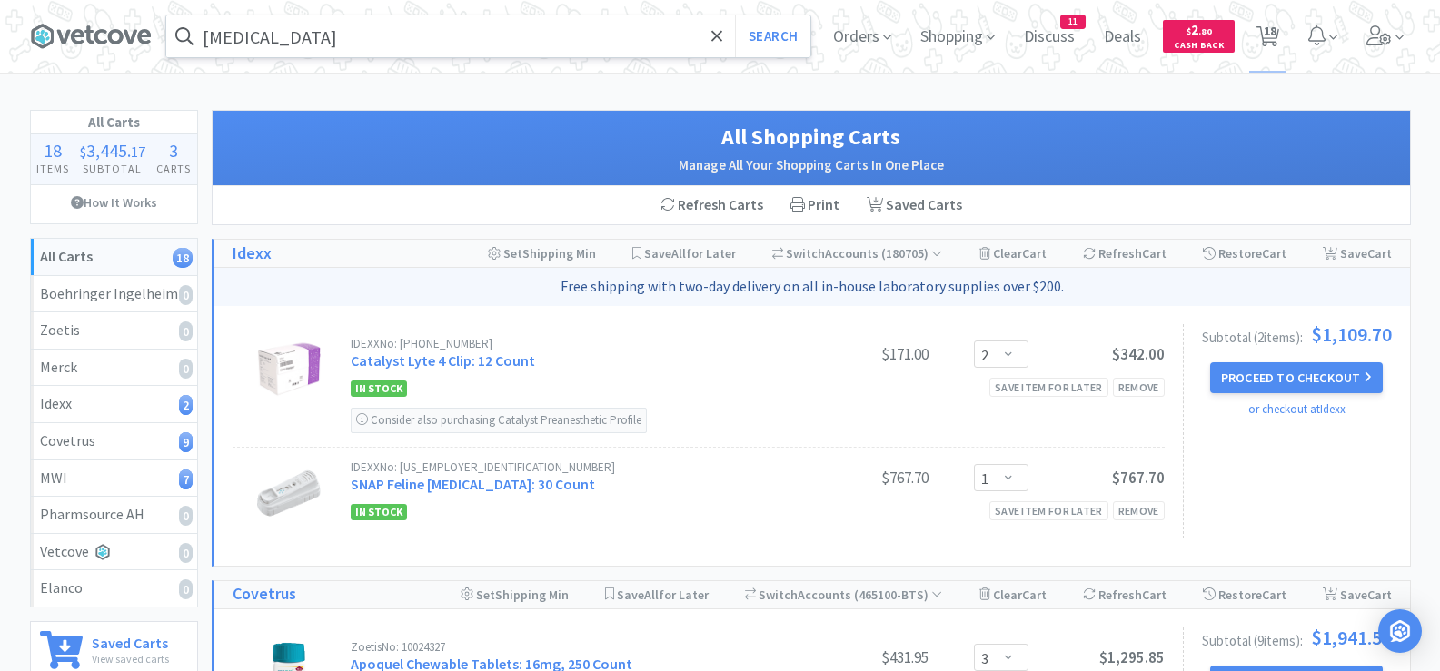
click at [663, 41] on input "[MEDICAL_DATA]" at bounding box center [488, 36] width 644 height 42
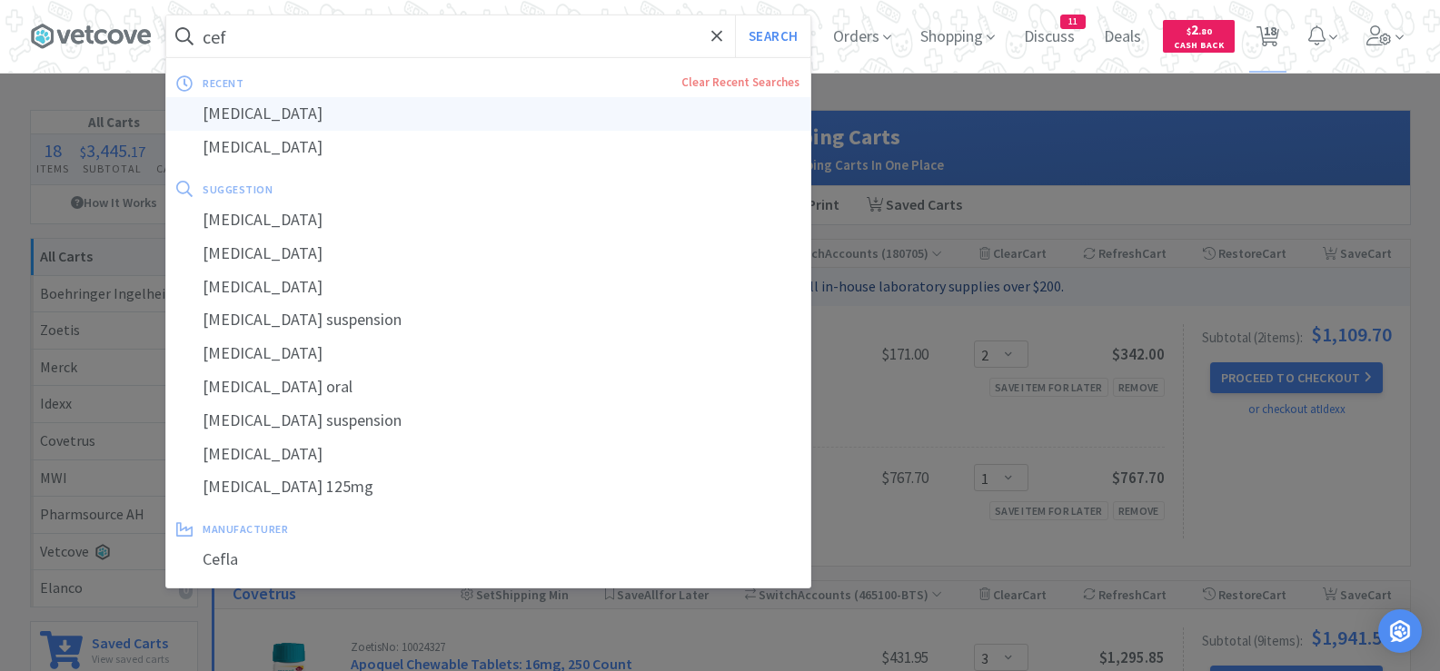
click at [429, 120] on div "[MEDICAL_DATA]" at bounding box center [488, 114] width 644 height 34
type input "[MEDICAL_DATA]"
select select "3"
select select "1"
select select "2"
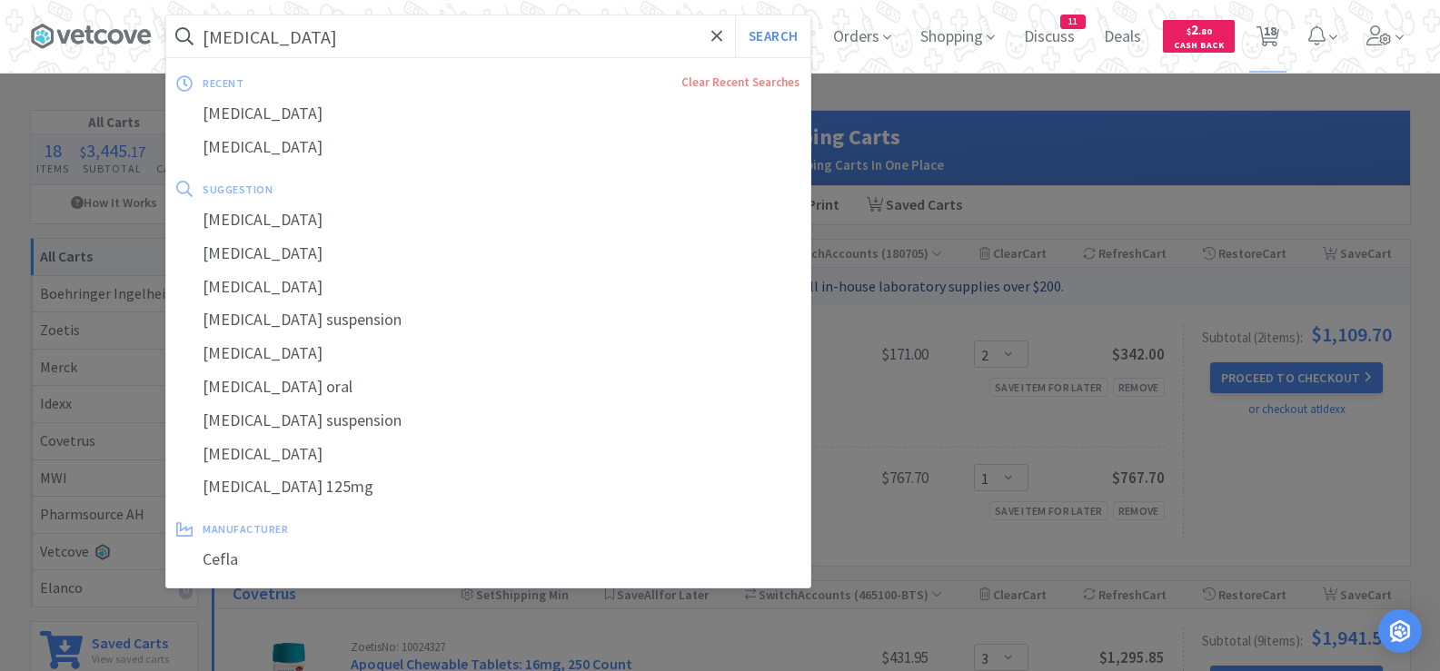
select select "1"
select select "2"
select select "1"
select select "3"
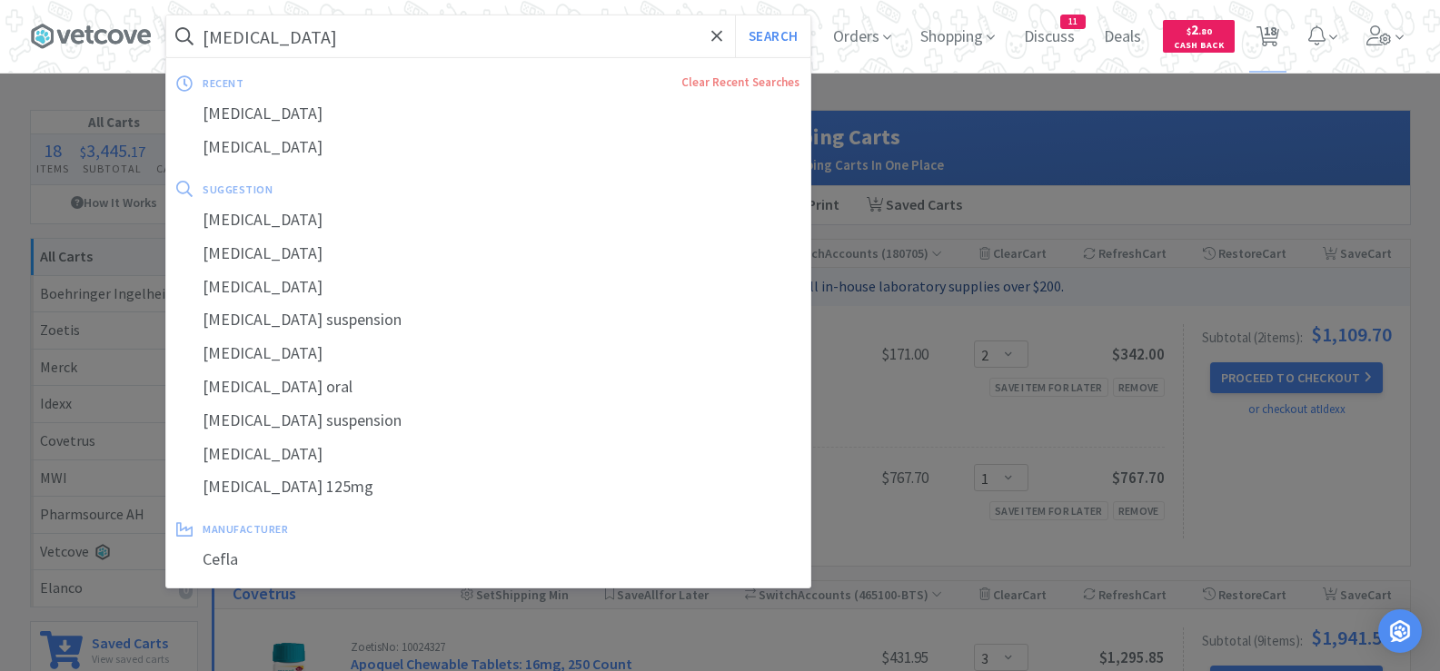
select select "1"
select select "2"
select select "1"
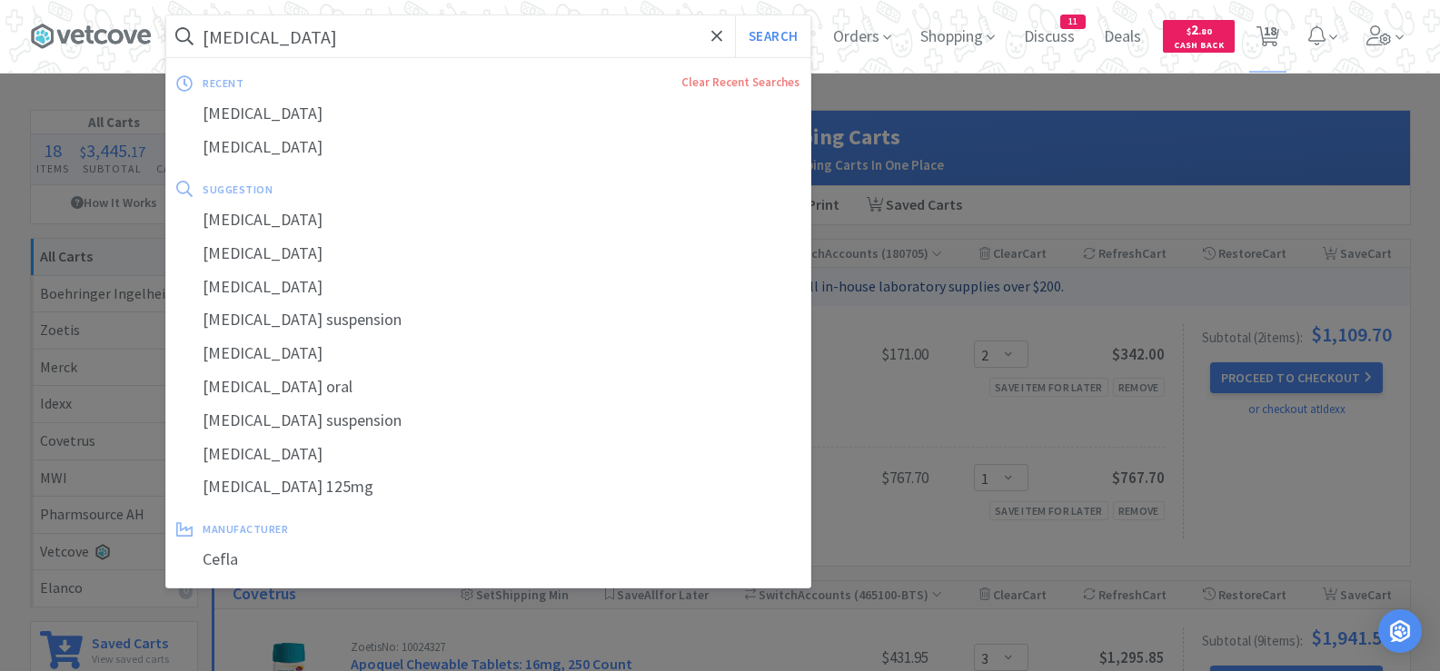
select select "3"
select select "1"
select select "2"
select select "1"
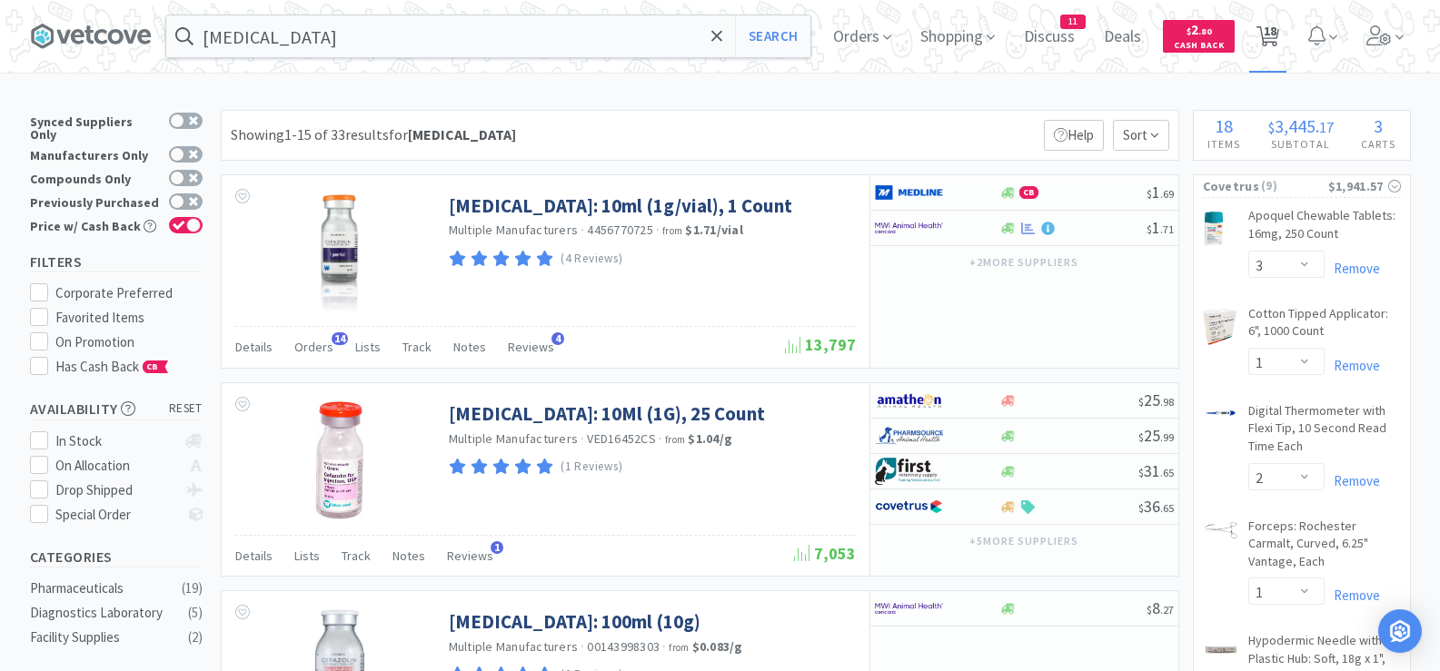
click at [1275, 41] on span "18" at bounding box center [1270, 31] width 13 height 73
select select "2"
select select "1"
select select "3"
select select "1"
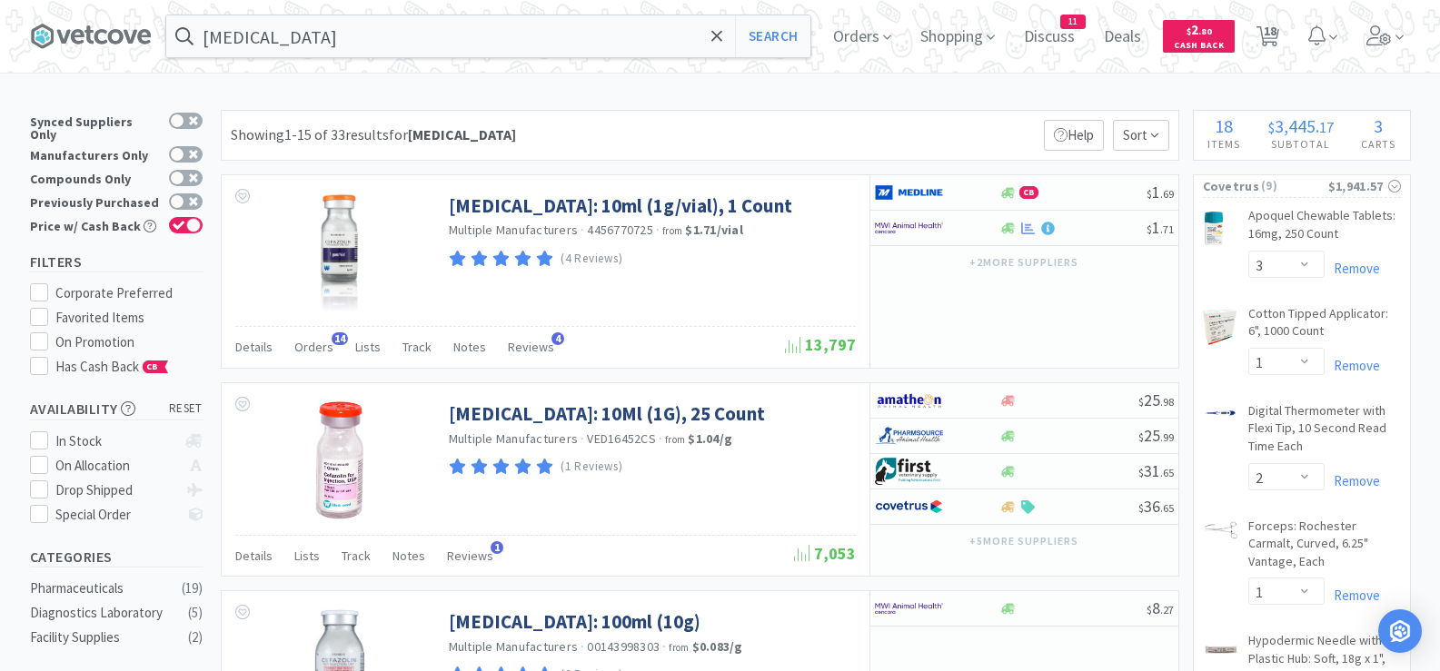
select select "2"
select select "1"
select select "2"
select select "1"
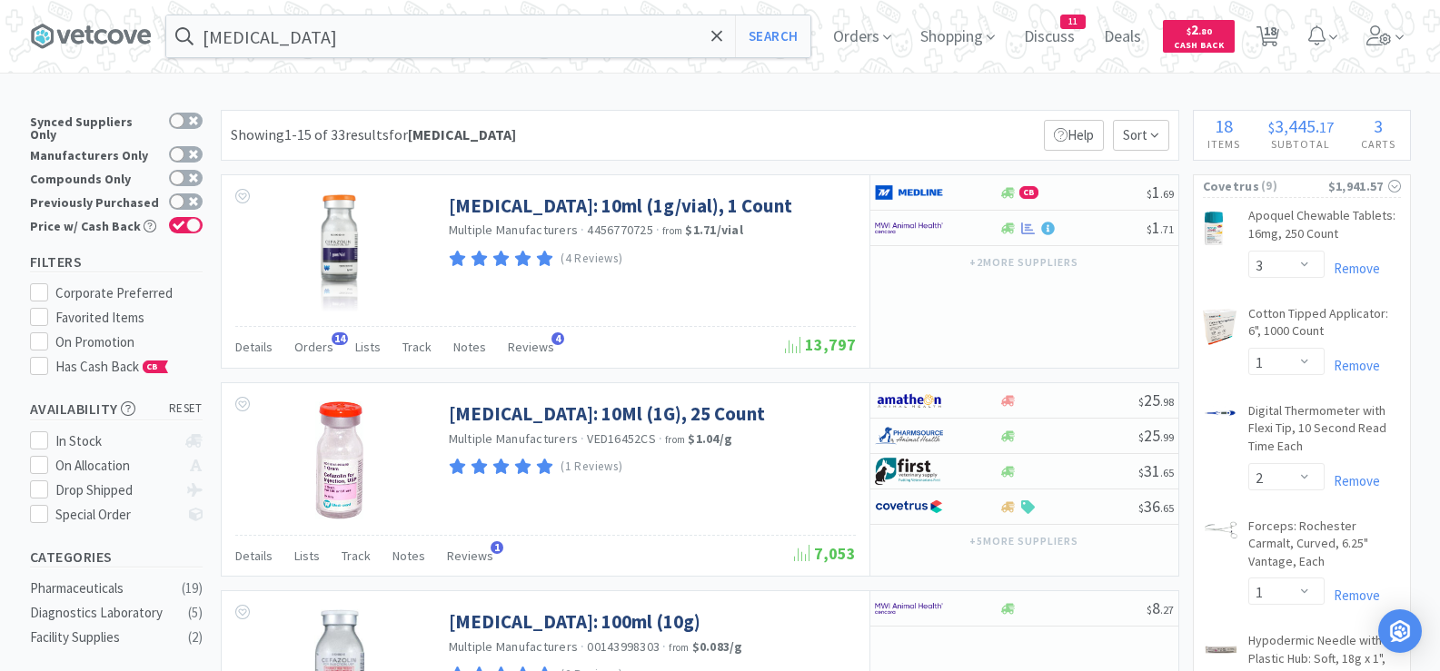
select select "3"
select select "1"
select select "2"
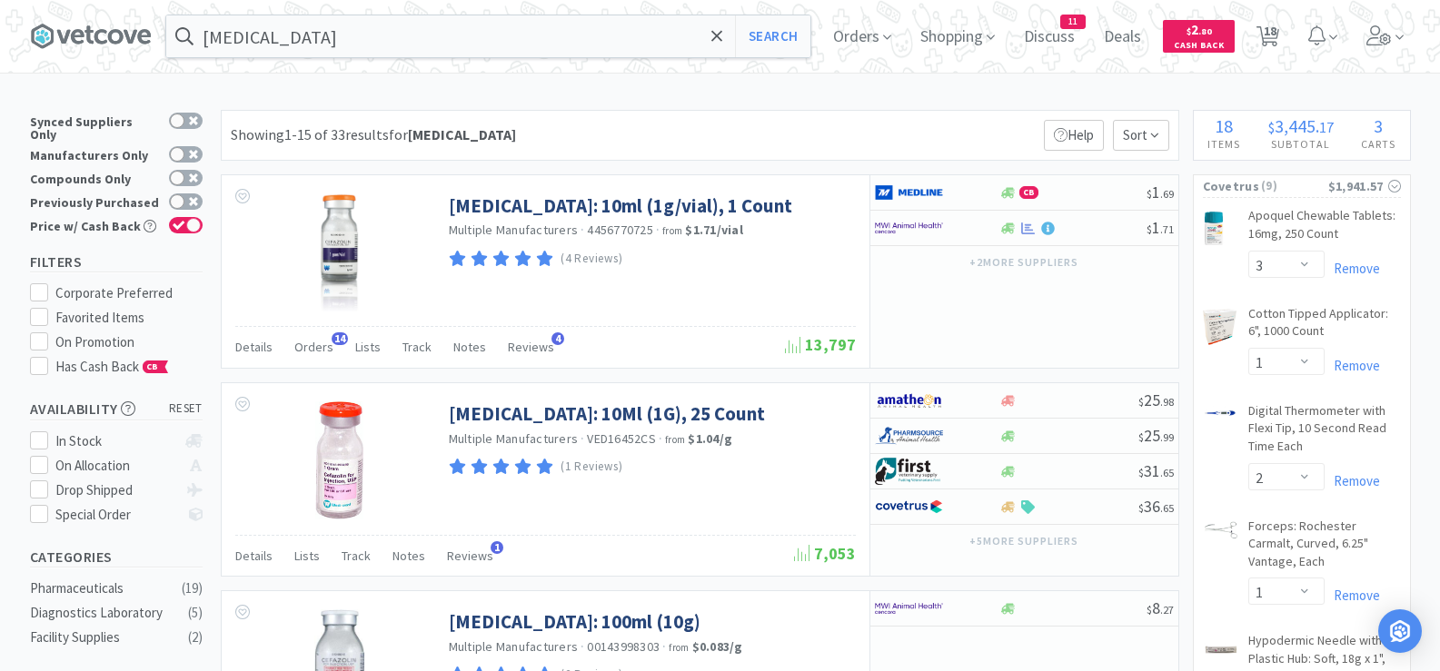
select select "1"
select select "3"
select select "1"
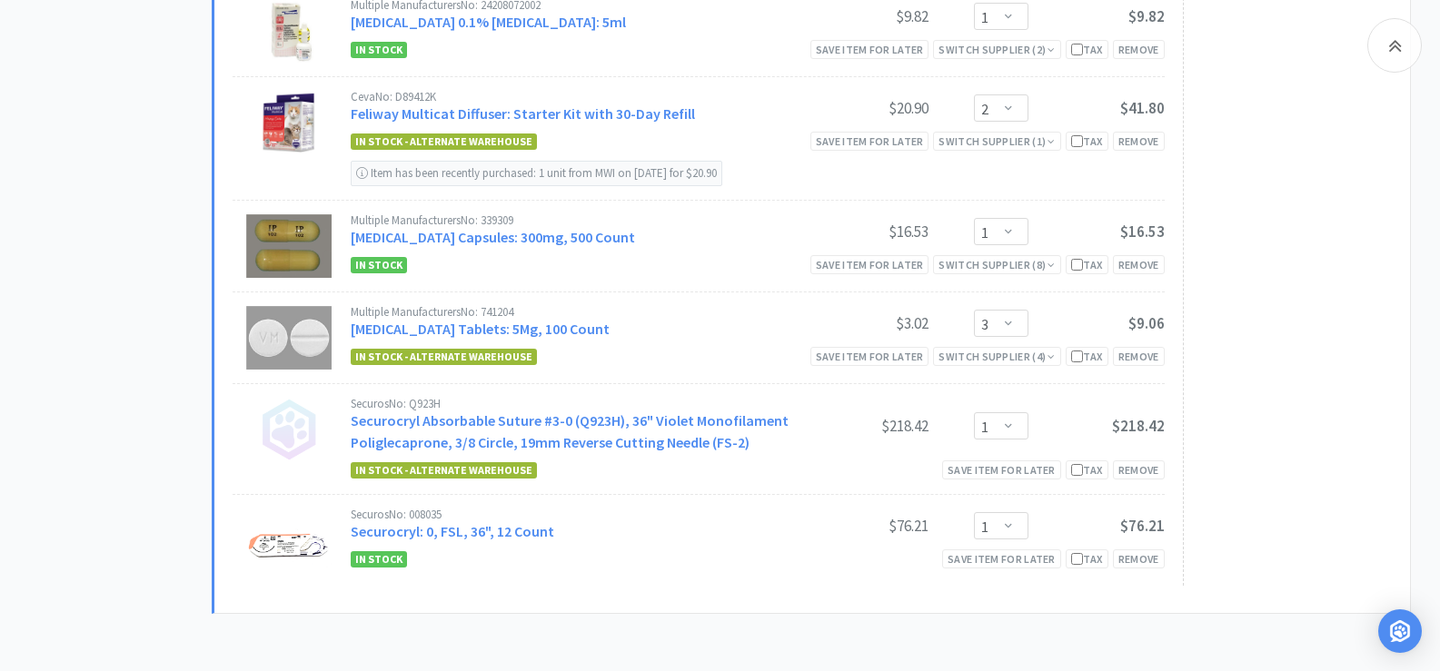
scroll to position [1808, 0]
